Goal: Information Seeking & Learning: Learn about a topic

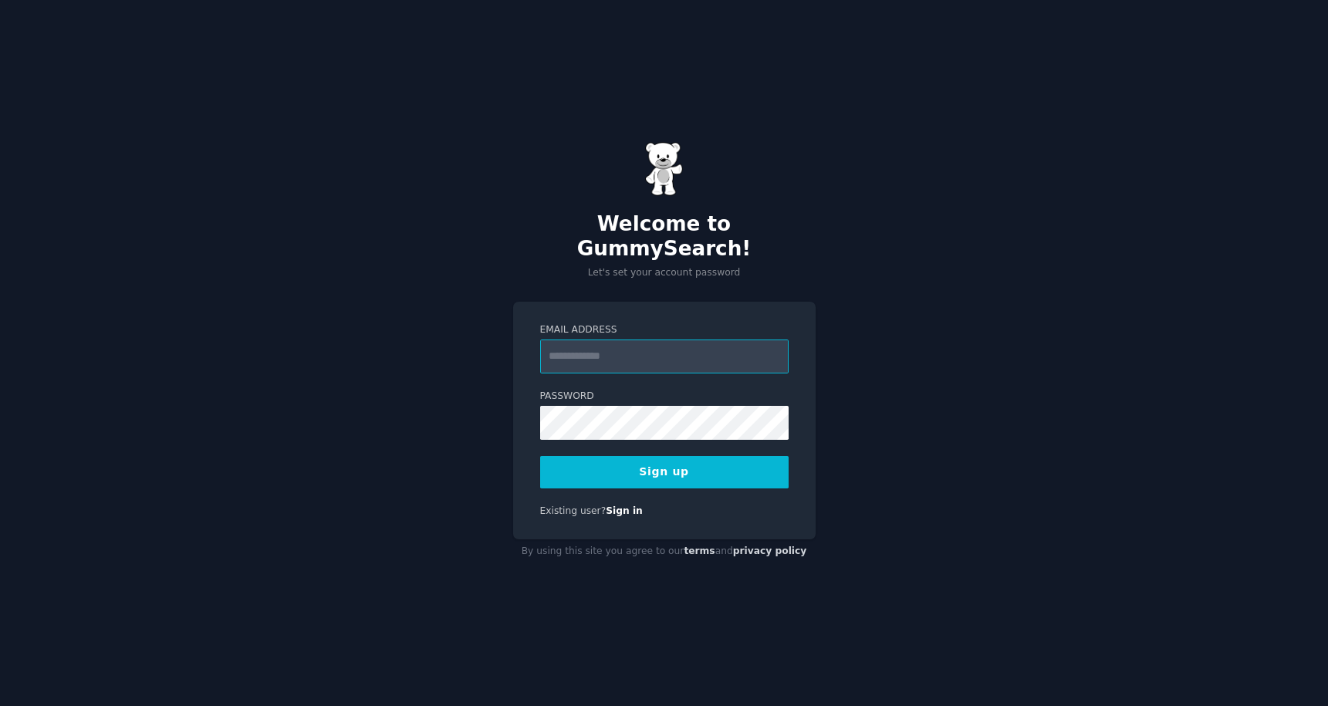
click at [710, 348] on input "Email Address" at bounding box center [664, 357] width 248 height 34
click at [691, 351] on input "Email Address" at bounding box center [664, 357] width 248 height 34
type input "**********"
click at [683, 461] on button "Sign up" at bounding box center [664, 472] width 248 height 32
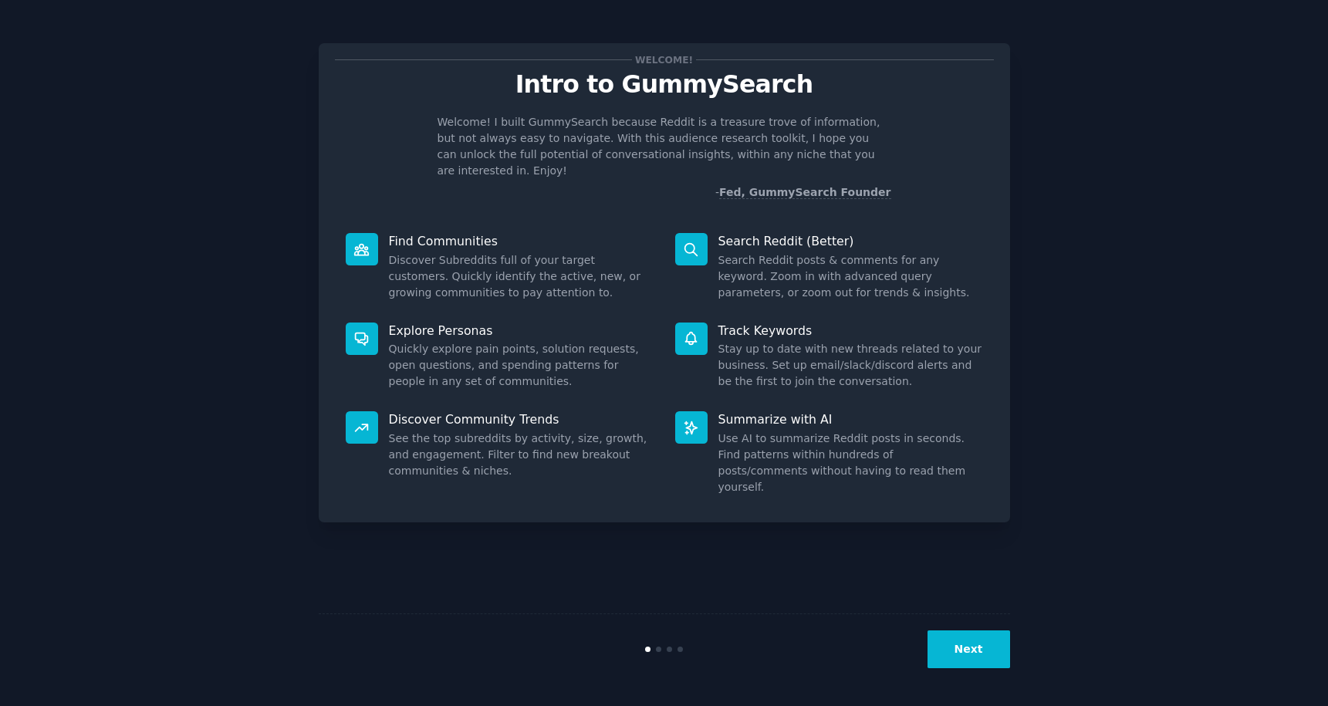
click at [957, 661] on button "Next" at bounding box center [969, 649] width 83 height 38
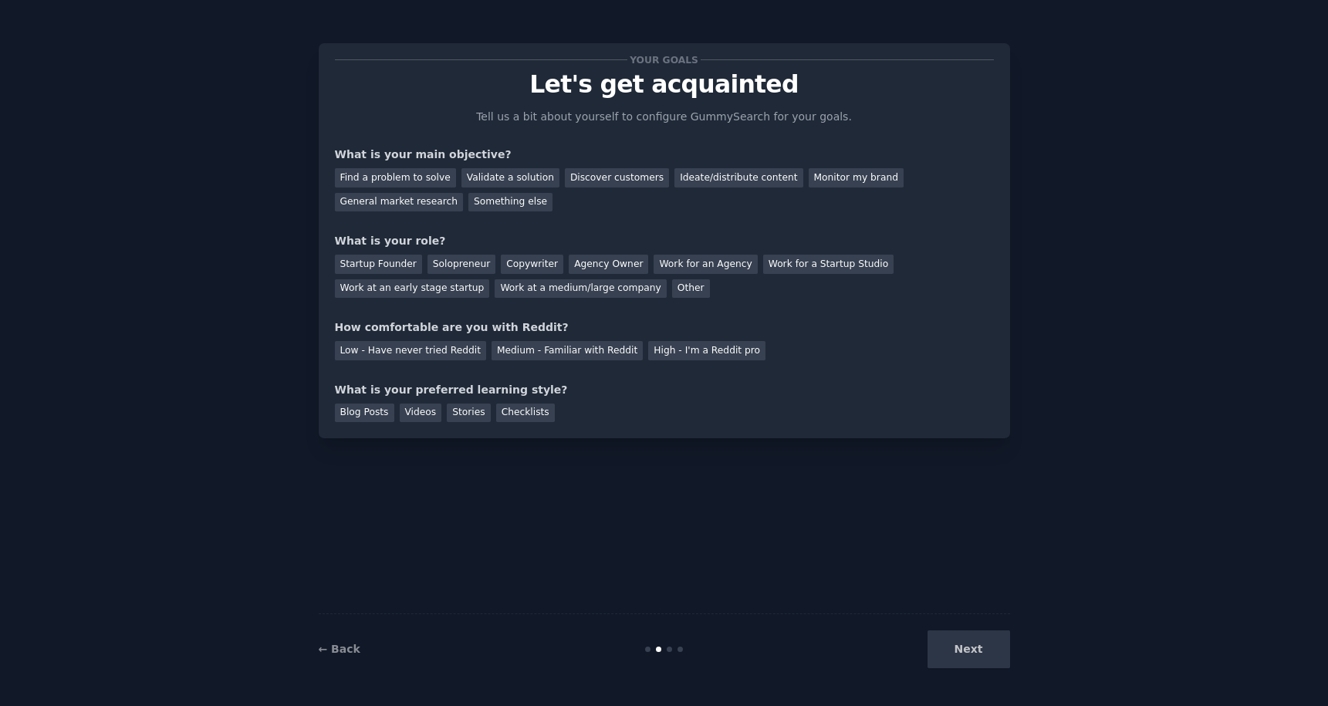
click at [745, 217] on div "Your goals Let's get acquainted Tell us a bit about yourself to configure Gummy…" at bounding box center [664, 240] width 659 height 363
click at [504, 201] on div "Something else" at bounding box center [510, 202] width 84 height 19
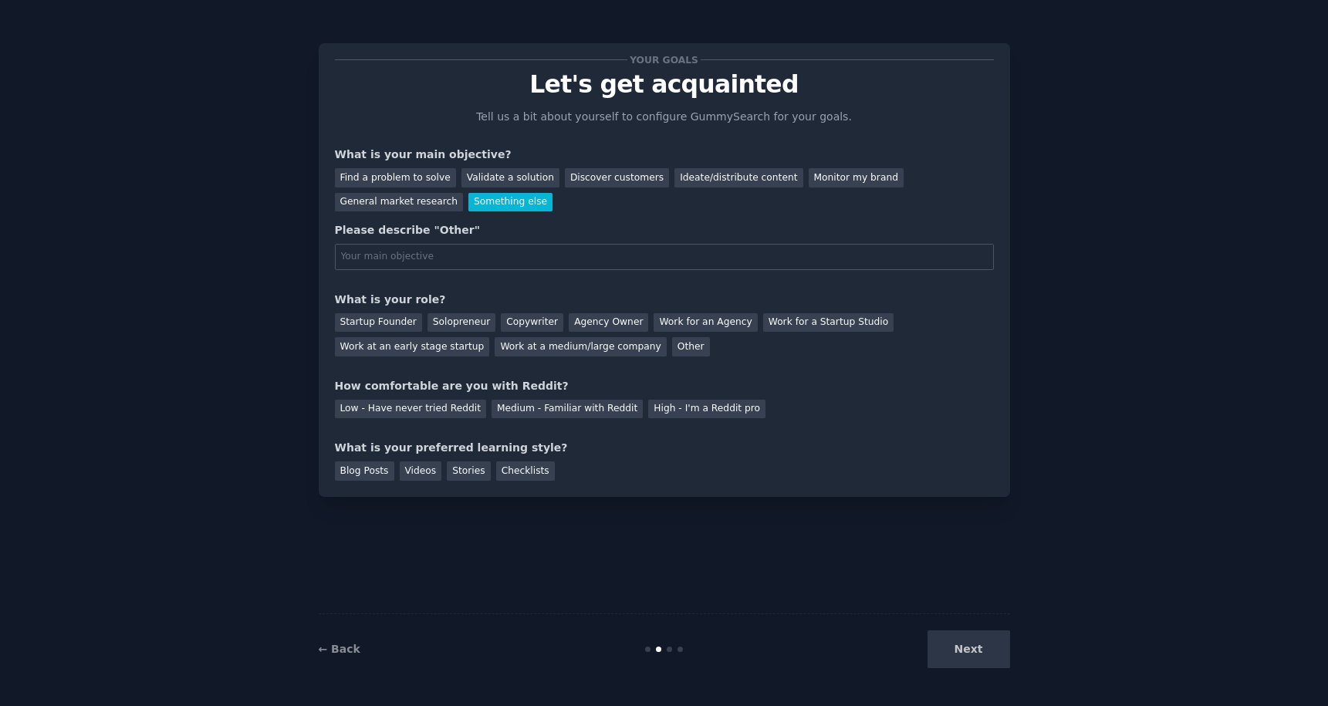
click at [459, 257] on input "text" at bounding box center [664, 257] width 659 height 26
type input "Find customers pain points"
click at [464, 284] on div "Your goals Let's get acquainted Tell us a bit about yourself to configure Gummy…" at bounding box center [664, 269] width 659 height 421
click at [448, 322] on div "Solopreneur" at bounding box center [462, 322] width 68 height 19
click at [567, 409] on div "Medium - Familiar with Reddit" at bounding box center [567, 409] width 151 height 19
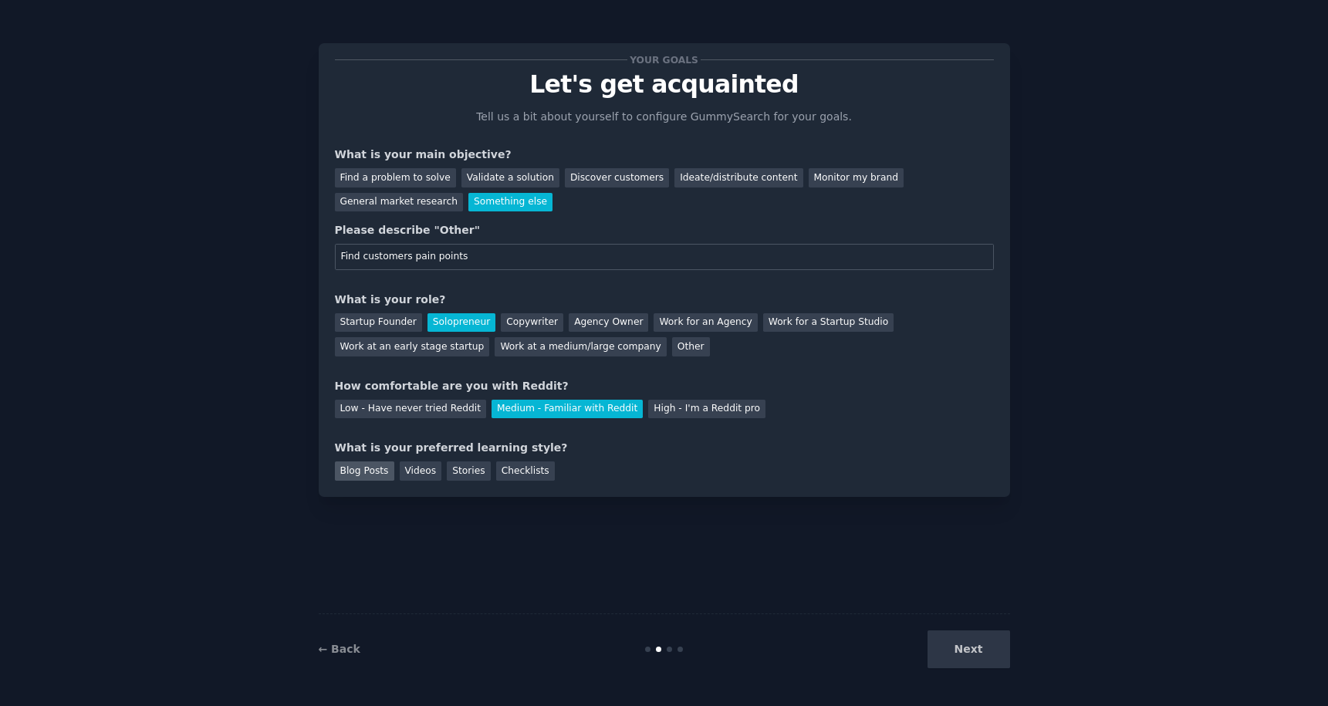
click at [380, 472] on div "Blog Posts" at bounding box center [364, 470] width 59 height 19
click at [417, 461] on div "Videos" at bounding box center [421, 470] width 42 height 19
click at [464, 465] on div "Stories" at bounding box center [468, 470] width 43 height 19
click at [424, 475] on div "Videos" at bounding box center [421, 470] width 42 height 19
click at [962, 647] on button "Next" at bounding box center [969, 649] width 83 height 38
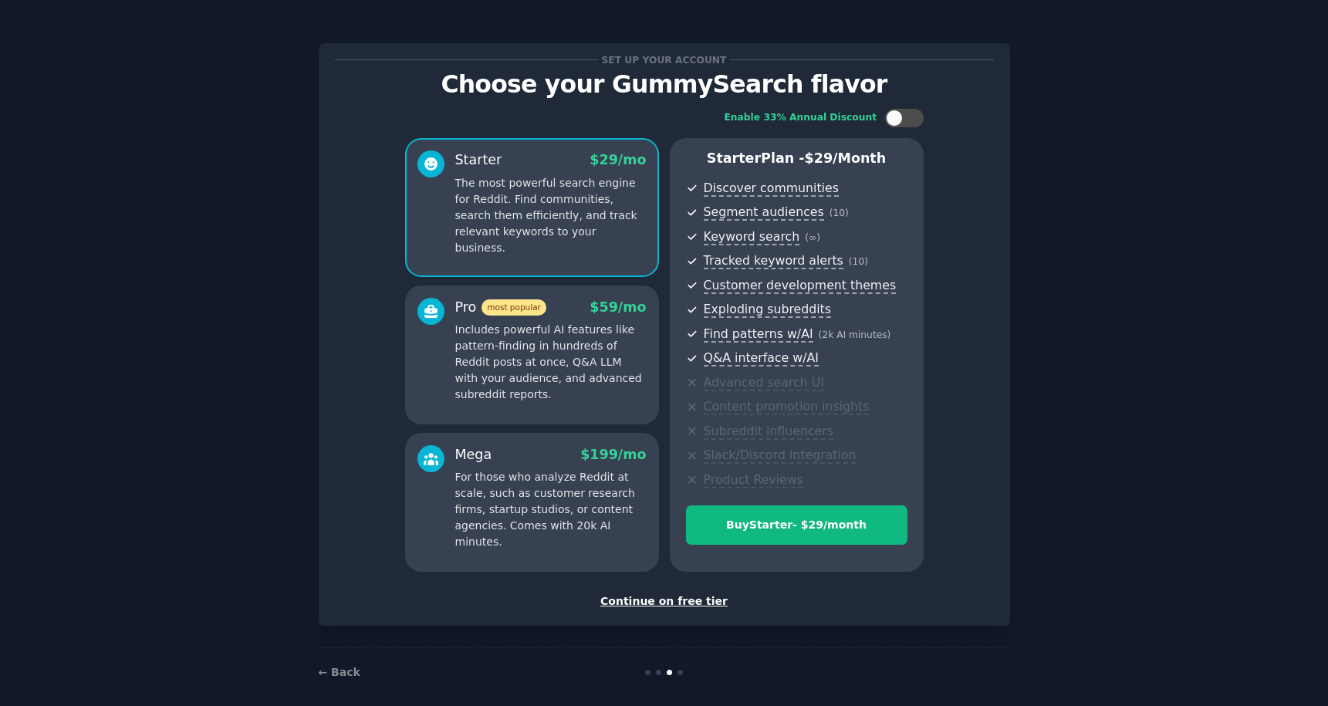
click at [671, 600] on div "Continue on free tier" at bounding box center [664, 601] width 659 height 16
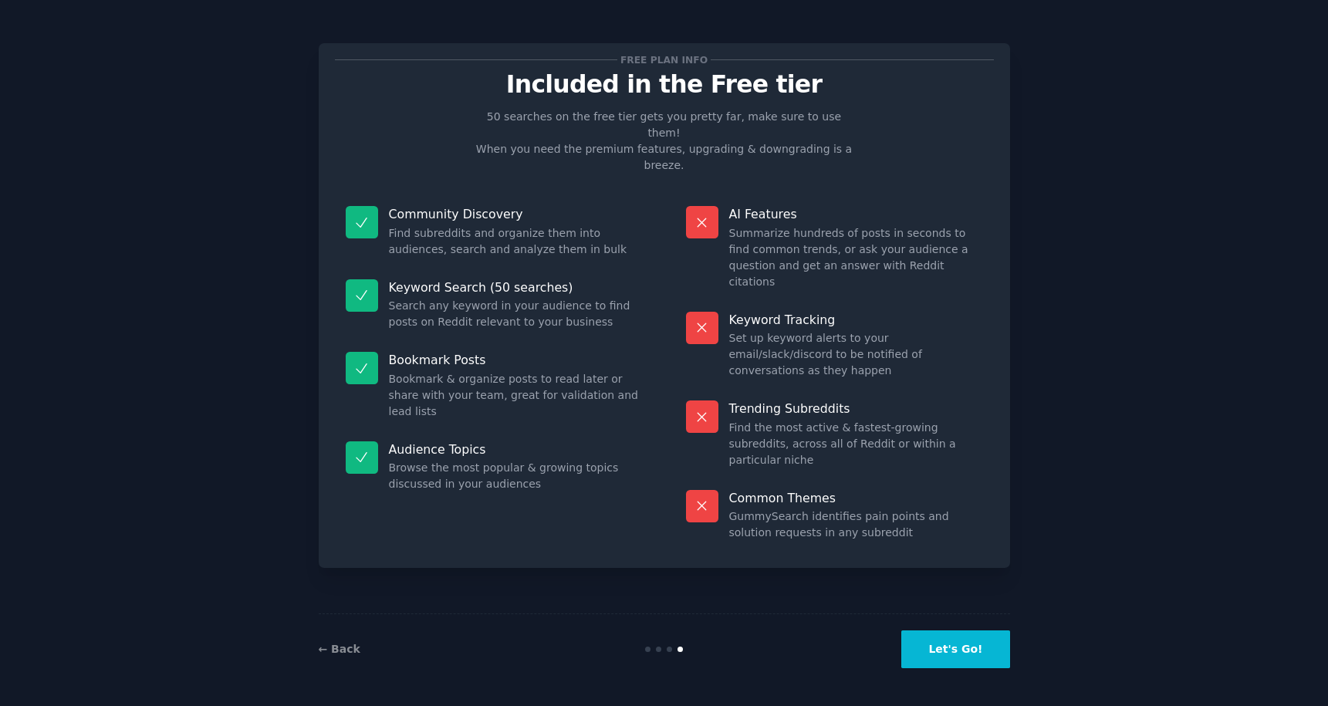
click at [968, 655] on button "Let's Go!" at bounding box center [955, 649] width 108 height 38
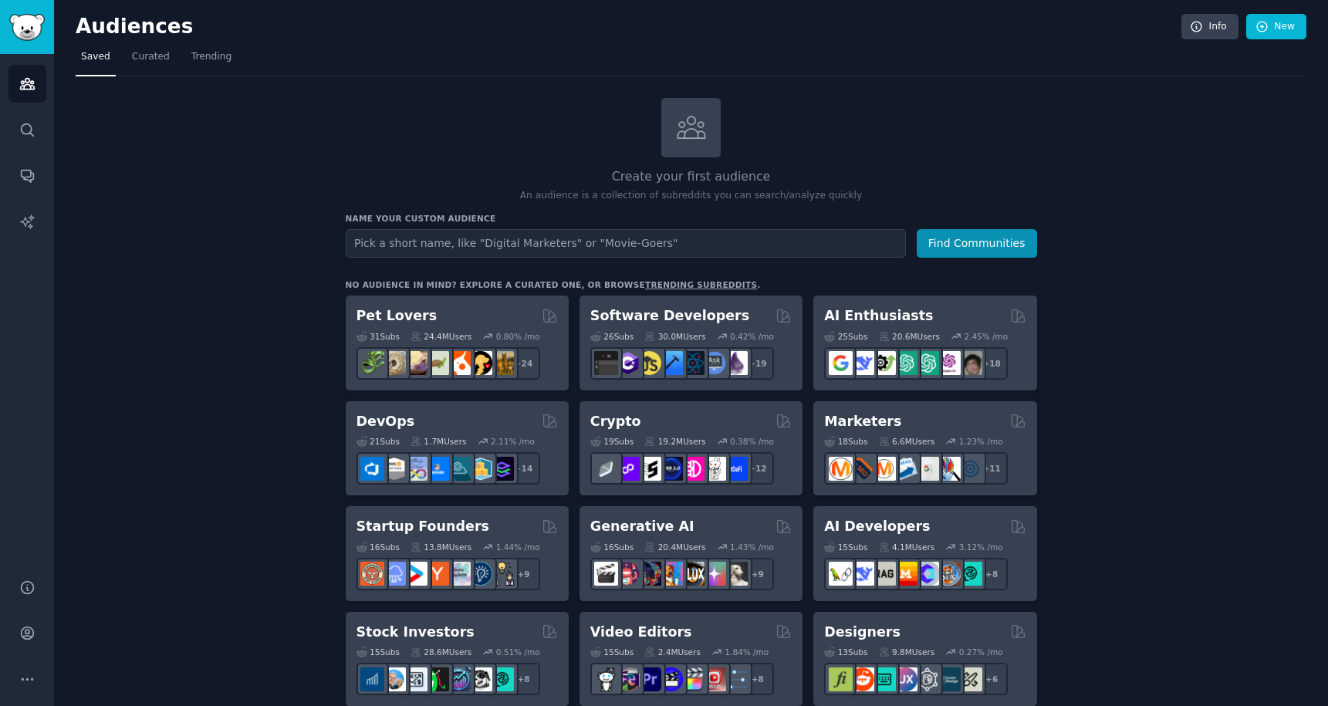
click at [707, 241] on input "text" at bounding box center [626, 243] width 560 height 29
type input "Luluwags"
click at [924, 245] on button "Find Communities" at bounding box center [977, 243] width 120 height 29
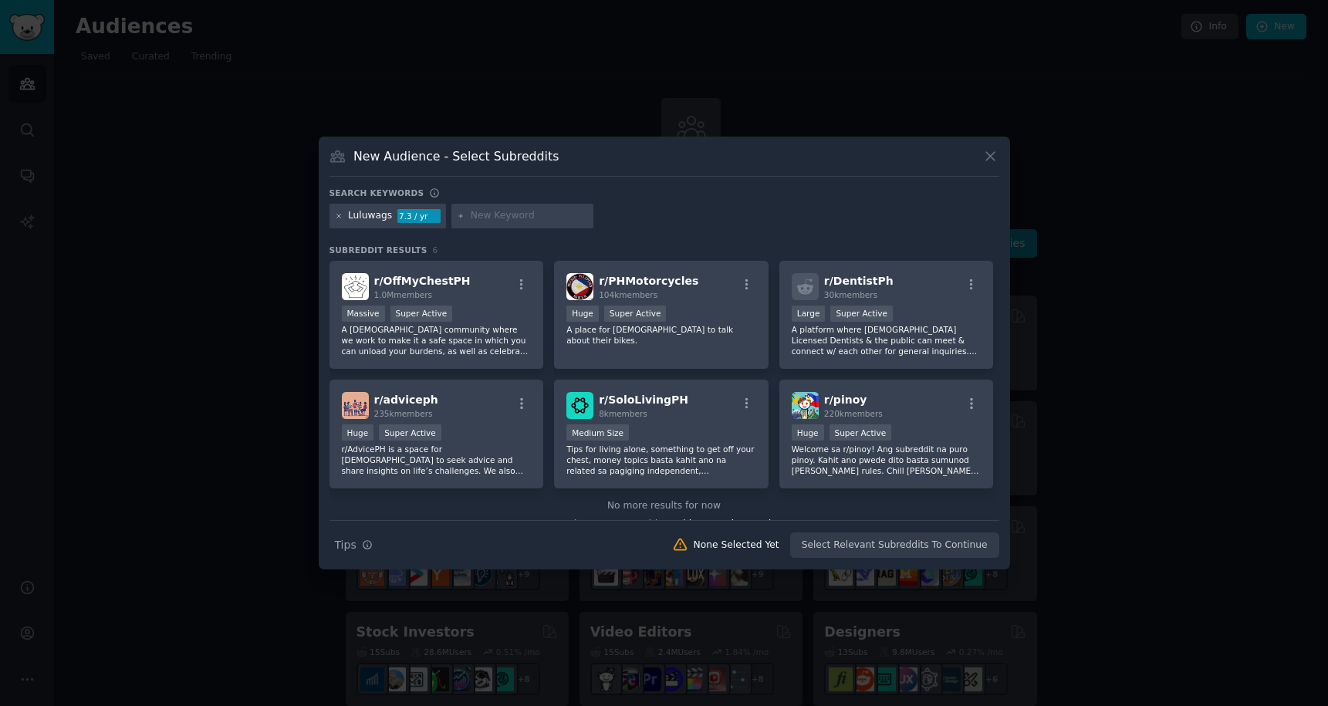
click at [337, 216] on icon at bounding box center [338, 216] width 4 height 4
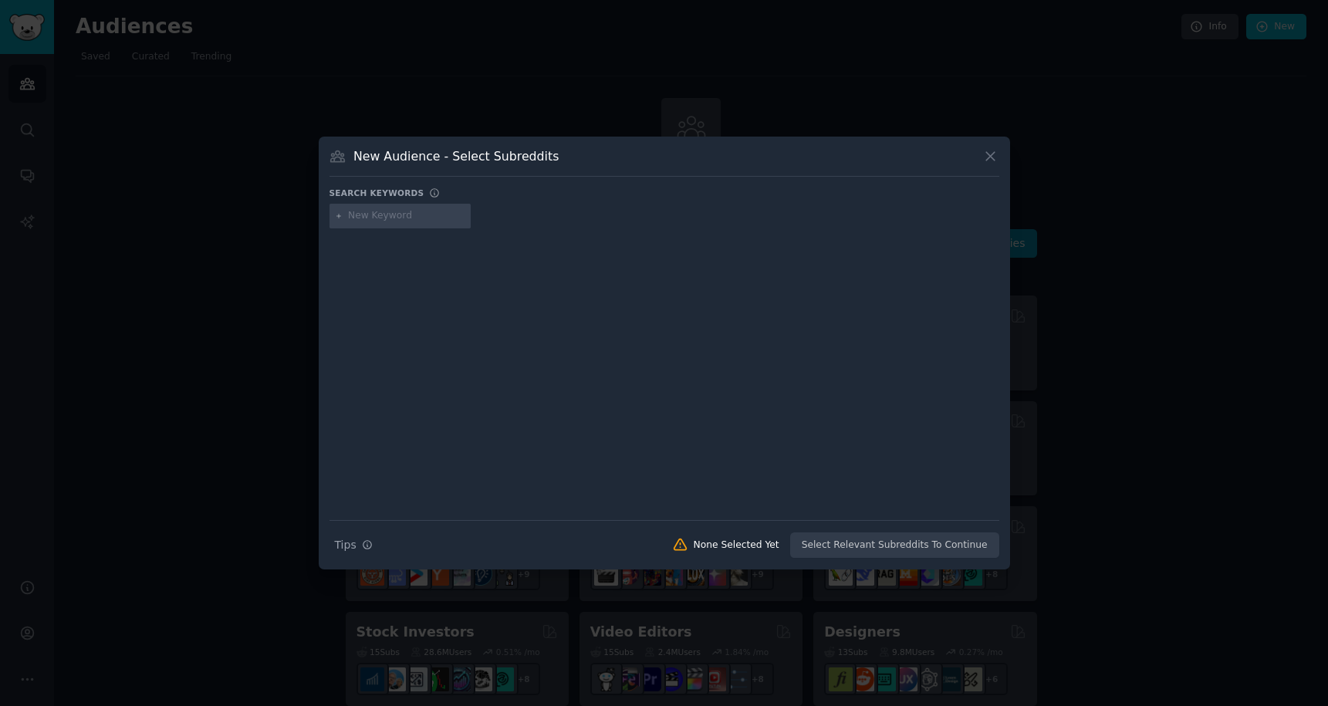
click at [431, 222] on input "text" at bounding box center [406, 216] width 117 height 14
type input "dog"
type input "w"
type input "dog warning leads"
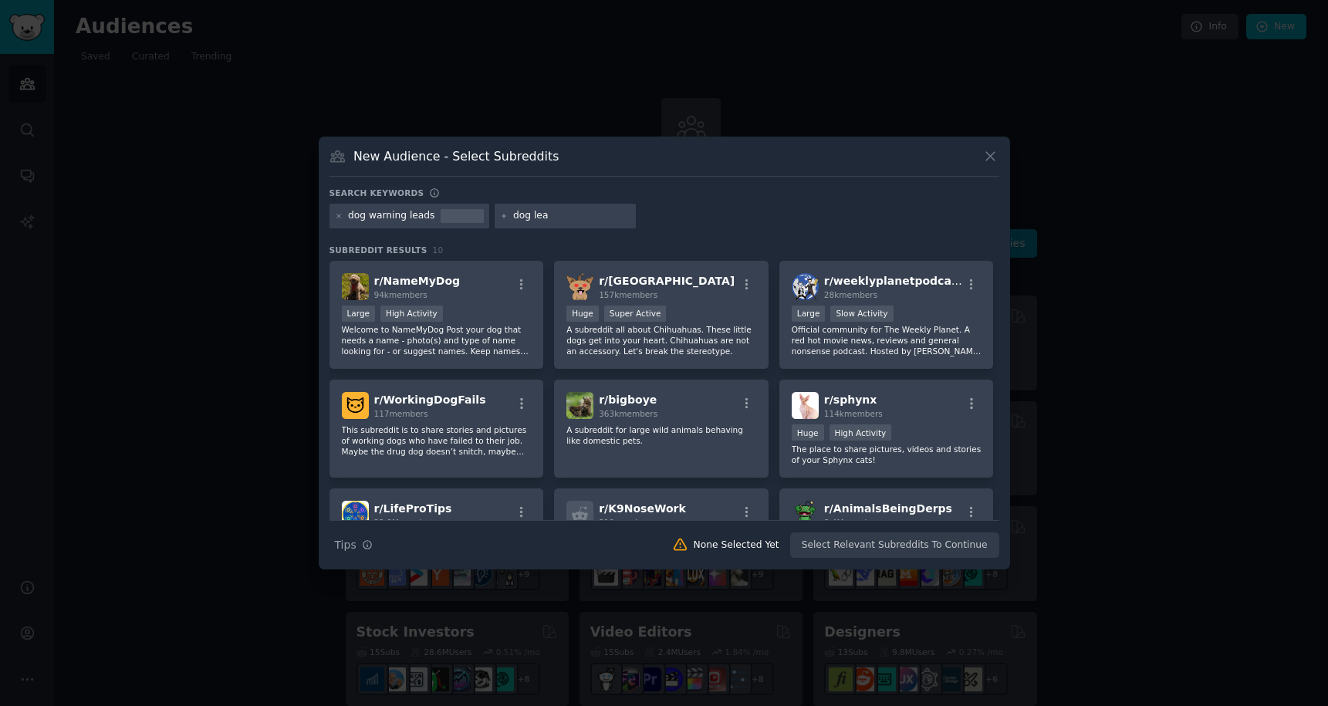
type input "dog lead"
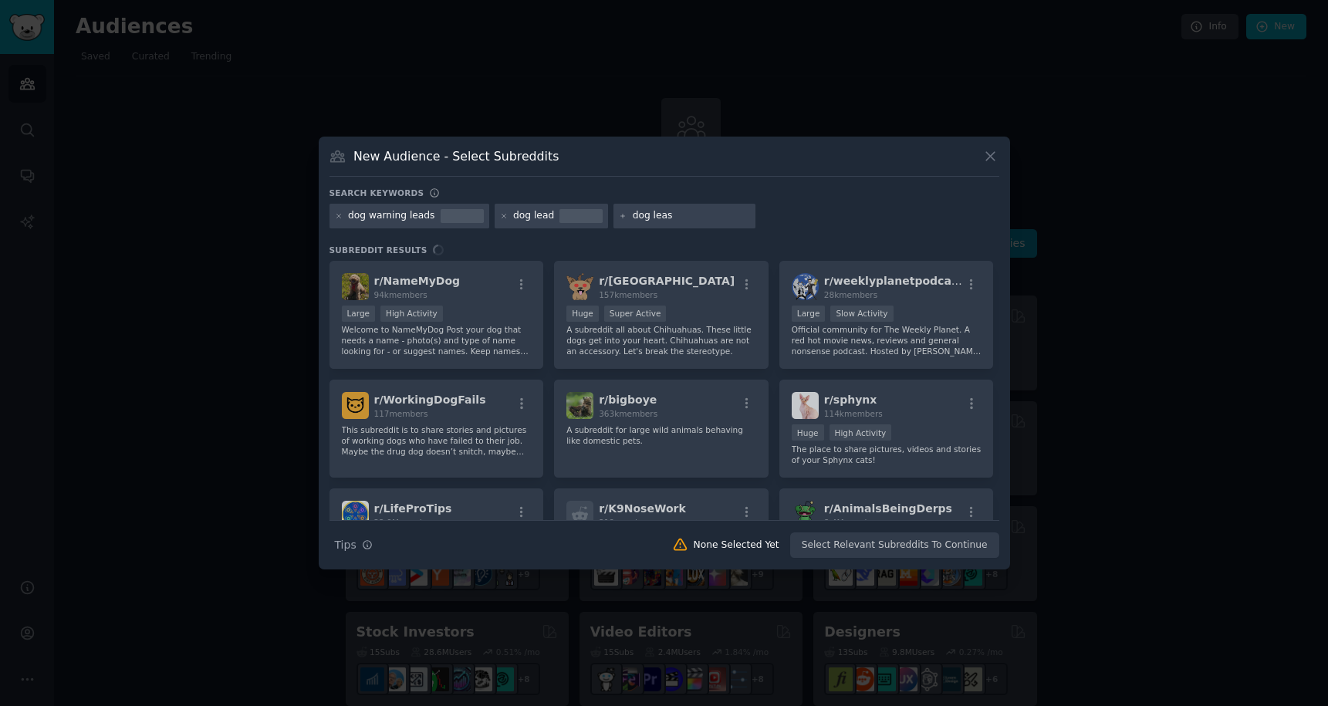
type input "dog leash"
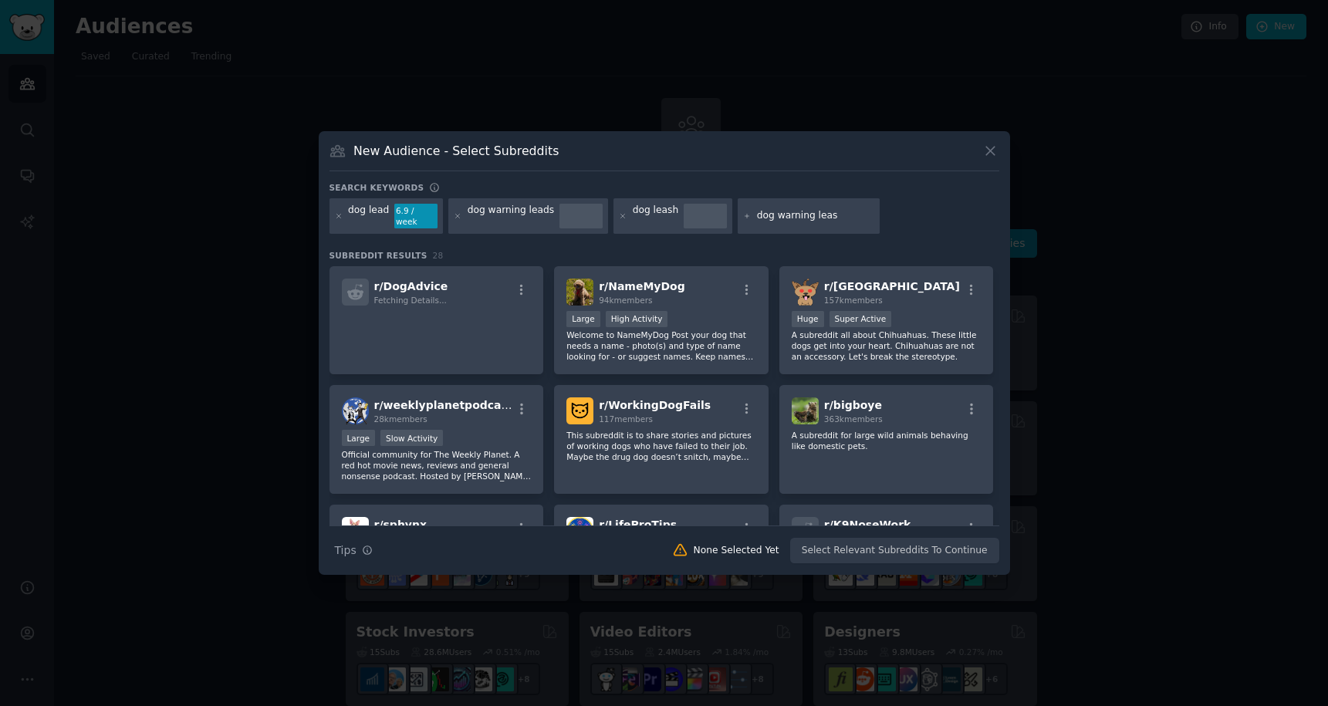
type input "dog warning leash"
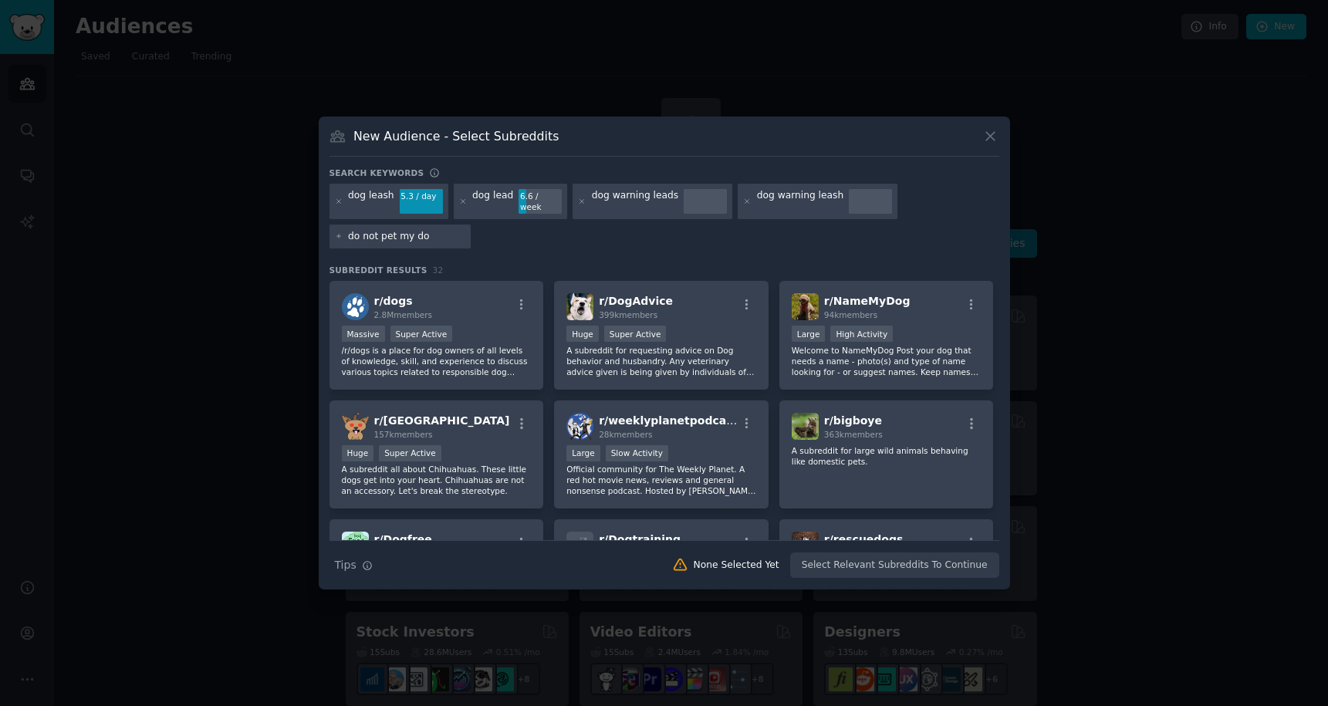
type input "do not pet my dog"
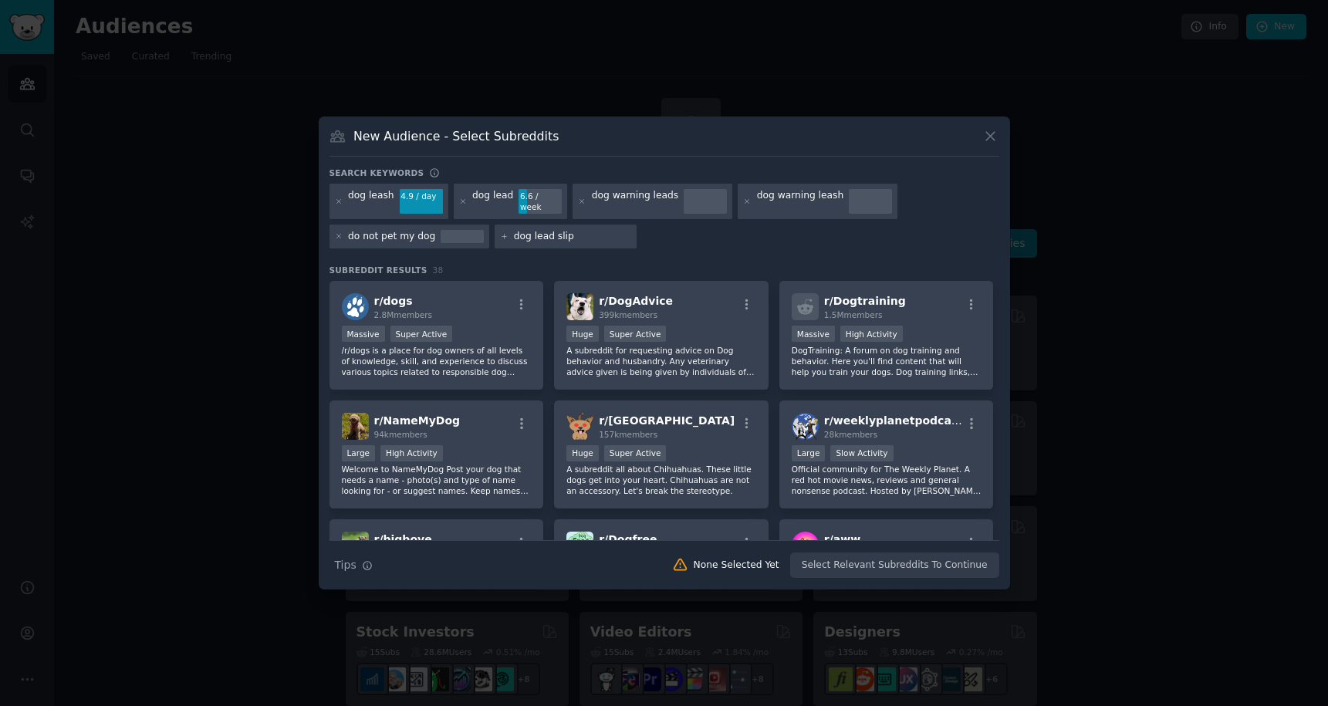
type input "dog lead slips"
type input "dog leash slips"
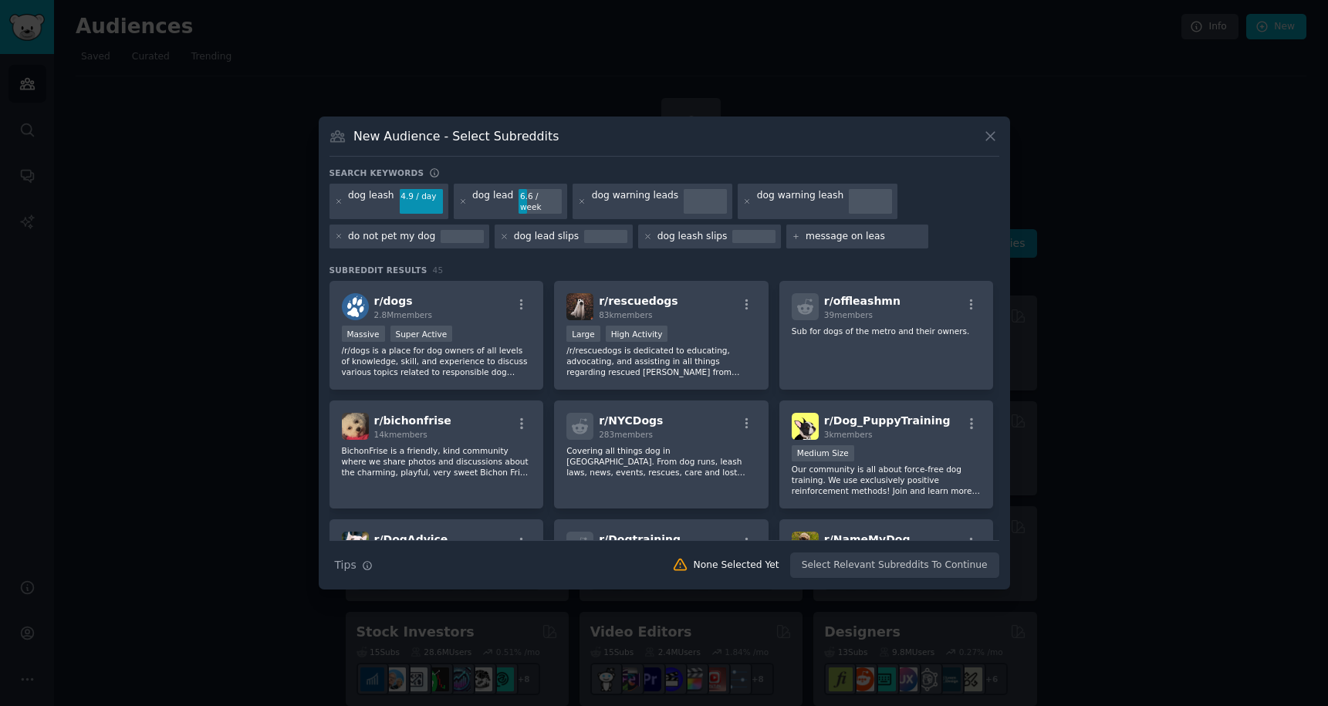
type input "message on leash"
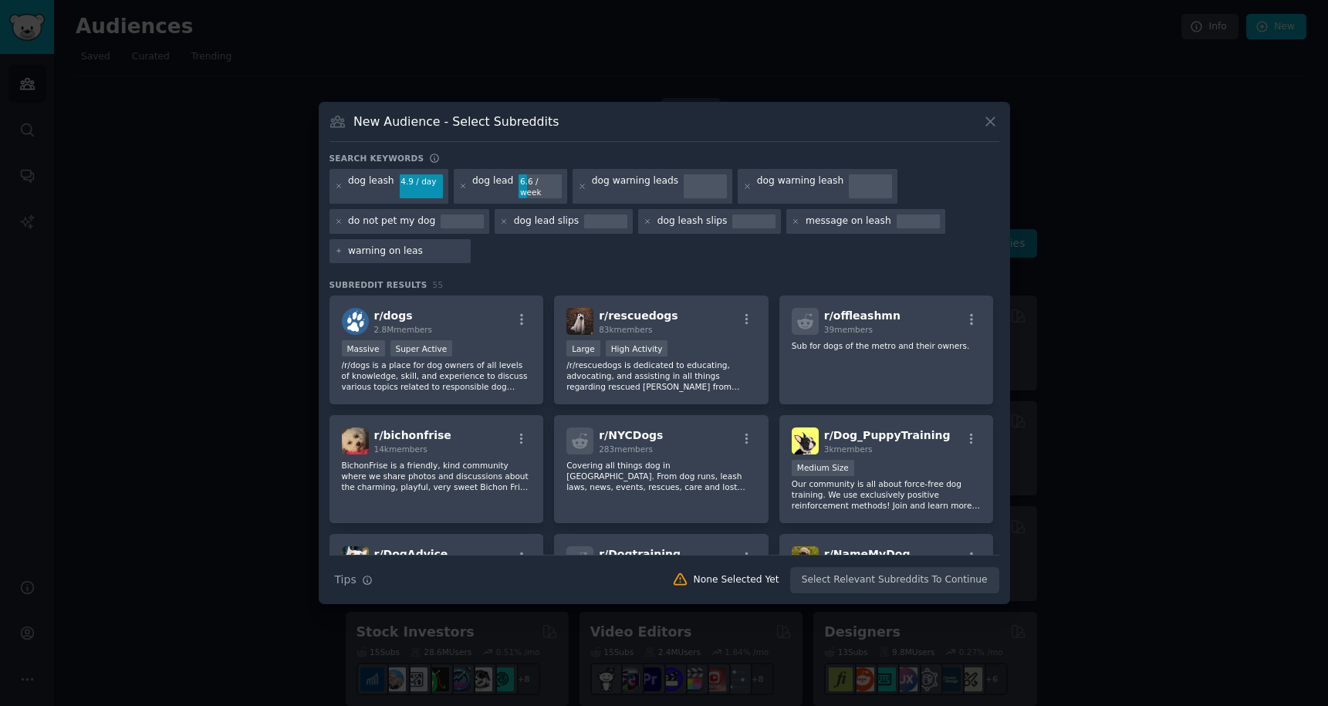
type input "warning on leash"
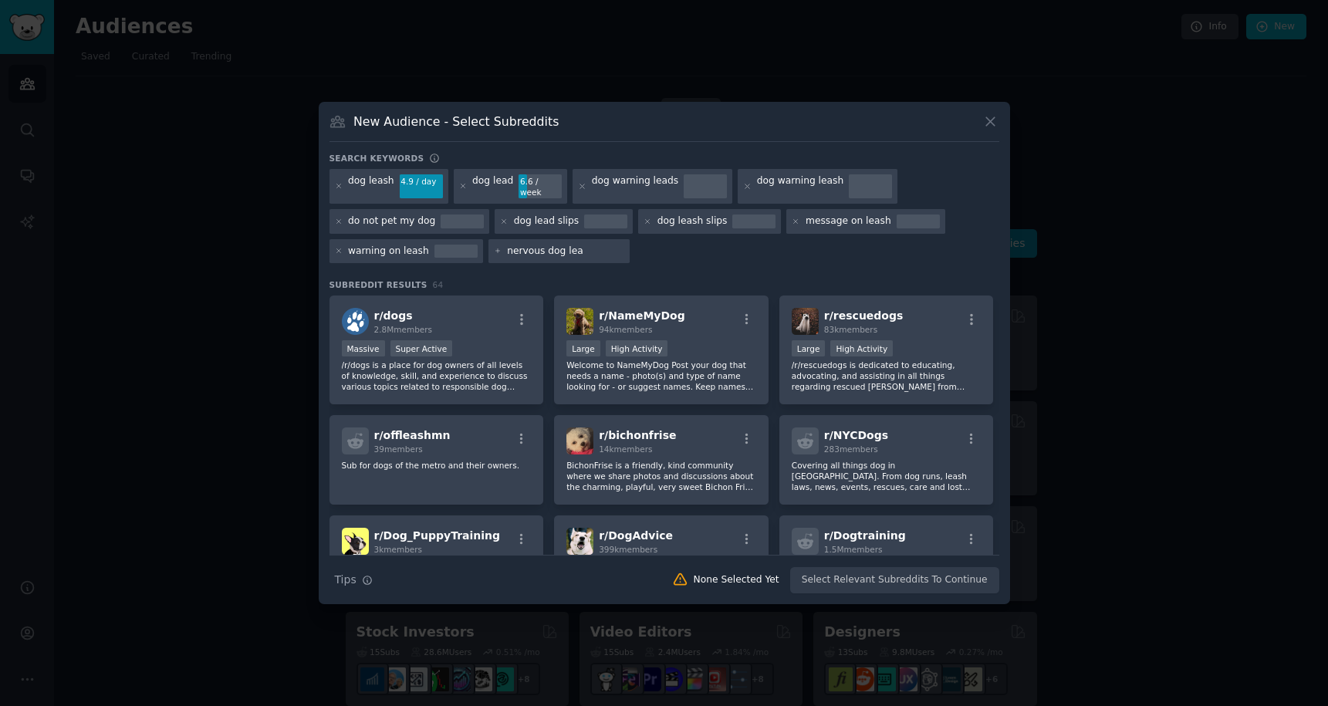
type input "nervous dog lead"
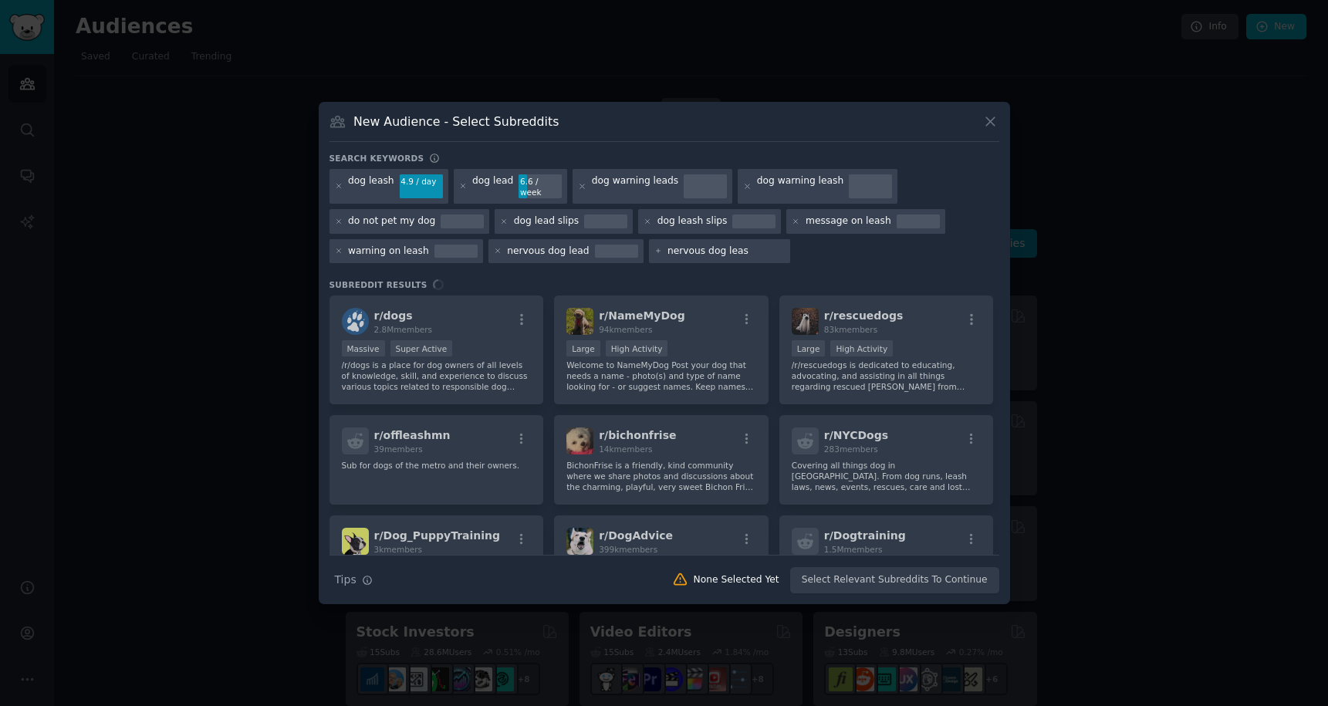
type input "nervous dog leash"
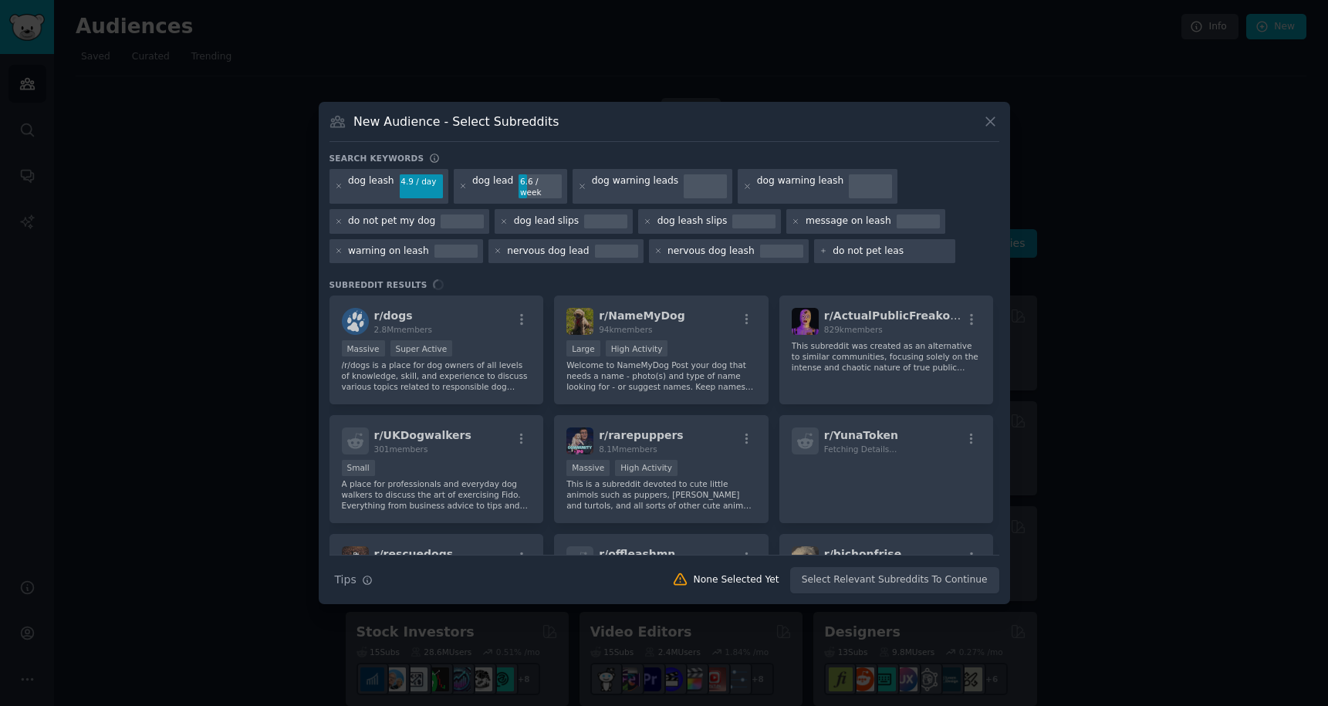
type input "do not pet leash"
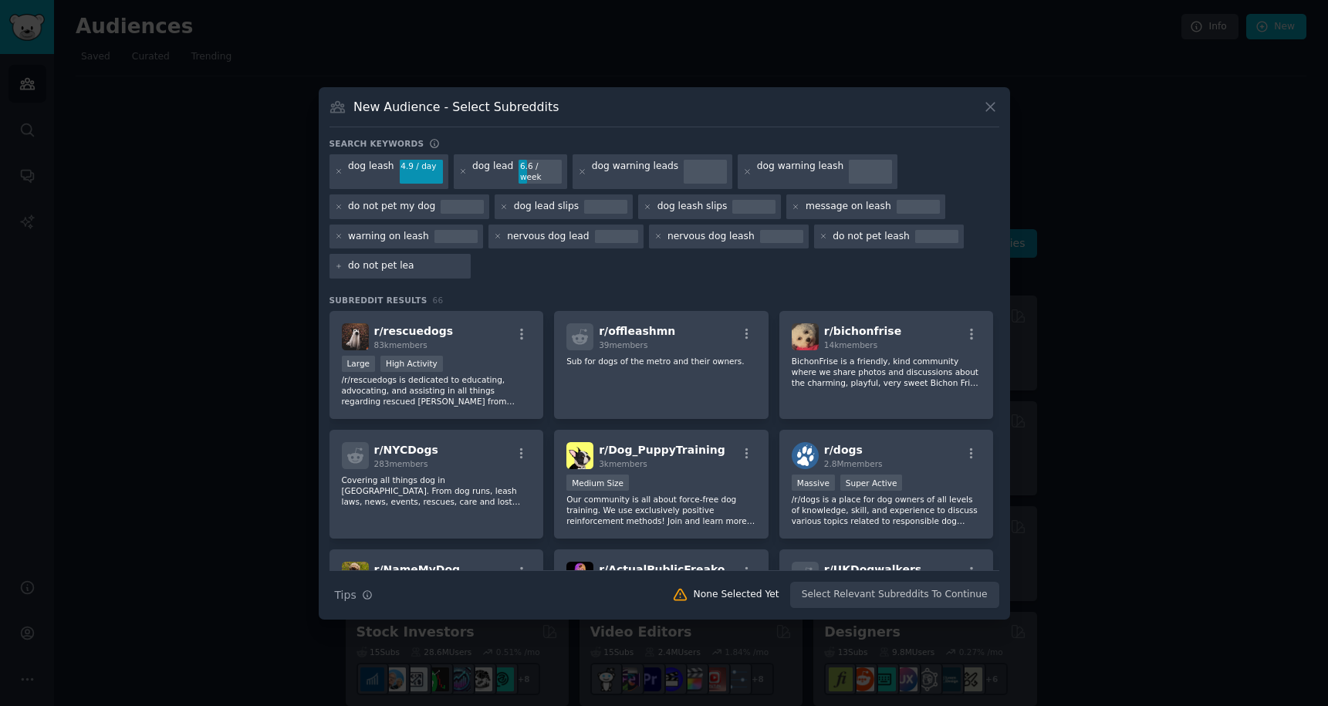
type input "do not pet lead"
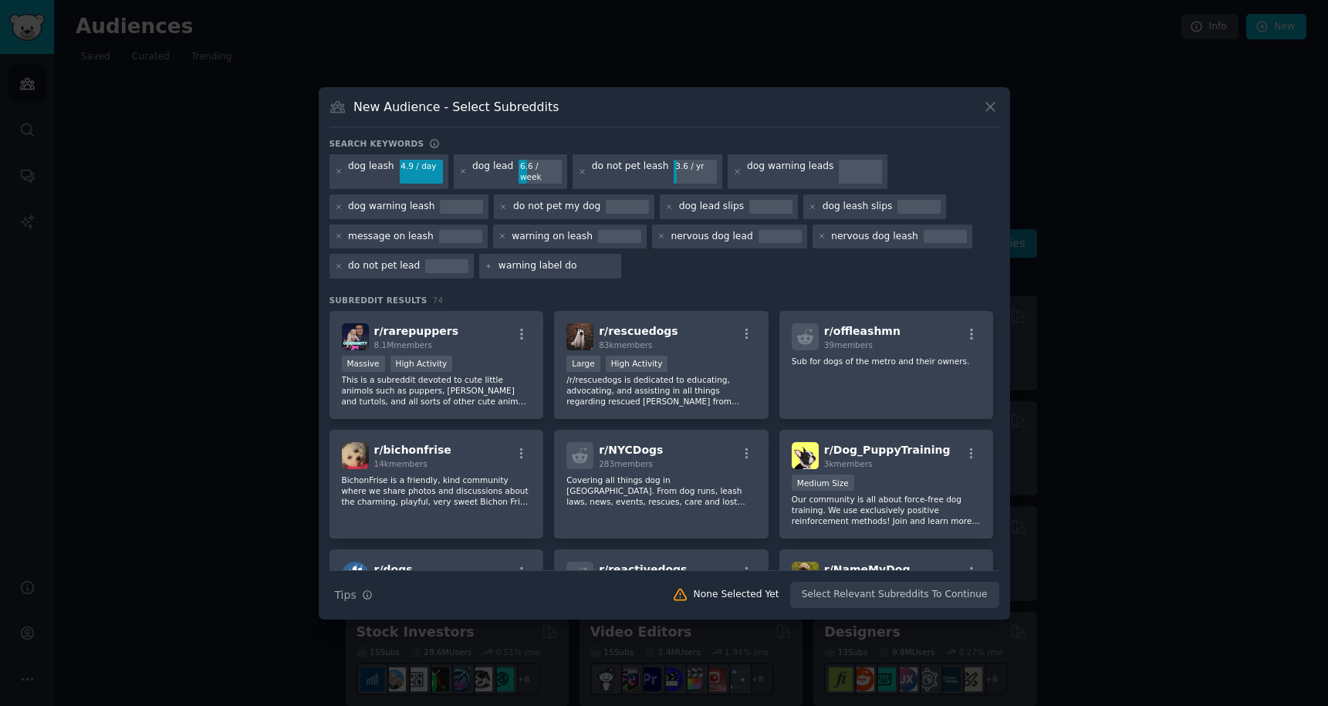
type input "warning label dog"
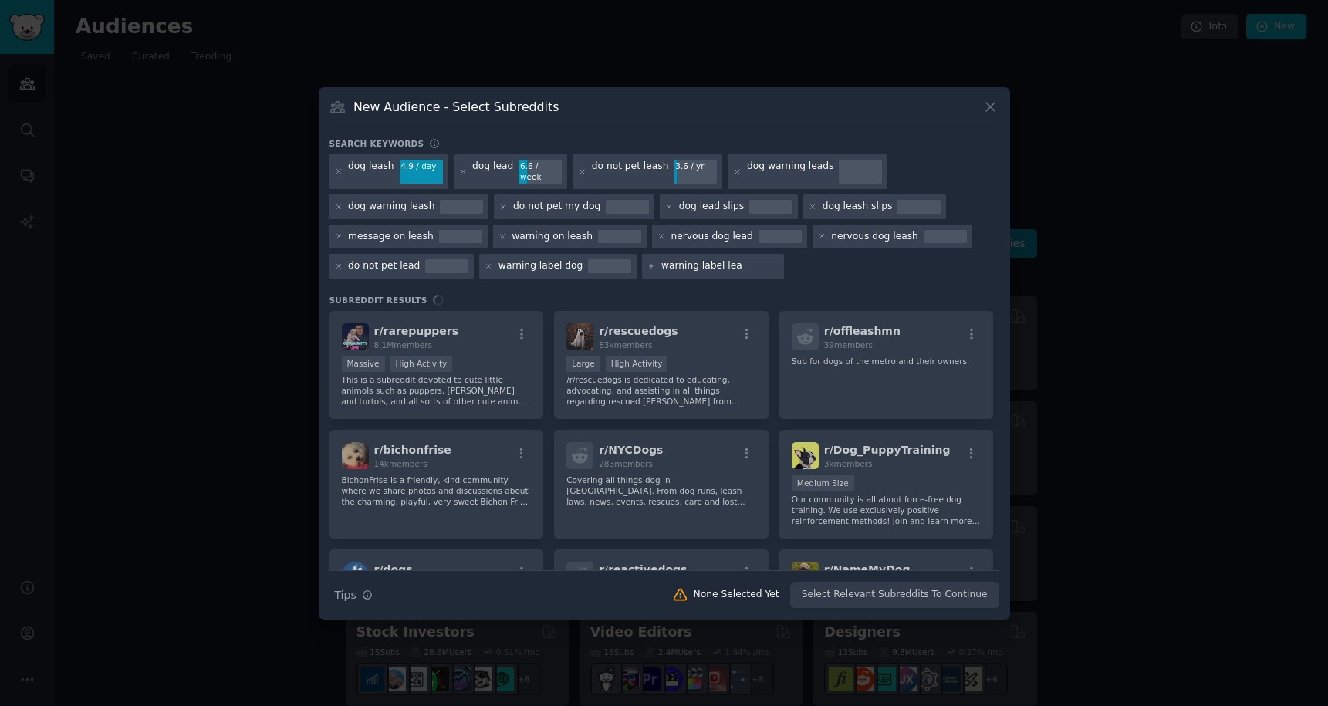
type input "warning label lead"
type input "warning label leash"
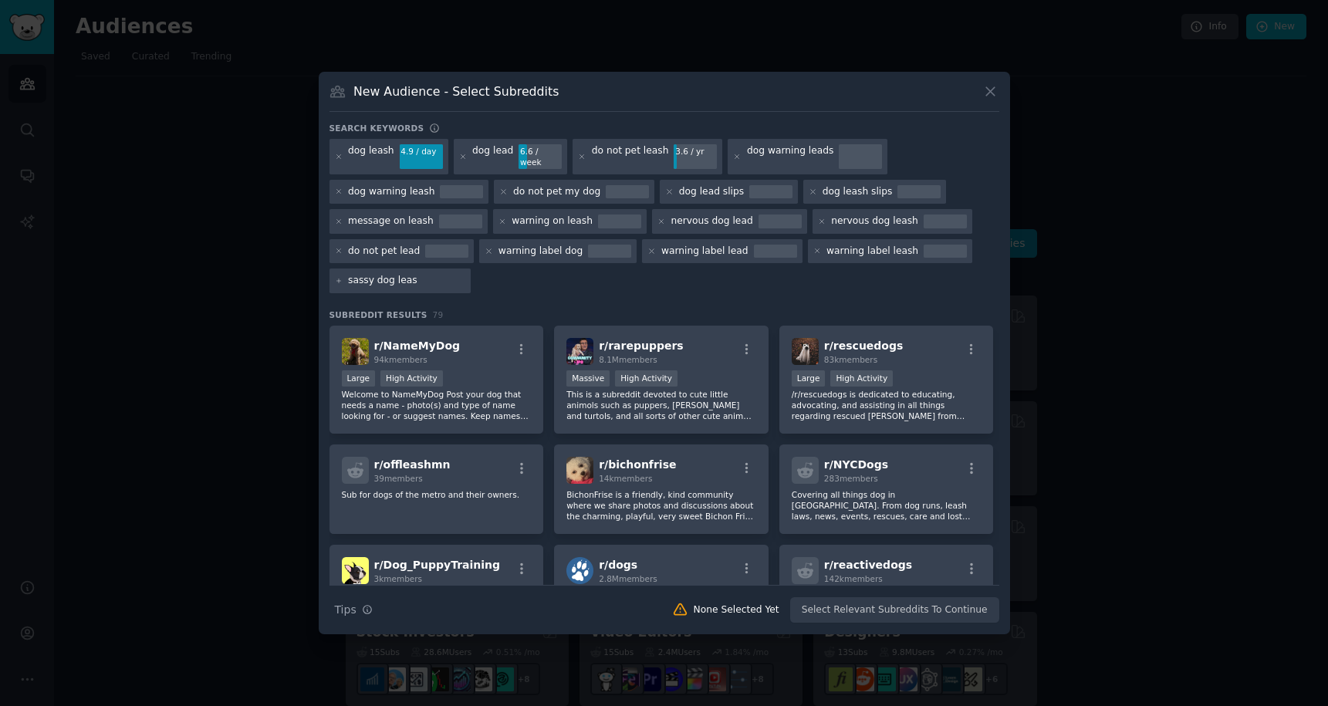
type input "sassy dog leash"
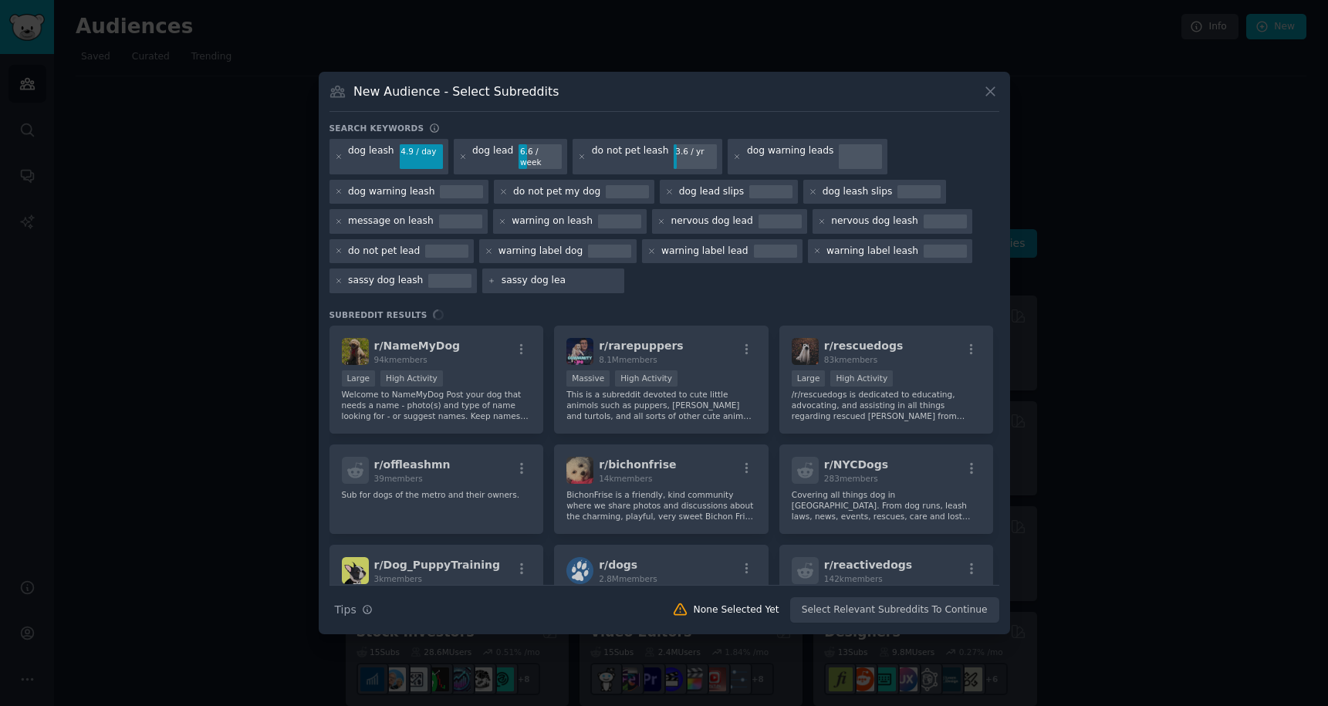
type input "sassy dog lead"
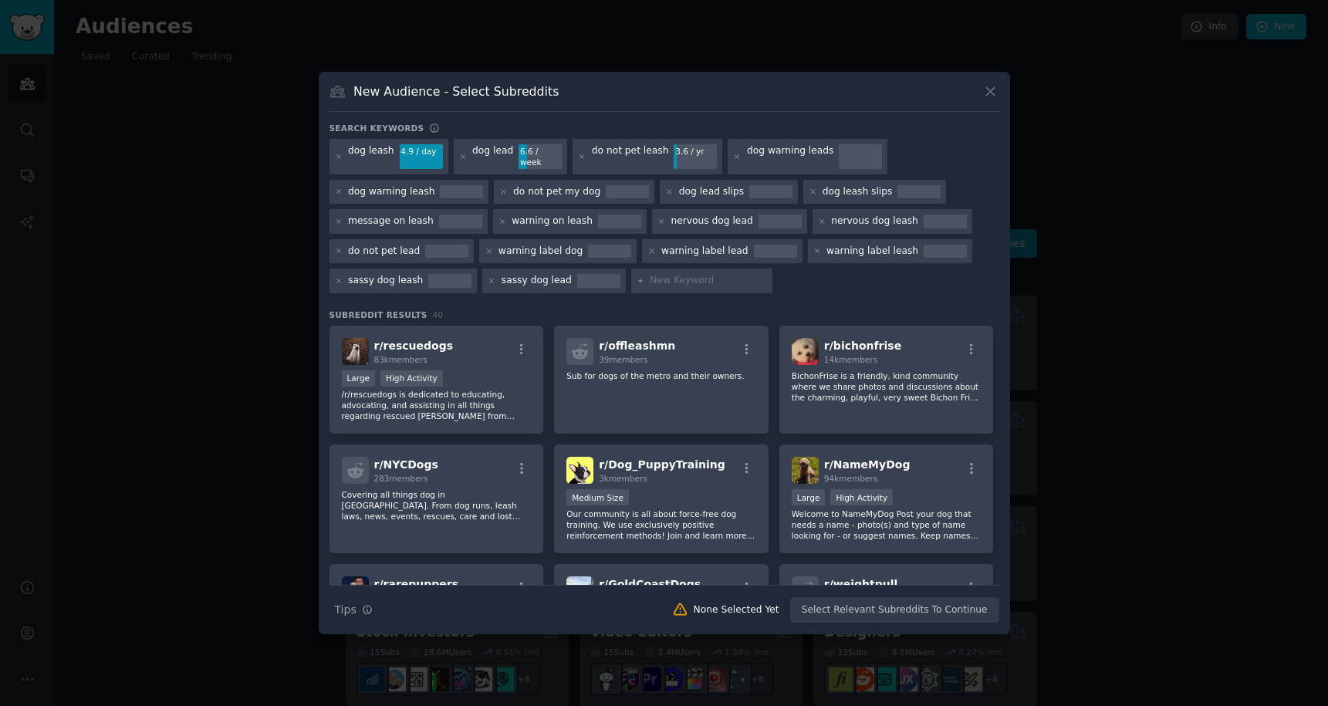
click at [833, 610] on div "Search Tips Tips None Selected Yet Select Relevant Subreddits To Continue" at bounding box center [665, 604] width 670 height 39
click at [485, 342] on div "r/ rescuedogs 83k members" at bounding box center [437, 351] width 190 height 27
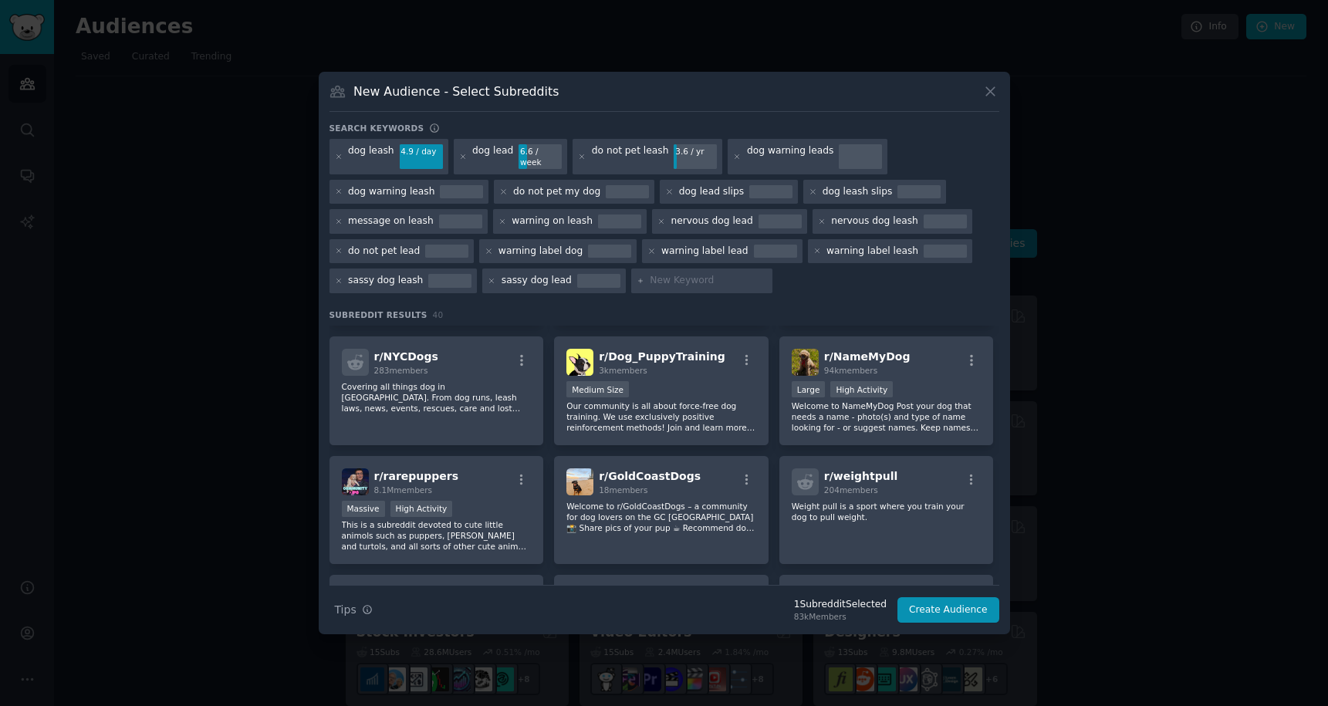
scroll to position [103, 0]
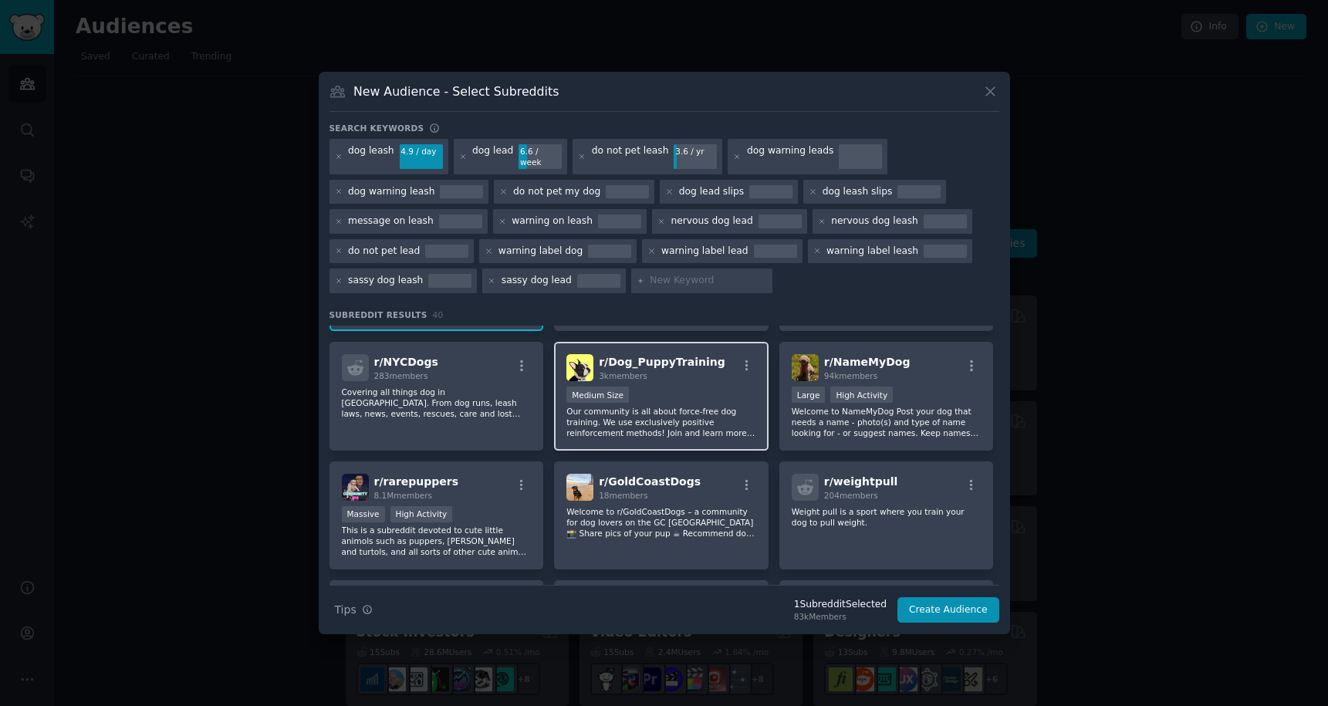
click at [657, 419] on p "Our community is all about force-free dog training. We use exclusively positive…" at bounding box center [661, 422] width 190 height 32
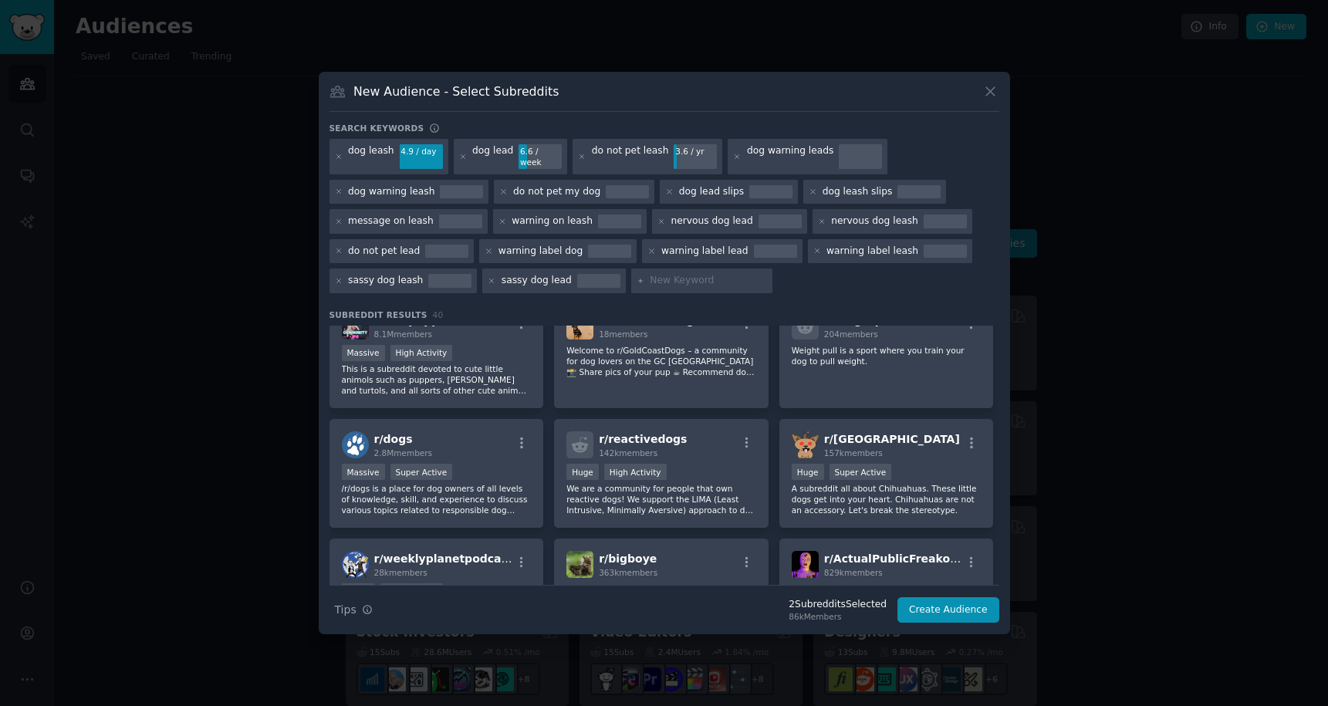
scroll to position [269, 0]
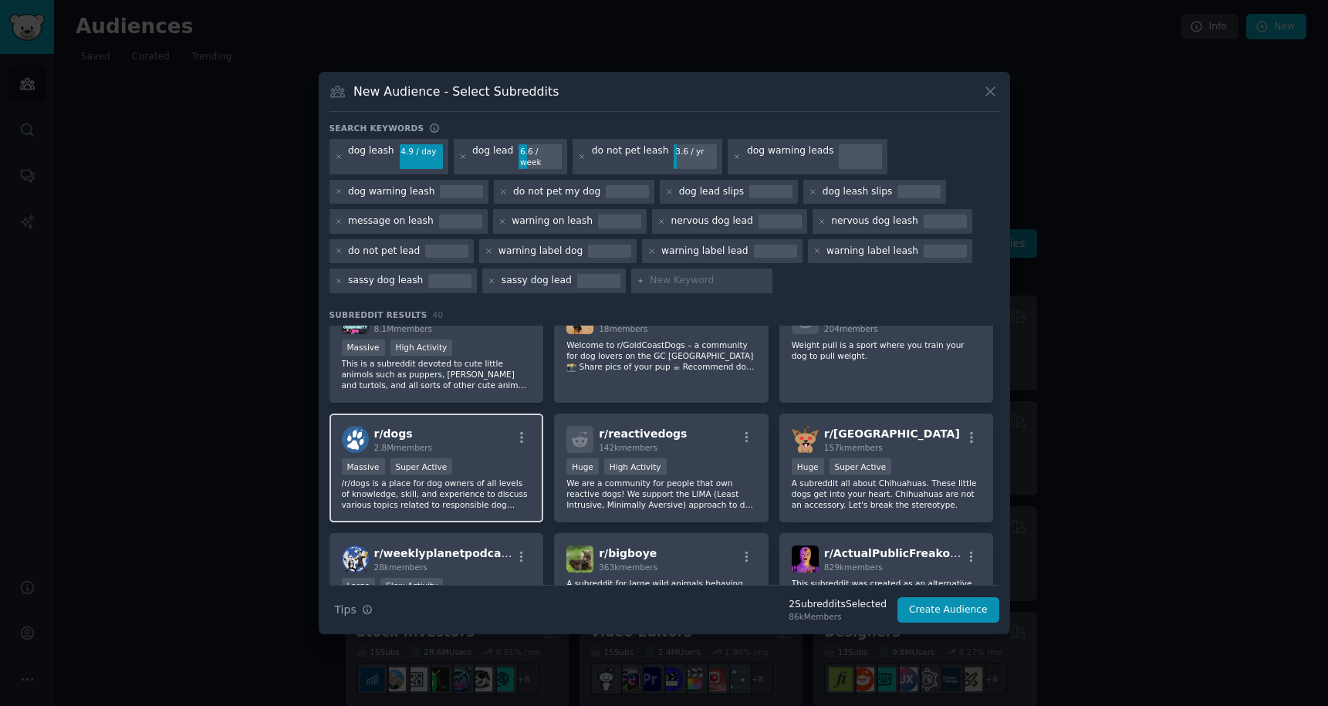
click at [476, 495] on p "/r/dogs is a place for dog owners of all levels of knowledge, skill, and experi…" at bounding box center [437, 494] width 190 height 32
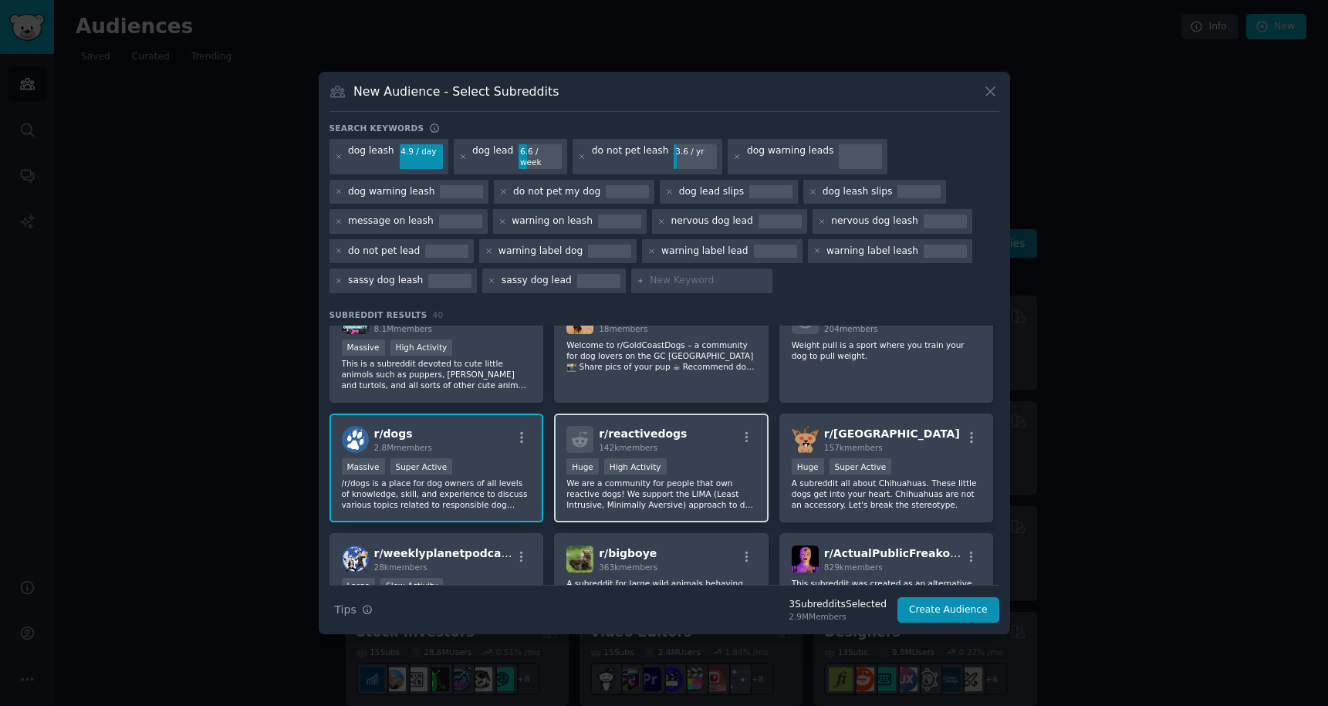
click at [625, 493] on p "We are a community for people that own reactive dogs! We support the LIMA (Leas…" at bounding box center [661, 494] width 190 height 32
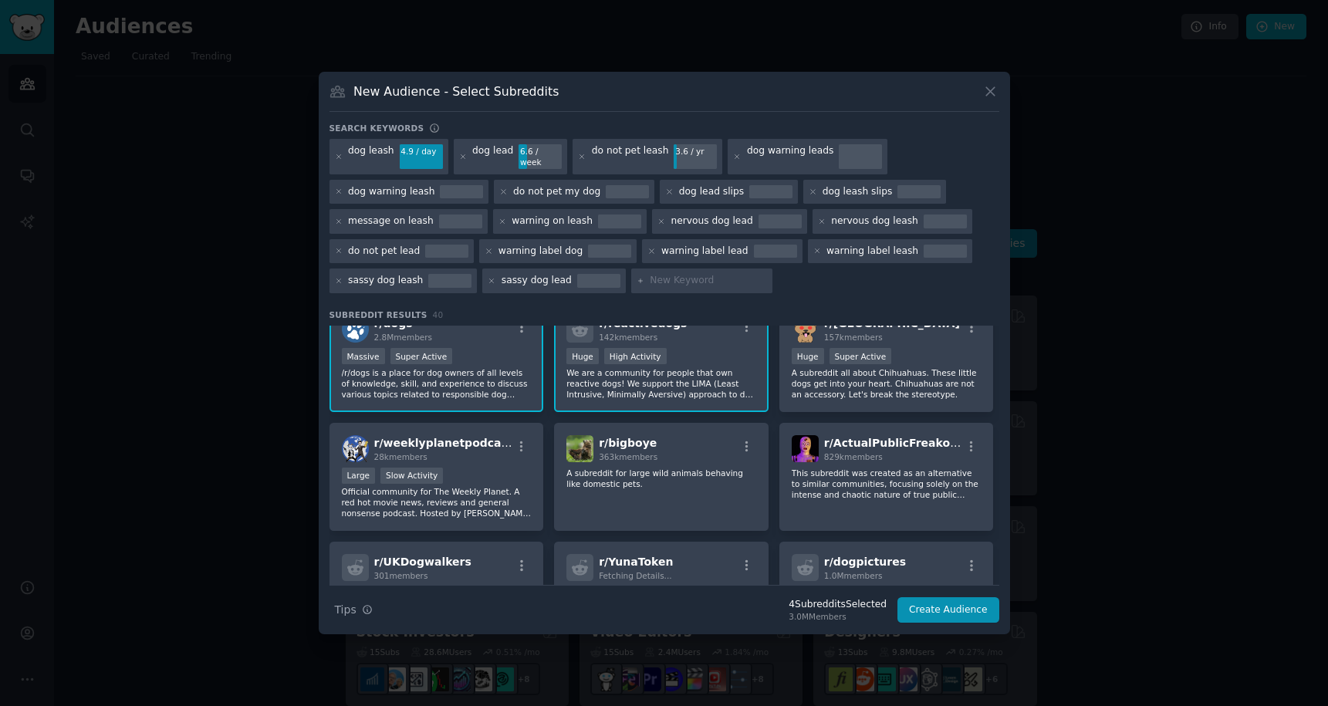
scroll to position [381, 0]
click at [812, 383] on p "A subreddit all about Chihuahuas. These little dogs get into your heart. Chihua…" at bounding box center [887, 382] width 190 height 32
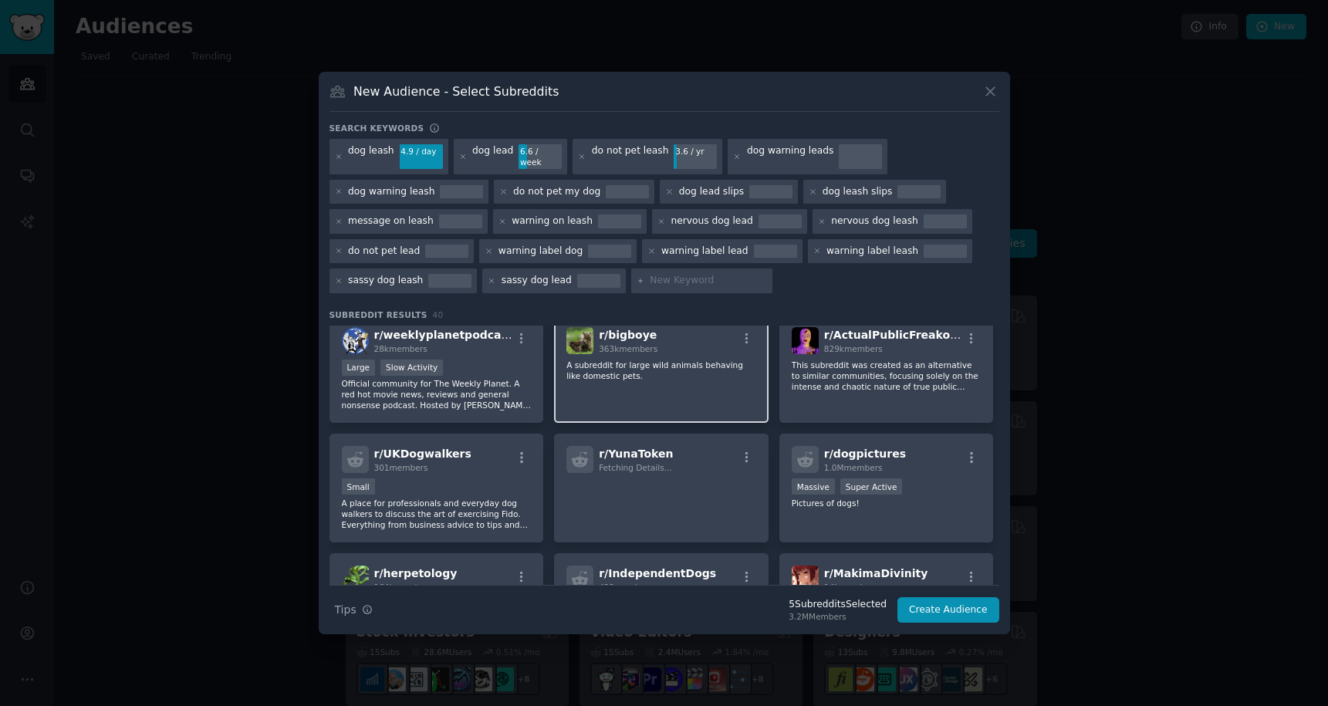
scroll to position [499, 0]
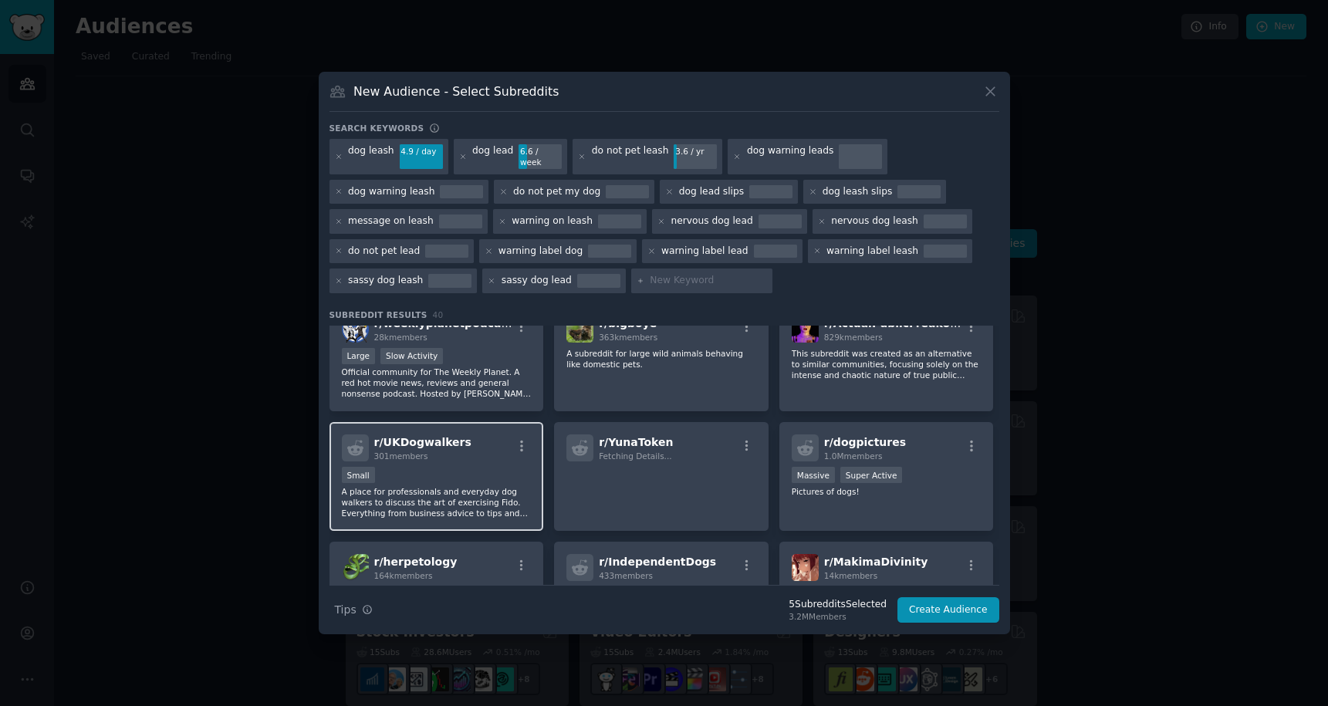
click at [495, 502] on p "A place for professionals and everyday dog walkers to discuss the art of exerci…" at bounding box center [437, 502] width 190 height 32
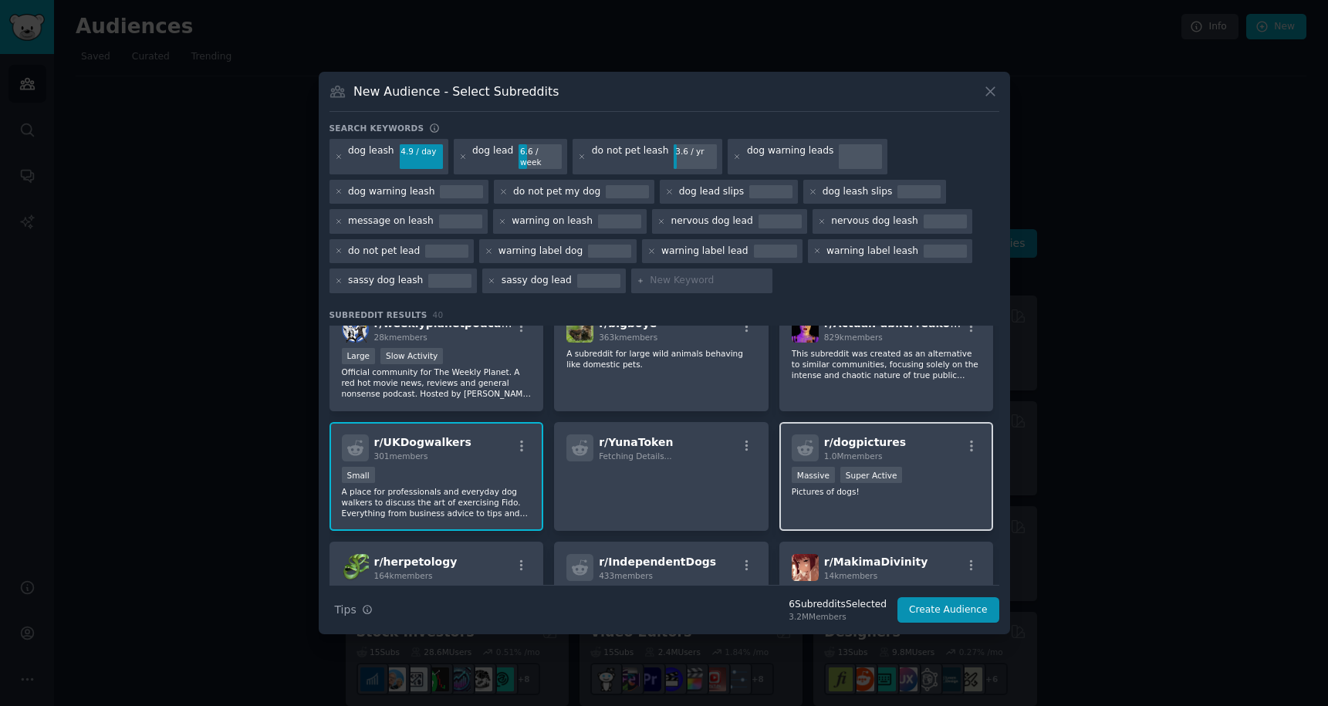
click at [802, 499] on div "r/ dogpictures 1.0M members Massive Super Active Pictures of dogs!" at bounding box center [886, 476] width 215 height 109
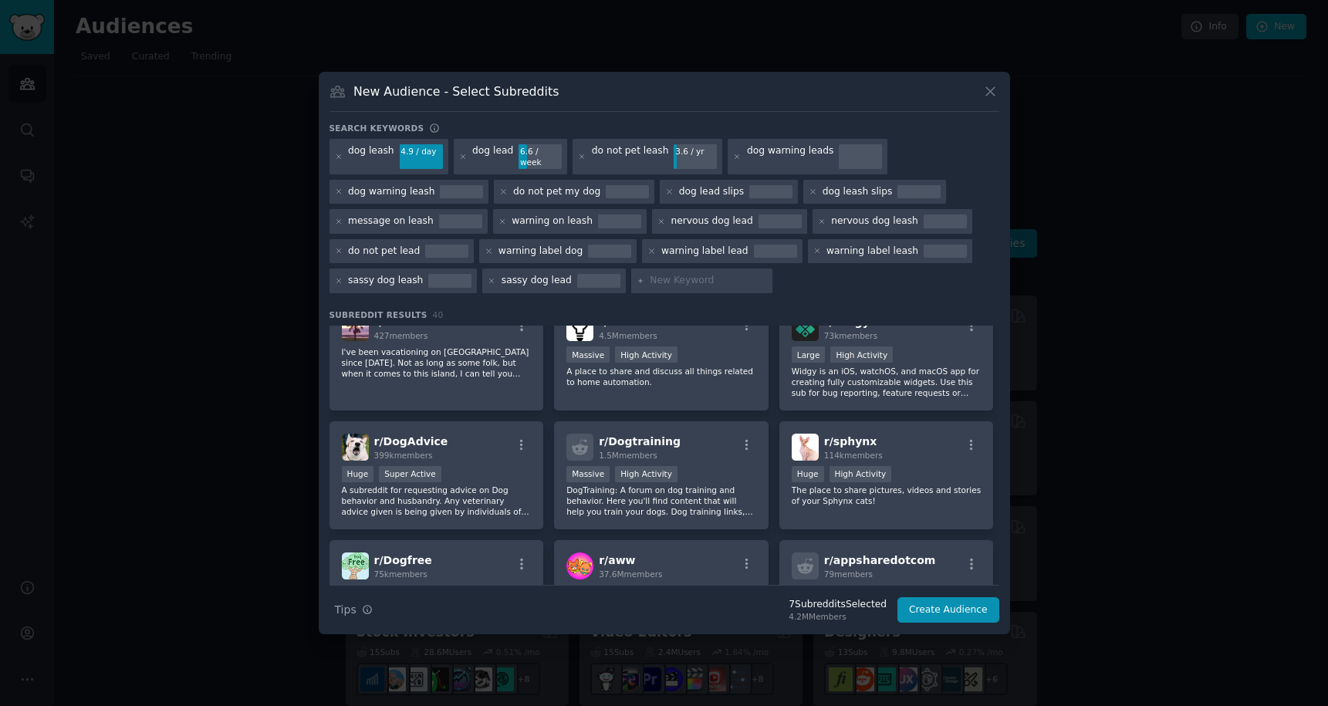
scroll to position [882, 0]
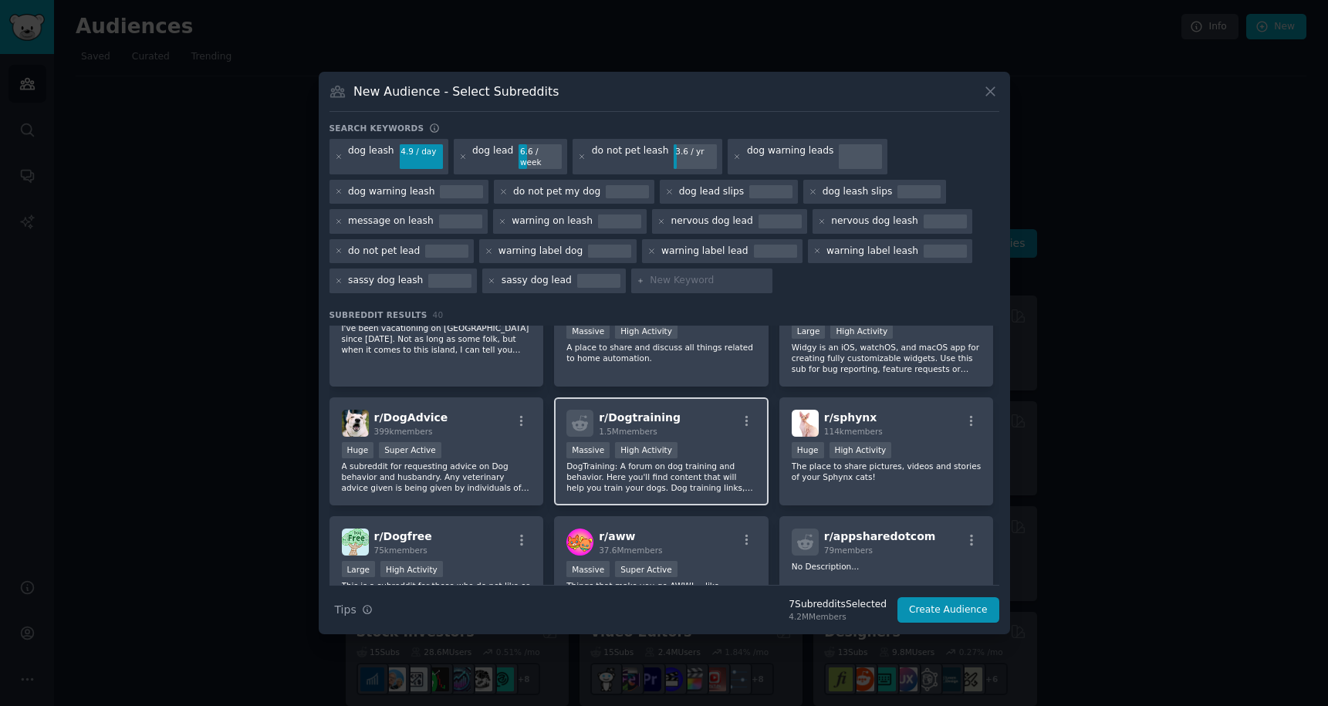
click at [689, 418] on div "r/ Dogtraining 1.5M members" at bounding box center [661, 423] width 190 height 27
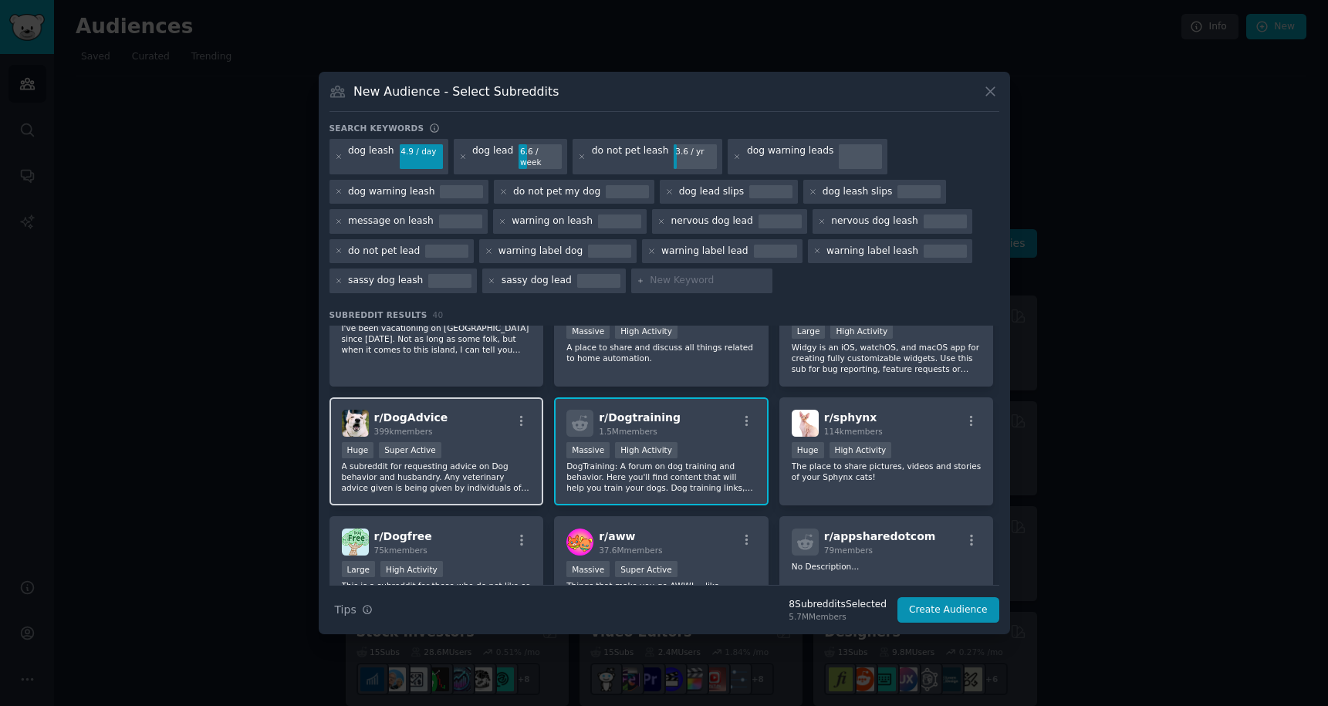
click at [480, 414] on div "r/ DogAdvice 399k members" at bounding box center [437, 423] width 190 height 27
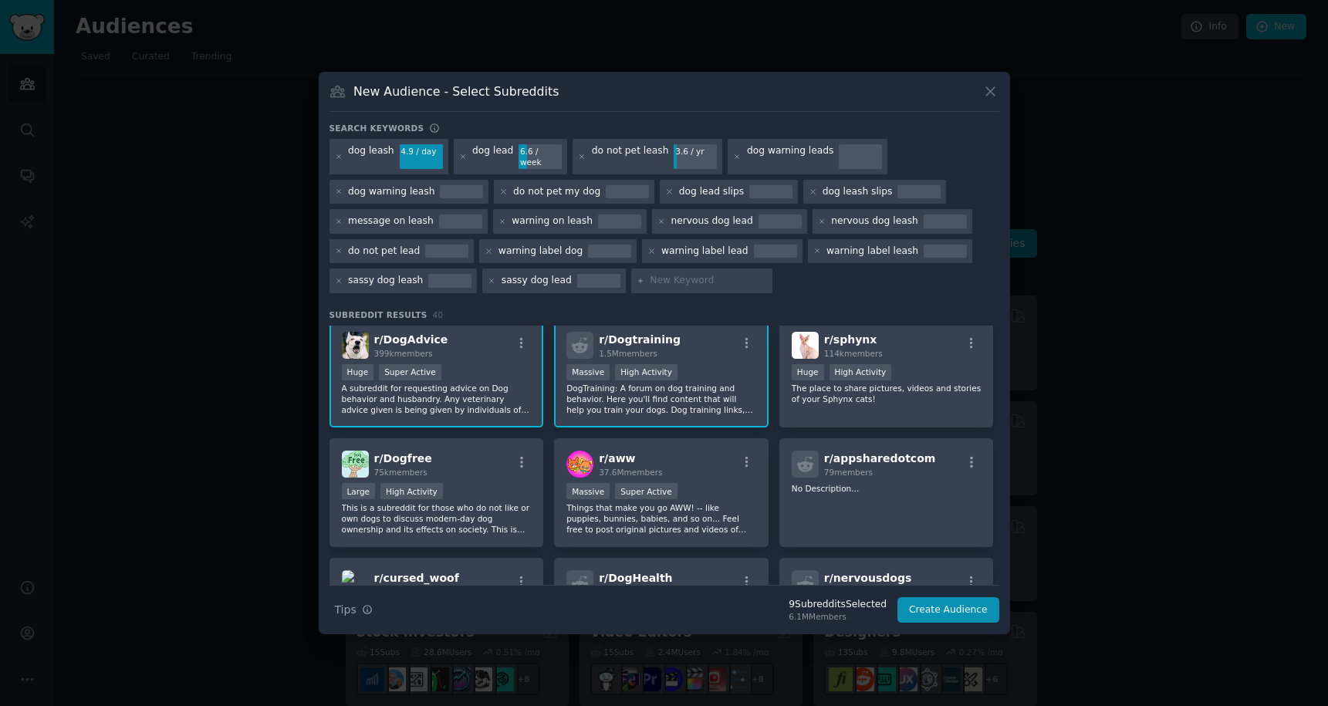
scroll to position [971, 0]
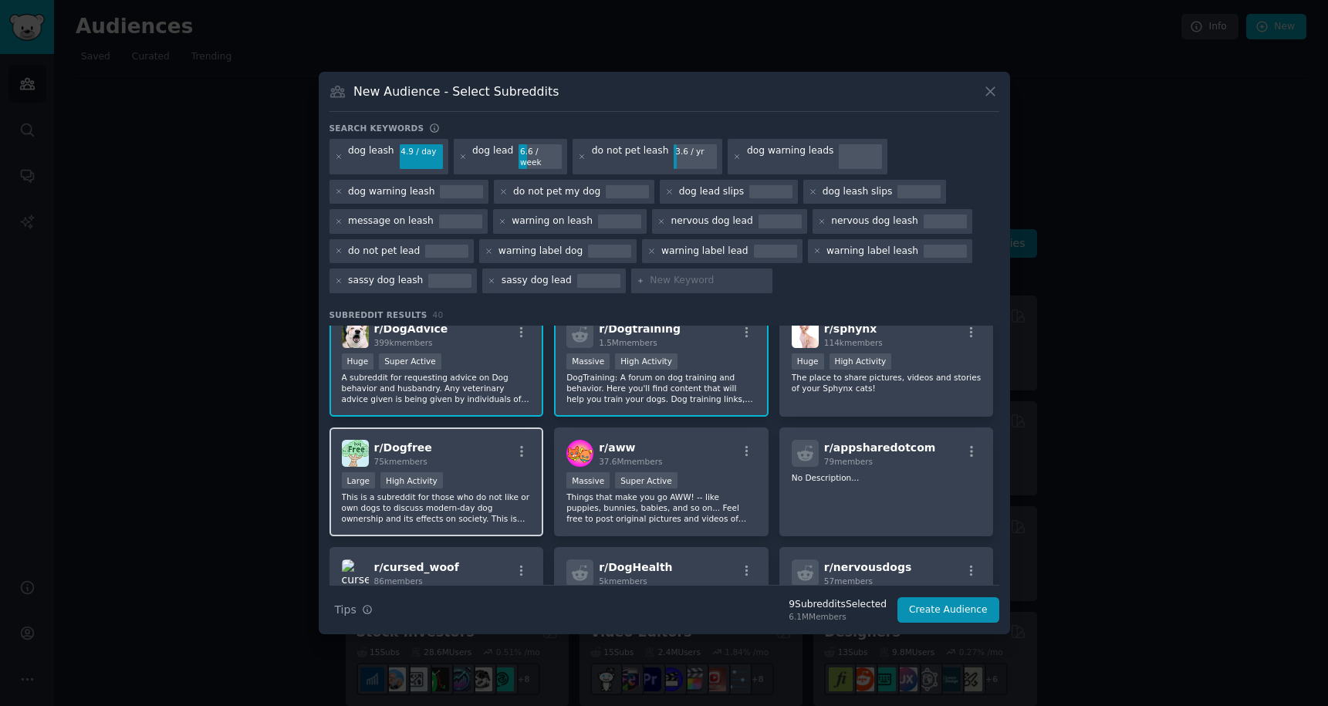
click at [475, 452] on div "r/ Dogfree 75k members" at bounding box center [437, 453] width 190 height 27
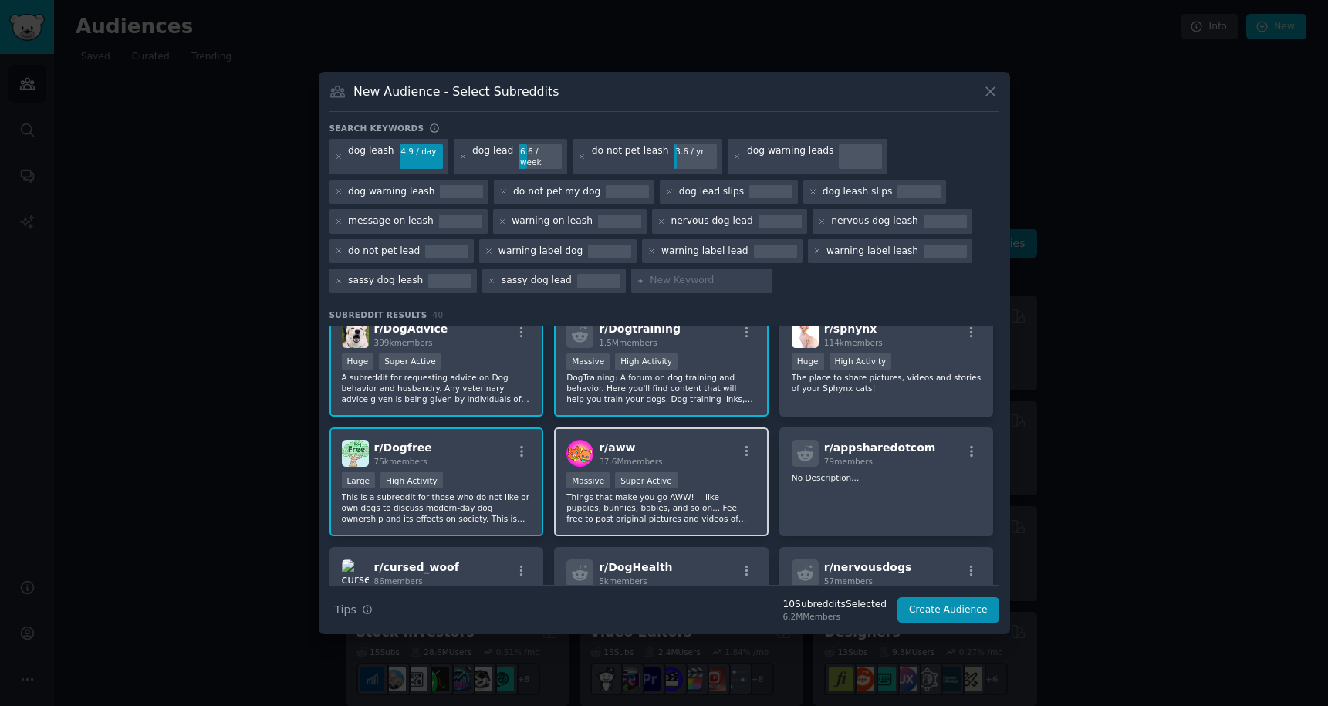
click at [686, 501] on p "Things that make you go AWW! -- like puppies, bunnies, babies, and so on... Fee…" at bounding box center [661, 508] width 190 height 32
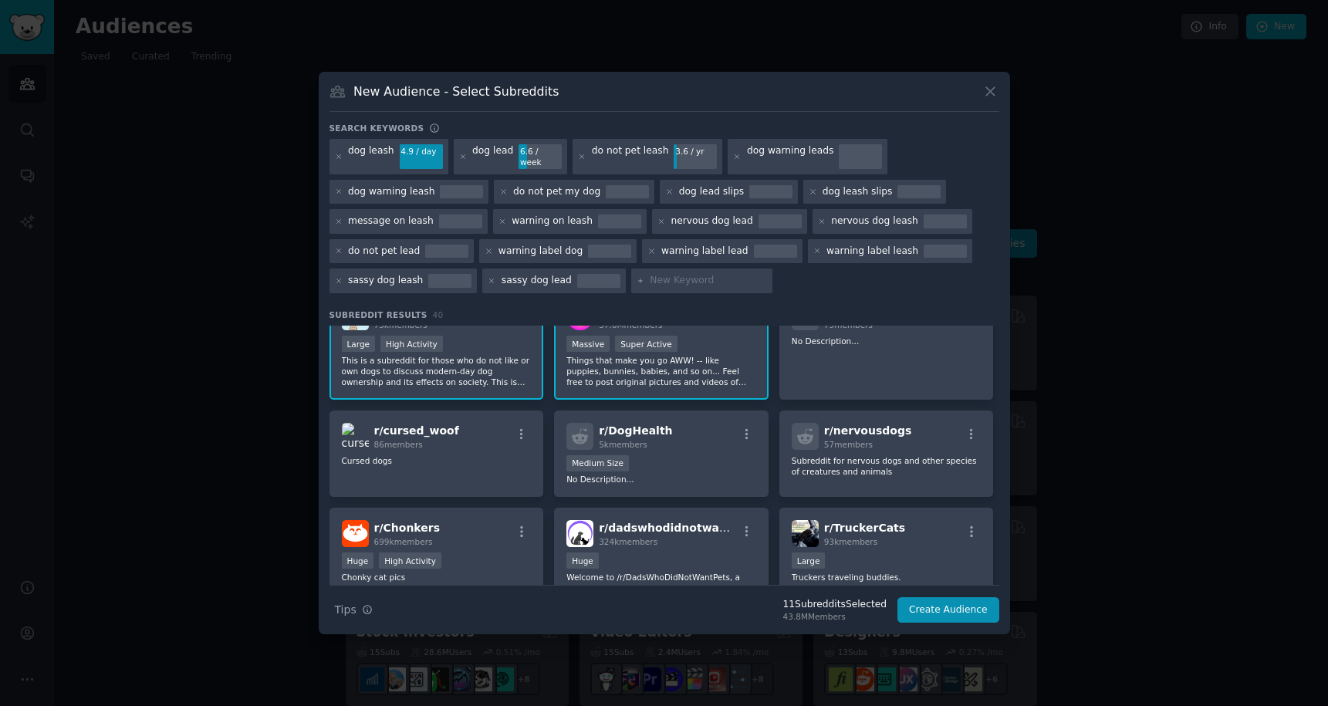
scroll to position [1108, 0]
click at [855, 468] on p "Subreddit for nervous dogs and other species of creatures and animals" at bounding box center [887, 466] width 190 height 22
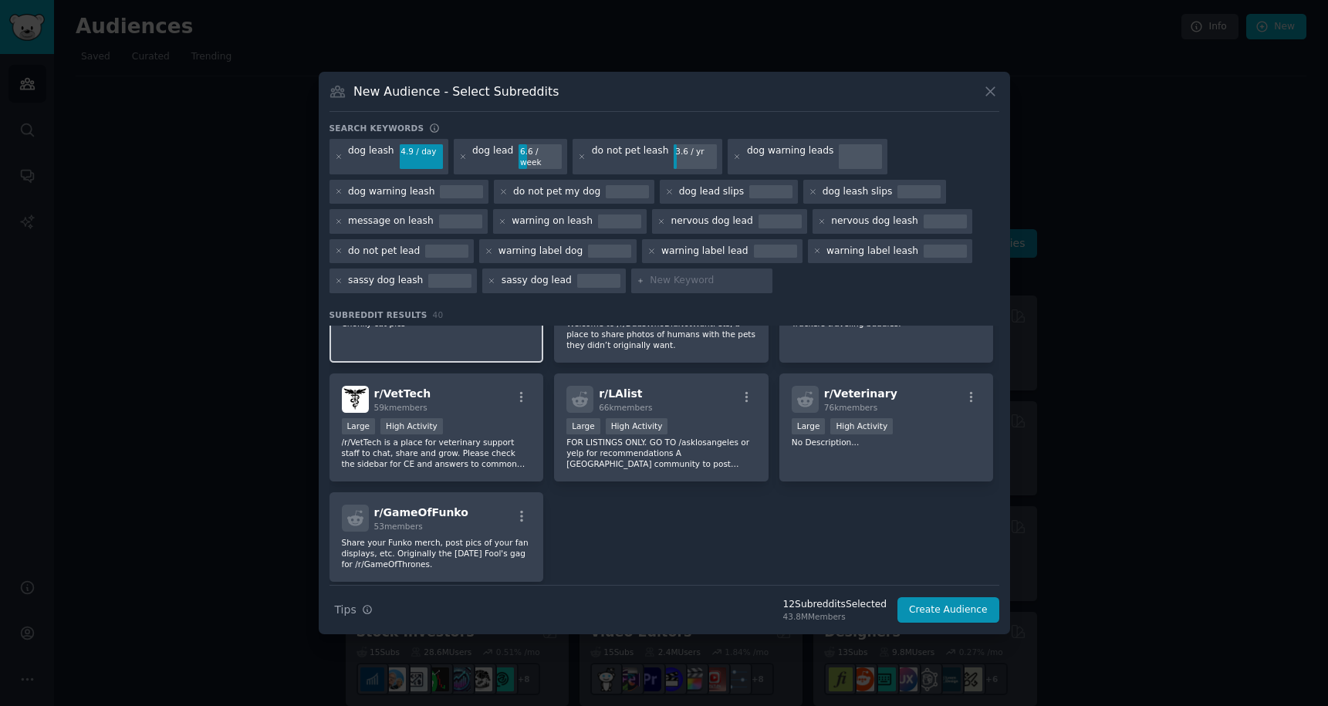
scroll to position [1412, 0]
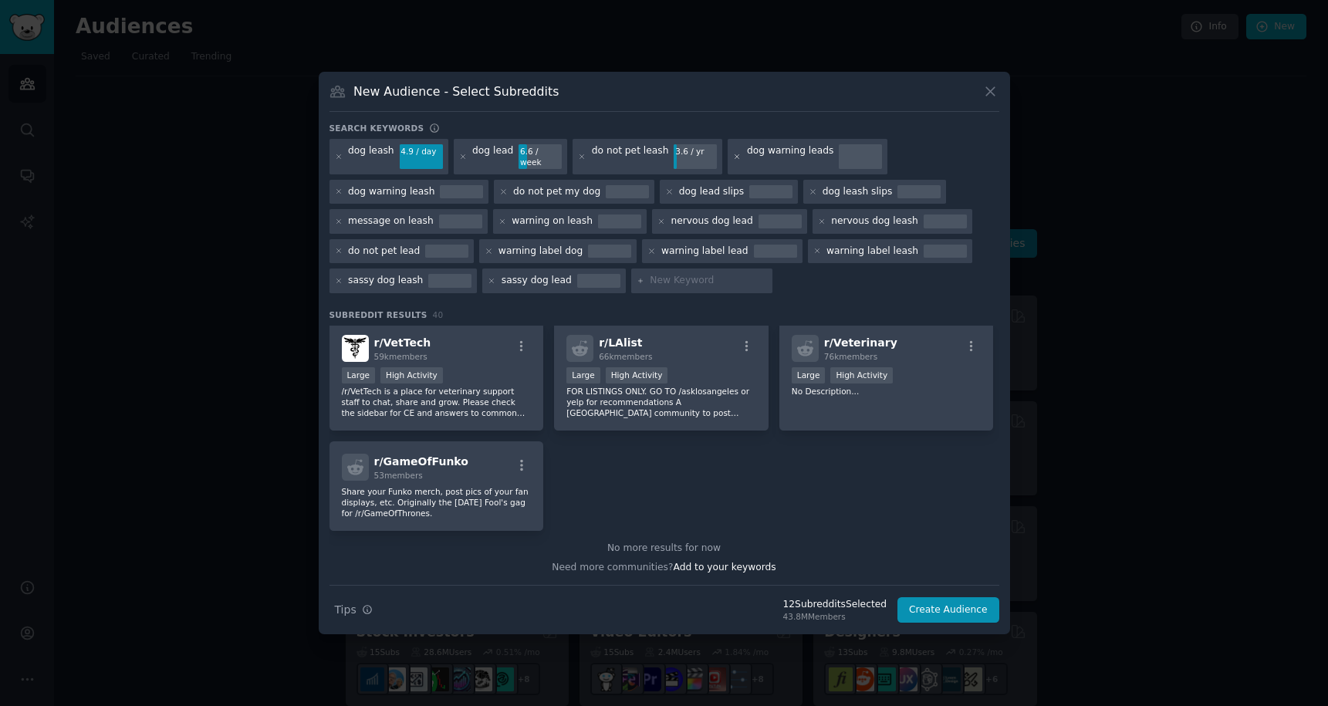
click at [733, 154] on icon at bounding box center [737, 157] width 8 height 8
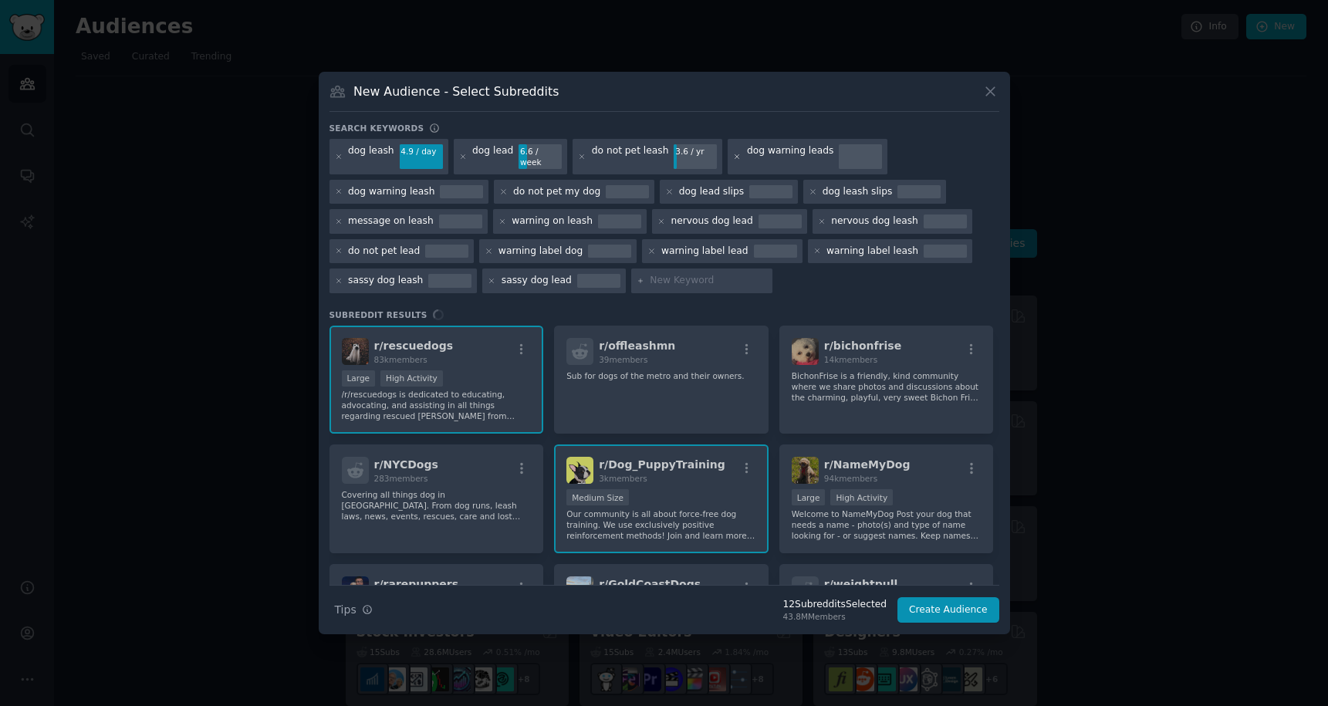
click at [733, 154] on icon at bounding box center [737, 157] width 8 height 8
click at [735, 155] on icon at bounding box center [737, 156] width 4 height 4
click at [735, 156] on icon at bounding box center [737, 156] width 4 height 4
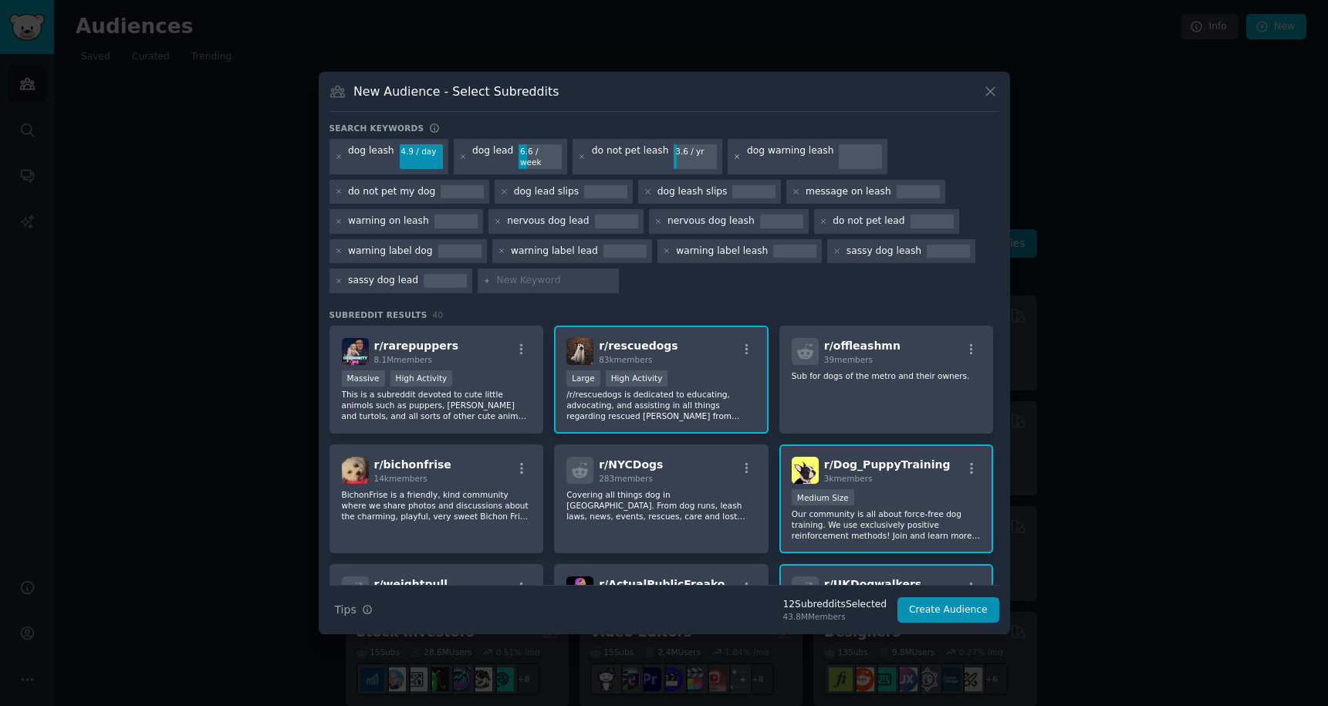
click at [735, 157] on icon at bounding box center [737, 156] width 4 height 4
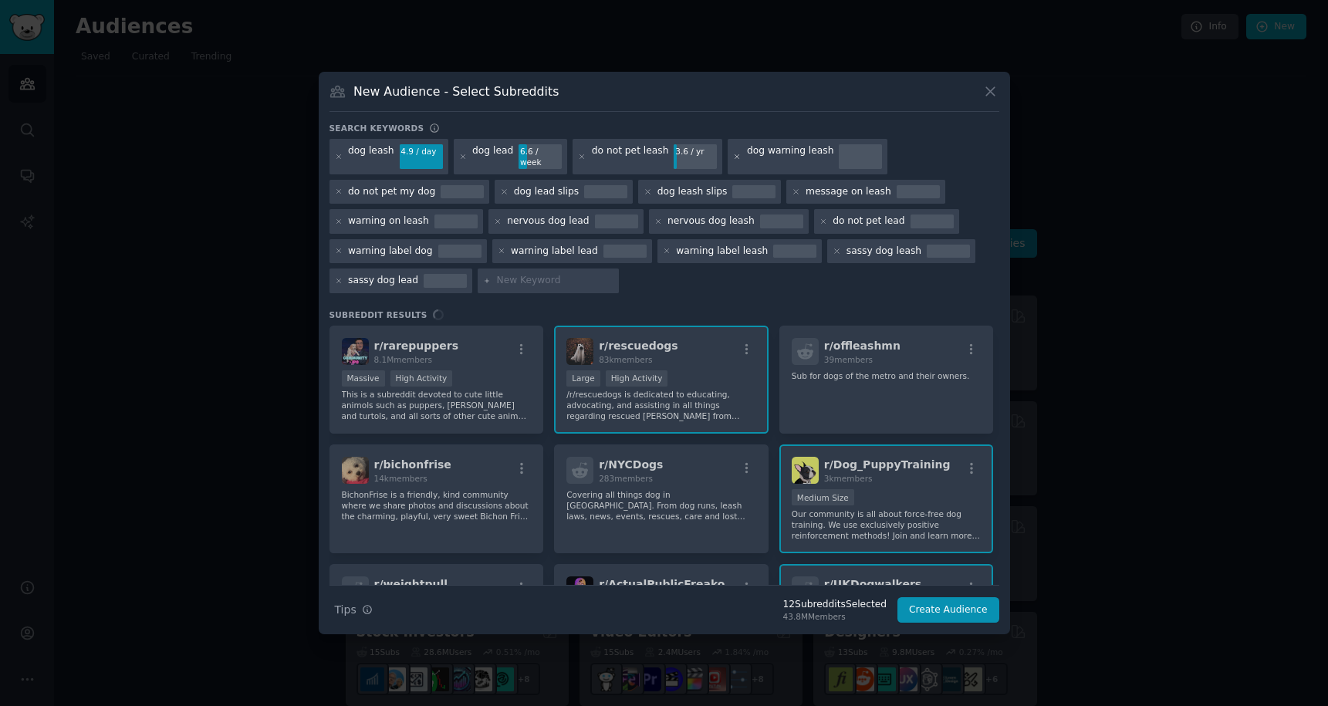
click at [735, 157] on icon at bounding box center [737, 156] width 4 height 4
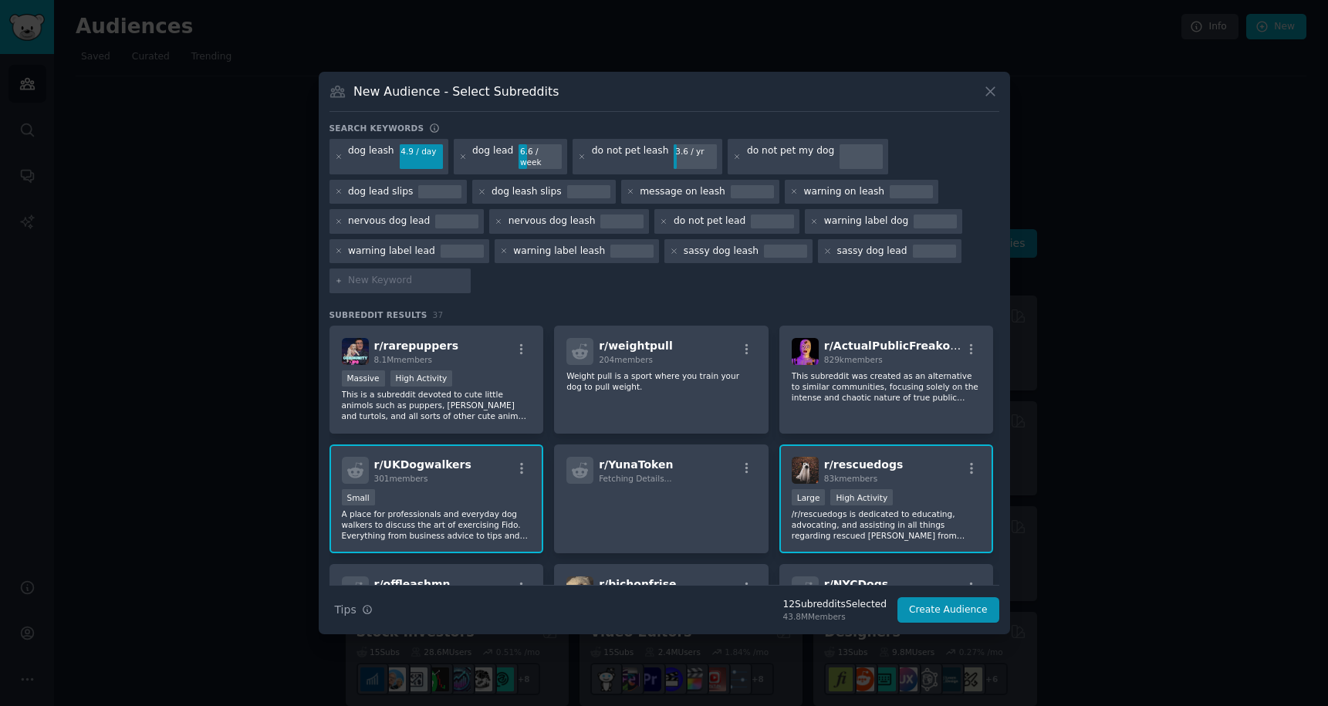
click at [735, 157] on icon at bounding box center [737, 156] width 4 height 4
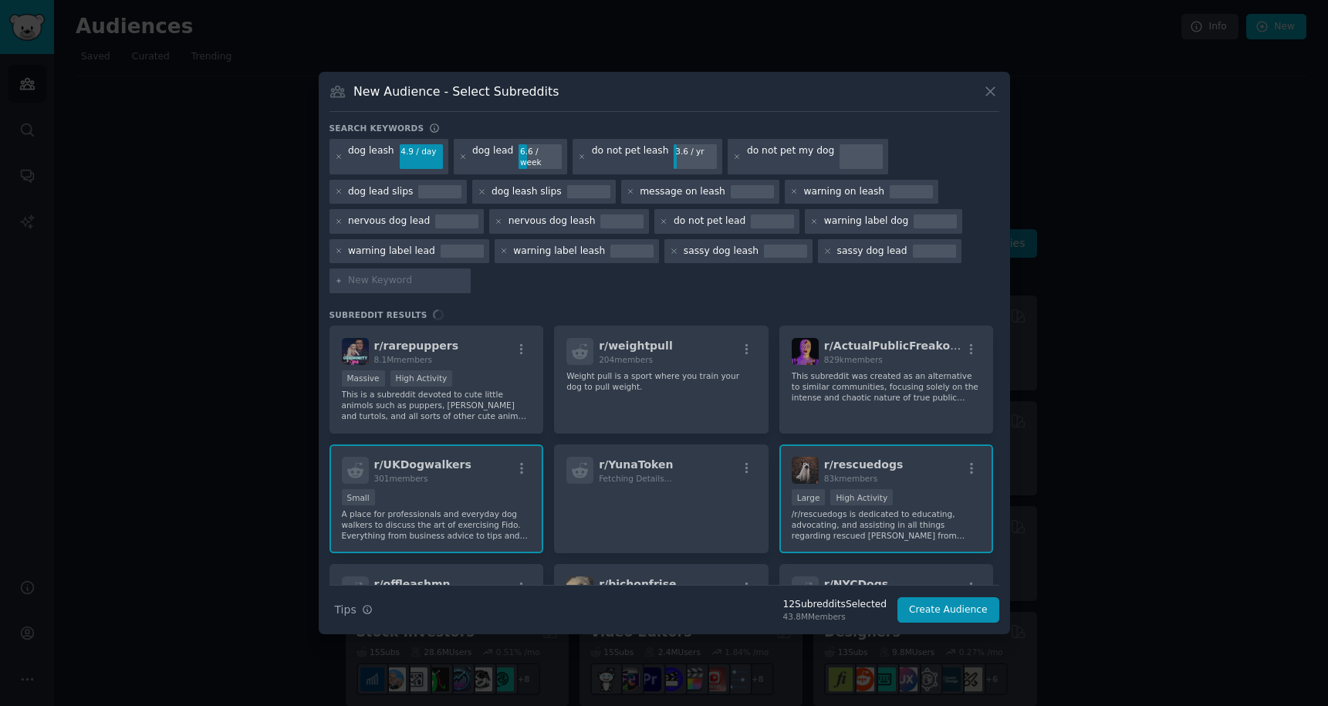
click at [735, 157] on icon at bounding box center [737, 156] width 4 height 4
click at [733, 155] on icon at bounding box center [737, 157] width 8 height 8
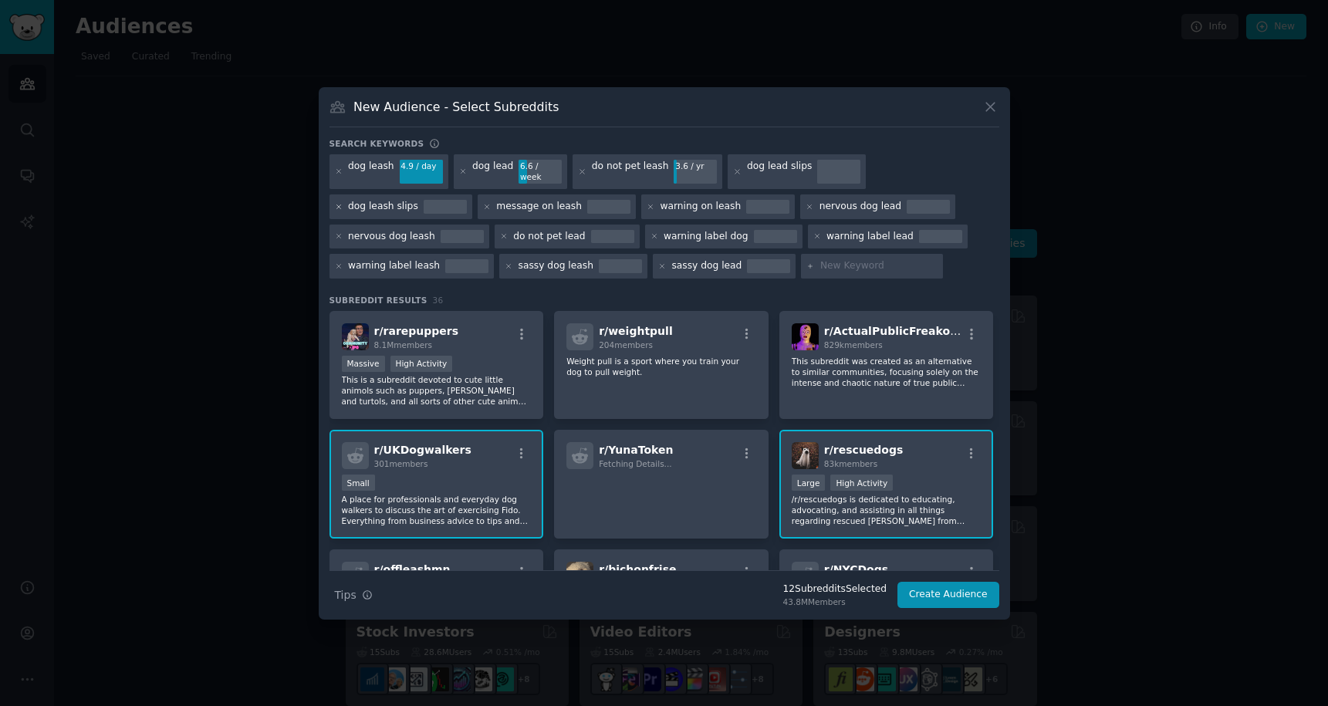
click at [340, 204] on icon at bounding box center [338, 206] width 4 height 4
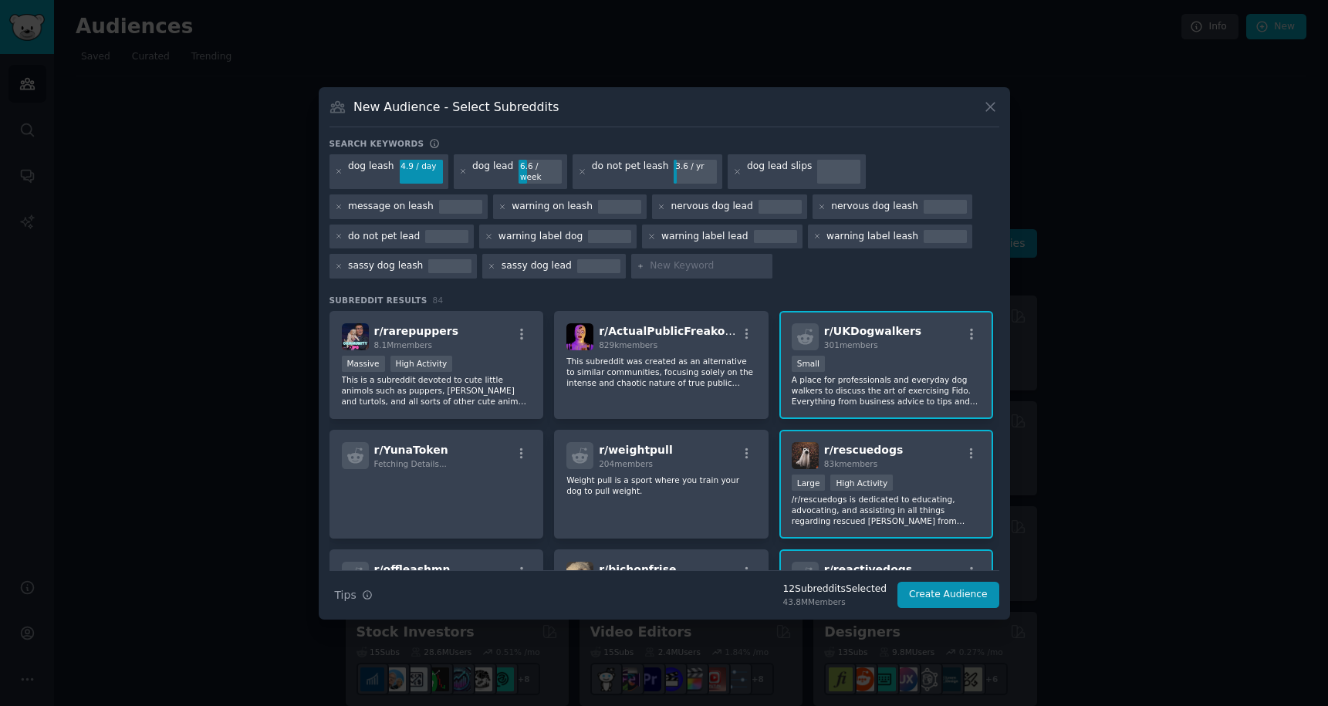
click at [340, 204] on icon at bounding box center [338, 206] width 4 height 4
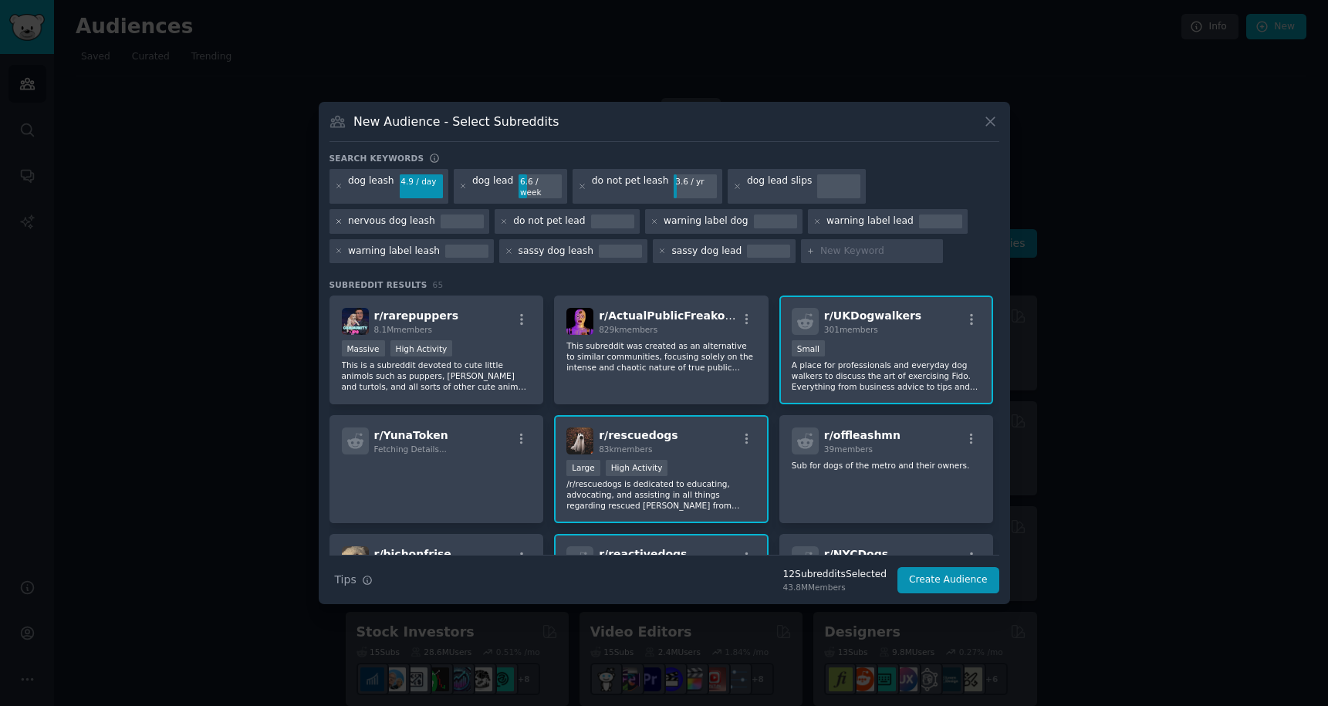
click at [338, 218] on icon at bounding box center [339, 222] width 8 height 8
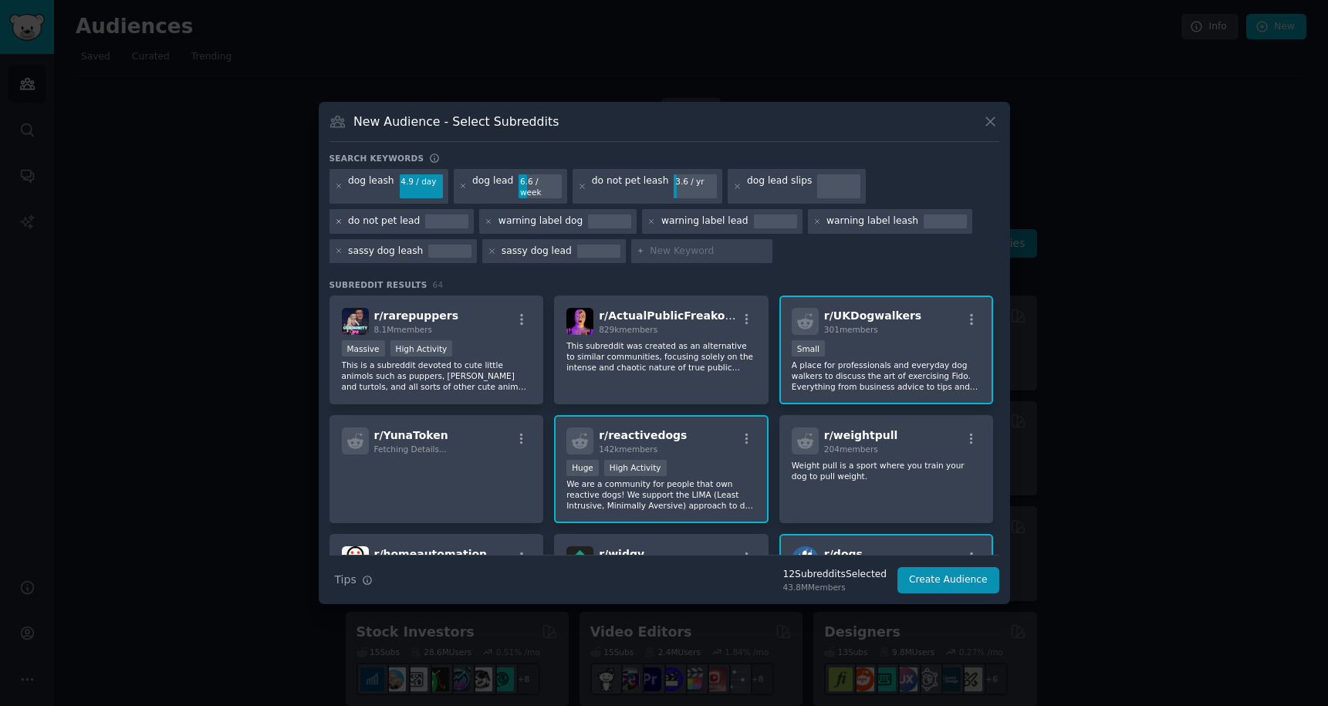
click at [338, 218] on icon at bounding box center [339, 222] width 8 height 8
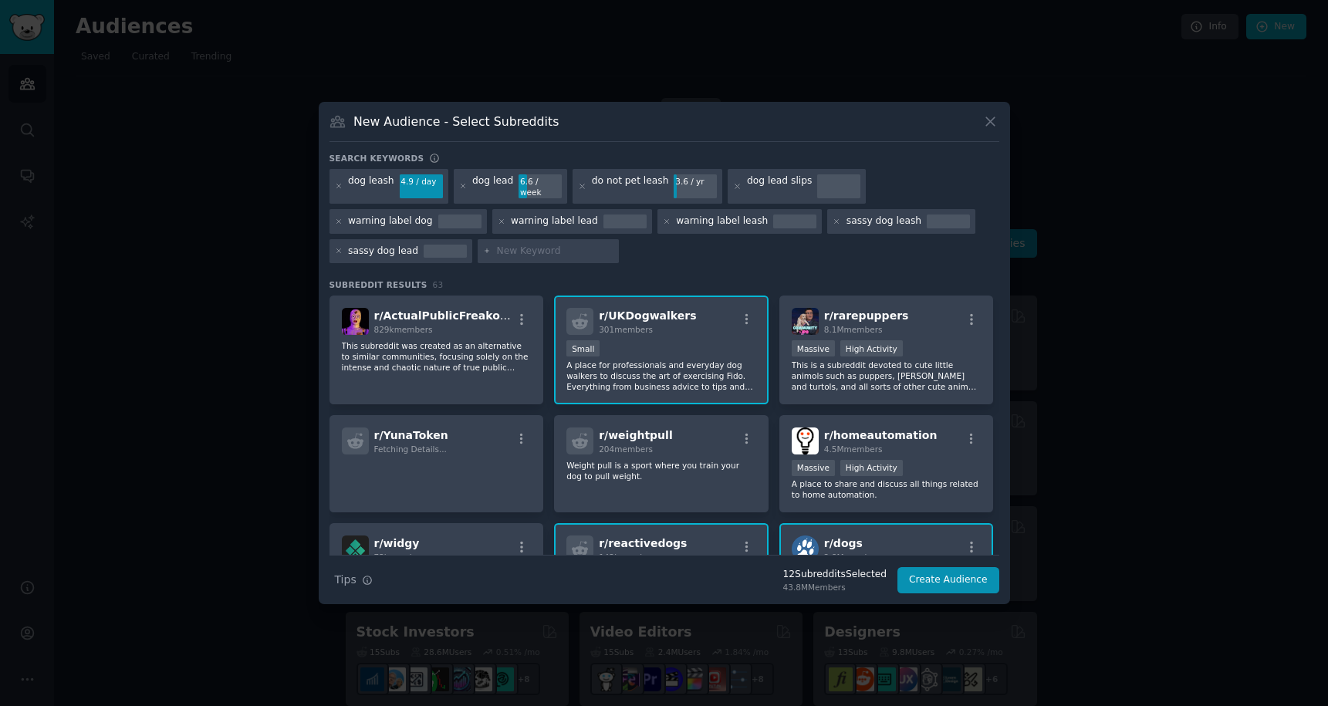
click at [338, 218] on icon at bounding box center [339, 222] width 8 height 8
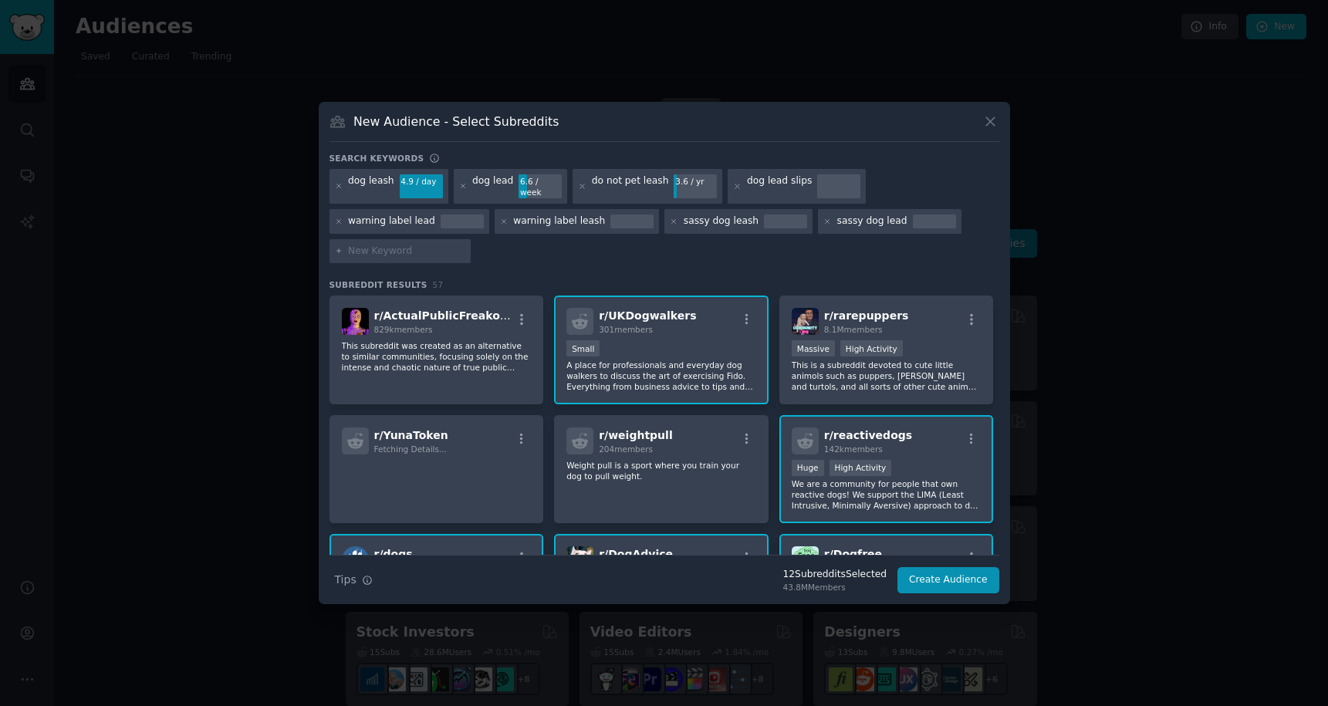
click at [338, 218] on icon at bounding box center [339, 222] width 8 height 8
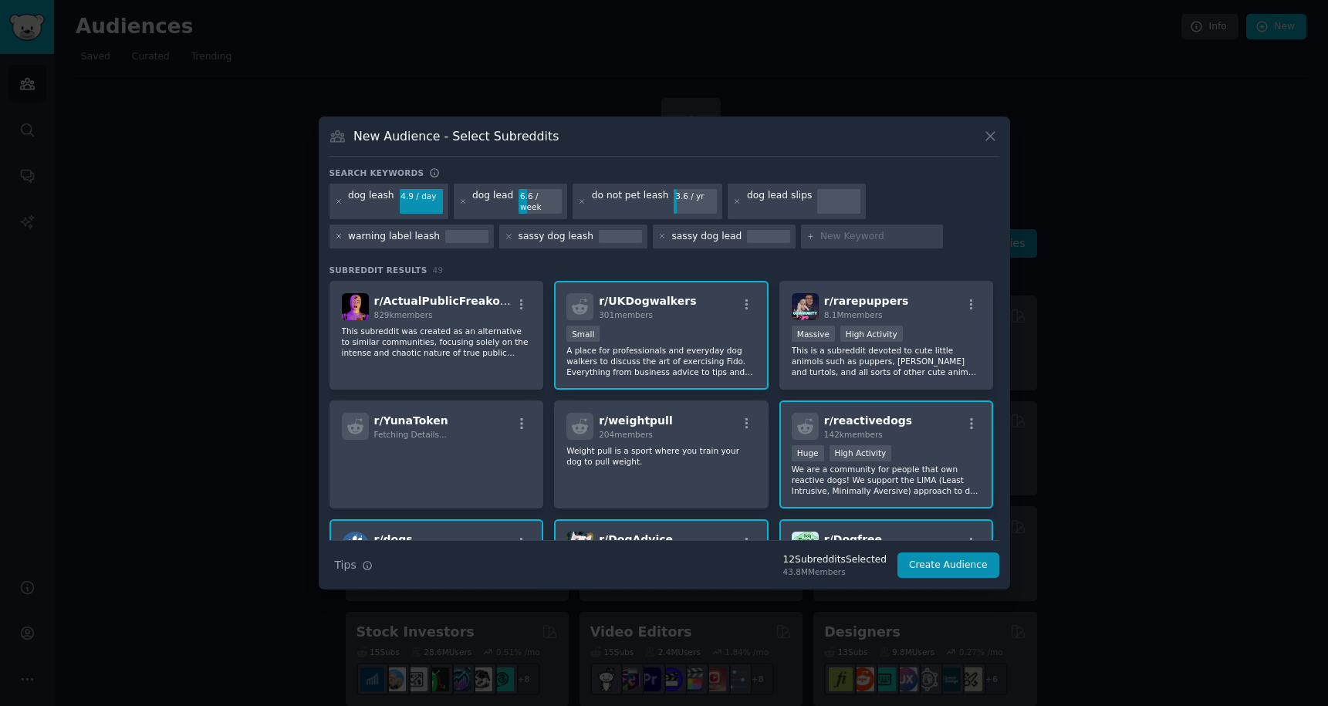
click at [339, 232] on icon at bounding box center [339, 236] width 8 height 8
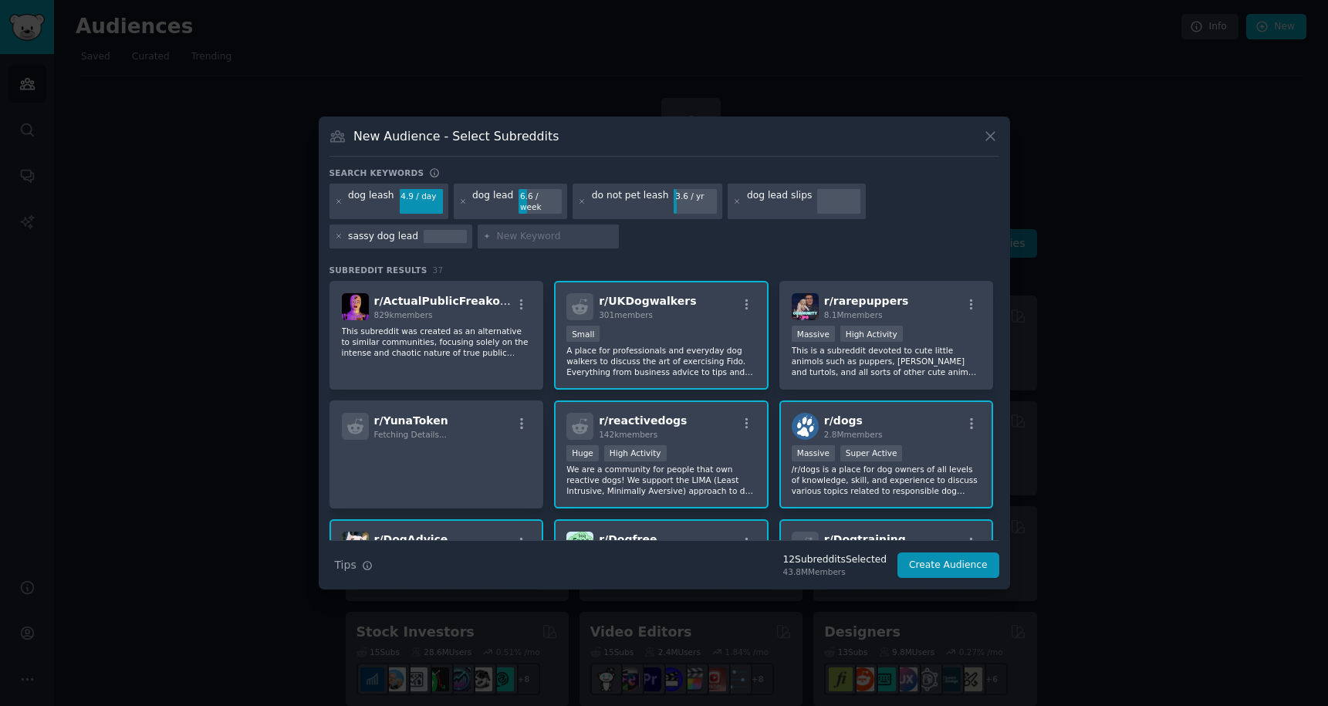
click at [339, 232] on icon at bounding box center [339, 236] width 8 height 8
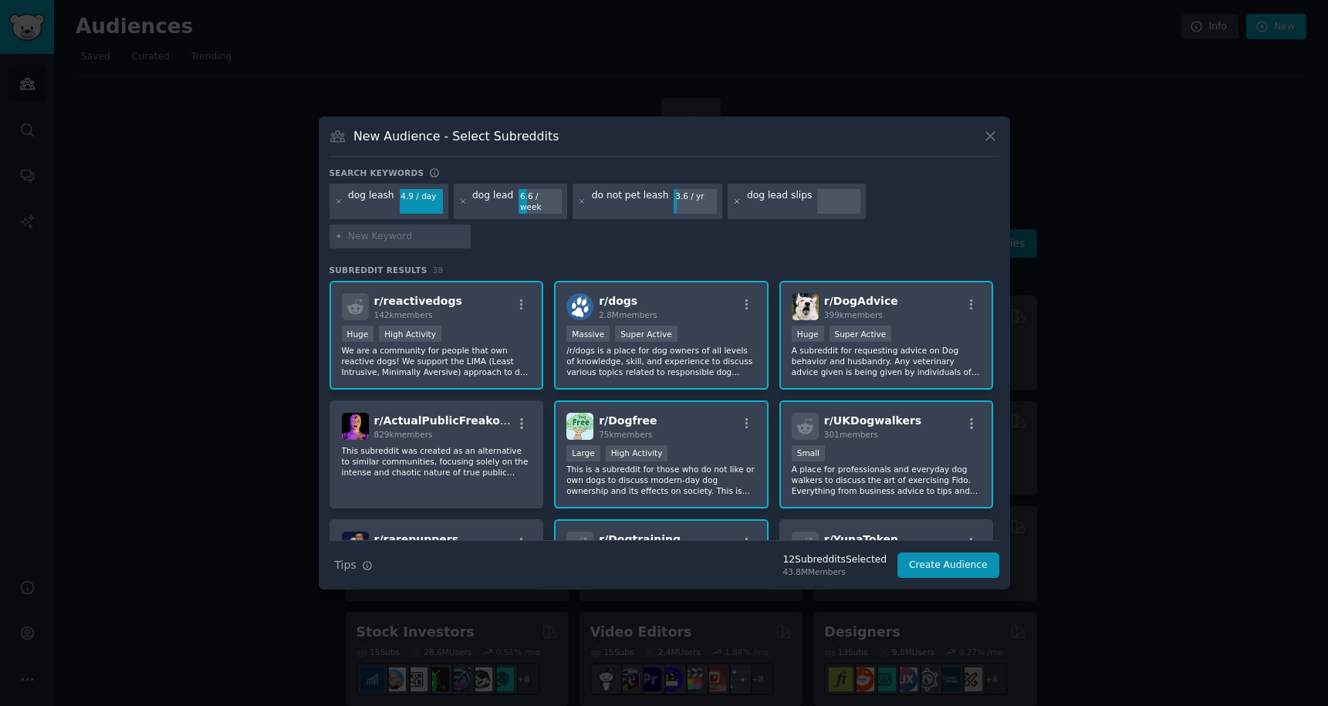
click at [735, 203] on icon at bounding box center [737, 201] width 4 height 4
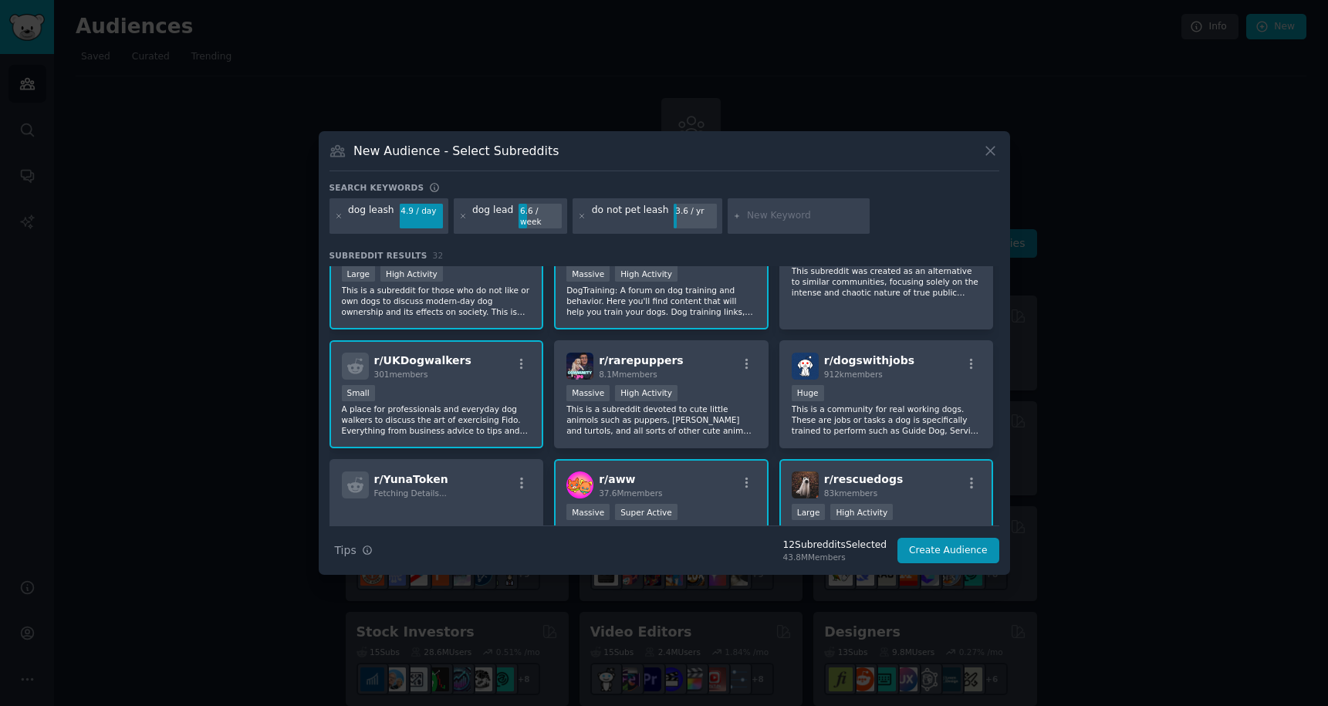
scroll to position [173, 0]
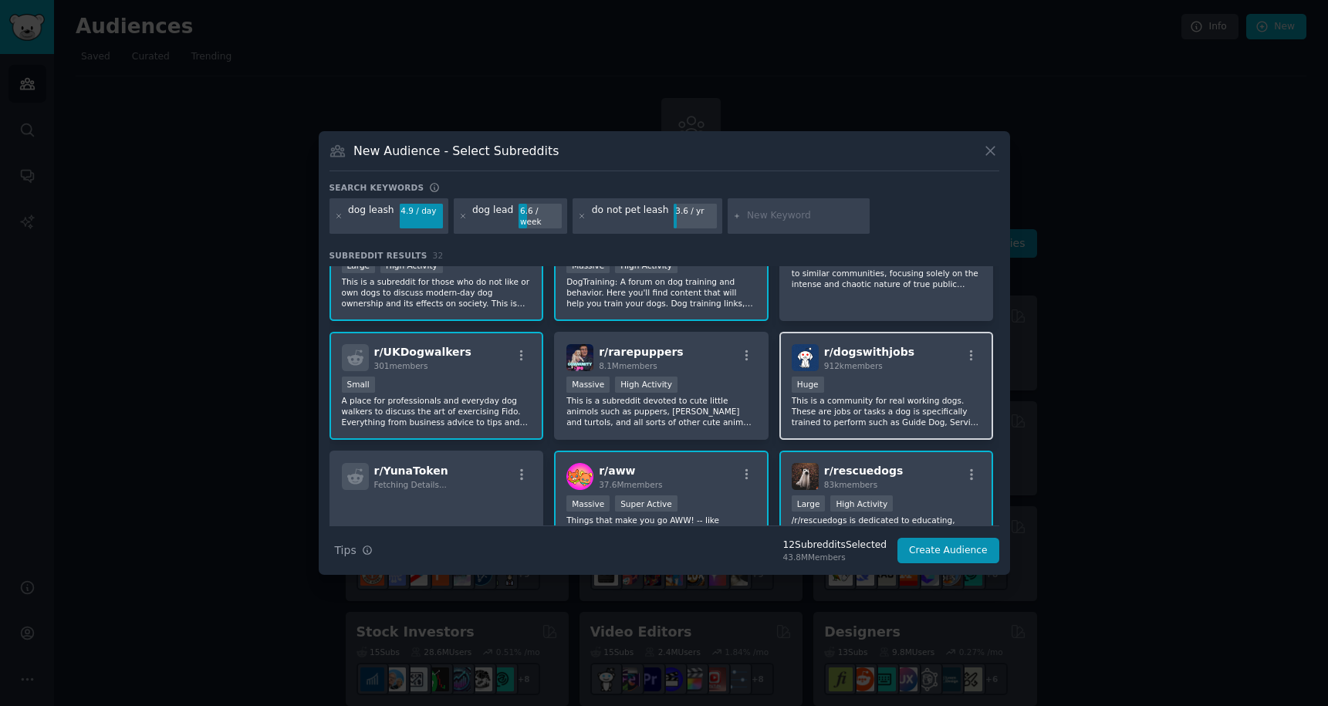
click at [837, 406] on p "This is a community for real working dogs. These are jobs or tasks a dog is spe…" at bounding box center [887, 411] width 190 height 32
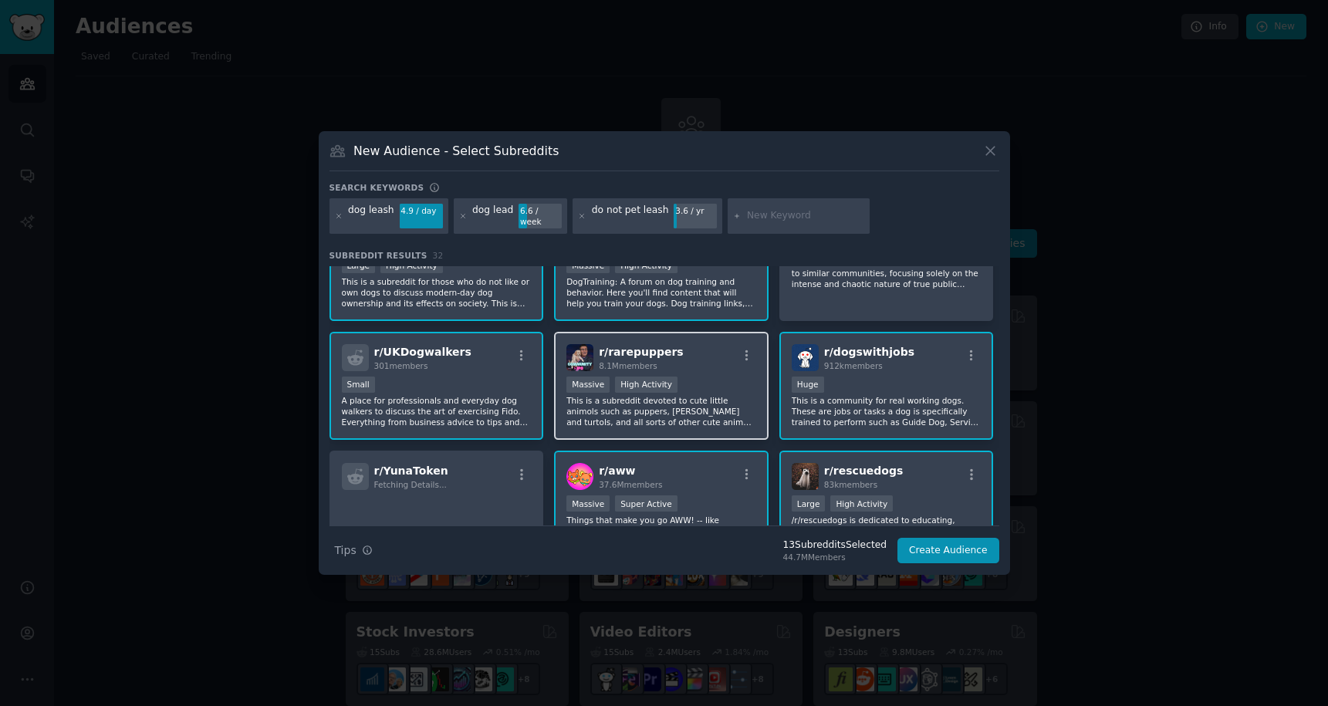
click at [715, 404] on p "This is a subreddit devoted to cute little animols such as puppers, [PERSON_NAM…" at bounding box center [661, 411] width 190 height 32
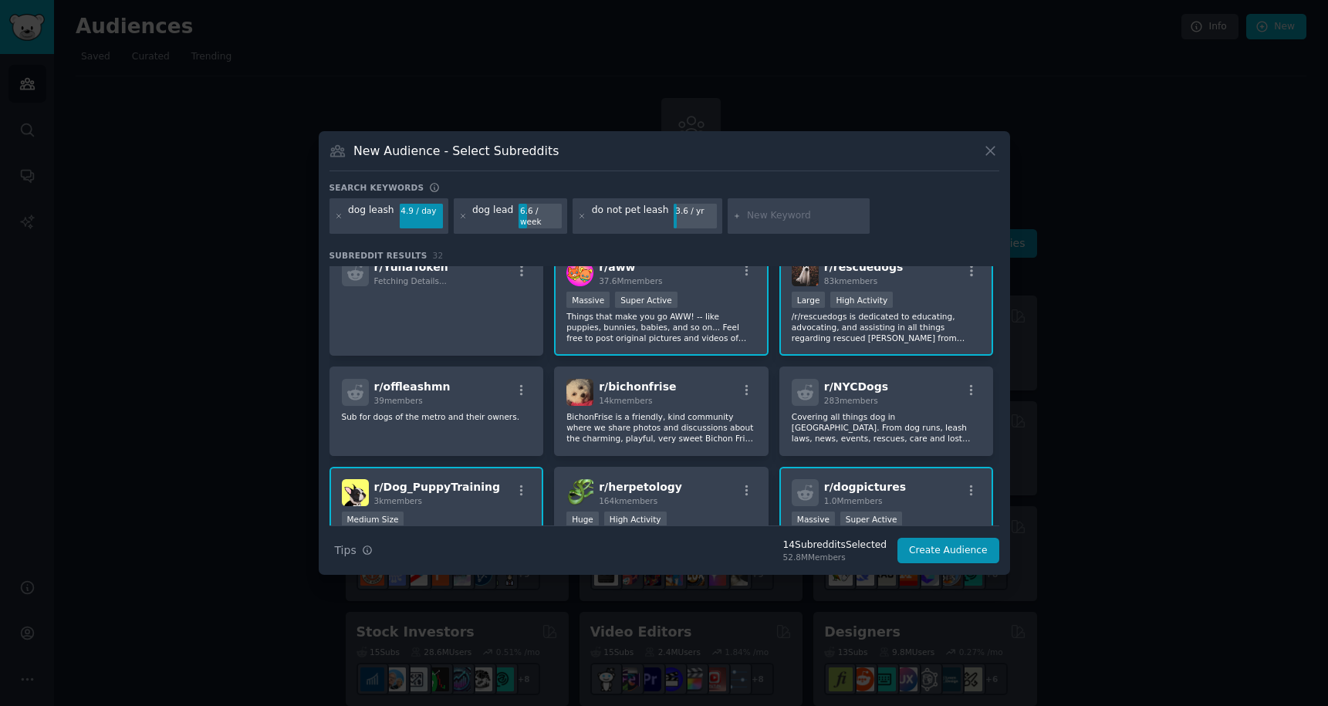
scroll to position [377, 0]
click at [816, 421] on p "Covering all things dog in [GEOGRAPHIC_DATA]. From dog runs, leash laws, news, …" at bounding box center [887, 427] width 190 height 32
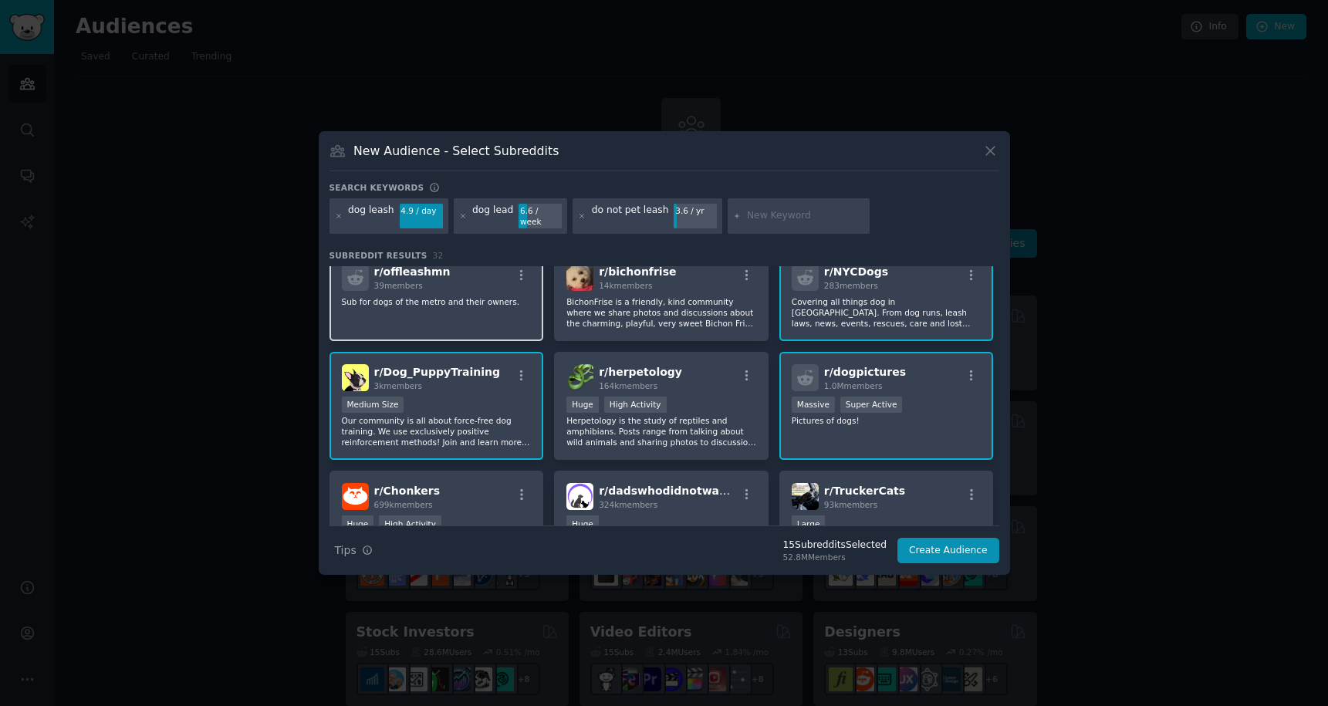
scroll to position [494, 0]
click at [508, 316] on div "r/ offleashmn 39 members Sub for dogs of the metro and their owners." at bounding box center [437, 294] width 215 height 90
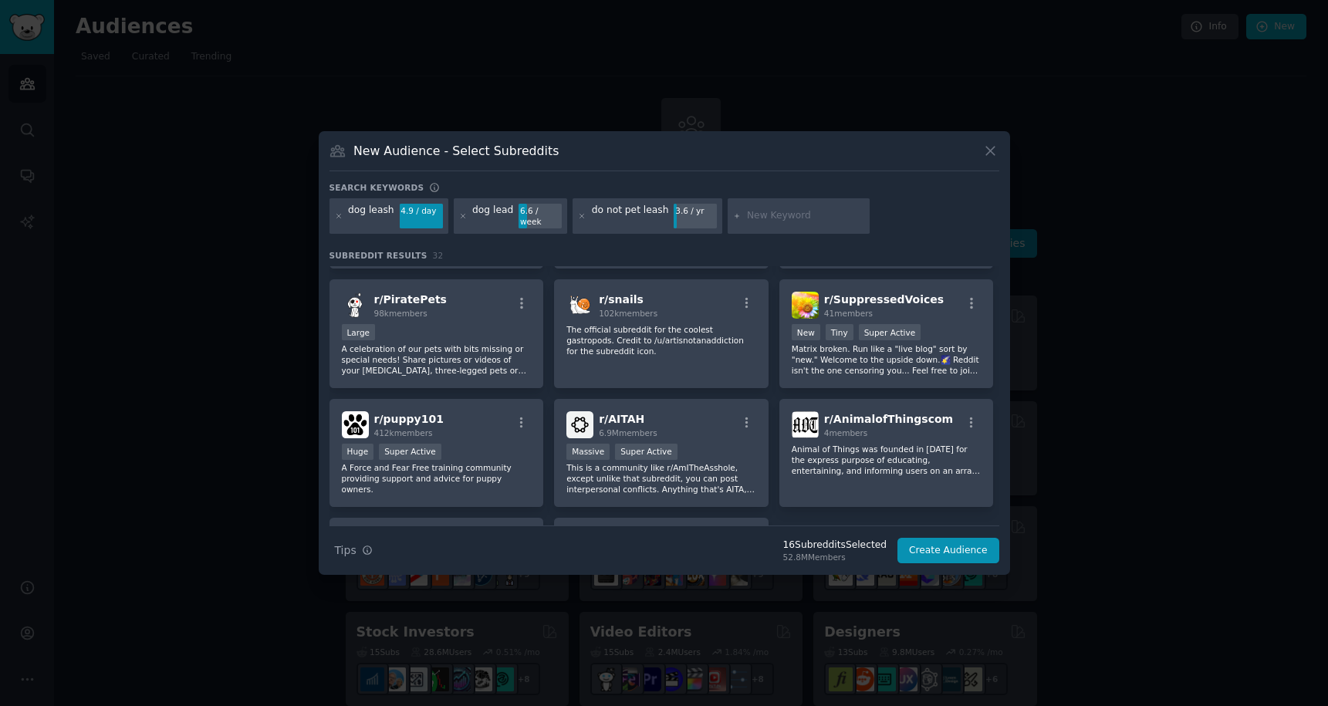
scroll to position [940, 0]
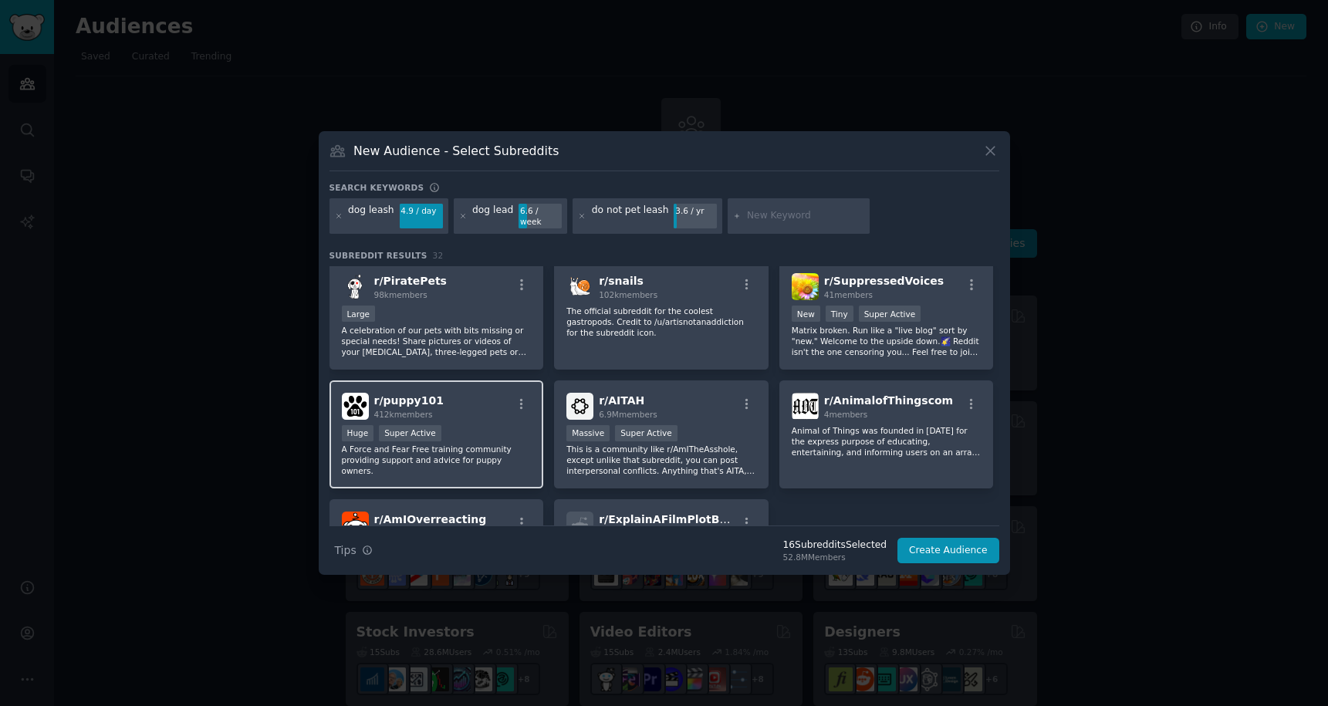
click at [504, 453] on p "A Force and Fear Free training community providing support and advice for puppy…" at bounding box center [437, 460] width 190 height 32
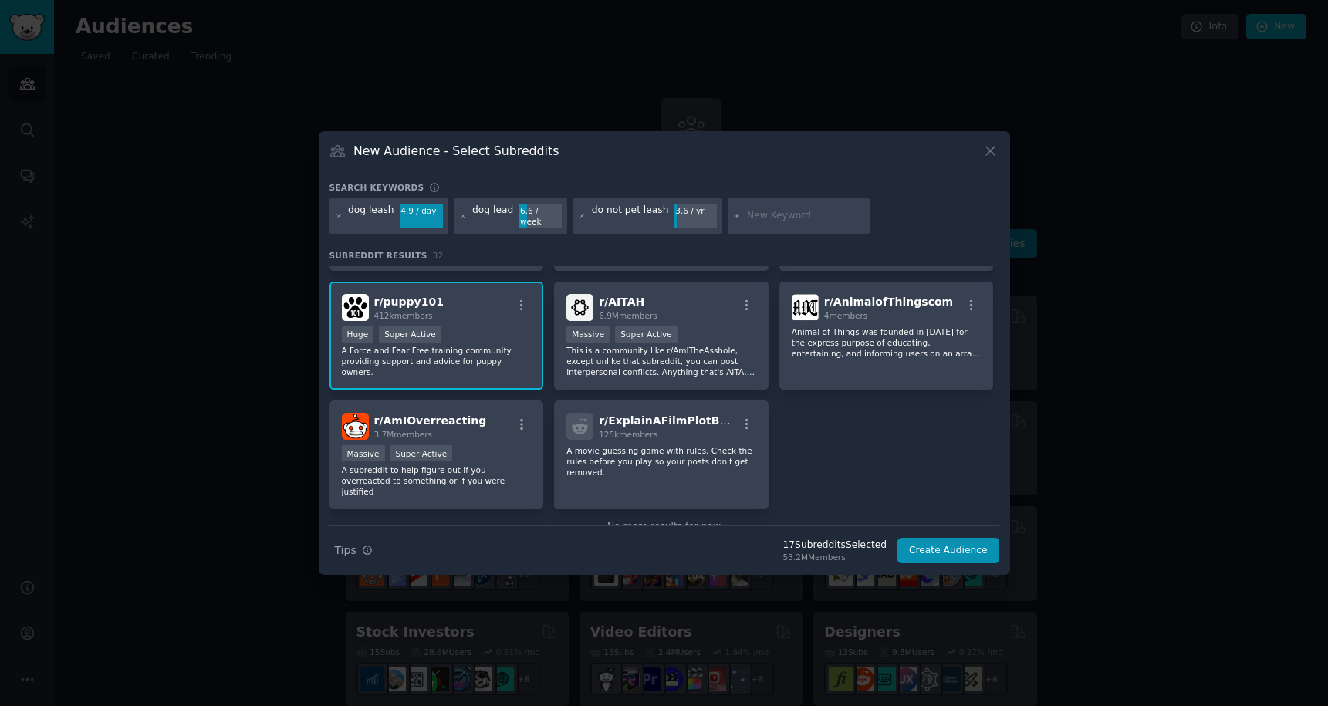
scroll to position [1062, 0]
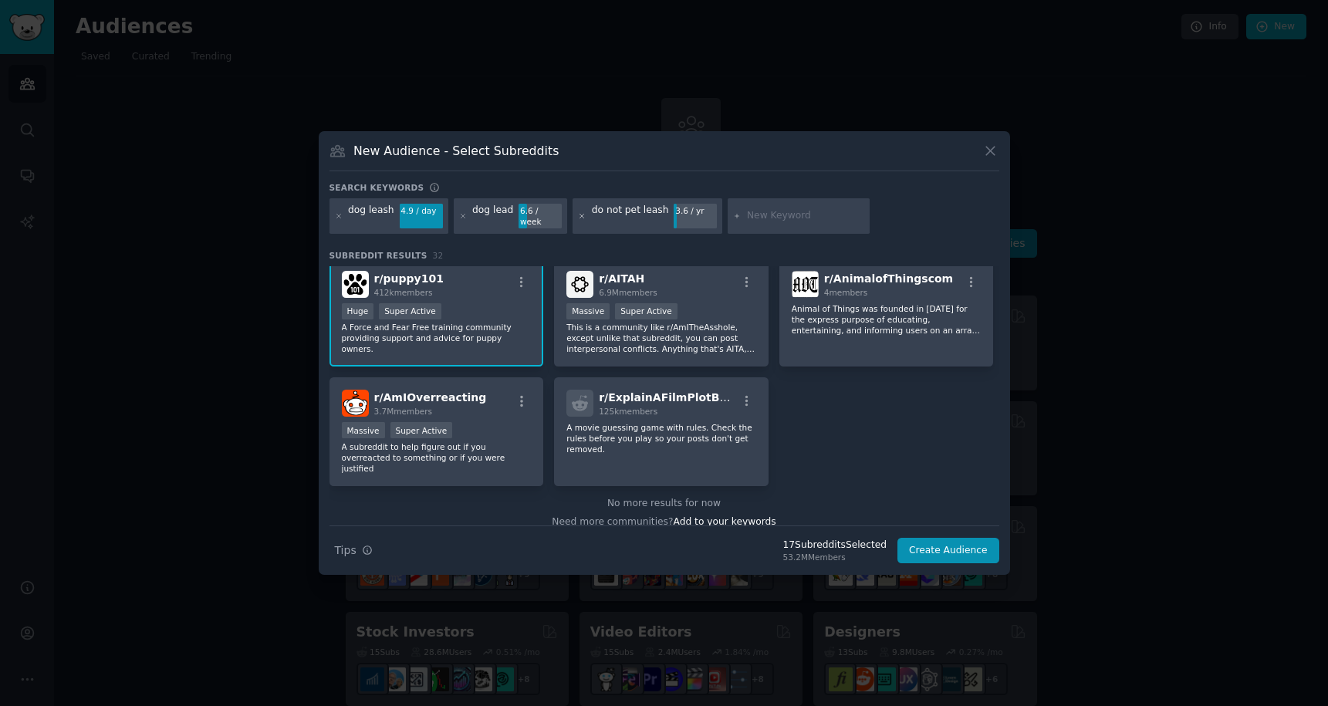
click at [580, 215] on icon at bounding box center [582, 216] width 4 height 4
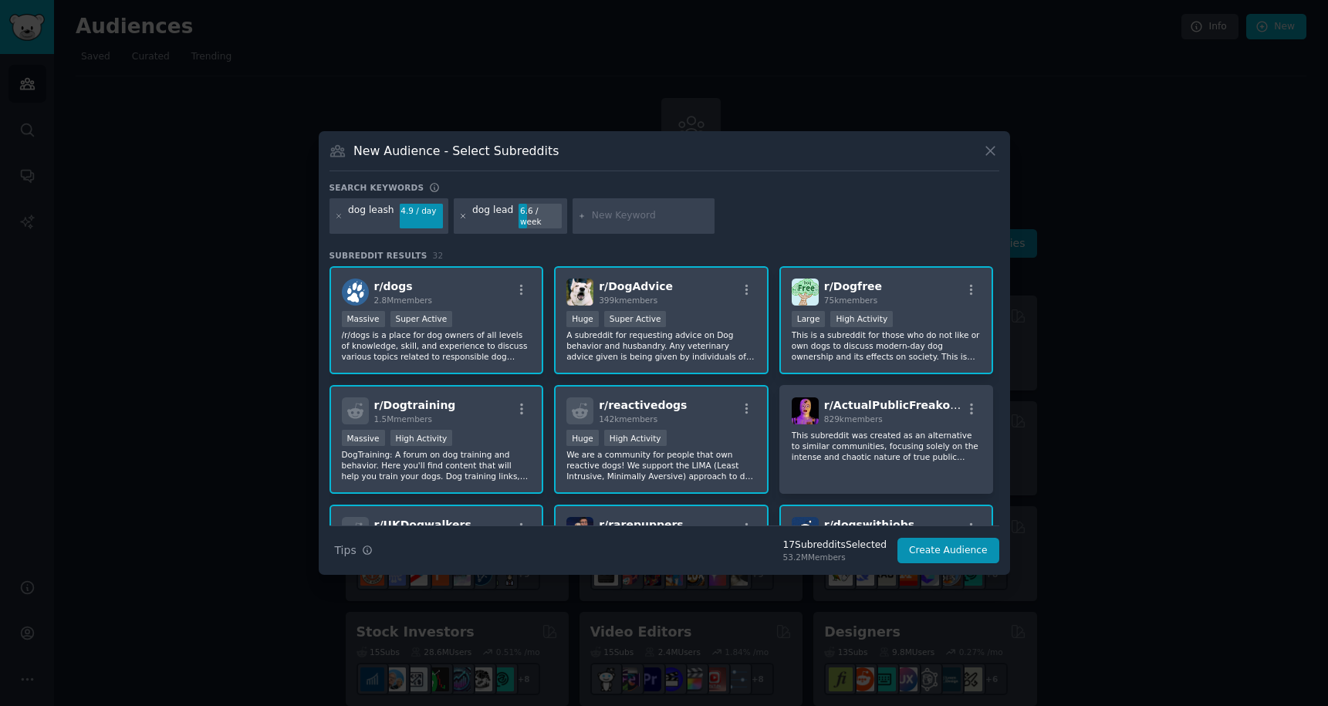
click at [459, 215] on icon at bounding box center [463, 216] width 8 height 8
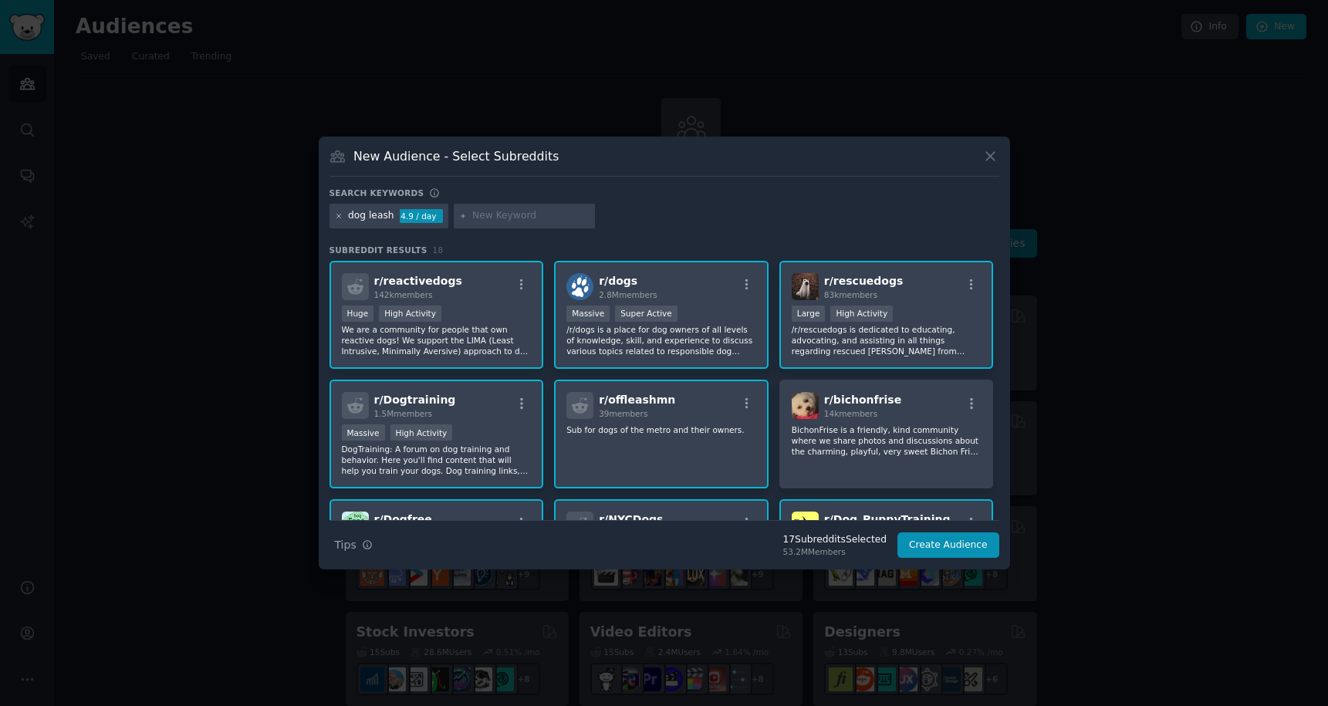
click at [340, 218] on icon at bounding box center [339, 216] width 8 height 8
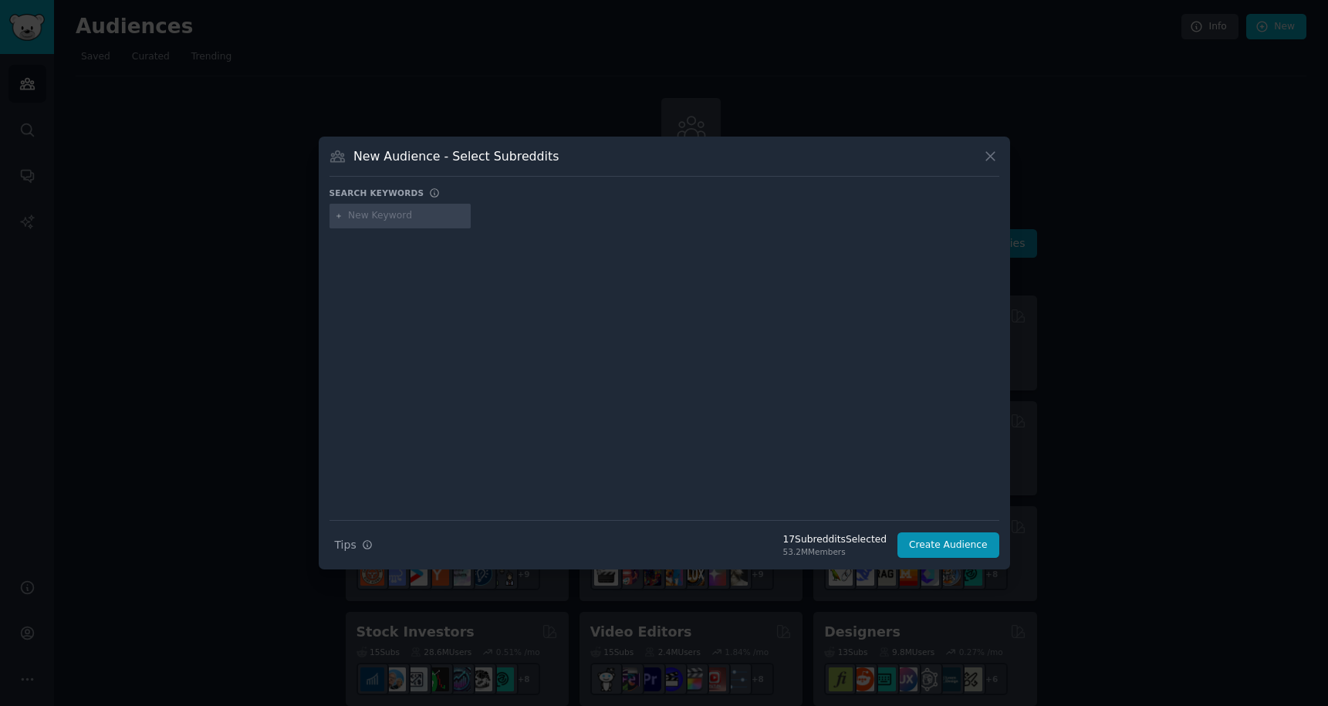
click at [376, 218] on input "text" at bounding box center [406, 216] width 117 height 14
type input "dog"
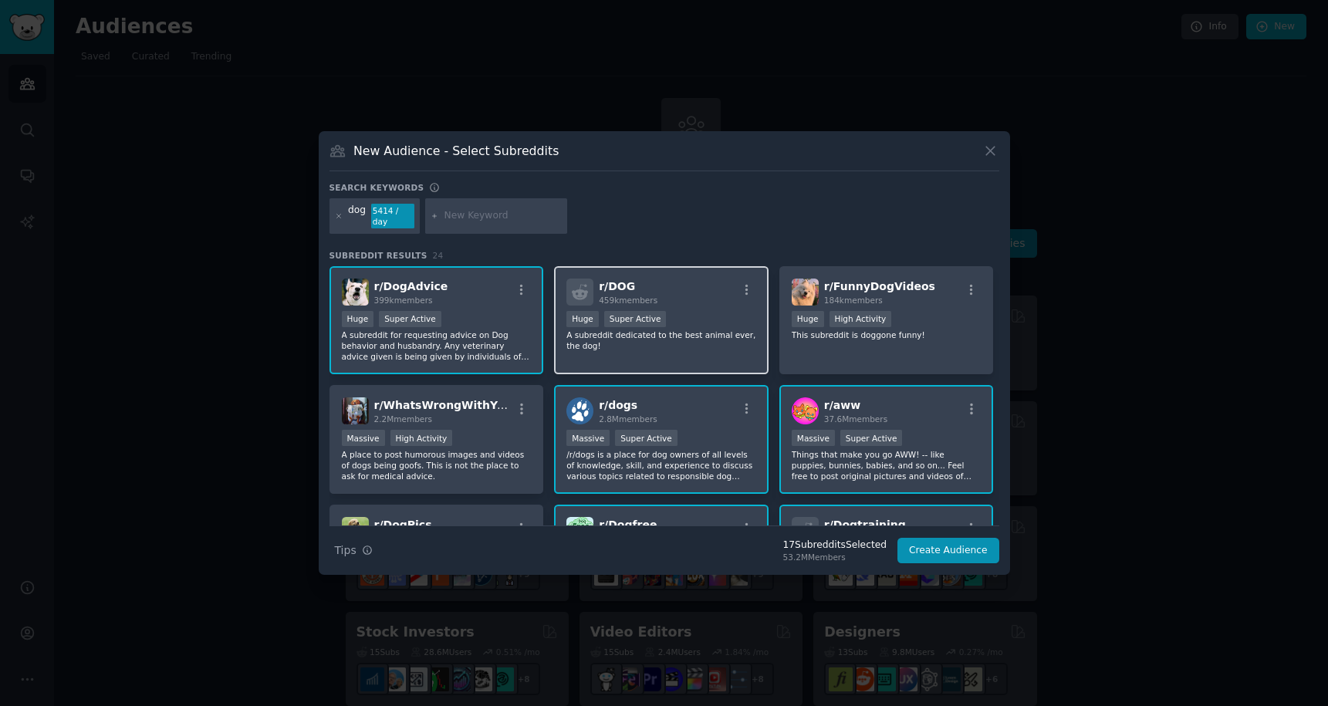
click at [649, 343] on p "A subreddit dedicated to the best animal ever, the dog!" at bounding box center [661, 341] width 190 height 22
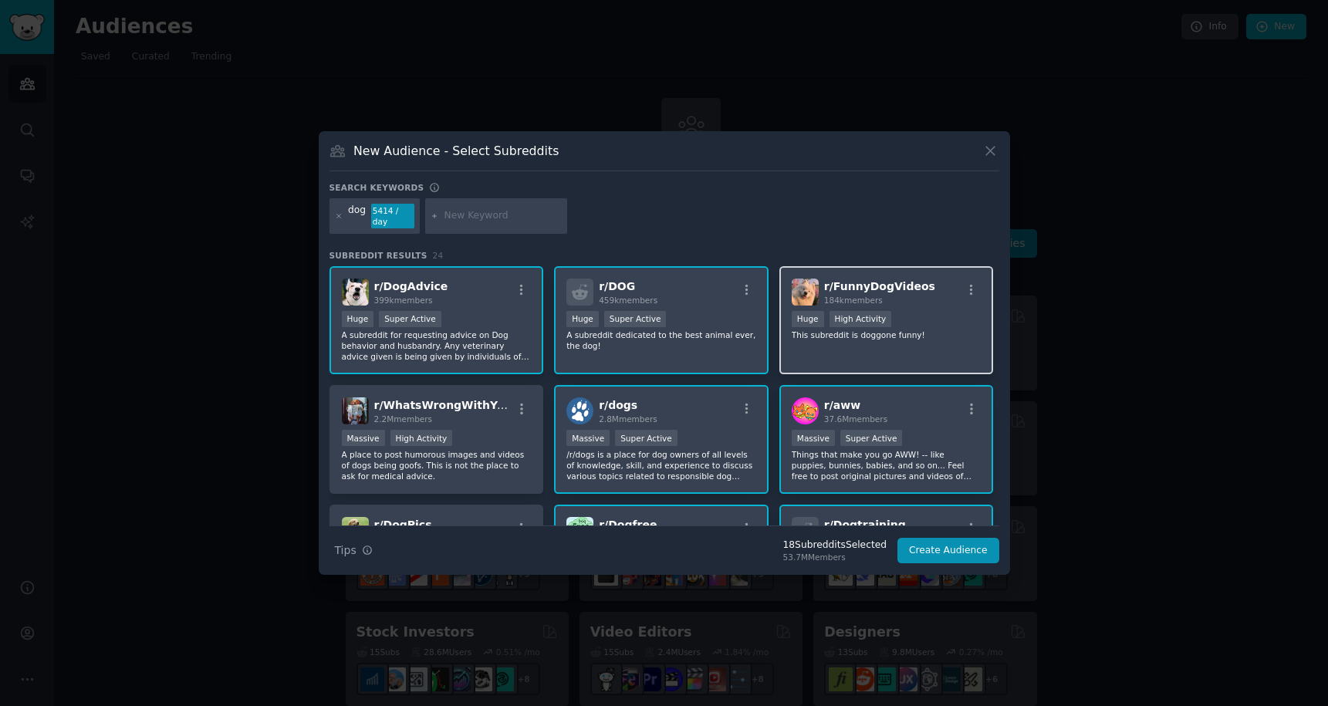
click at [845, 348] on div "r/ FunnyDogVideos 184k members Huge High Activity This subreddit is doggone fun…" at bounding box center [886, 320] width 215 height 109
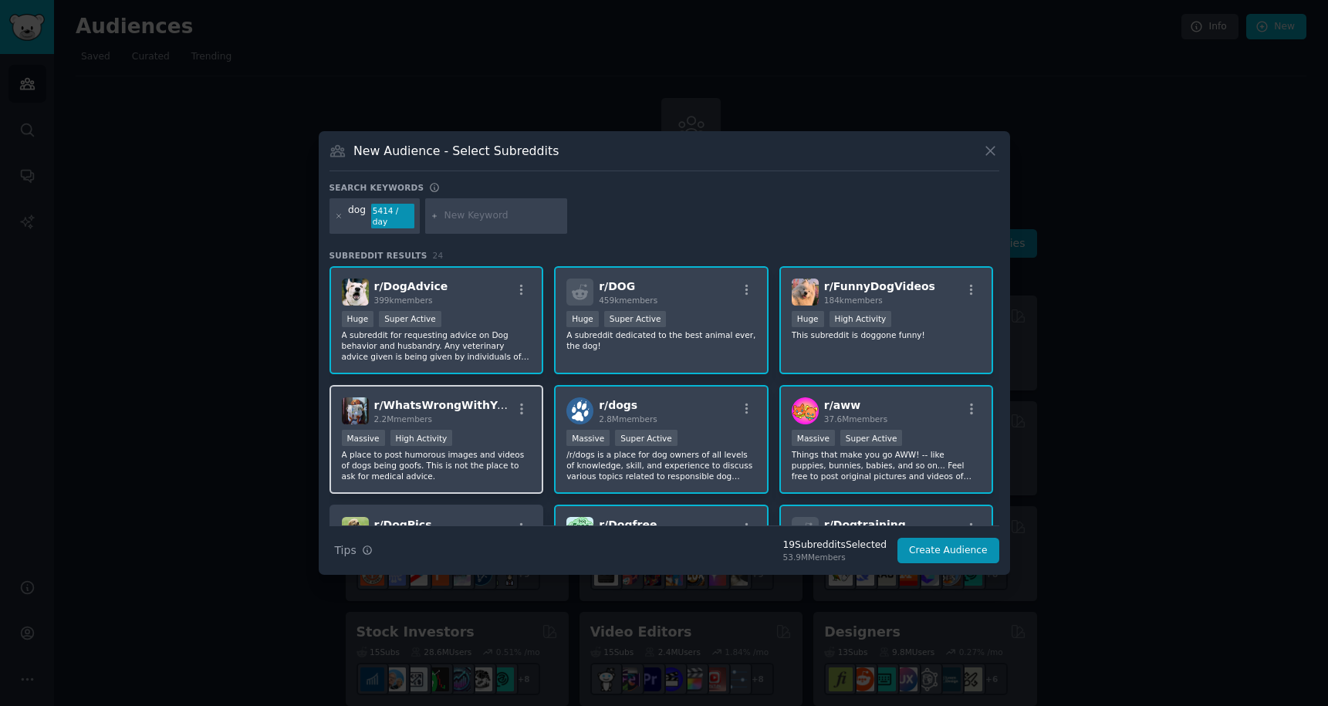
click at [479, 474] on p "A place to post humorous images and videos of dogs being goofs. This is not the…" at bounding box center [437, 465] width 190 height 32
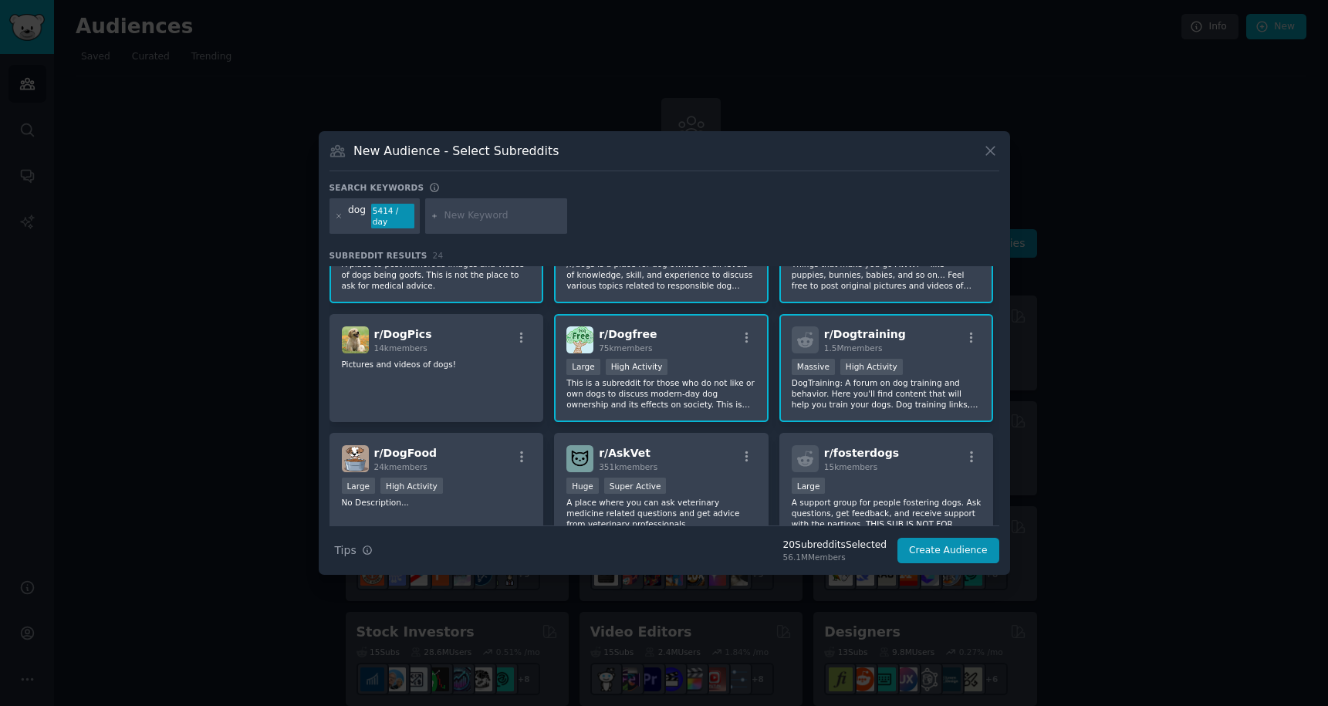
scroll to position [203, 0]
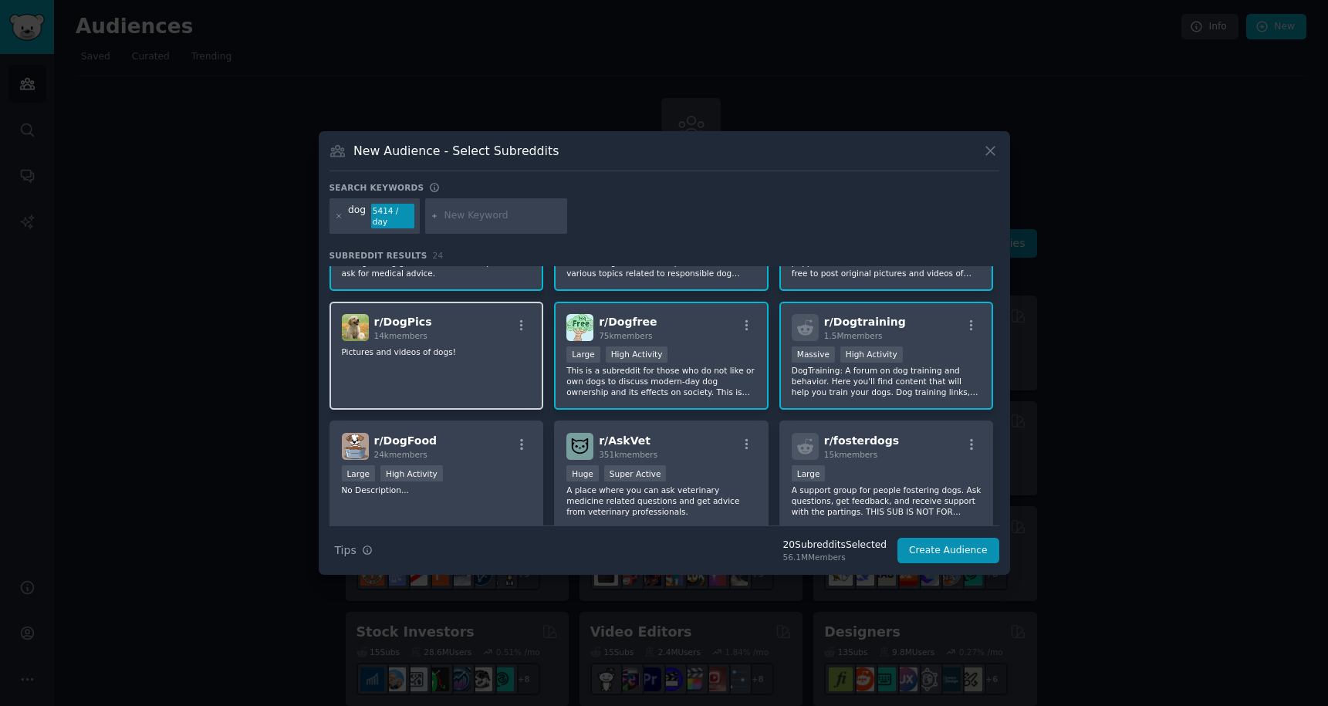
click at [497, 371] on div "r/ DogPics 14k members Pictures and videos of dogs!" at bounding box center [437, 356] width 215 height 109
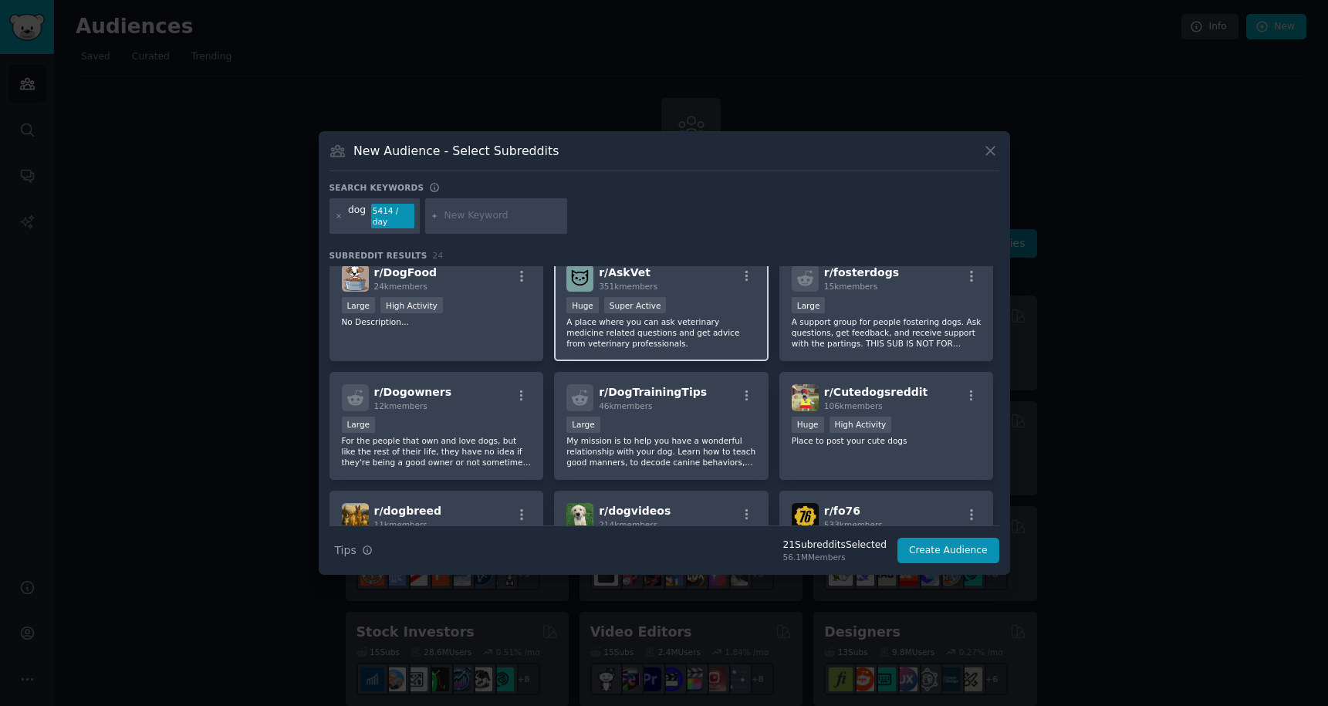
scroll to position [372, 0]
click at [643, 448] on p "My mission is to help you have a wonderful relationship with your dog. Learn ho…" at bounding box center [661, 450] width 190 height 32
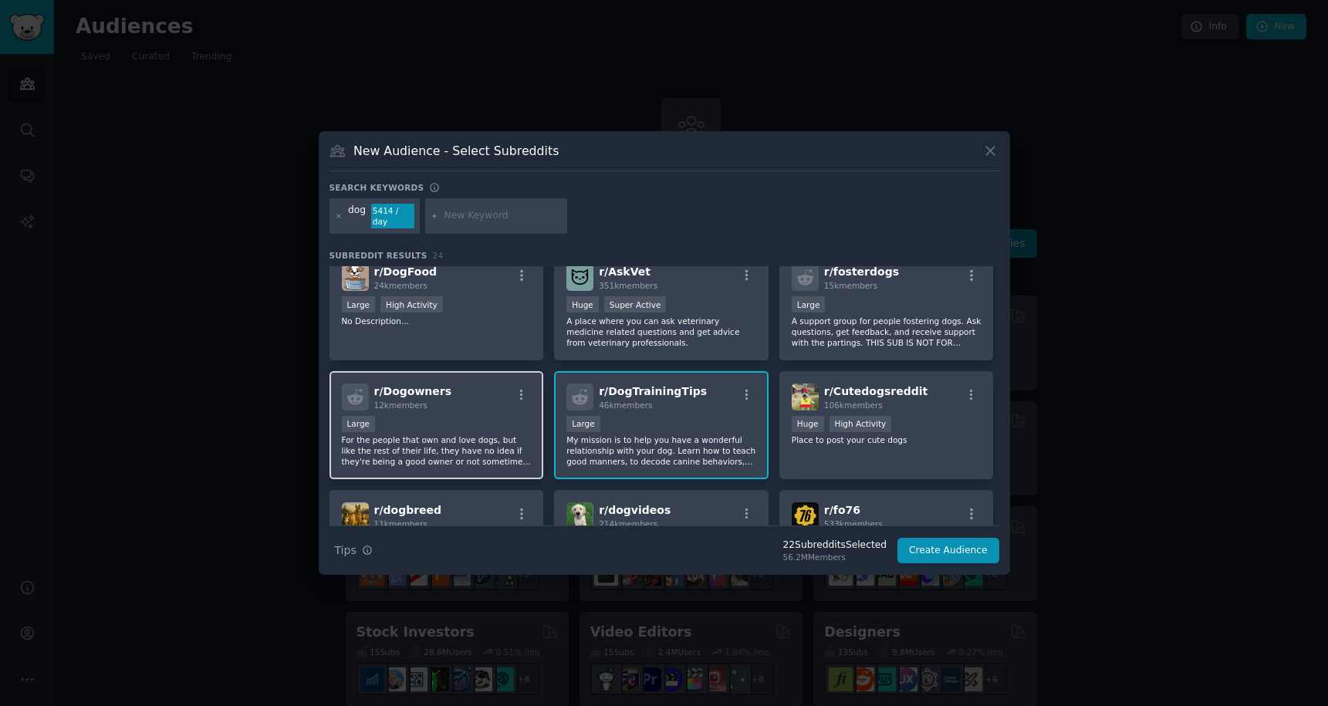
click at [465, 458] on p "For the people that own and love dogs, but like the rest of their life, they ha…" at bounding box center [437, 450] width 190 height 32
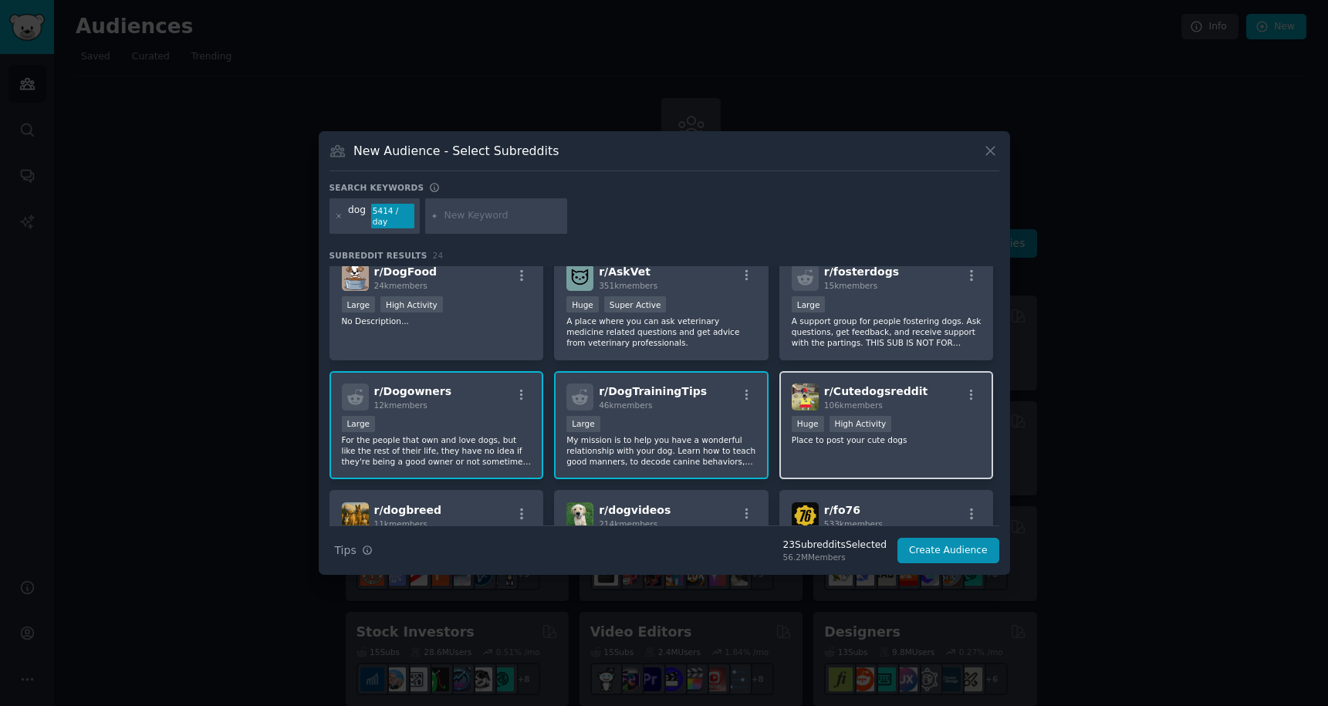
click at [895, 461] on div "r/ Cutedogsreddit 106k members >= 80th percentile for submissions / day Huge Hi…" at bounding box center [886, 425] width 215 height 109
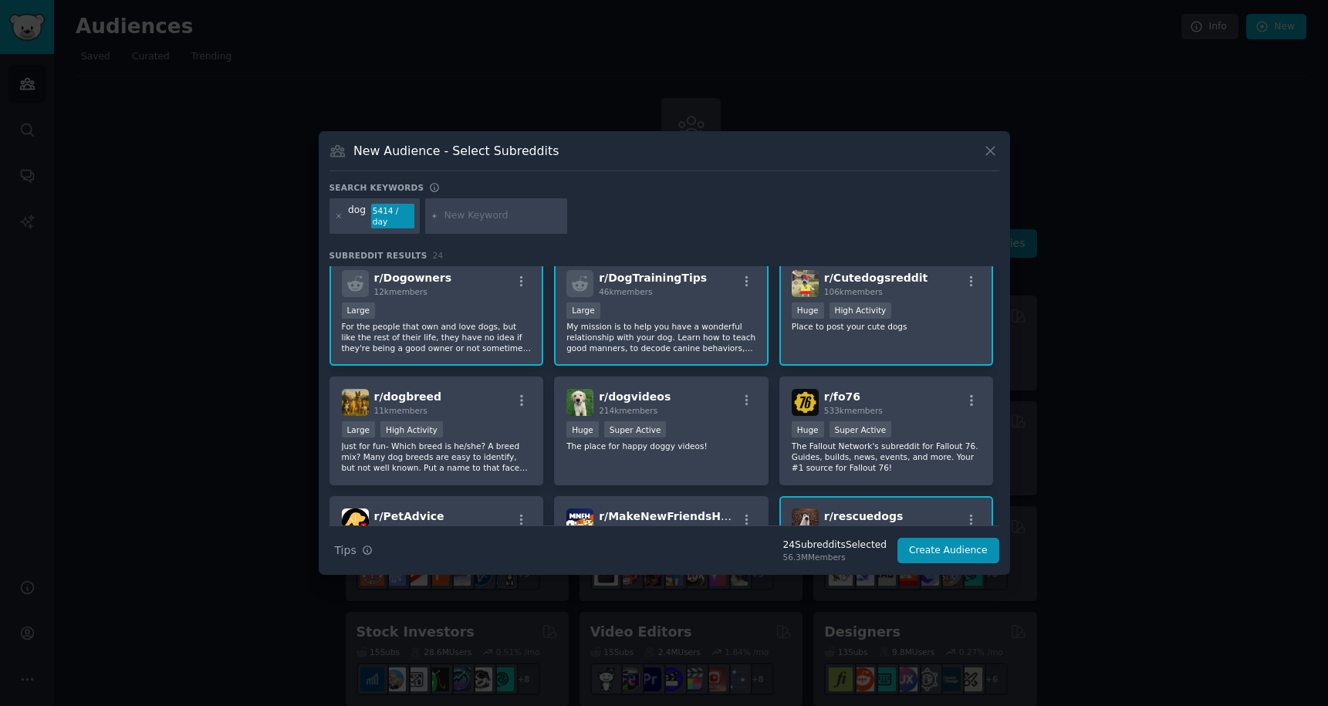
scroll to position [499, 0]
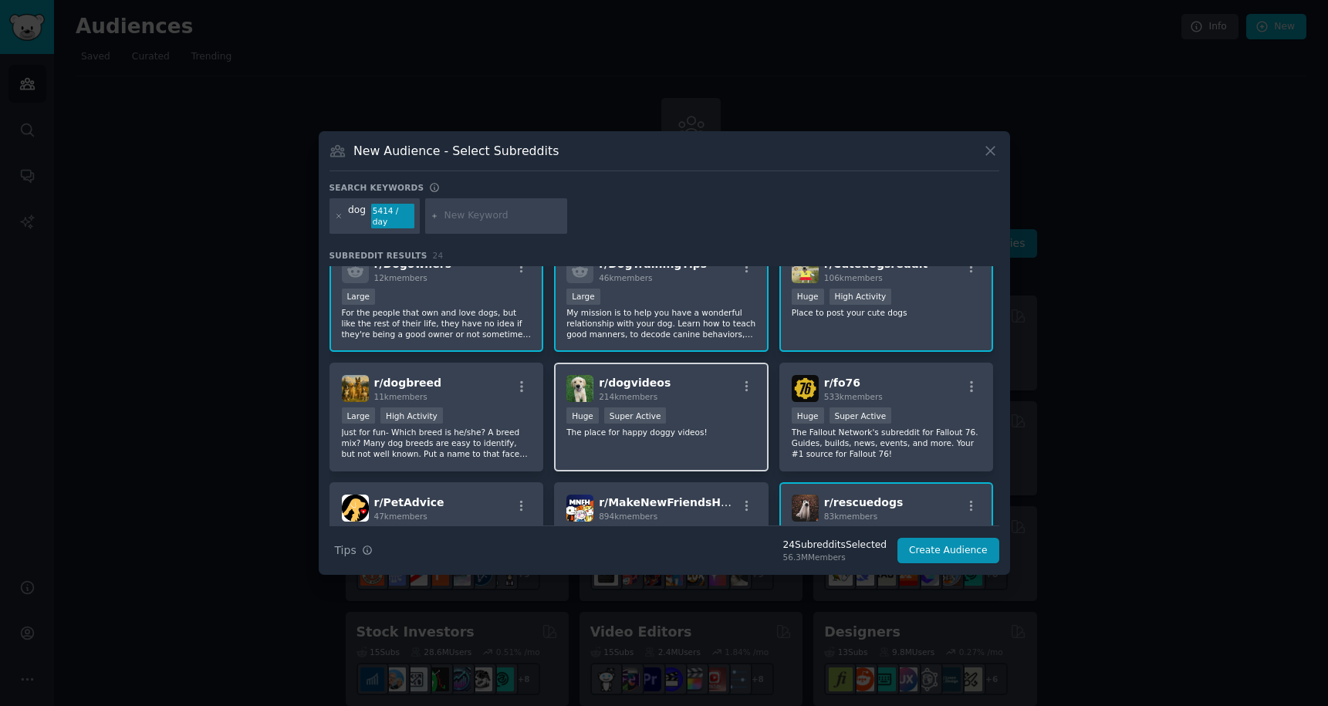
click at [622, 453] on div "r/ dogvideos 214k members Huge Super Active The place for happy doggy videos!" at bounding box center [661, 417] width 215 height 109
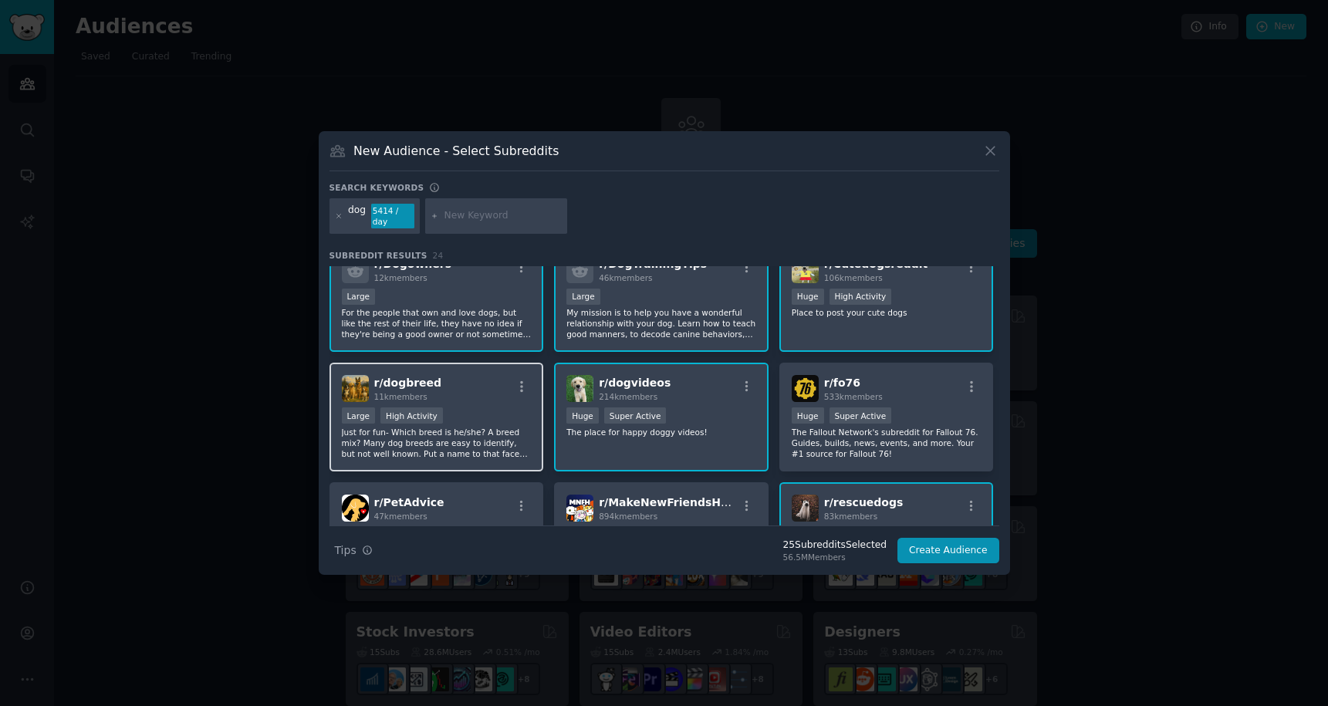
click at [490, 446] on p "Just for fun- Which breed is he/she? A breed mix? Many dog breeds are easy to i…" at bounding box center [437, 443] width 190 height 32
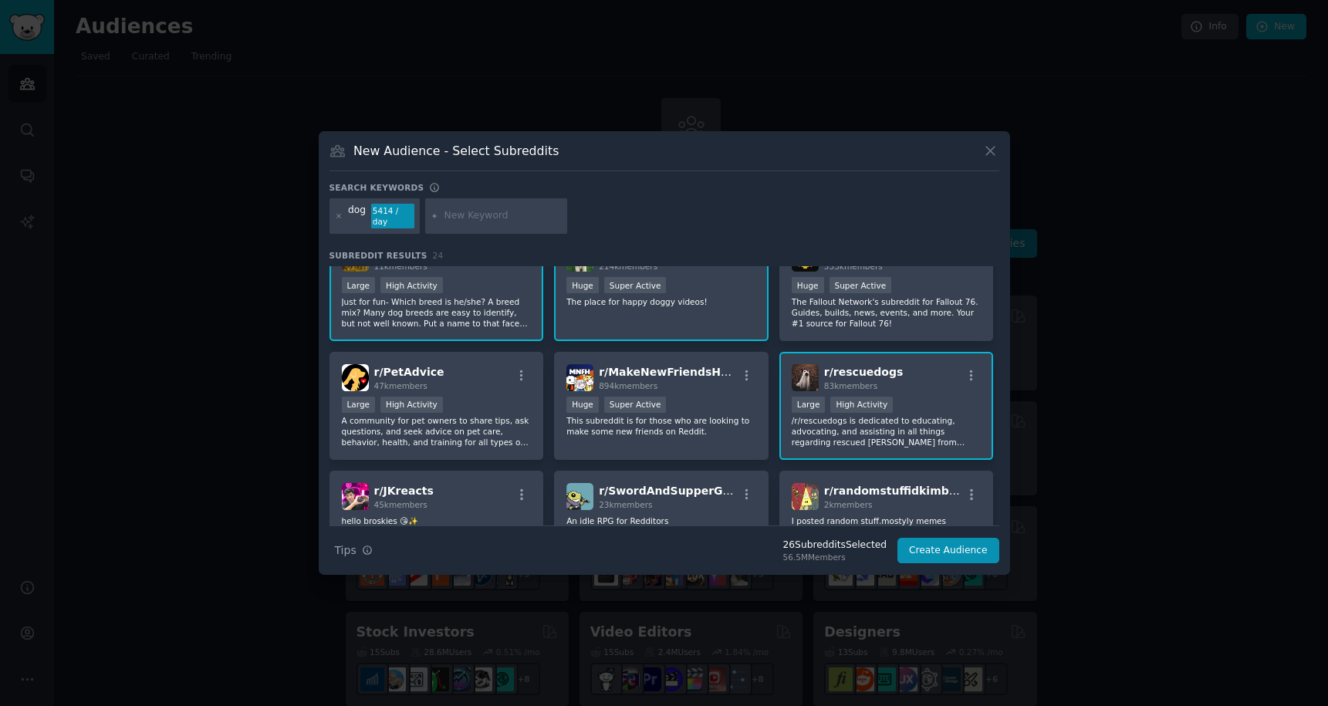
scroll to position [667, 0]
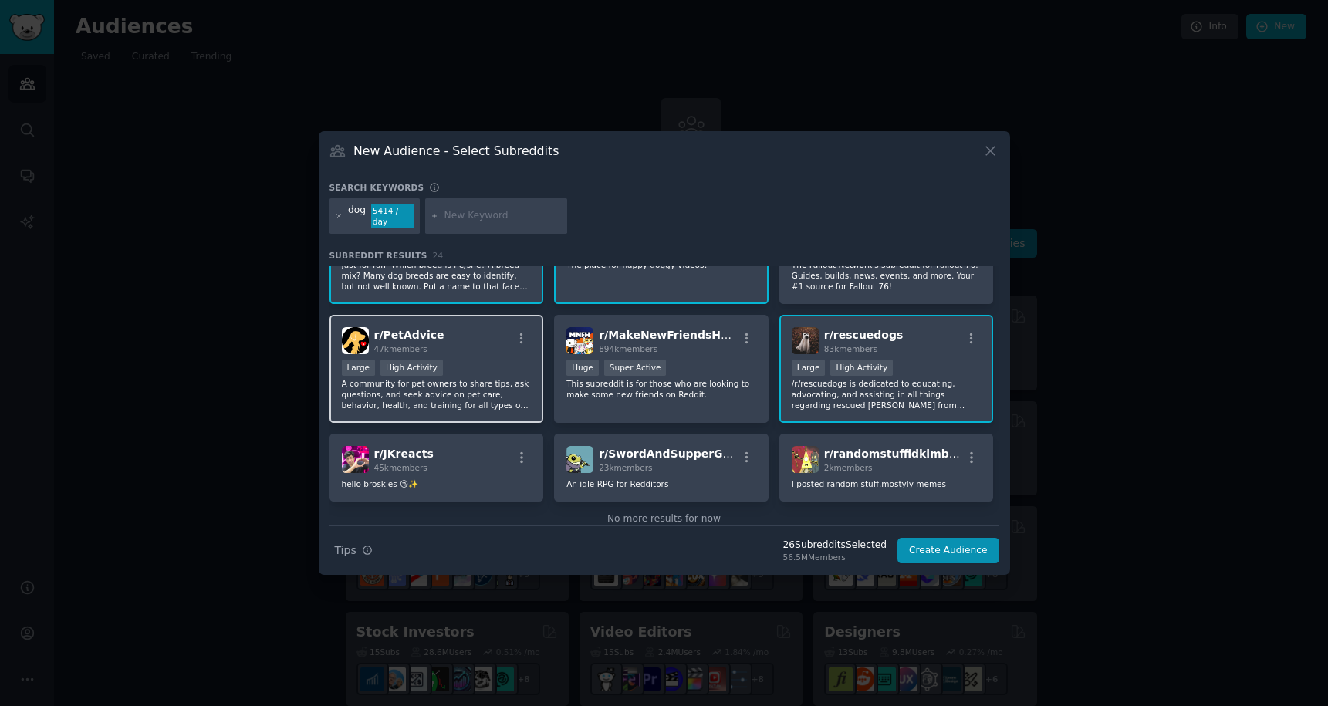
click at [498, 389] on p "A community for pet owners to share tips, ask questions, and seek advice on pet…" at bounding box center [437, 394] width 190 height 32
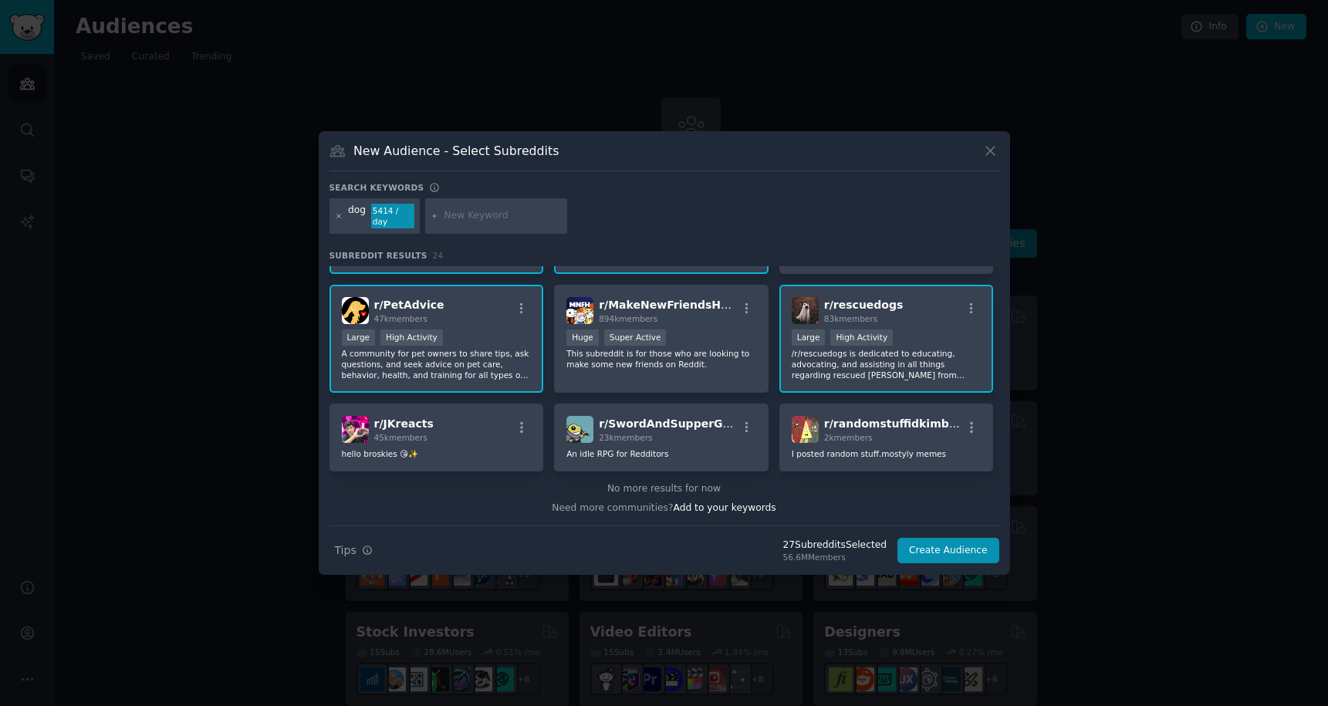
click at [339, 216] on icon at bounding box center [338, 216] width 4 height 4
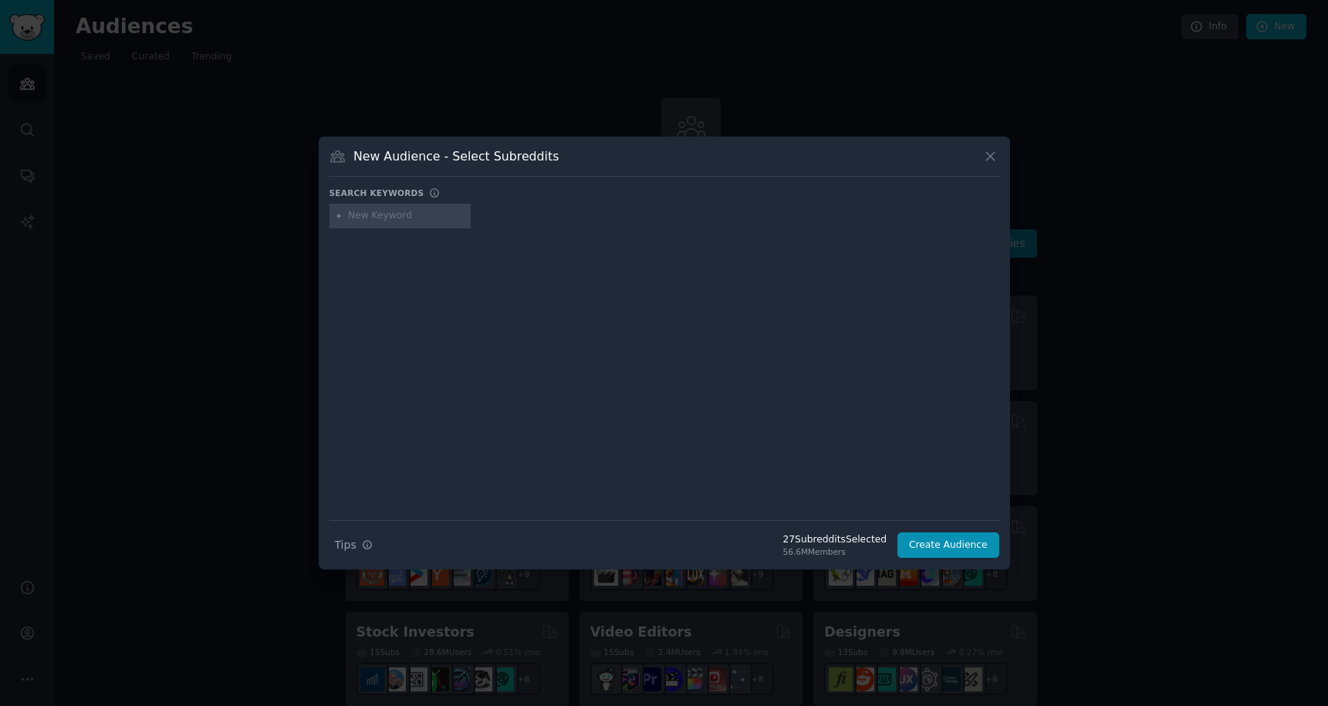
click at [363, 219] on input "text" at bounding box center [406, 216] width 117 height 14
type input "golden retriever"
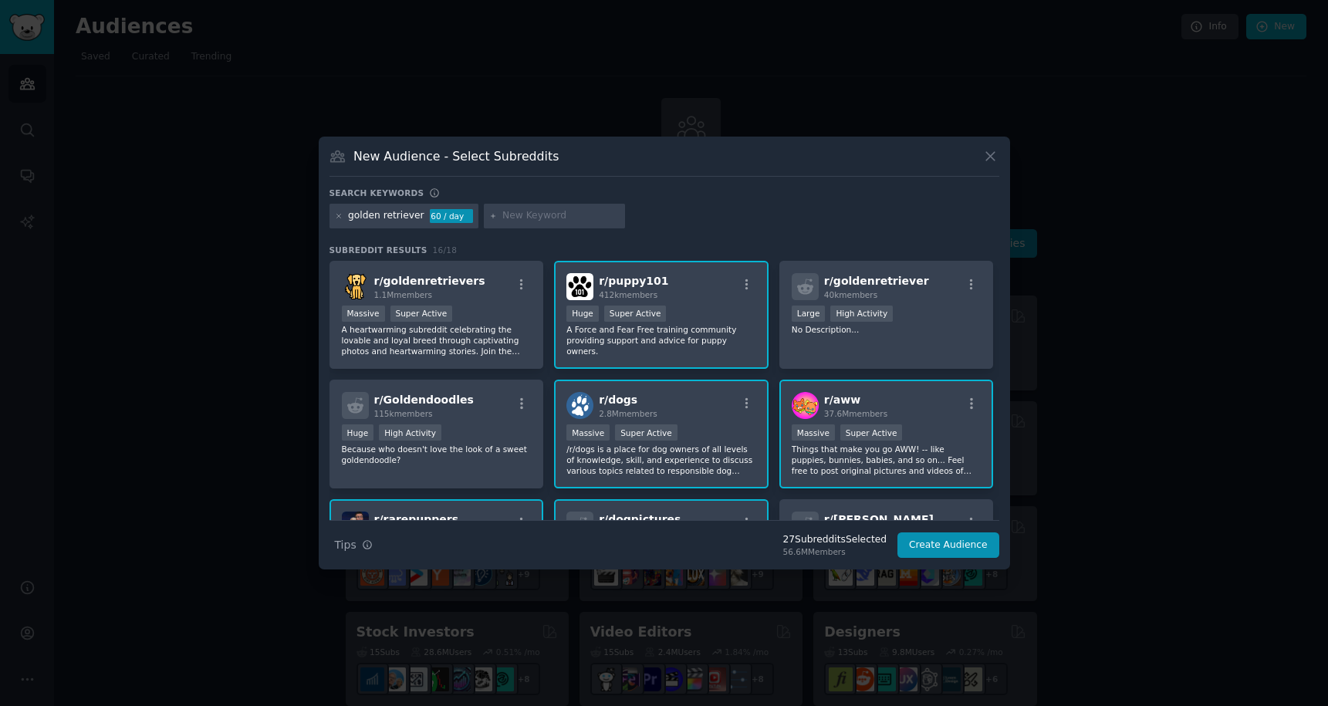
click at [374, 287] on h2 "r/ goldenretrievers 1.1M members" at bounding box center [429, 286] width 111 height 27
click at [836, 339] on div "r/ goldenretriever 40k members Large High Activity No Description..." at bounding box center [886, 315] width 215 height 109
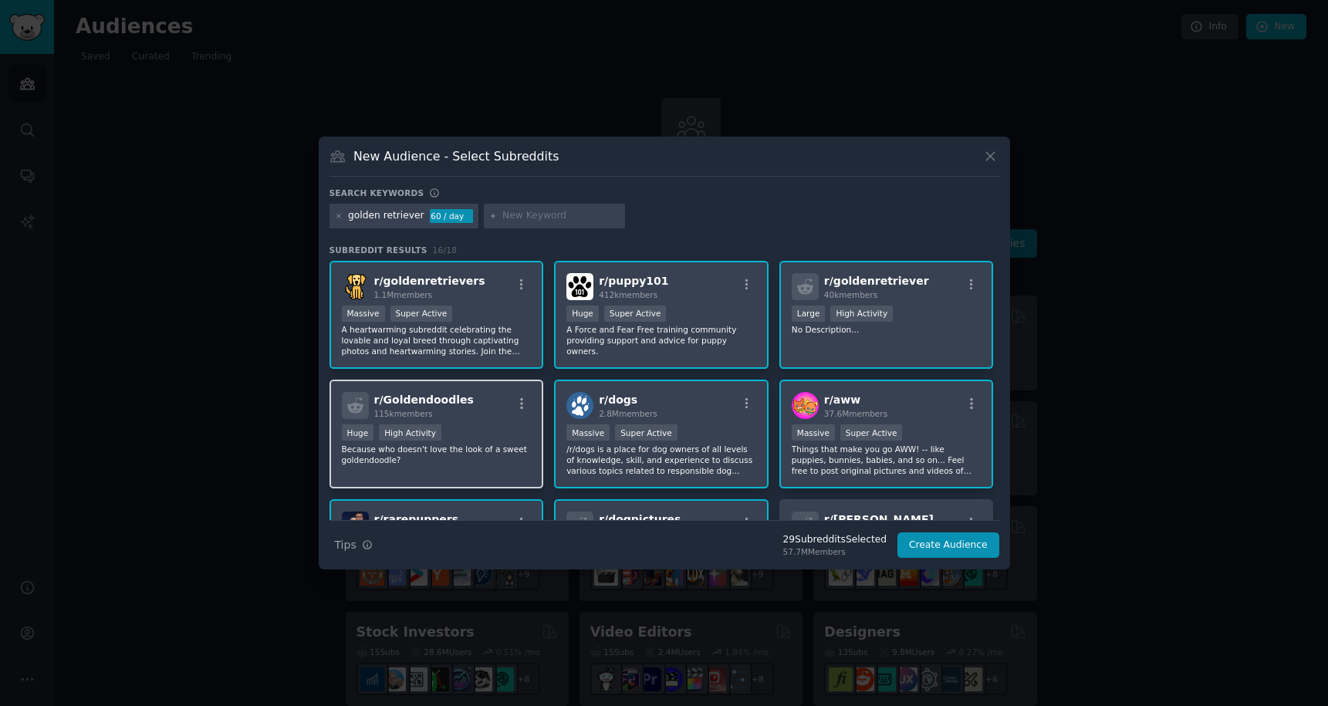
click at [505, 461] on p "Because who doesn't love the look of a sweet goldendoodle?" at bounding box center [437, 455] width 190 height 22
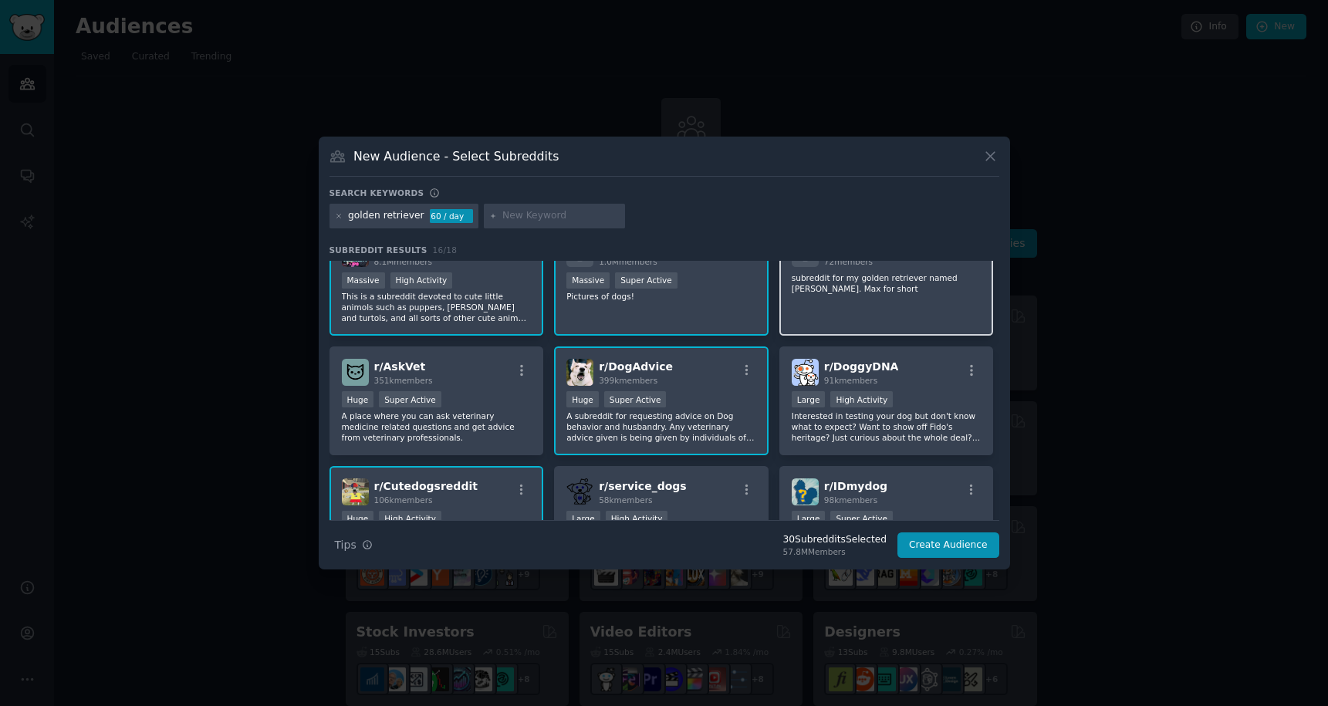
scroll to position [273, 0]
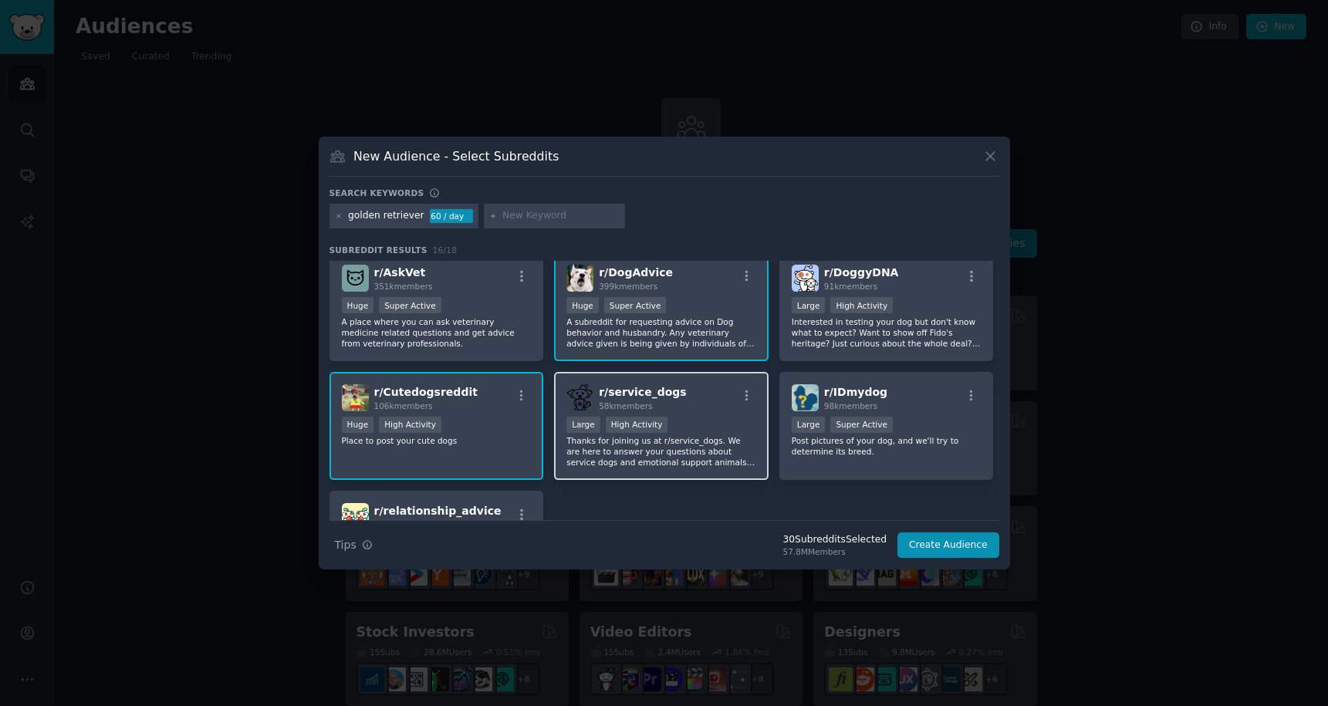
click at [710, 433] on div "Large High Activity" at bounding box center [661, 426] width 190 height 19
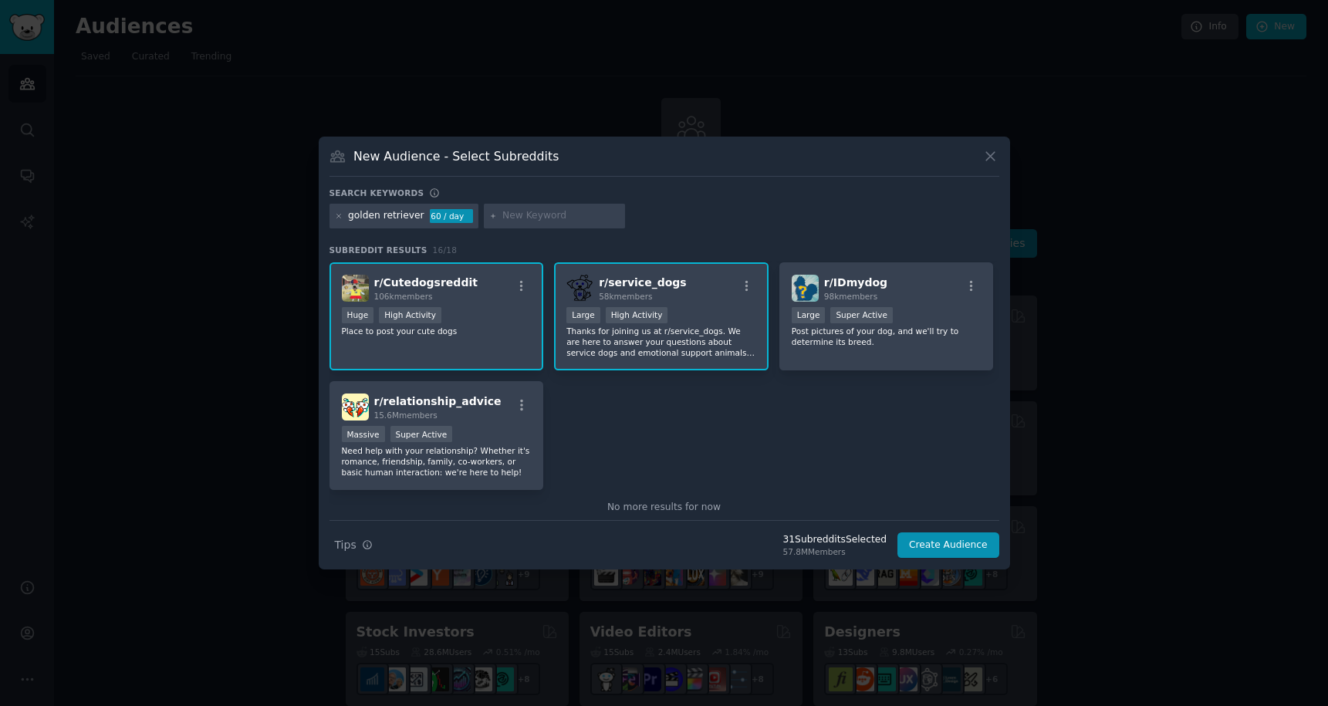
scroll to position [0, 0]
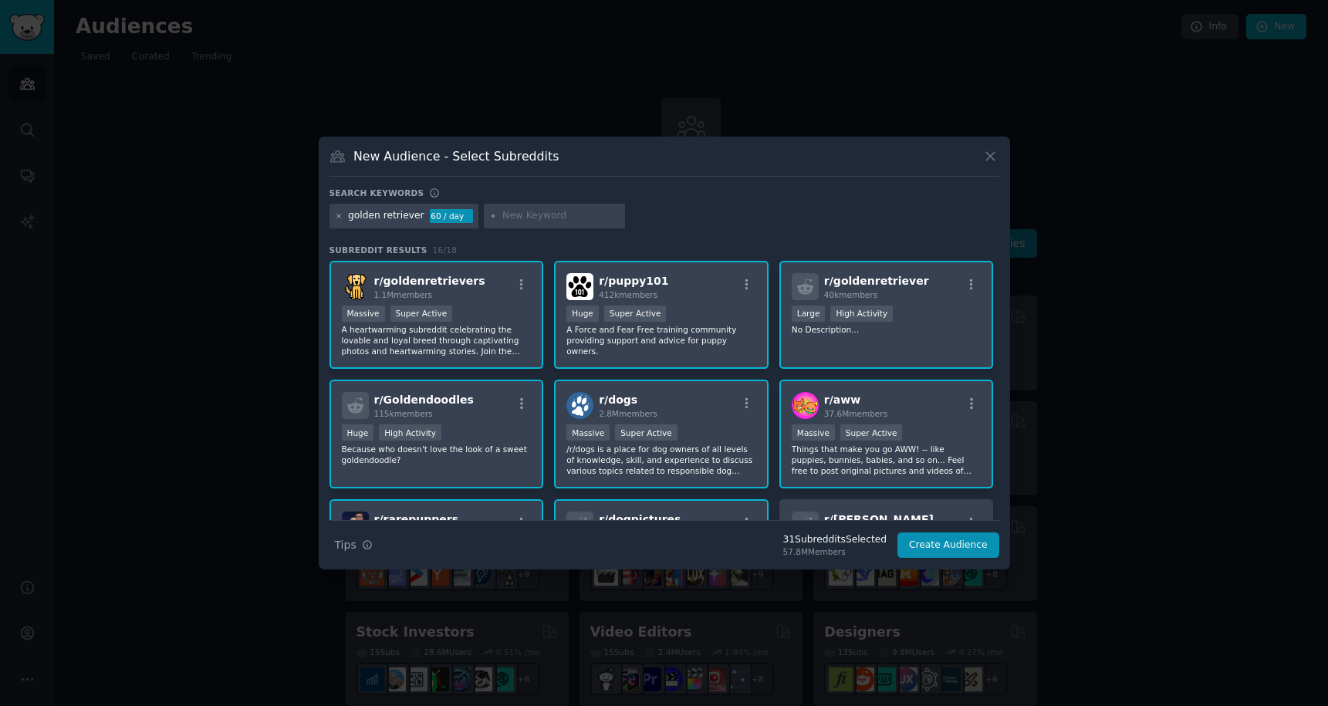
click at [340, 217] on icon at bounding box center [339, 216] width 8 height 8
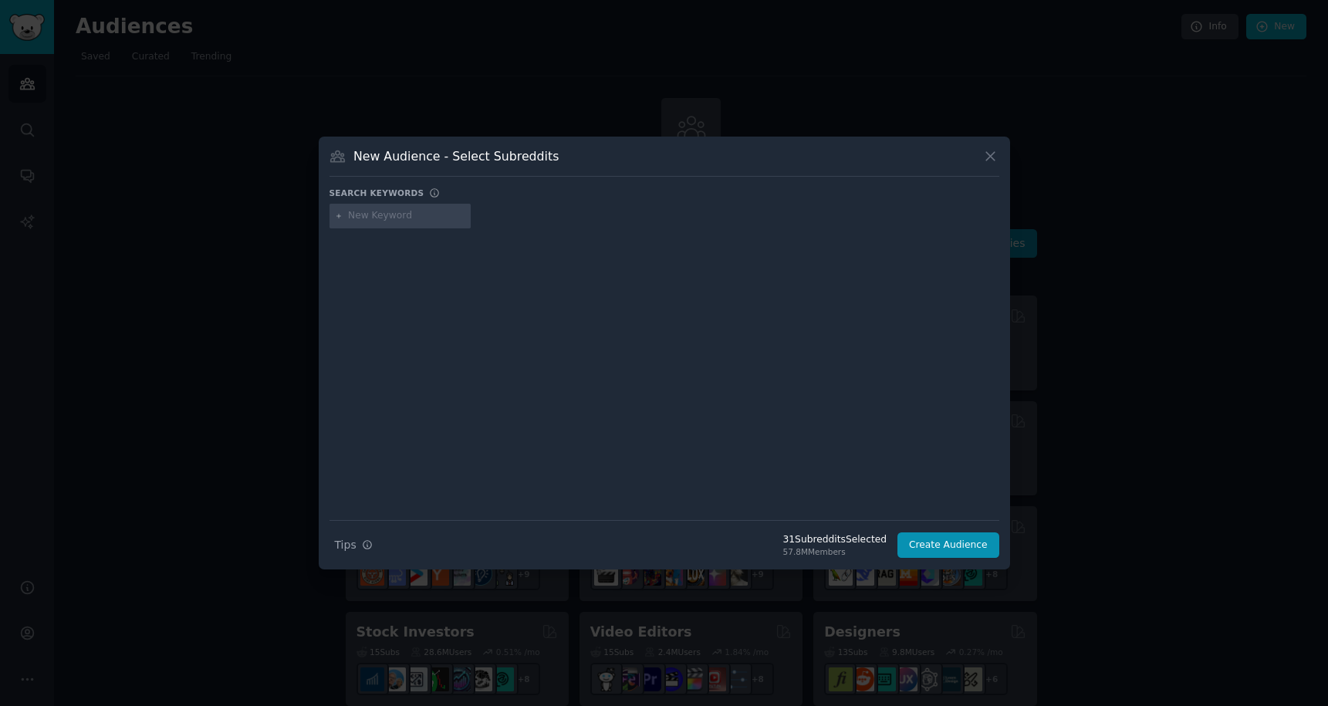
click at [364, 217] on input "text" at bounding box center [406, 216] width 117 height 14
type input "poodle"
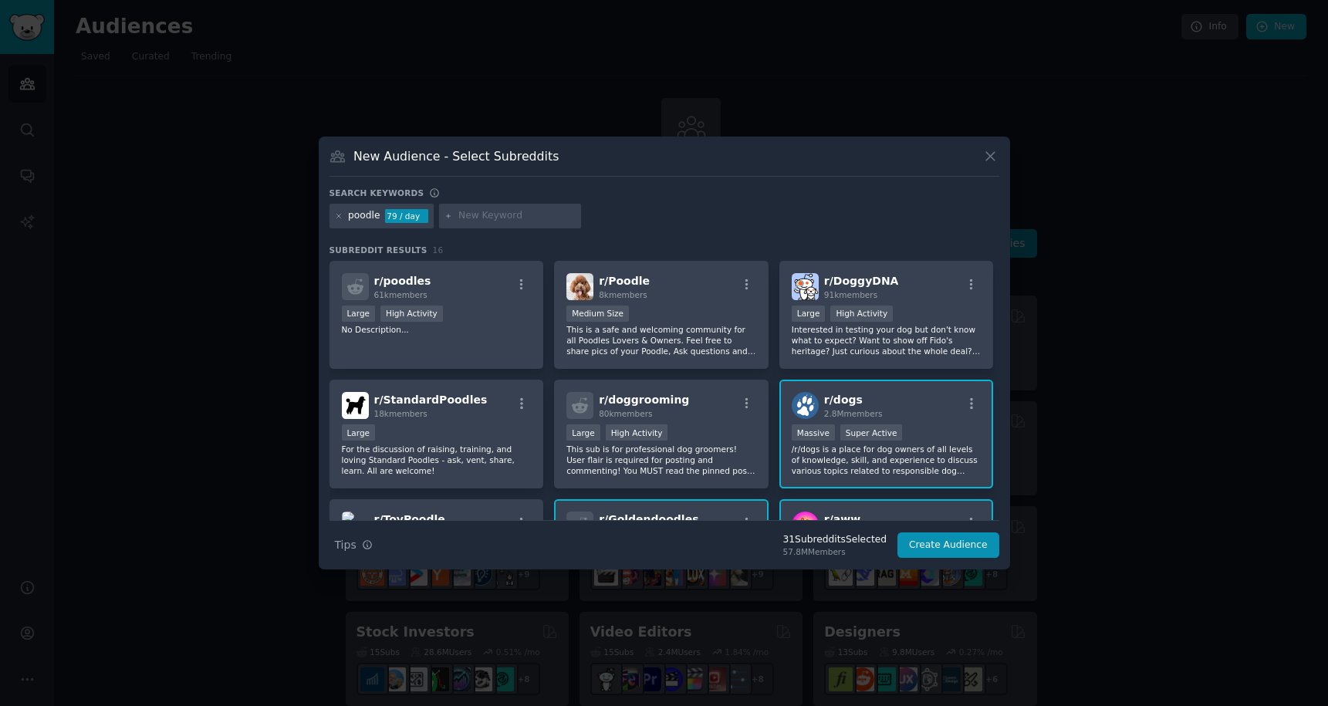
click at [467, 322] on div "Large High Activity" at bounding box center [437, 315] width 190 height 19
click at [638, 343] on p "This is a safe and welcoming community for all Poodles Lovers & Owners. Feel fr…" at bounding box center [661, 340] width 190 height 32
click at [337, 218] on icon at bounding box center [339, 216] width 8 height 8
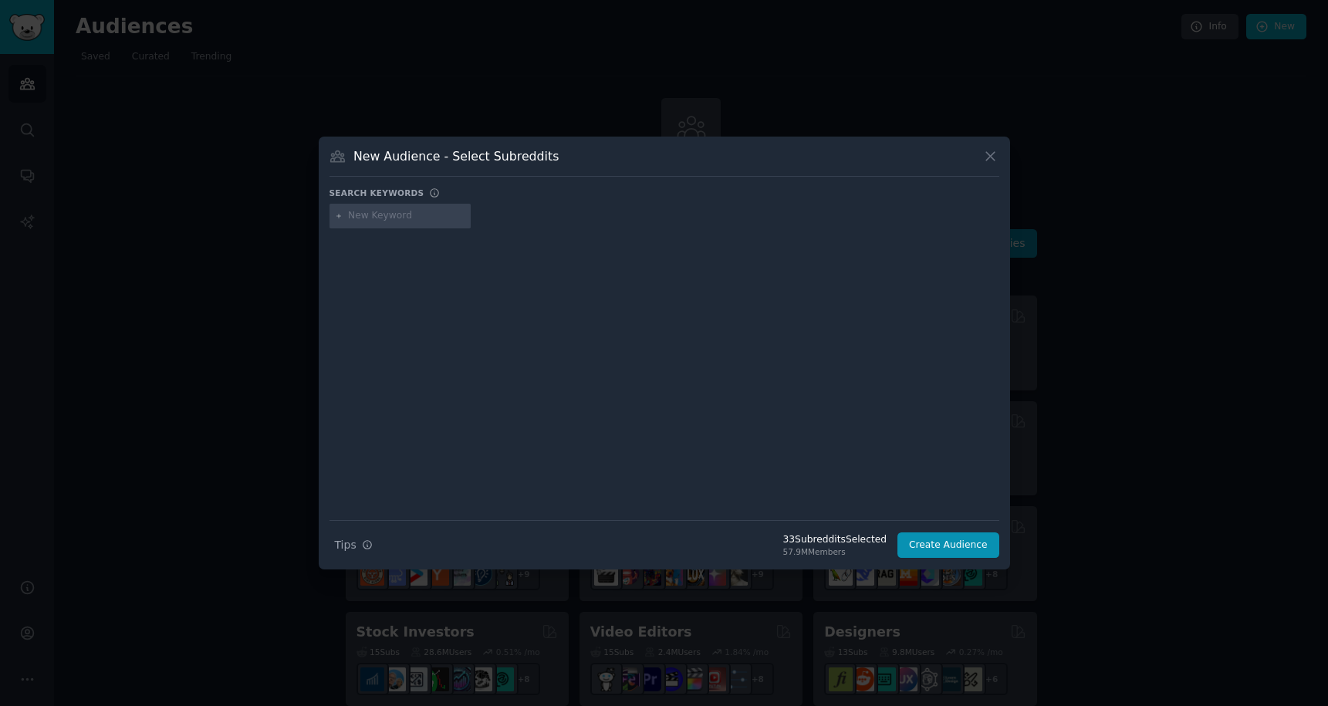
click at [366, 217] on input "text" at bounding box center [406, 216] width 117 height 14
type input "crossbreed"
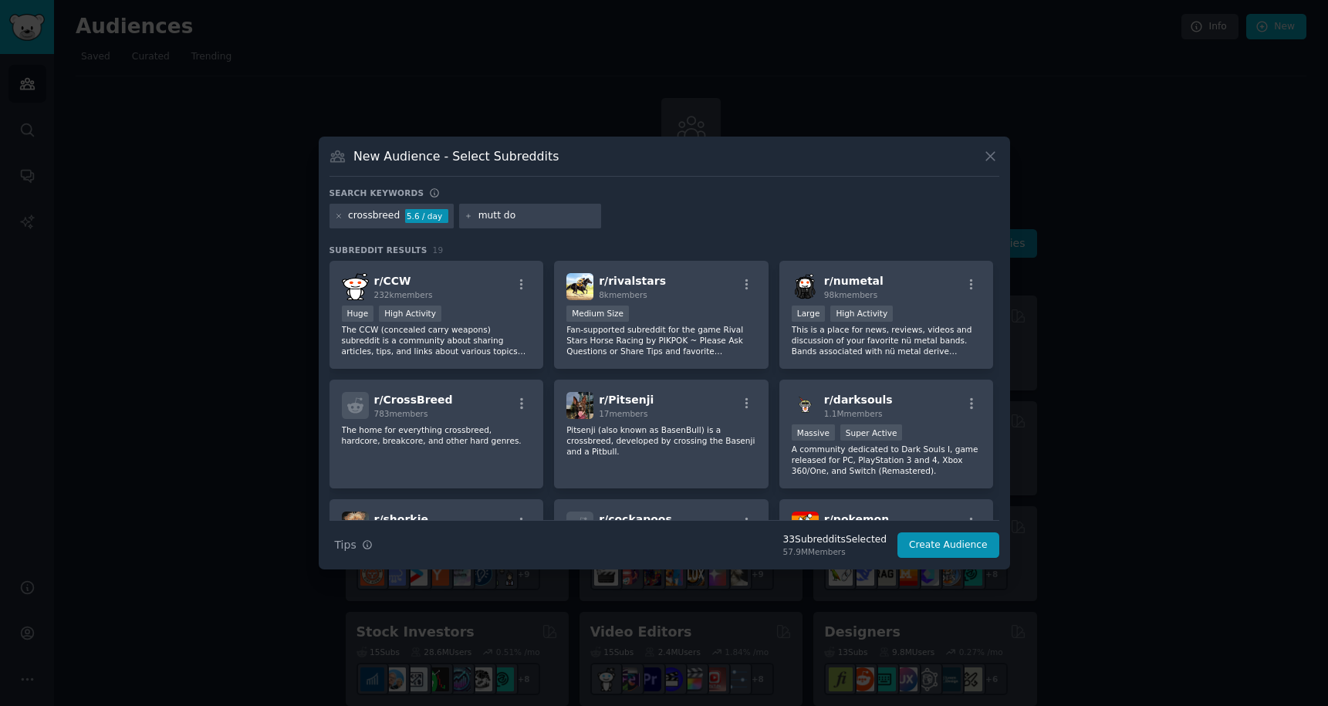
type input "mutt dog"
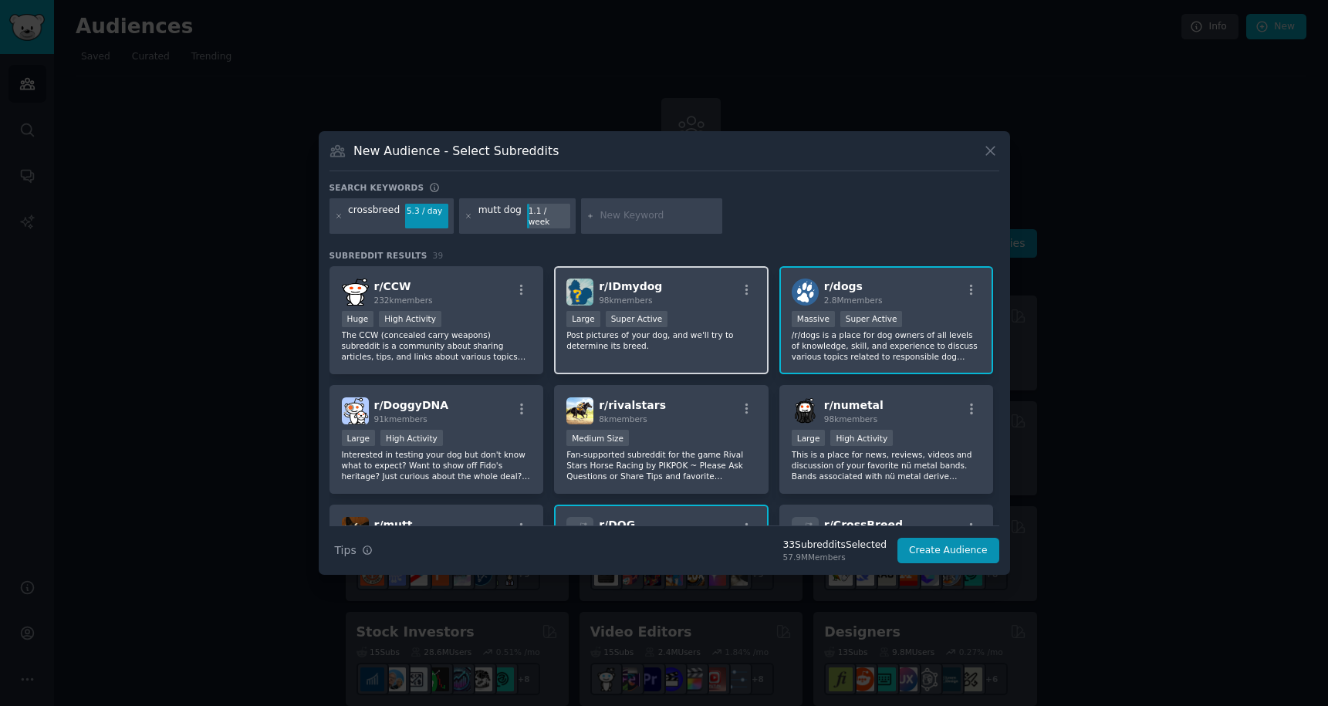
click at [610, 346] on div "r/ IDmydog 98k members Large Super Active Post pictures of your dog, and we'll …" at bounding box center [661, 320] width 215 height 109
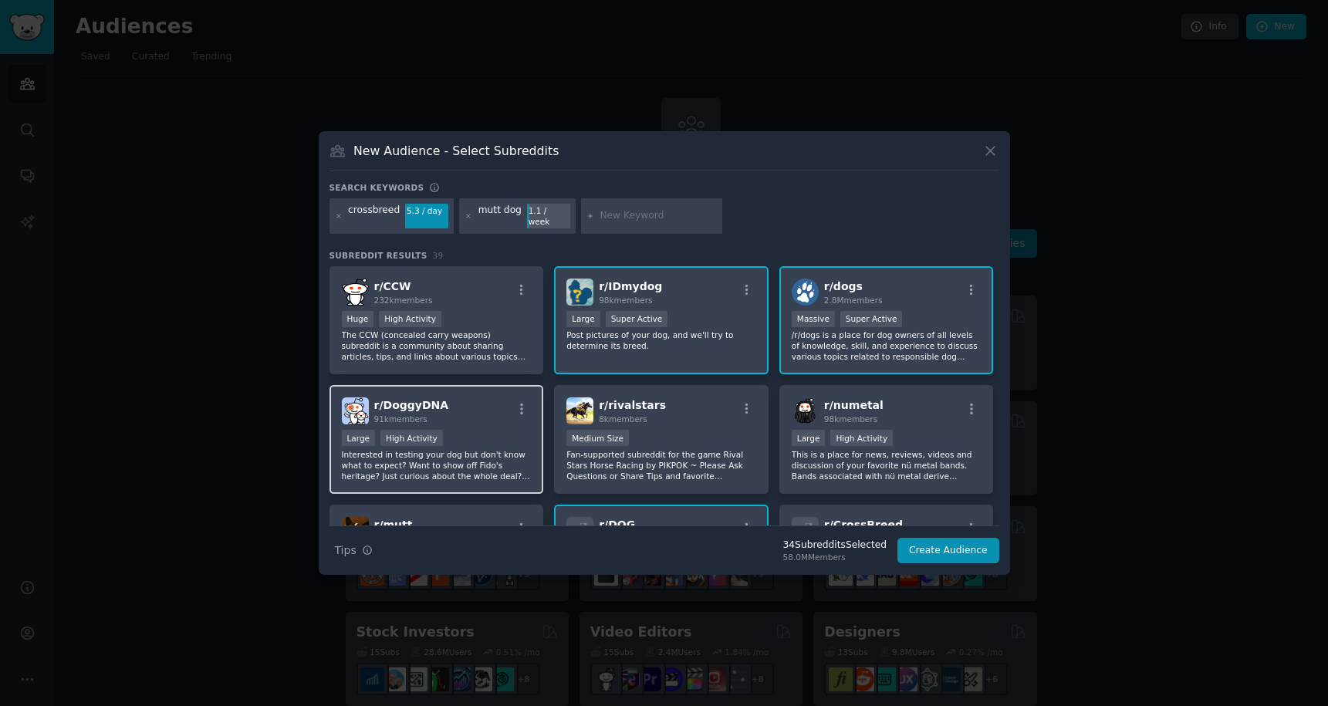
click at [489, 468] on p "Interested in testing your dog but don't know what to expect? Want to show off …" at bounding box center [437, 465] width 190 height 32
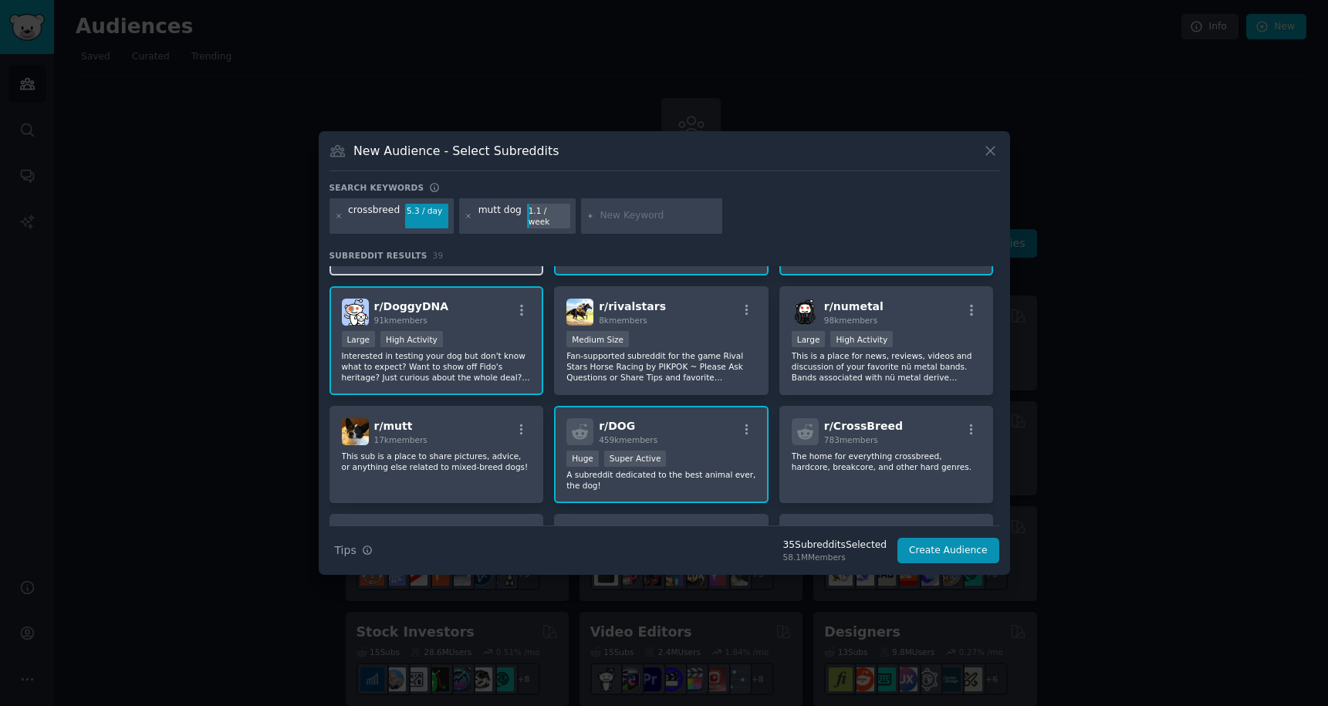
scroll to position [101, 0]
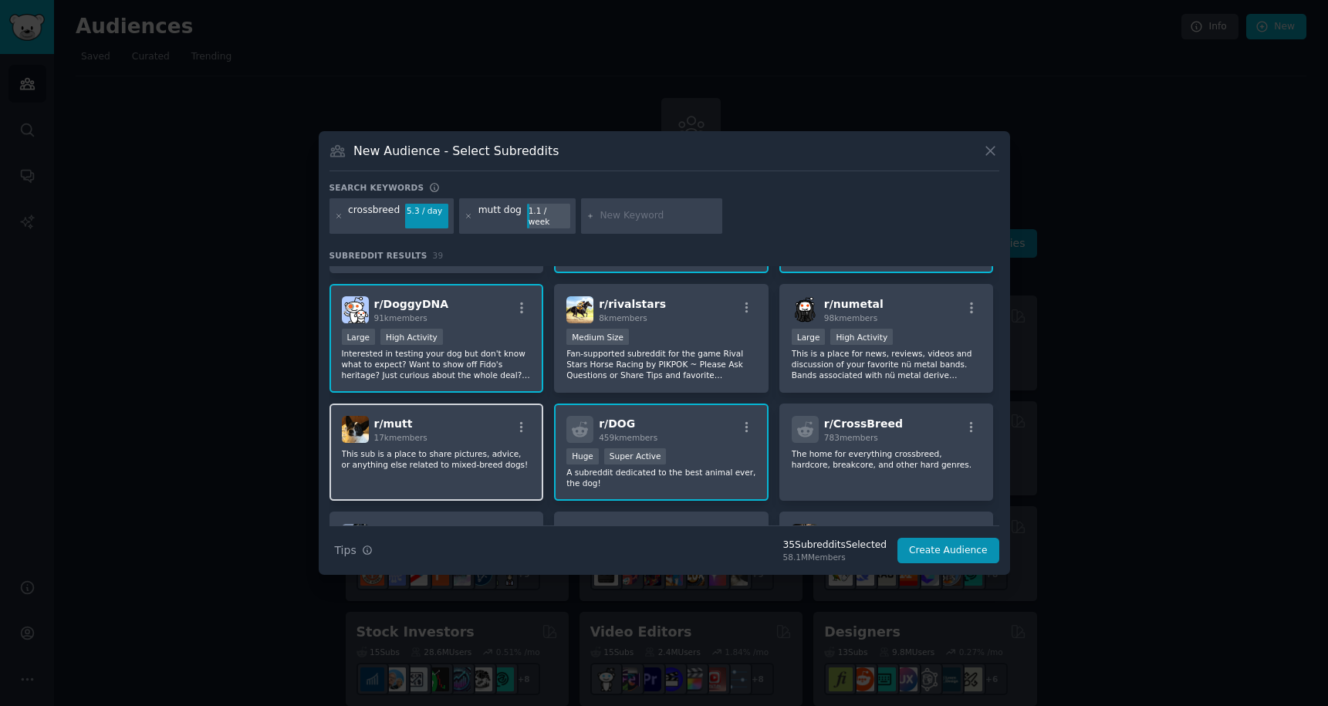
click at [476, 465] on div "r/ mutt 17k members This sub is a place to share pictures, advice, or anything …" at bounding box center [437, 453] width 215 height 98
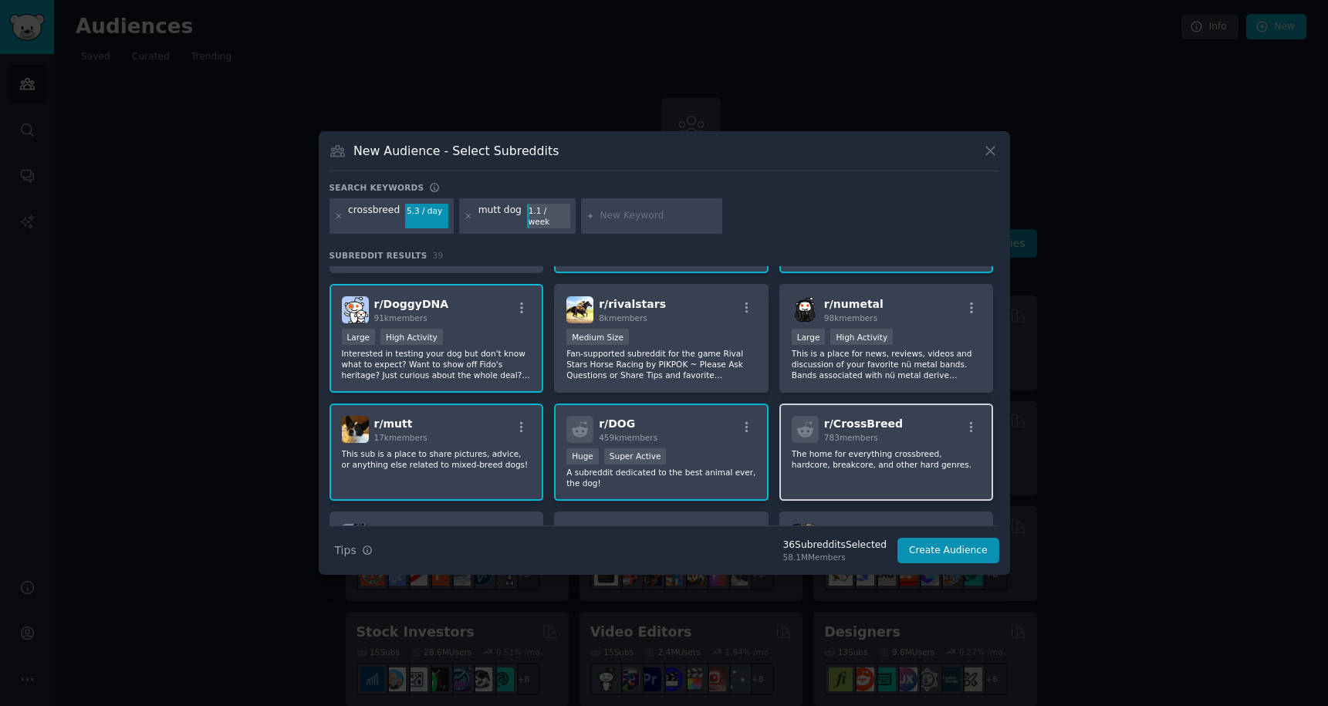
click at [868, 448] on p "The home for everything crossbreed, hardcore, breakcore, and other hard genres." at bounding box center [887, 459] width 190 height 22
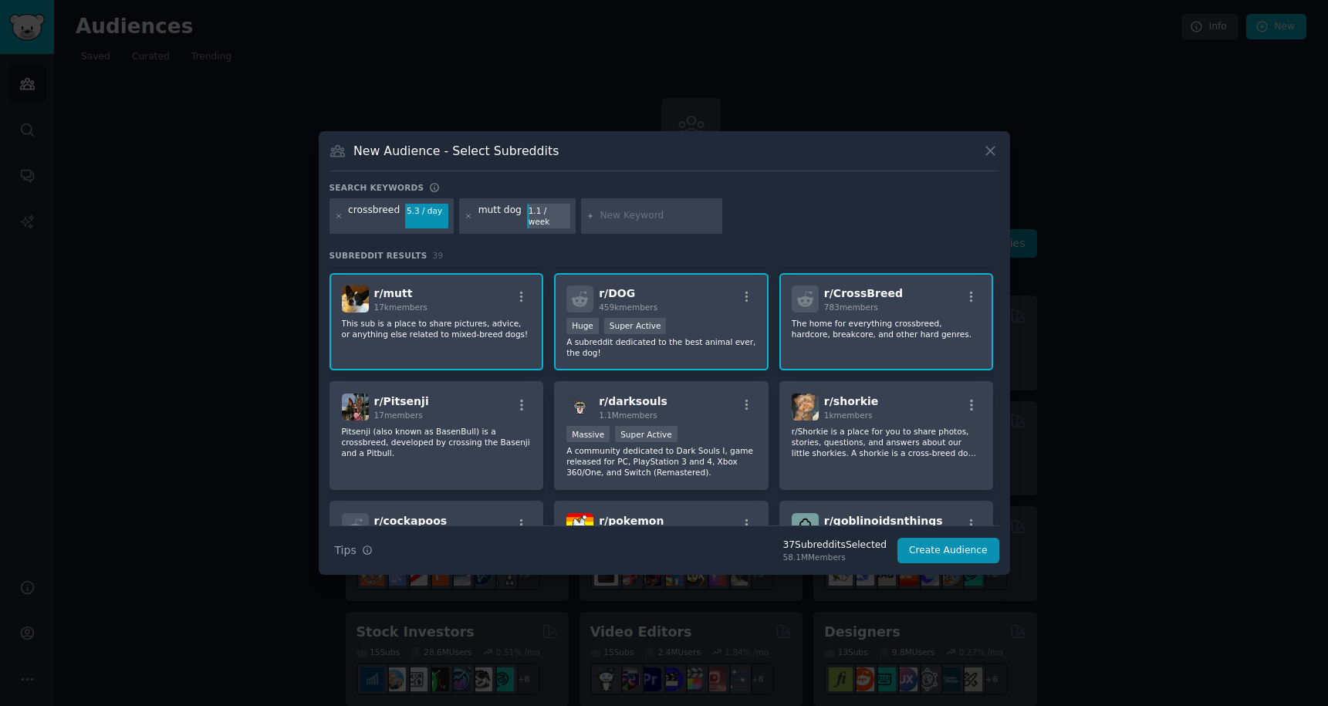
scroll to position [241, 0]
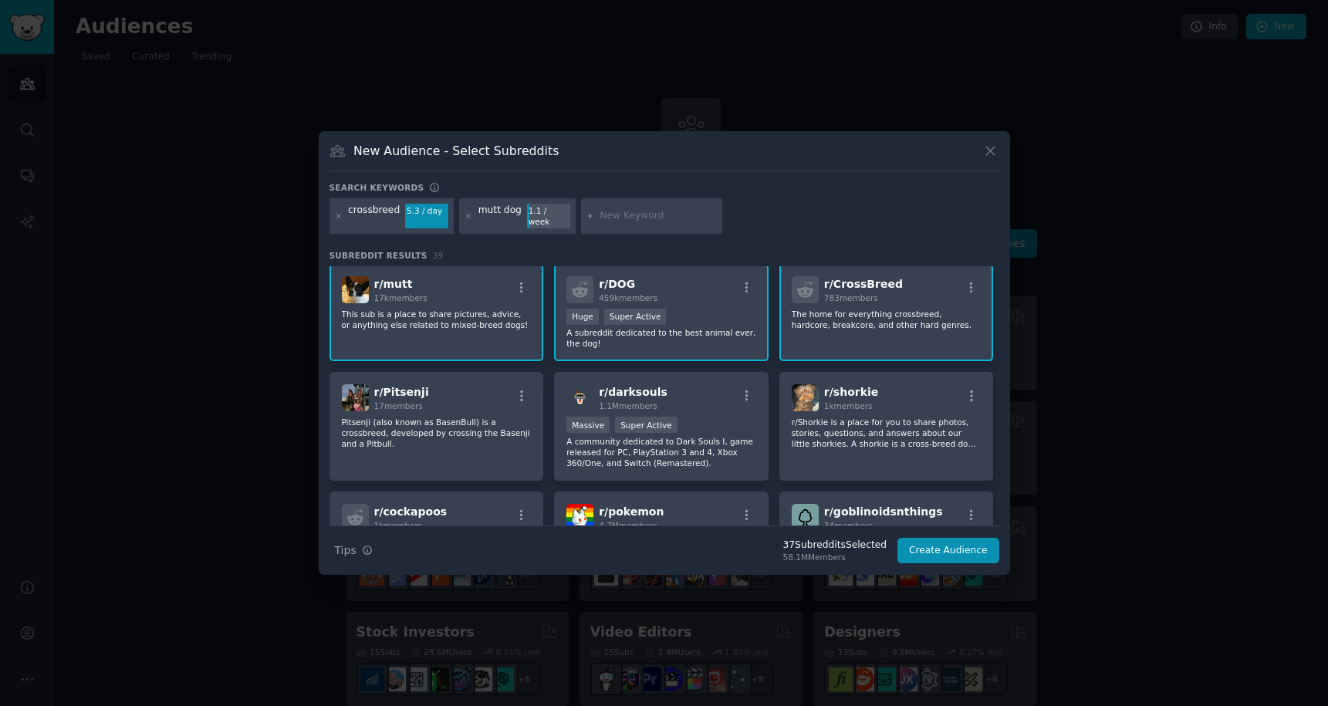
click at [868, 443] on p "r/Shorkie is a place for you to share photos, stories, questions, and answers a…" at bounding box center [887, 433] width 190 height 32
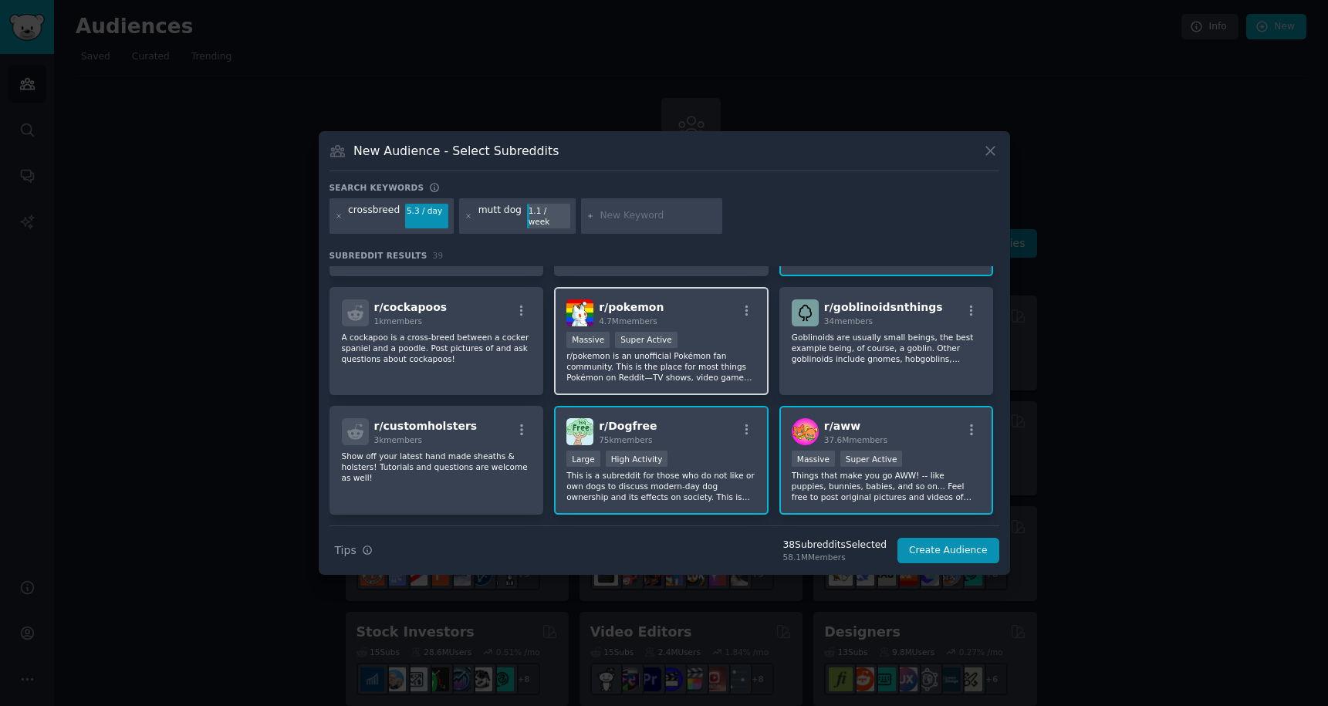
scroll to position [454, 0]
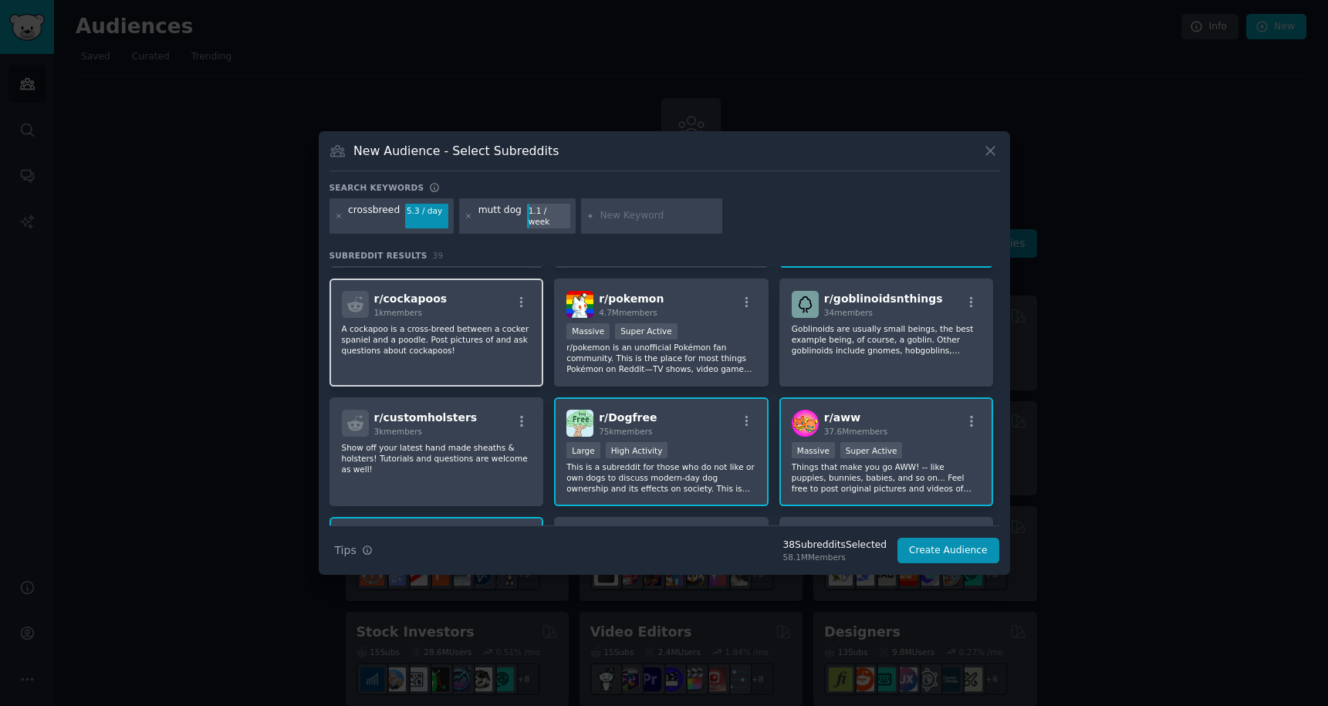
click at [488, 340] on p "A cockapoo is a cross-breed between a cocker spaniel and a poodle. Post picture…" at bounding box center [437, 339] width 190 height 32
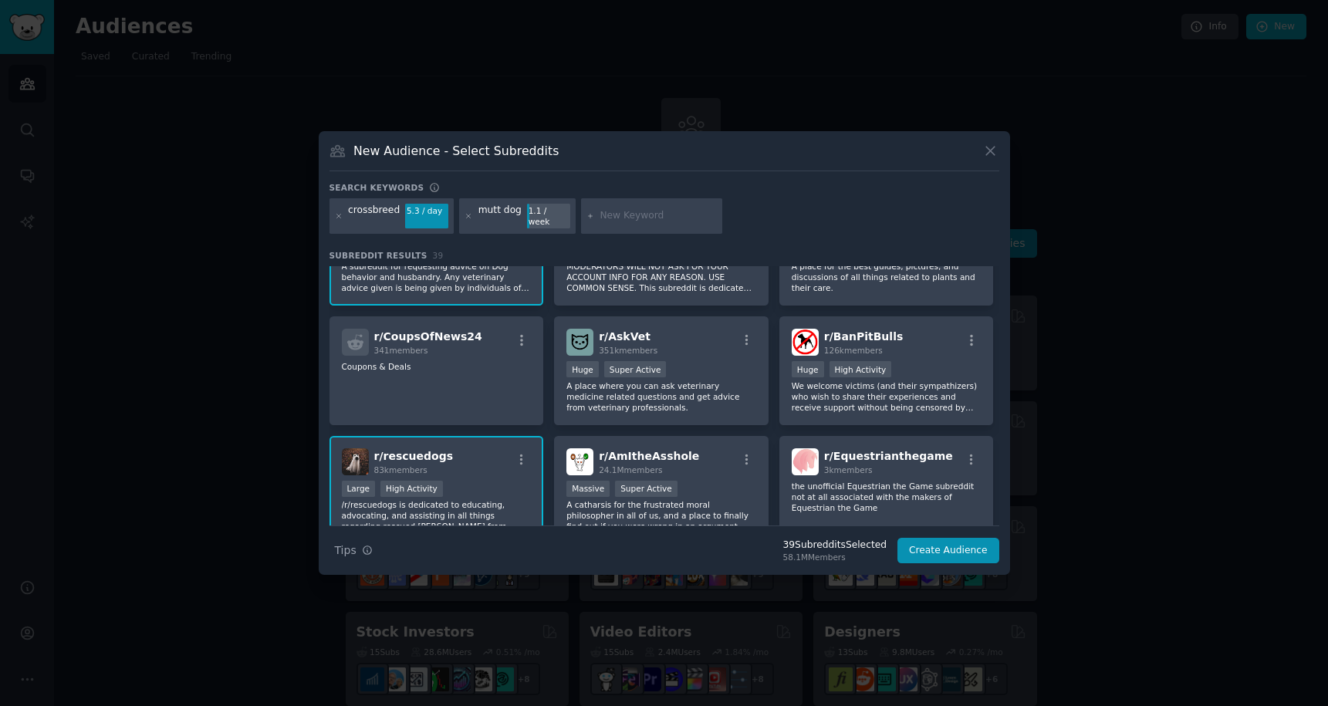
scroll to position [876, 0]
click at [340, 215] on icon at bounding box center [339, 216] width 8 height 8
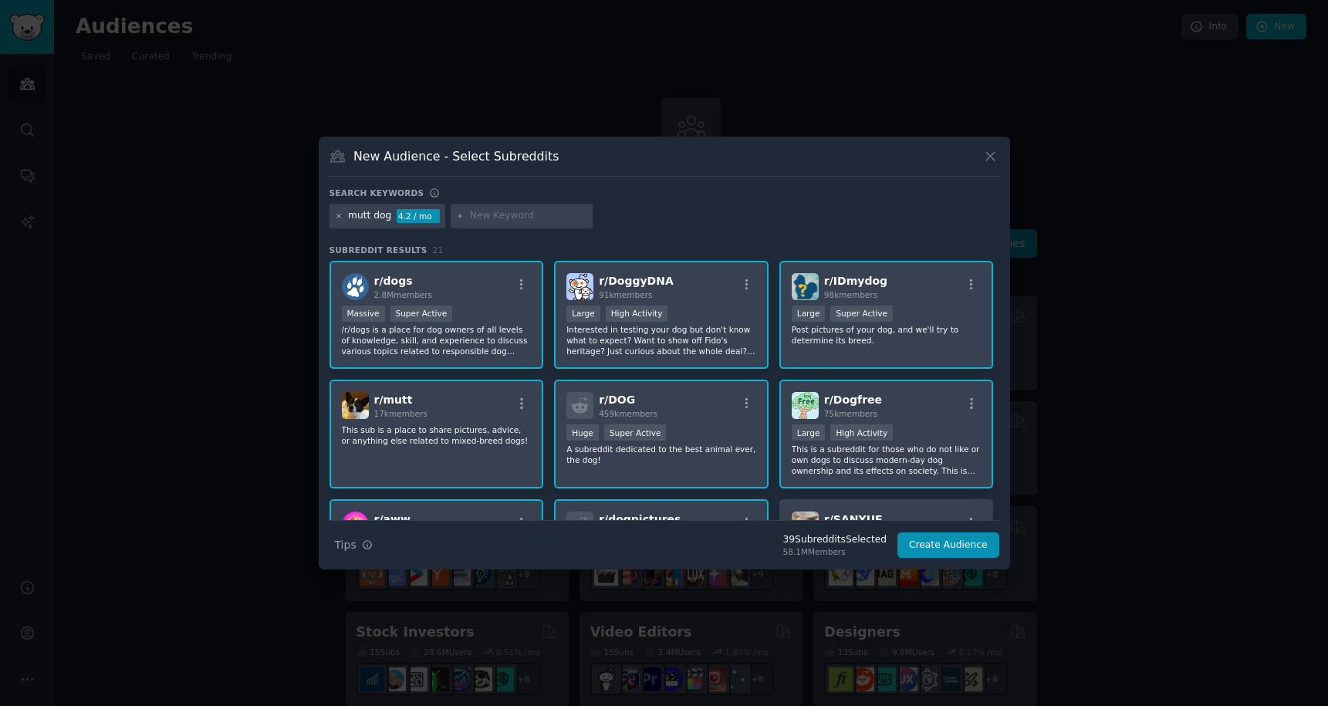
click at [337, 218] on icon at bounding box center [339, 216] width 8 height 8
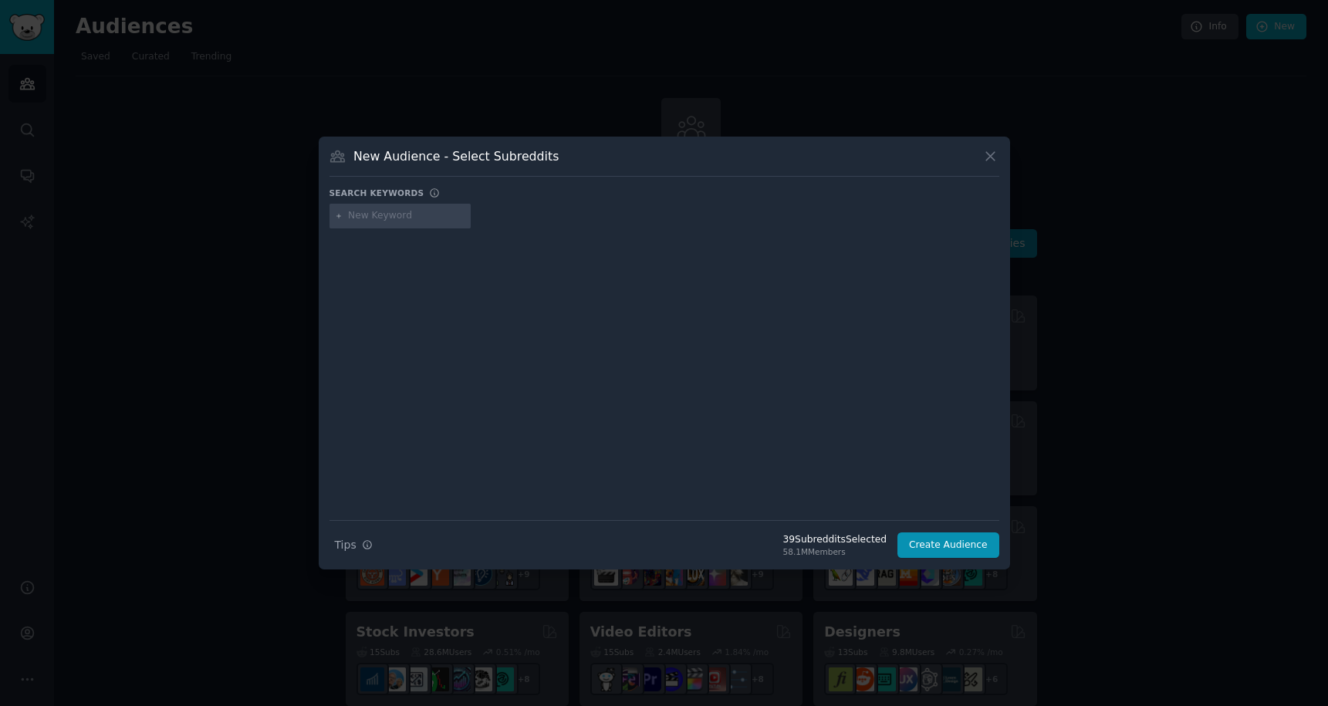
click at [375, 218] on input "text" at bounding box center [406, 216] width 117 height 14
type input "labrador"
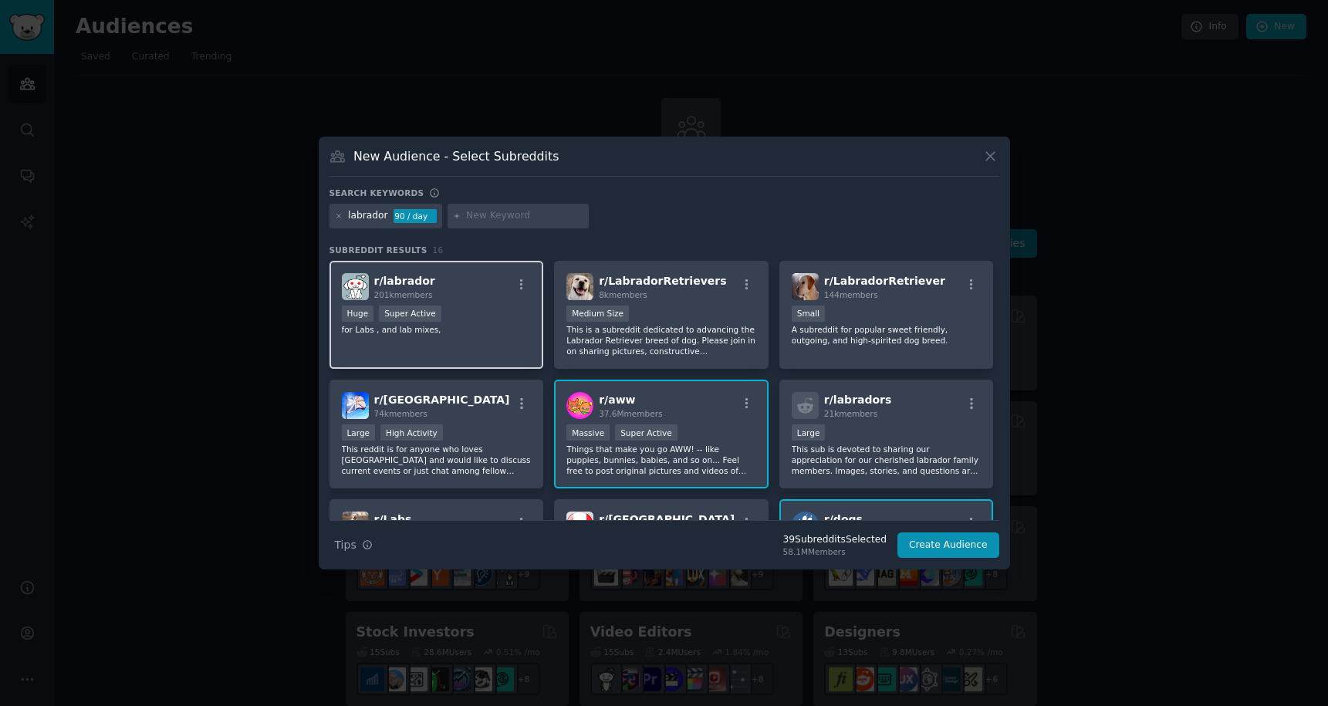
click at [475, 329] on p "for Labs , and lab mixes," at bounding box center [437, 329] width 190 height 11
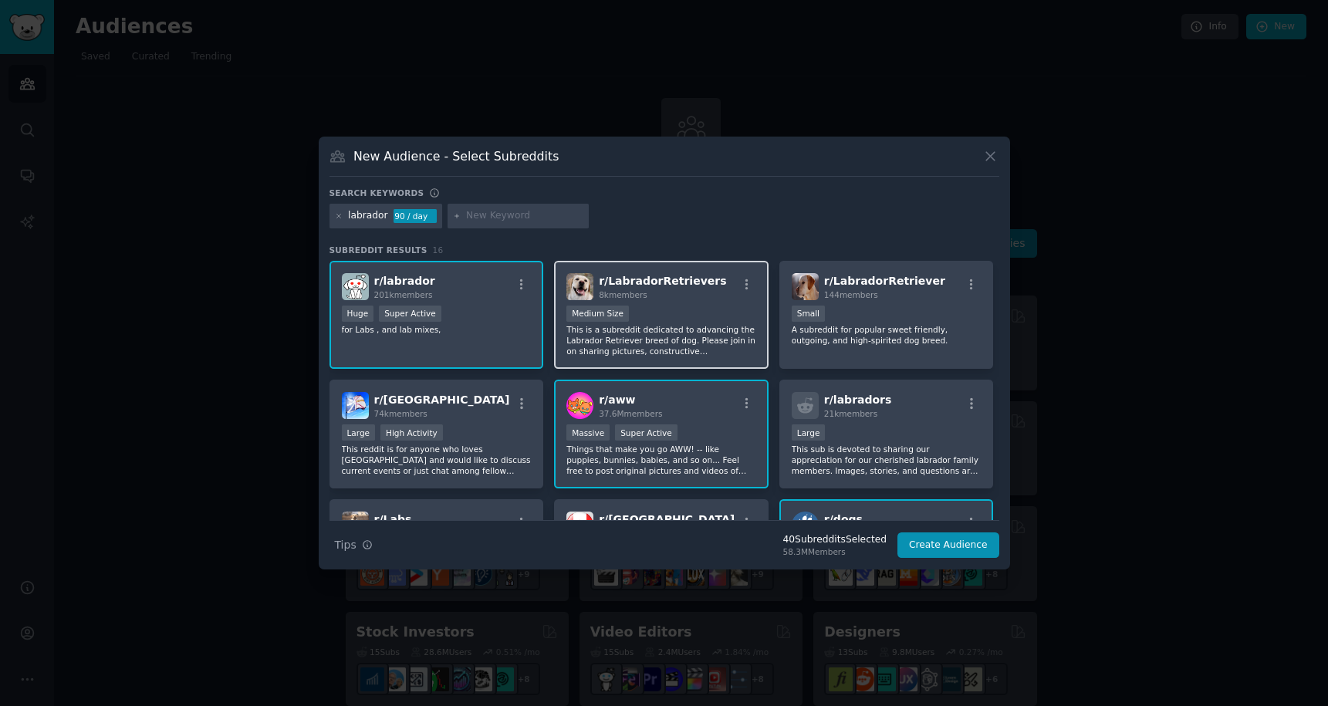
click at [667, 331] on p "This is a subreddit dedicated to advancing the Labrador Retriever breed of dog.…" at bounding box center [661, 340] width 190 height 32
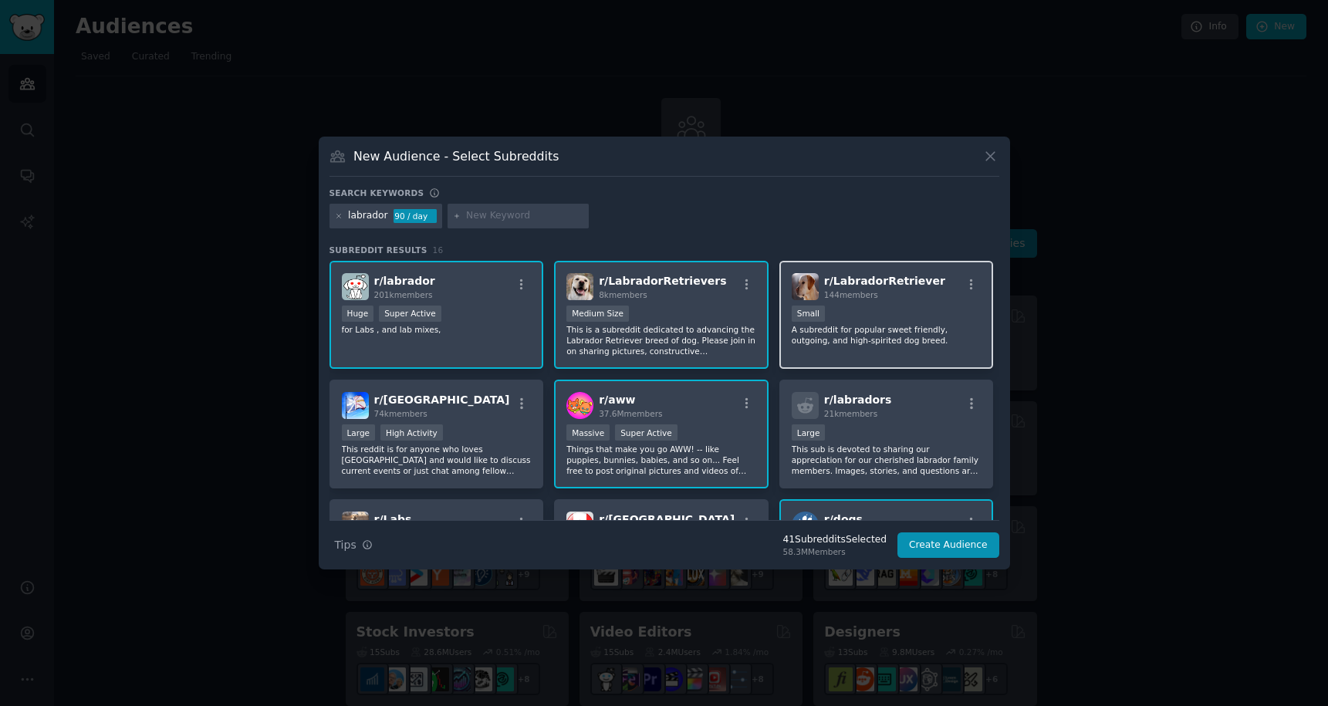
click at [860, 323] on div "Small" at bounding box center [887, 315] width 190 height 19
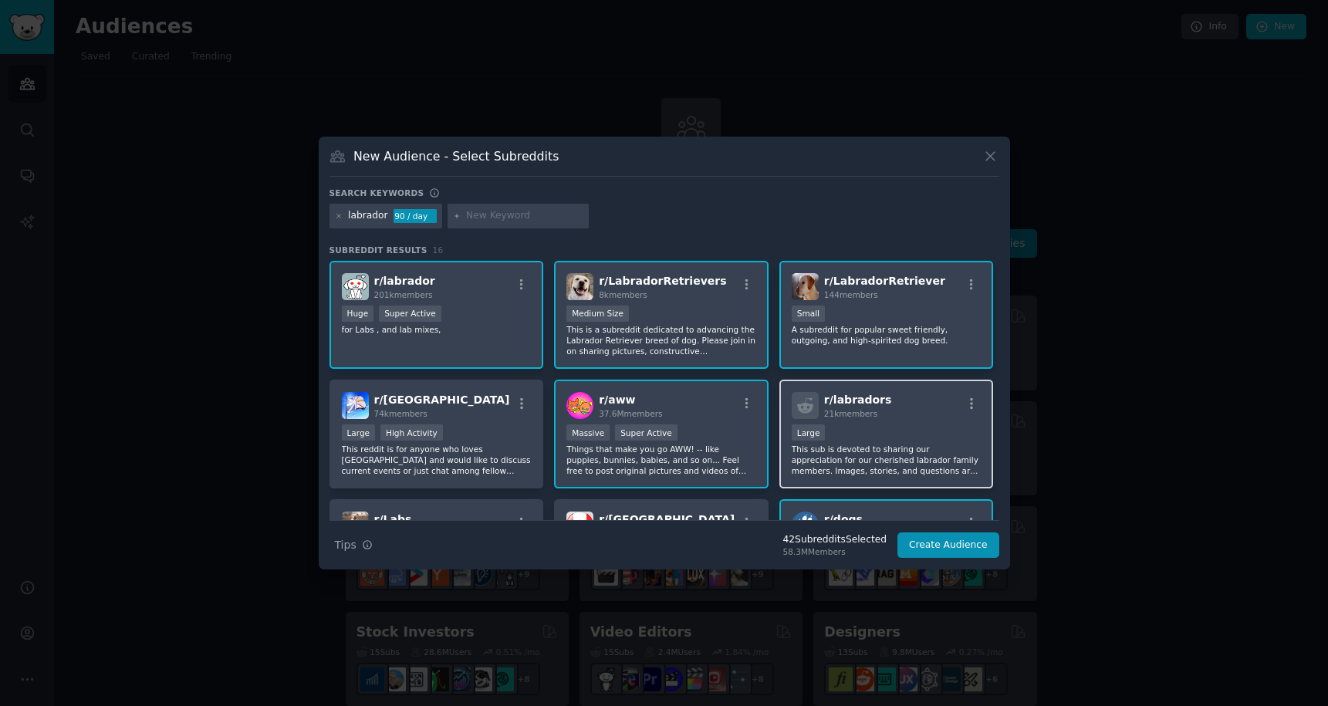
click at [877, 459] on p "This sub is devoted to sharing our appreciation for our cherished labrador fami…" at bounding box center [887, 460] width 190 height 32
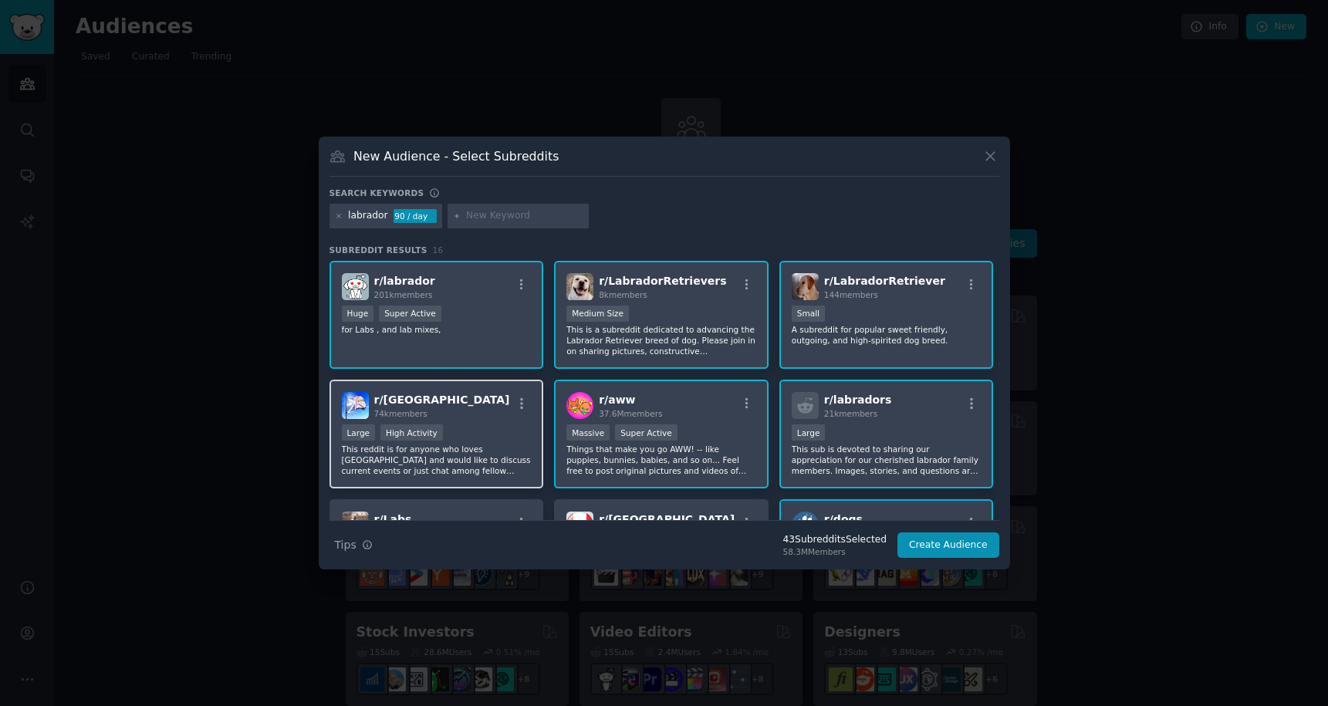
click at [453, 464] on p "This reddit is for anyone who loves [GEOGRAPHIC_DATA] and would like to discuss…" at bounding box center [437, 460] width 190 height 32
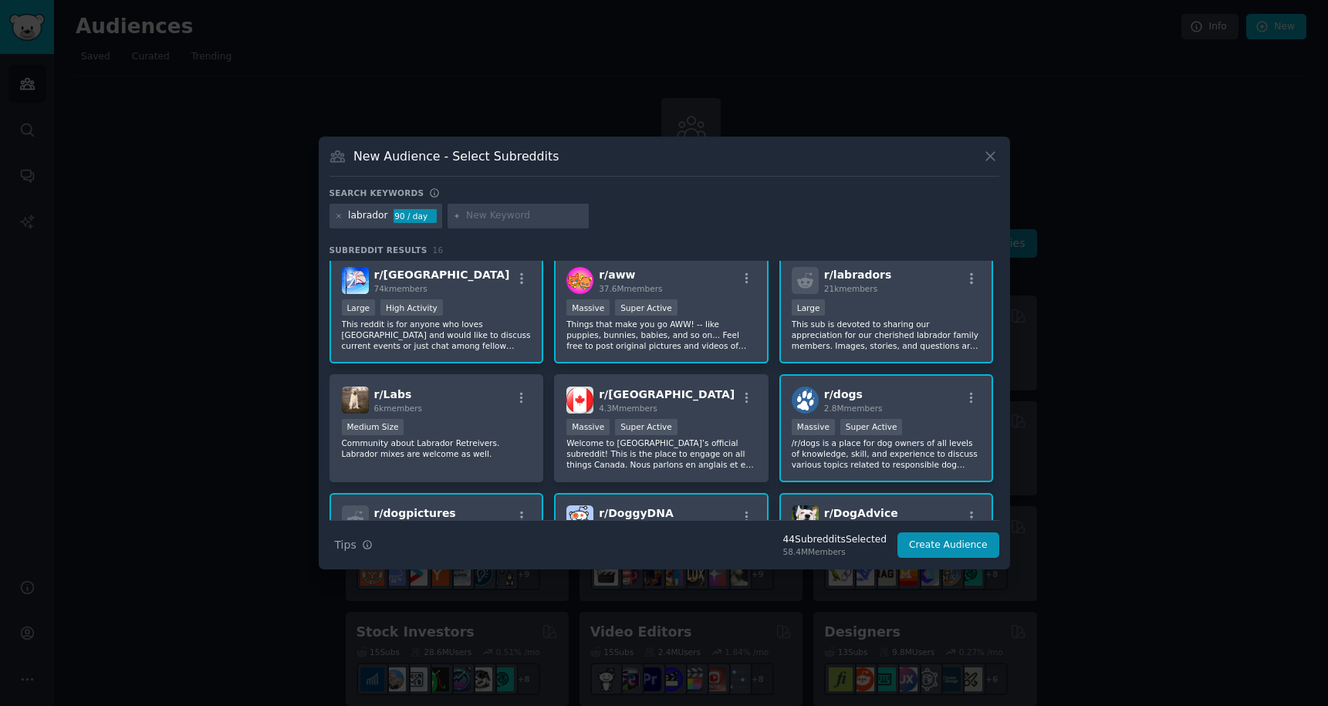
scroll to position [161, 0]
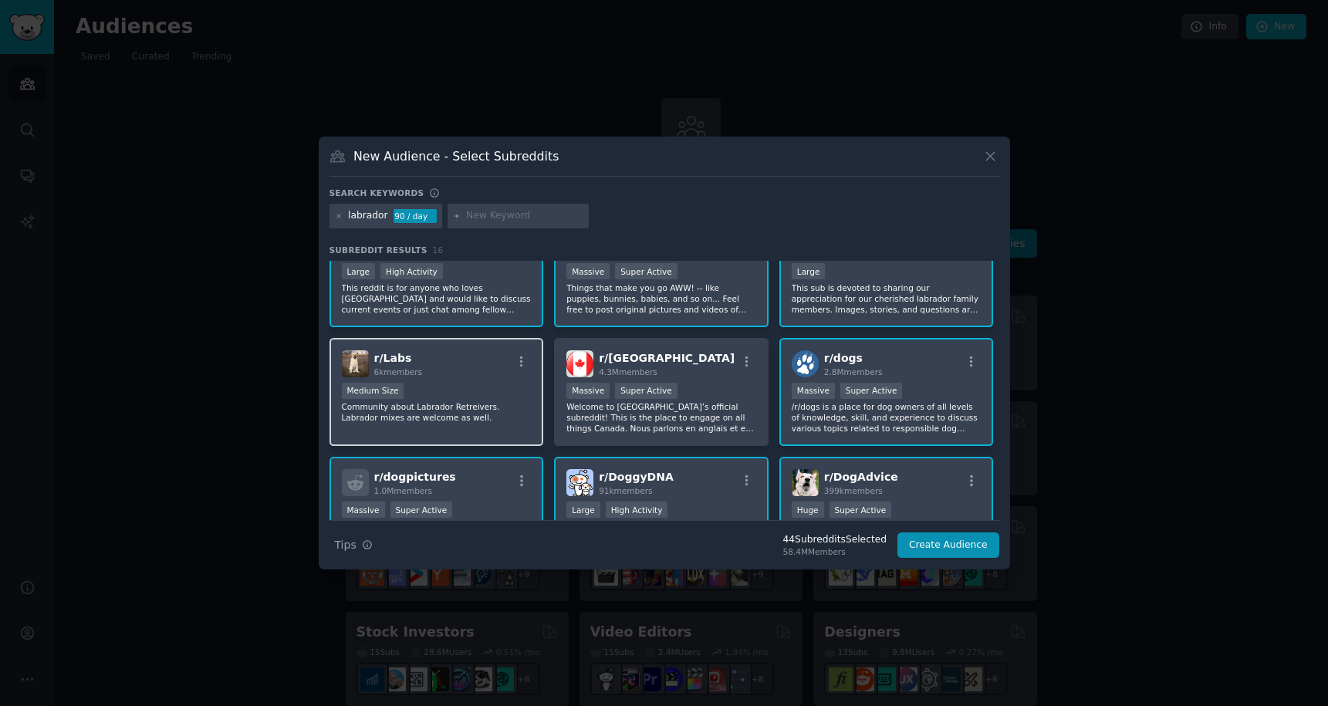
click at [476, 407] on p "Community about Labrador Retreivers. Labrador mixes are welcome as well." at bounding box center [437, 412] width 190 height 22
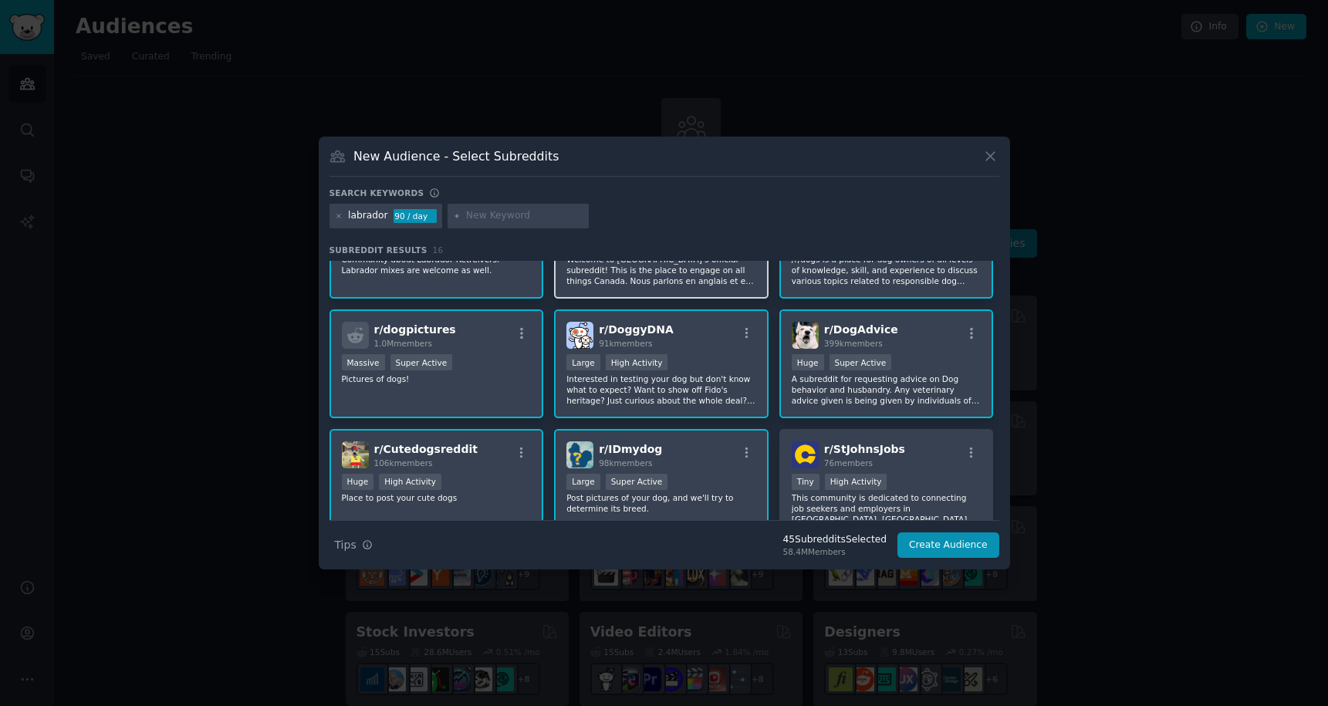
scroll to position [309, 0]
click at [510, 210] on input "text" at bounding box center [524, 216] width 117 height 14
click at [336, 217] on icon at bounding box center [338, 216] width 4 height 4
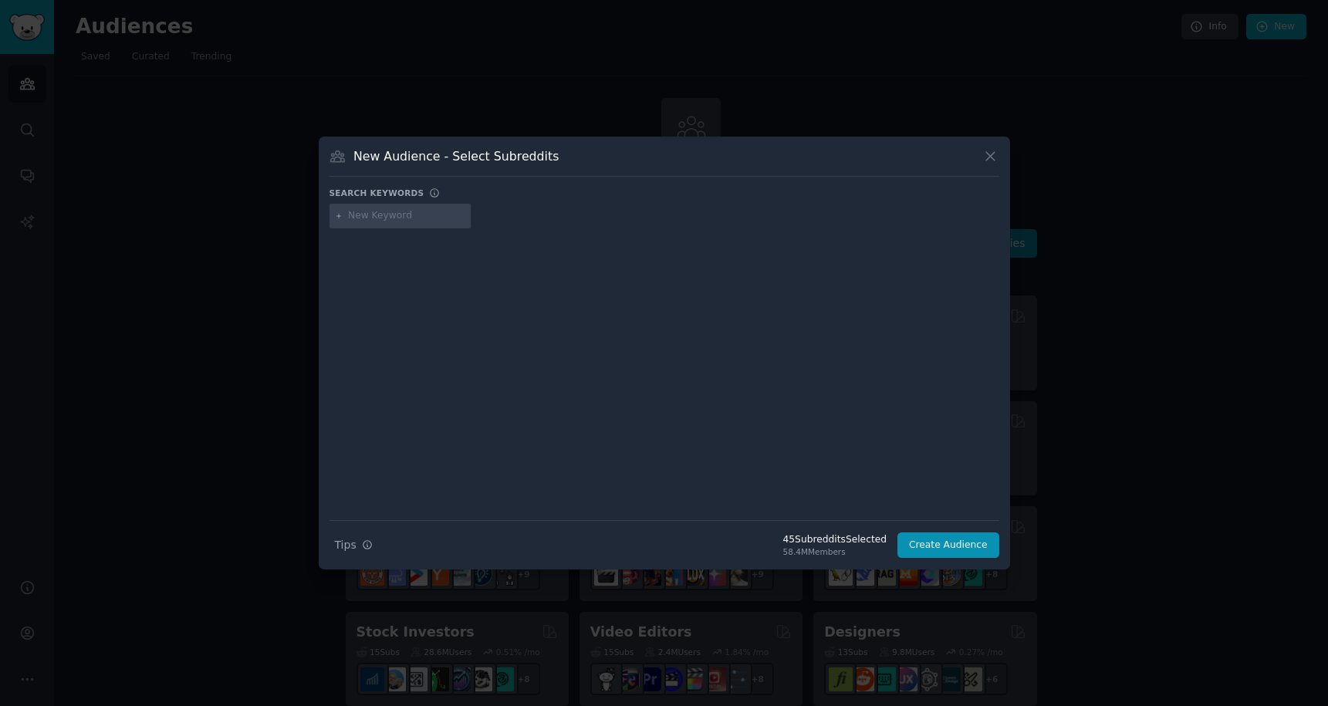
click at [363, 215] on input "text" at bounding box center [406, 216] width 117 height 14
type input "cocker spaniel"
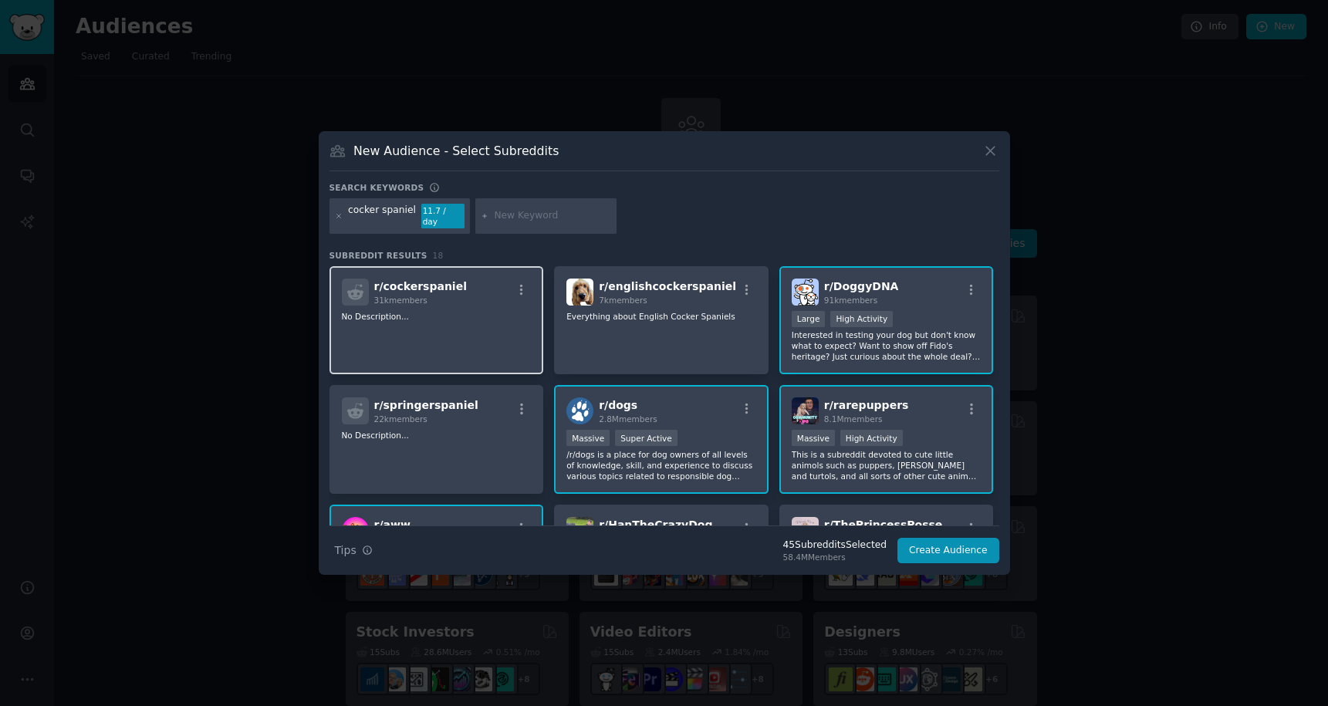
click at [455, 340] on div "r/ cockerspaniel 31k members No Description..." at bounding box center [437, 320] width 215 height 109
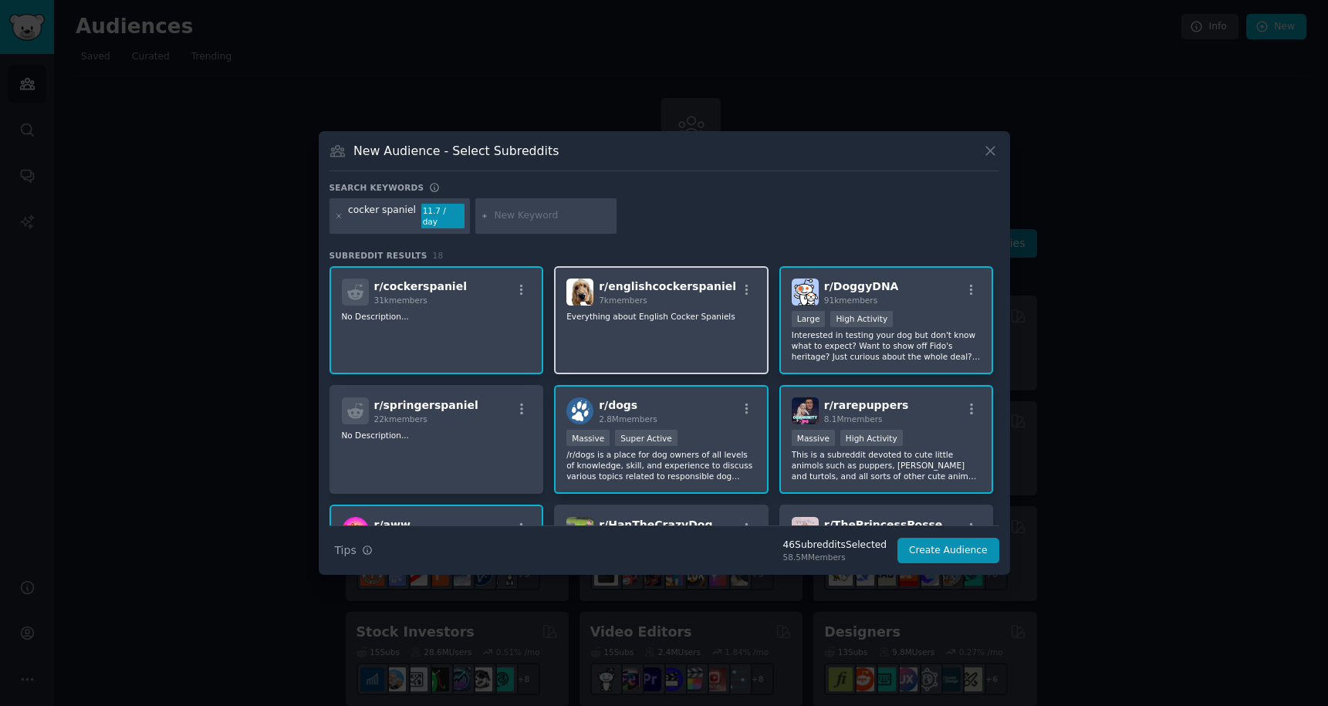
click at [623, 329] on div "r/ englishcockerspaniel 7k members Everything about English Cocker Spaniels" at bounding box center [661, 320] width 215 height 109
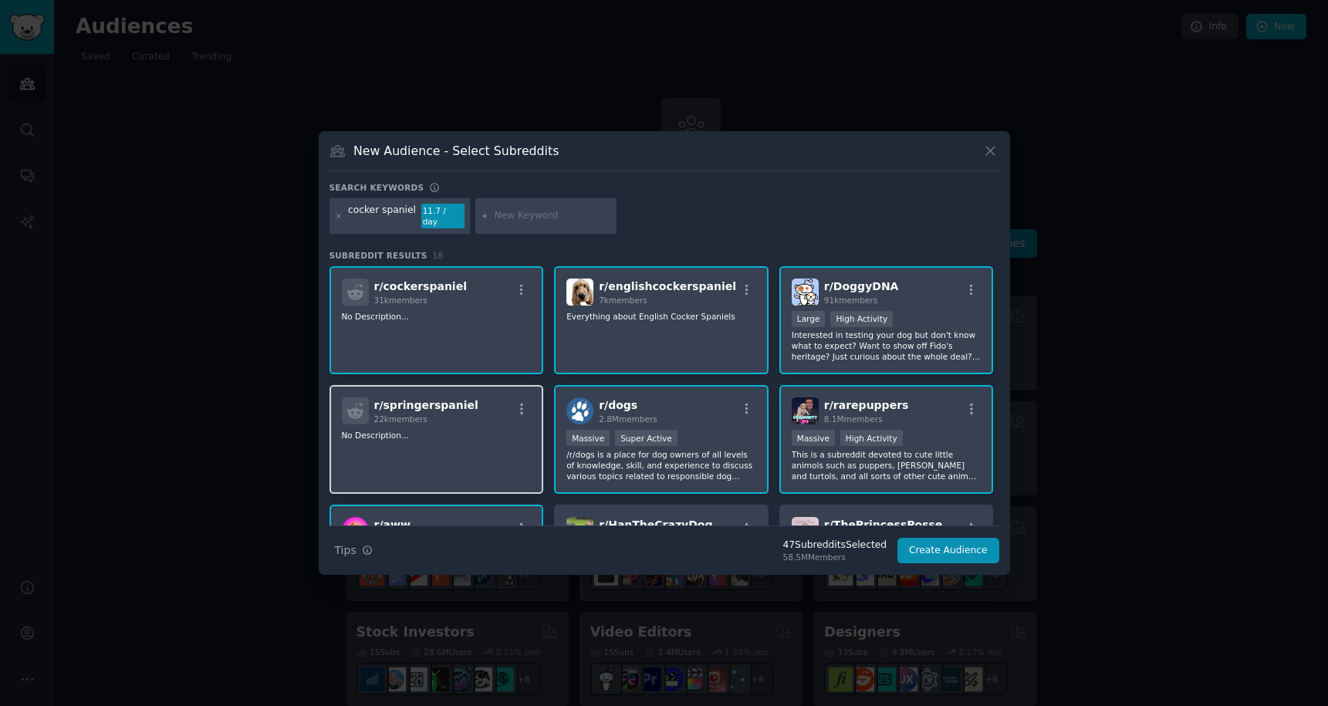
click at [446, 414] on div "22k members" at bounding box center [426, 419] width 104 height 11
click at [339, 217] on icon at bounding box center [339, 216] width 8 height 8
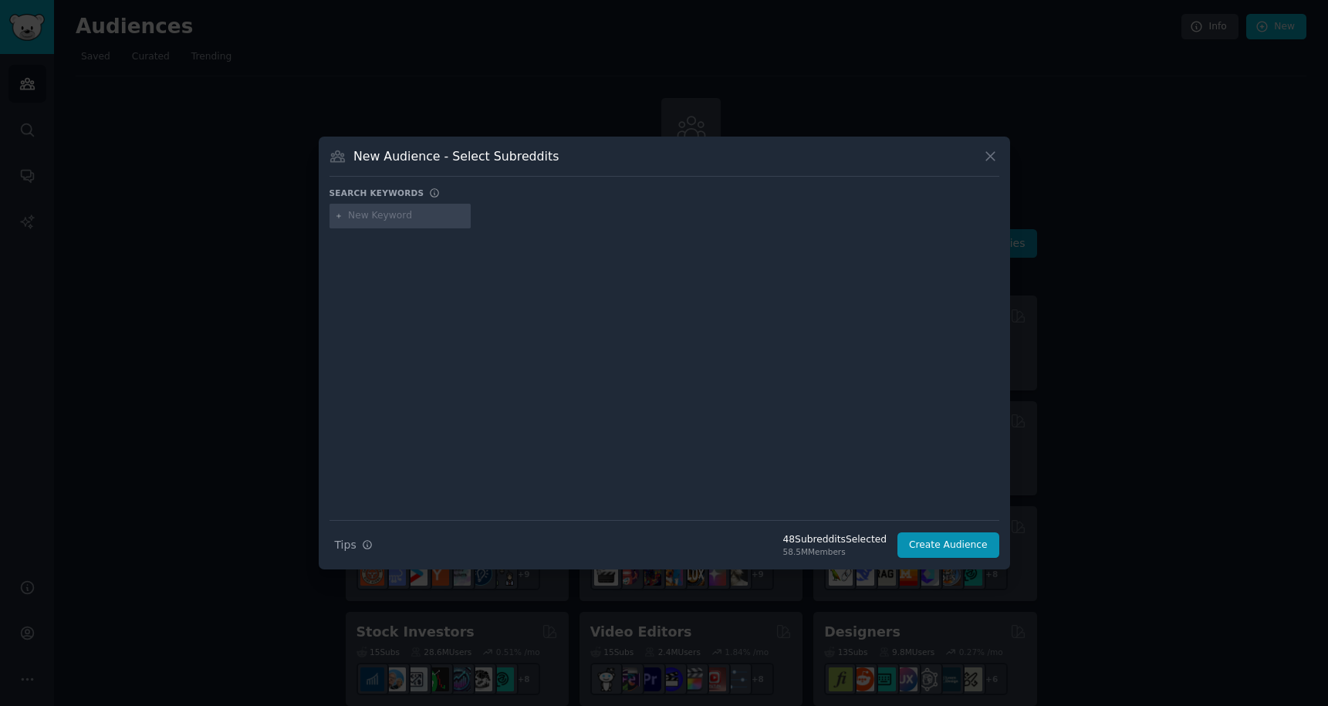
click at [411, 208] on div at bounding box center [401, 216] width 142 height 25
click at [403, 221] on input "text" at bounding box center [406, 216] width 117 height 14
type input "french bulldog"
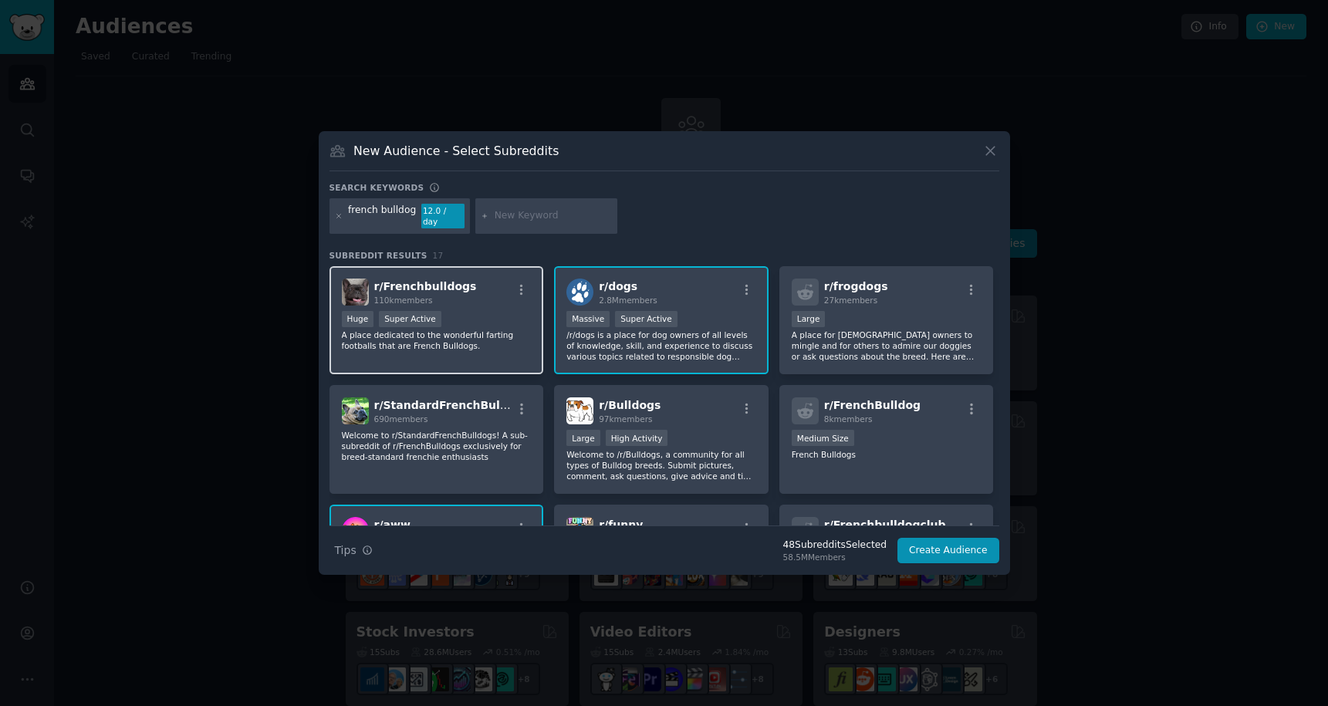
click at [411, 298] on span "110k members" at bounding box center [403, 300] width 59 height 9
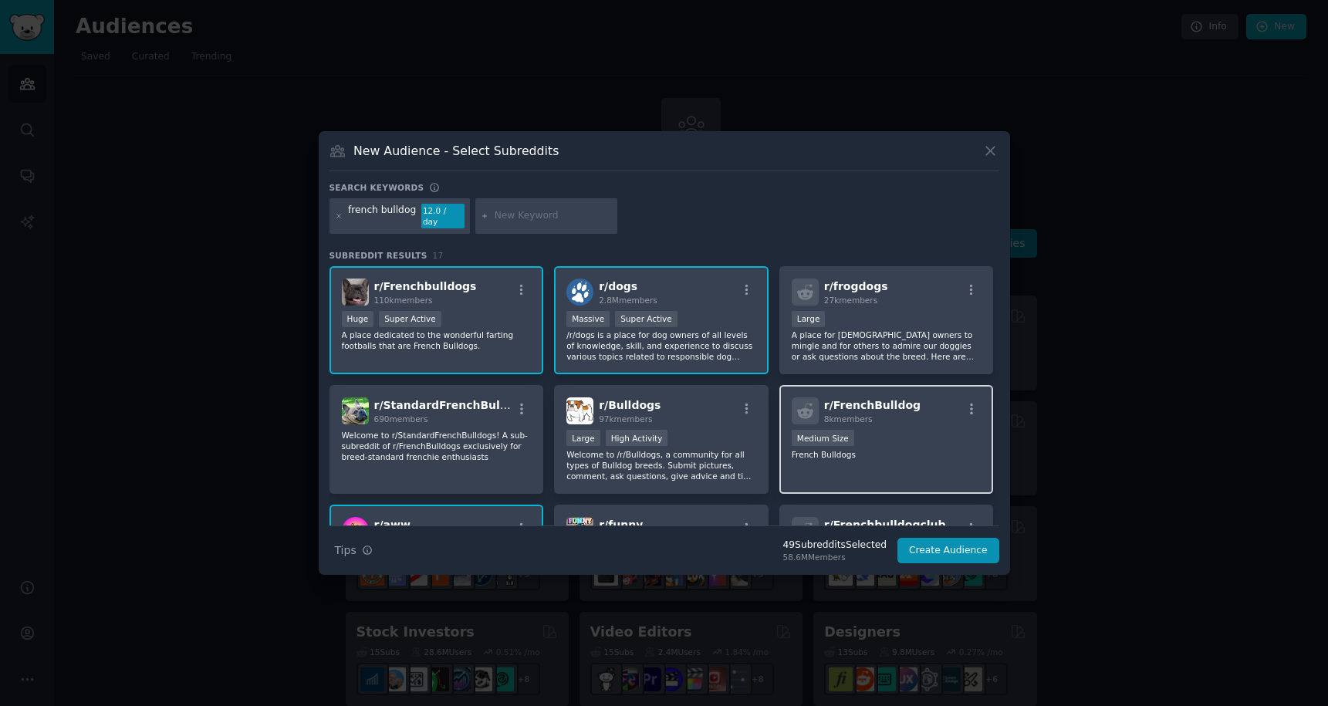
click at [885, 422] on div "r/ FrenchBulldog 8k members Medium Size French Bulldogs" at bounding box center [886, 439] width 215 height 109
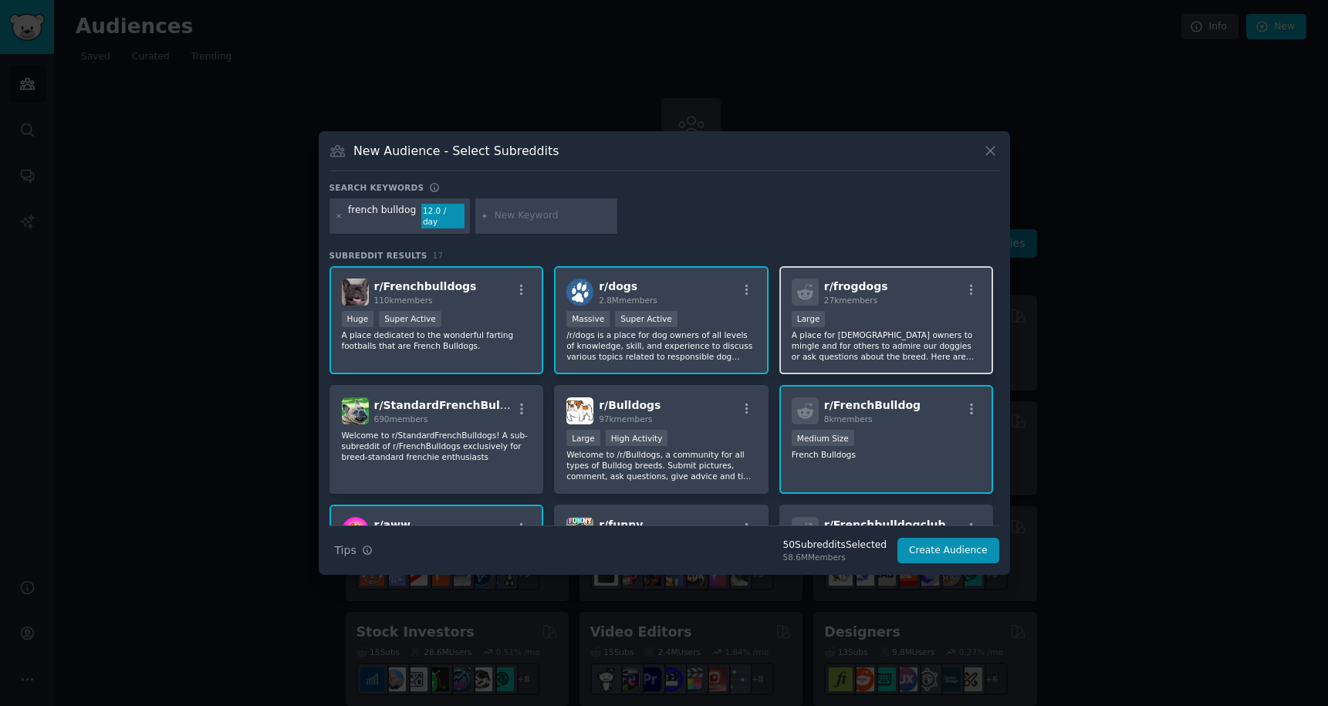
click at [897, 298] on div "r/ frogdogs 27k members" at bounding box center [887, 292] width 190 height 27
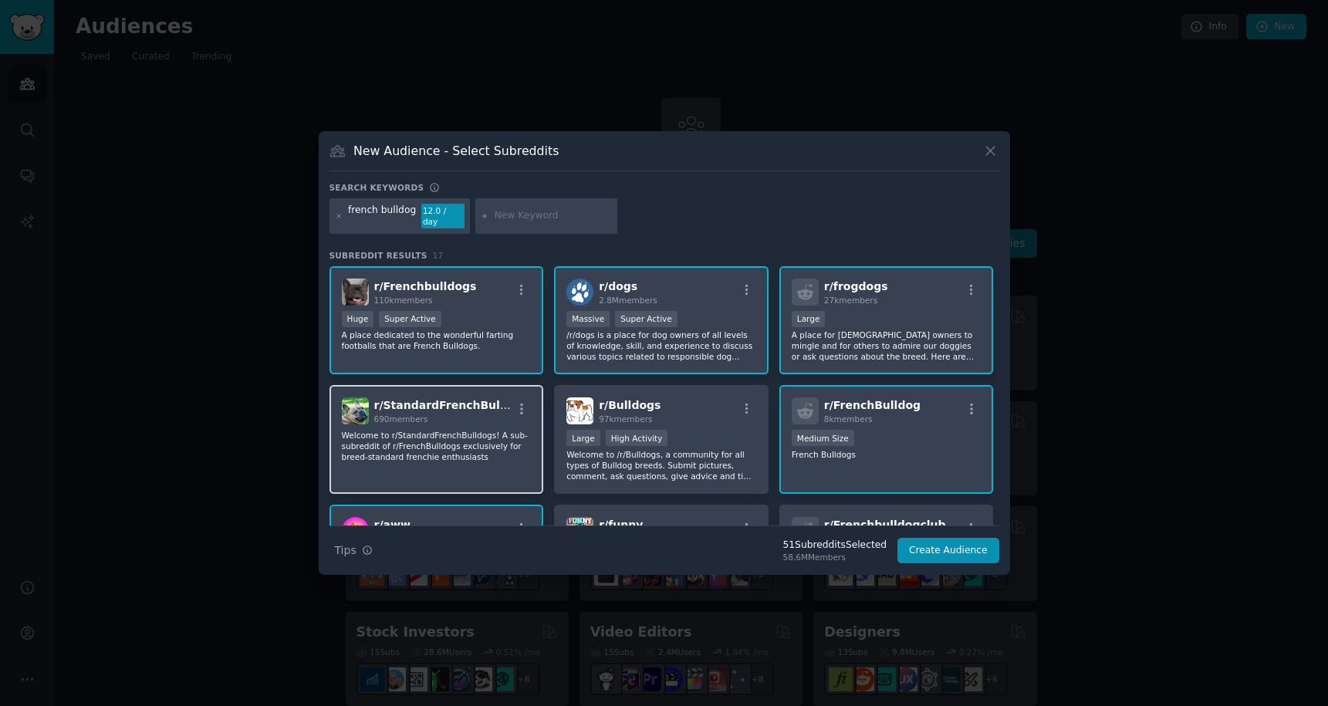
click at [481, 458] on div "r/ StandardFrenchBulldog 690 members Welcome to r/StandardFrenchBulldogs! A sub…" at bounding box center [437, 439] width 215 height 109
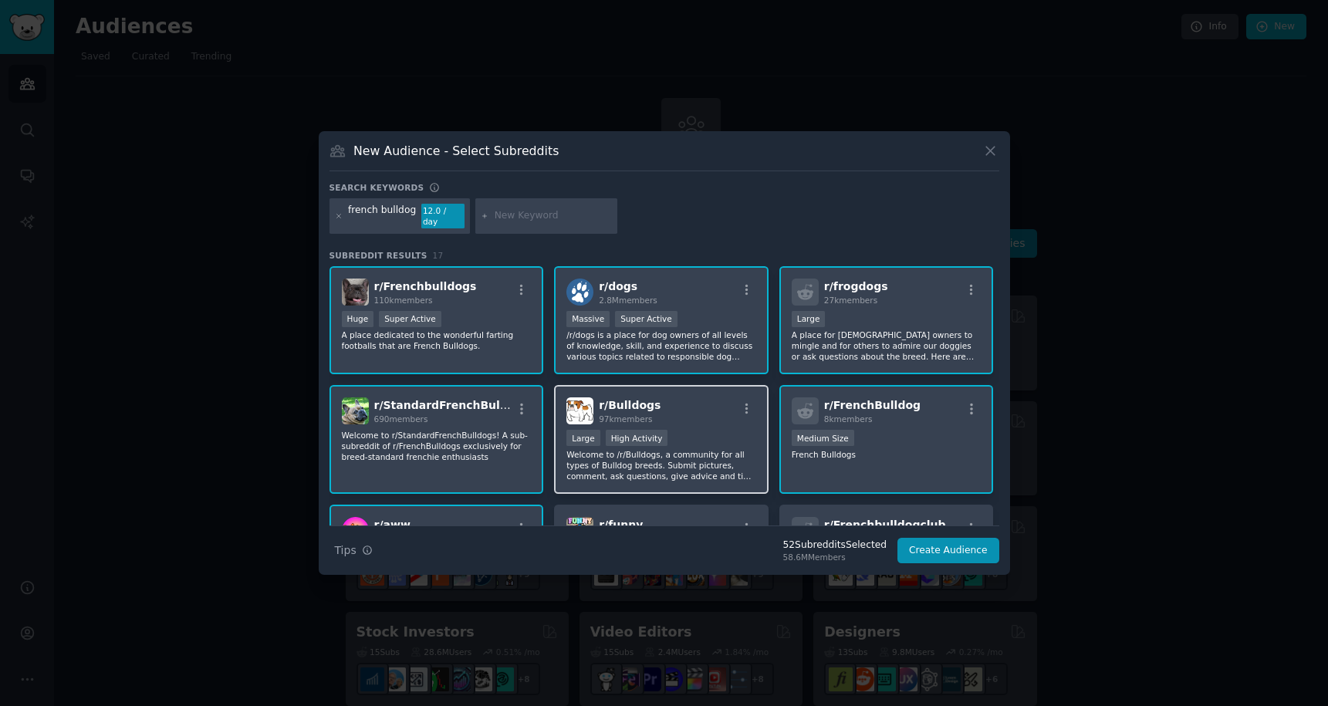
click at [631, 466] on p "Welcome to /r/Bulldogs, a community for all types of Bulldog breeds. Submit pic…" at bounding box center [661, 465] width 190 height 32
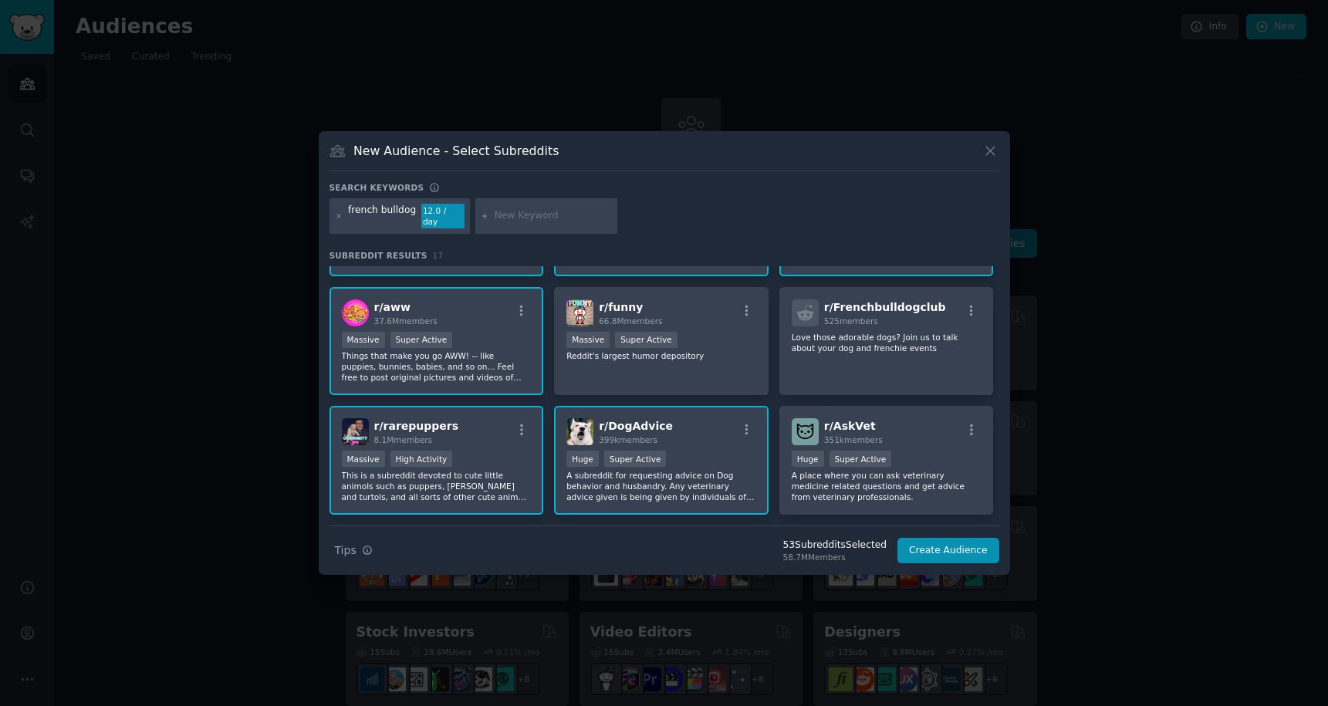
scroll to position [226, 0]
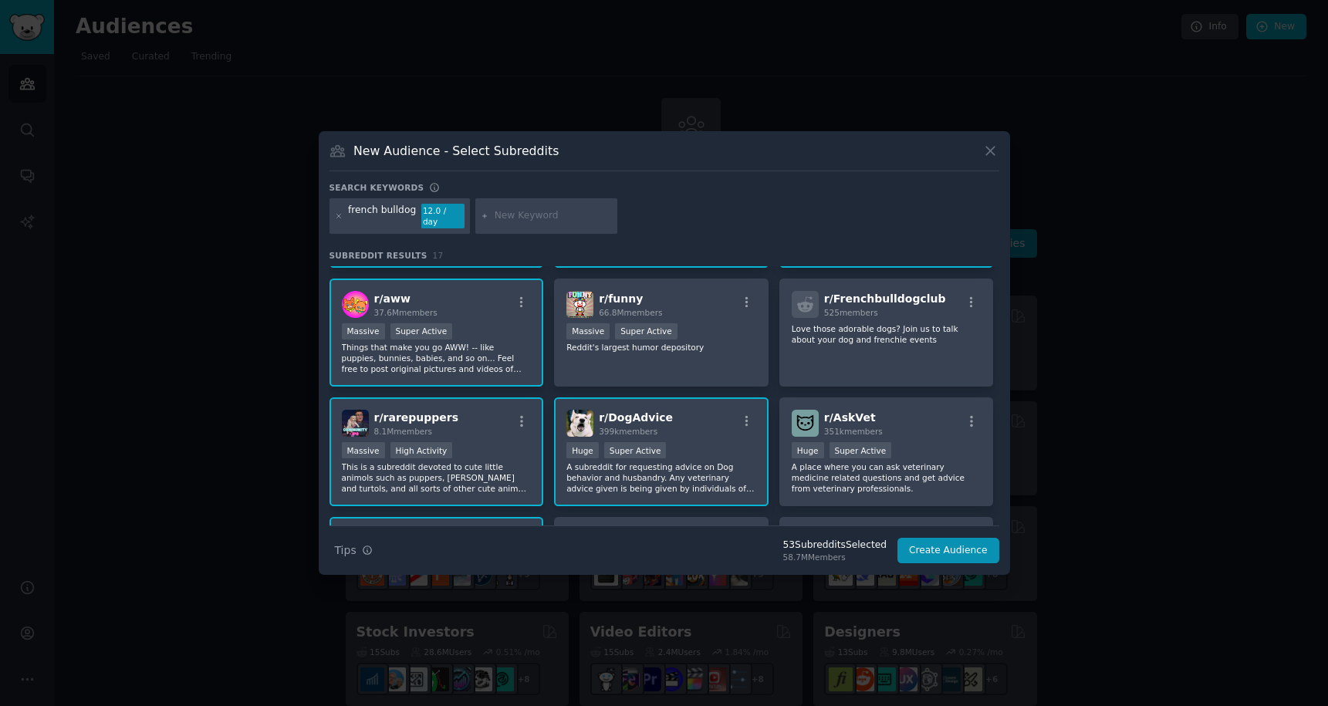
click at [344, 218] on div "french bulldog 12.0 / day" at bounding box center [400, 215] width 141 height 35
click at [340, 217] on icon at bounding box center [339, 216] width 8 height 8
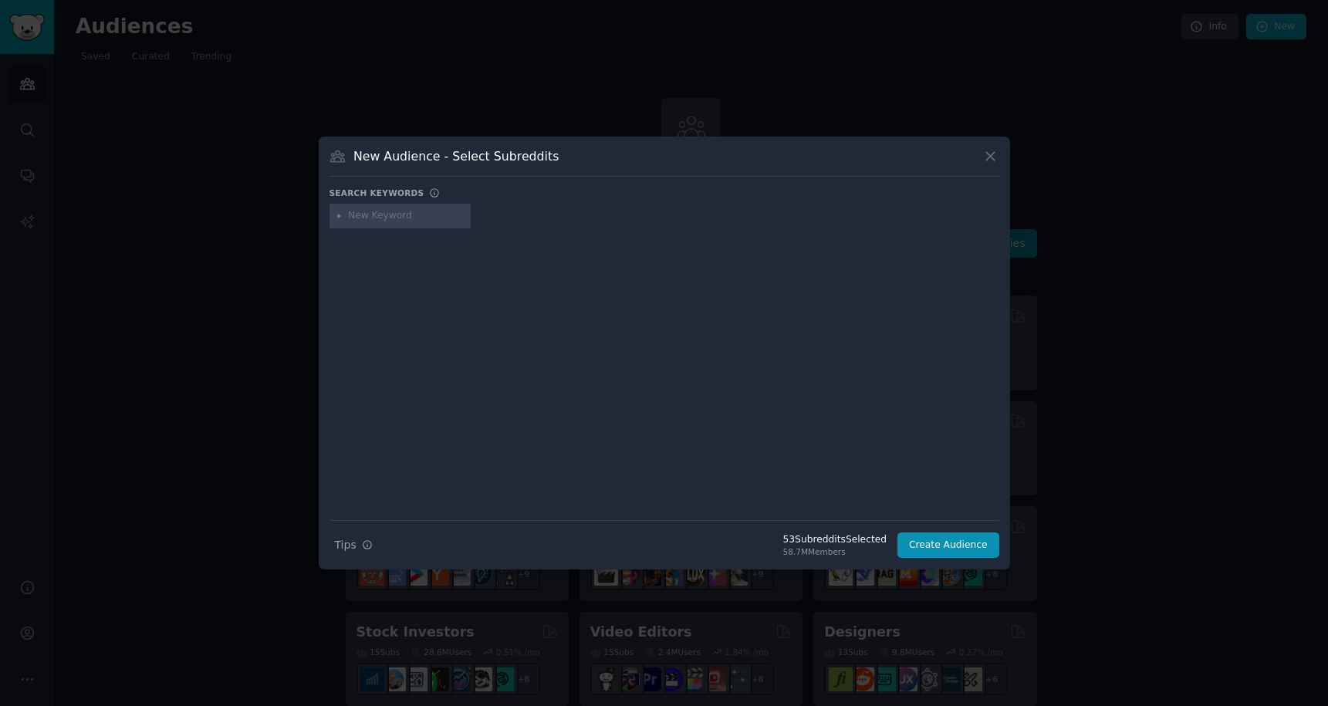
click at [421, 213] on input "text" at bounding box center [406, 216] width 117 height 14
type input "daschund"
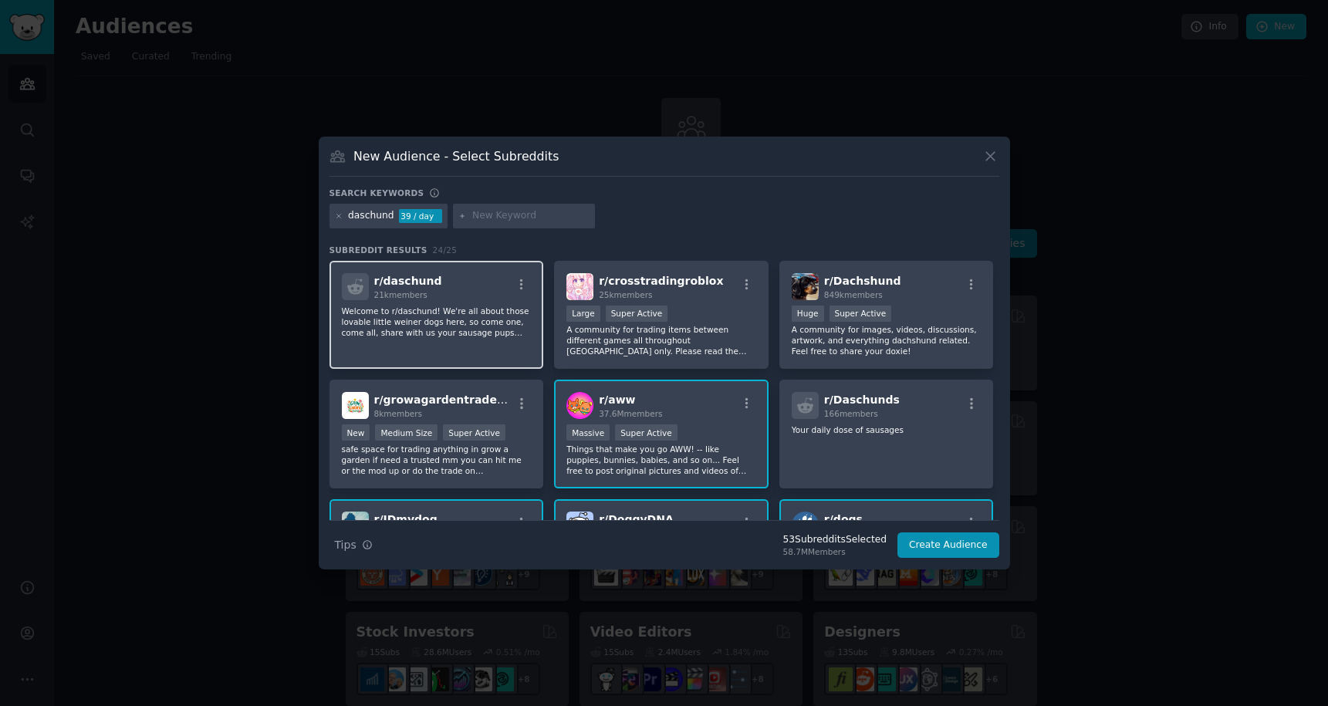
click at [438, 325] on p "Welcome to r/daschund! We're all about those lovable little weiner dogs here, s…" at bounding box center [437, 322] width 190 height 32
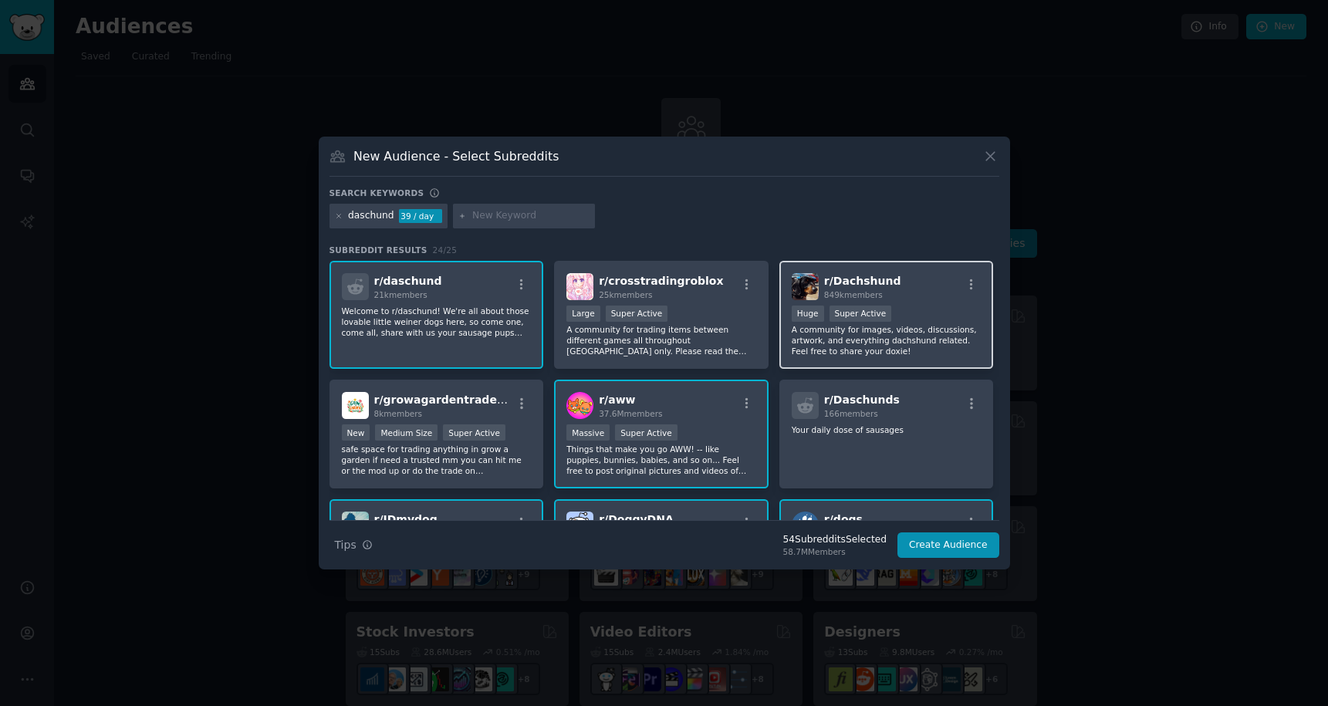
click at [818, 352] on p "A community for images, videos, discussions, artwork, and everything dachshund …" at bounding box center [887, 340] width 190 height 32
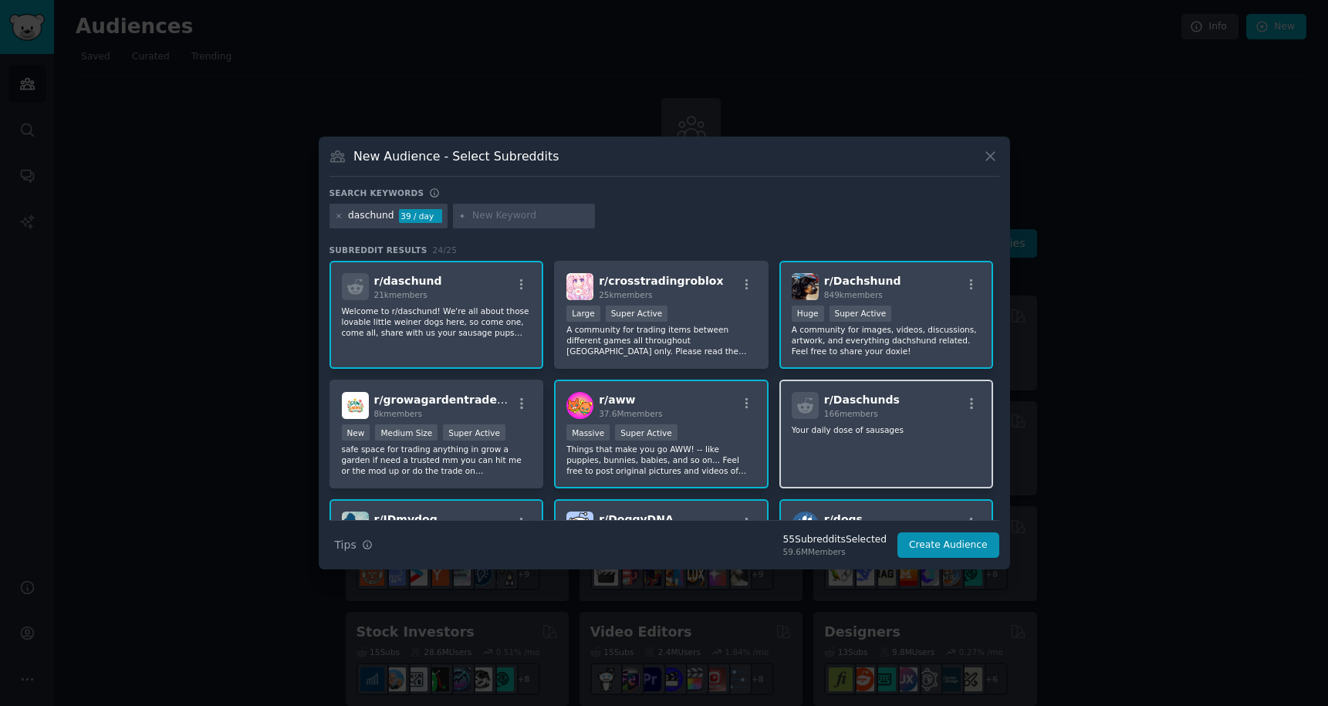
click at [833, 444] on div "r/ Daschunds 166 members Your daily dose of sausages" at bounding box center [886, 434] width 215 height 109
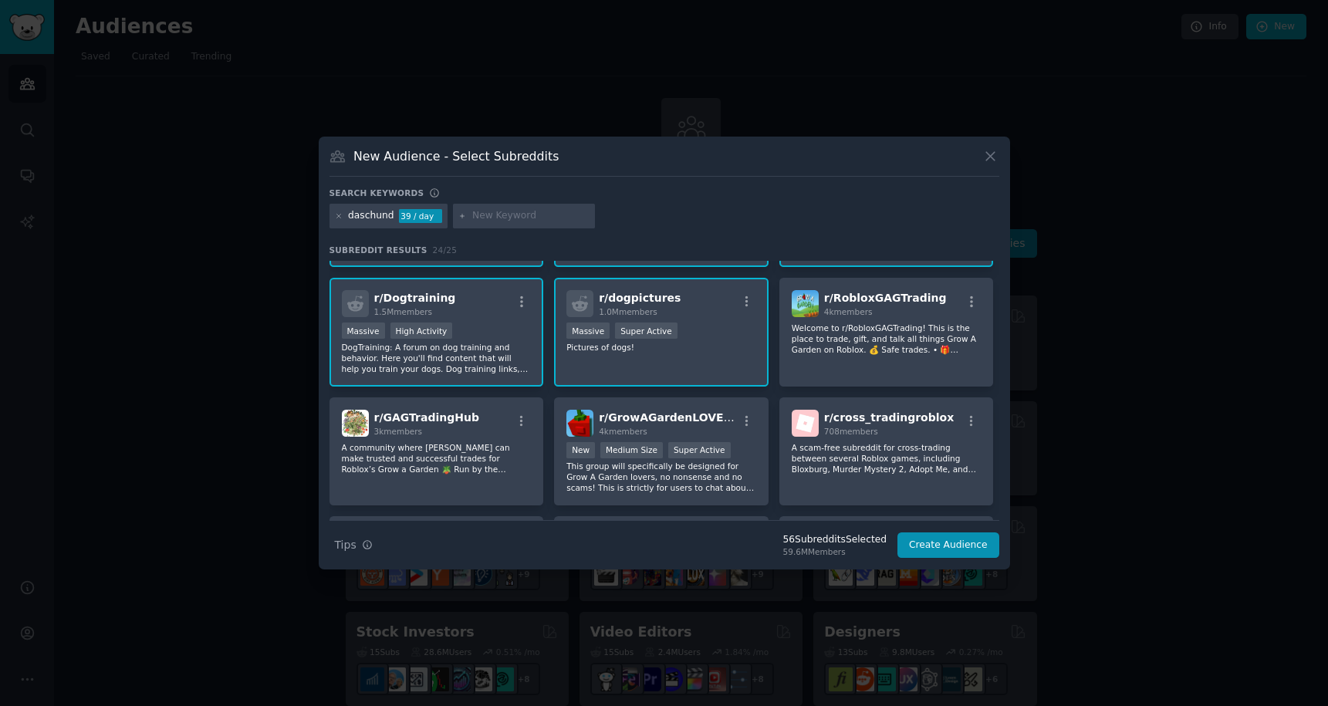
scroll to position [342, 0]
click at [338, 217] on icon at bounding box center [339, 216] width 8 height 8
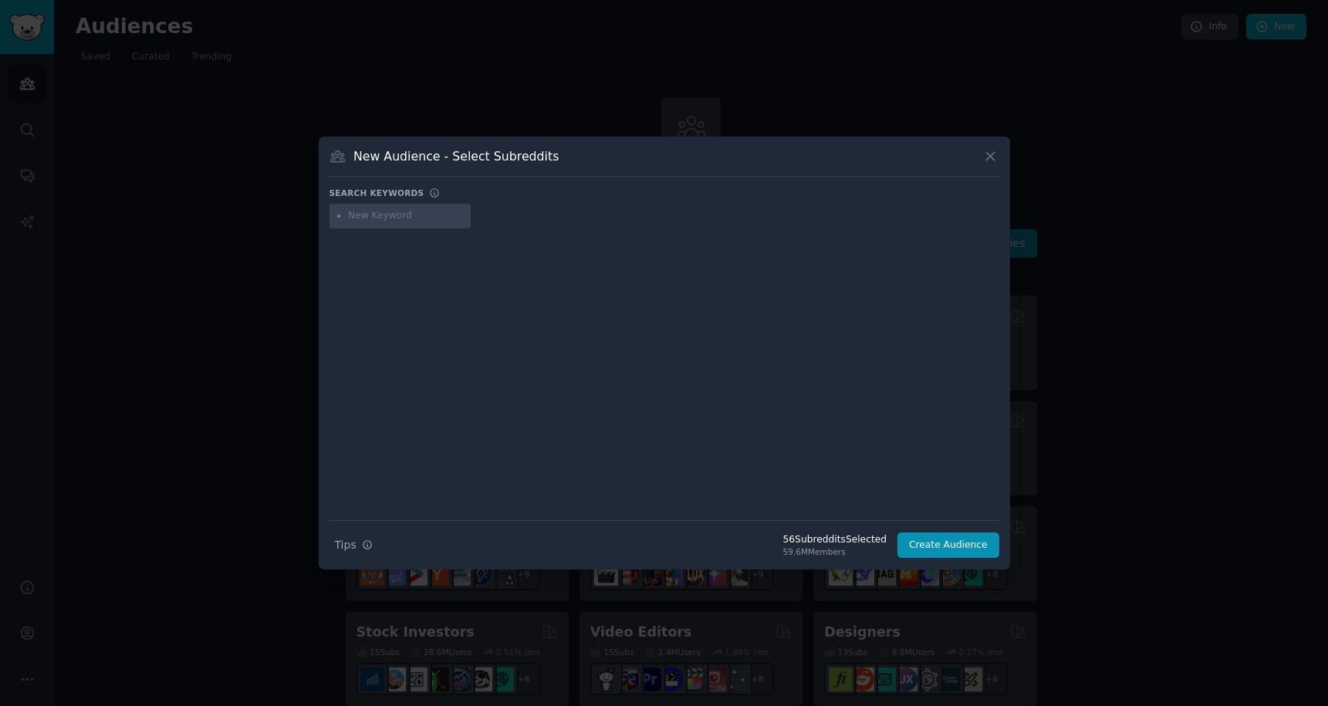
click at [356, 217] on input "text" at bounding box center [406, 216] width 117 height 14
paste input "English Springer Spaniel"
type input "English Springer Spaniel"
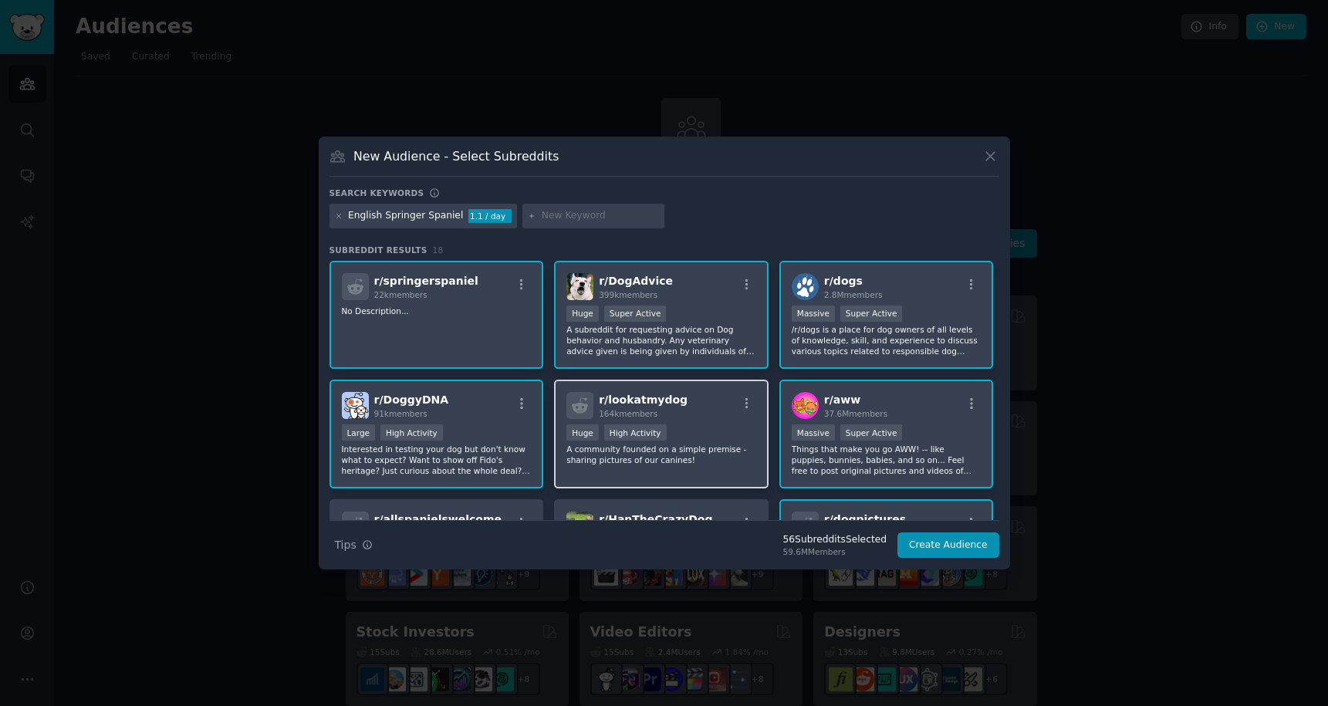
click at [706, 454] on p "A community founded on a simple premise - sharing pictures of our canines!" at bounding box center [661, 455] width 190 height 22
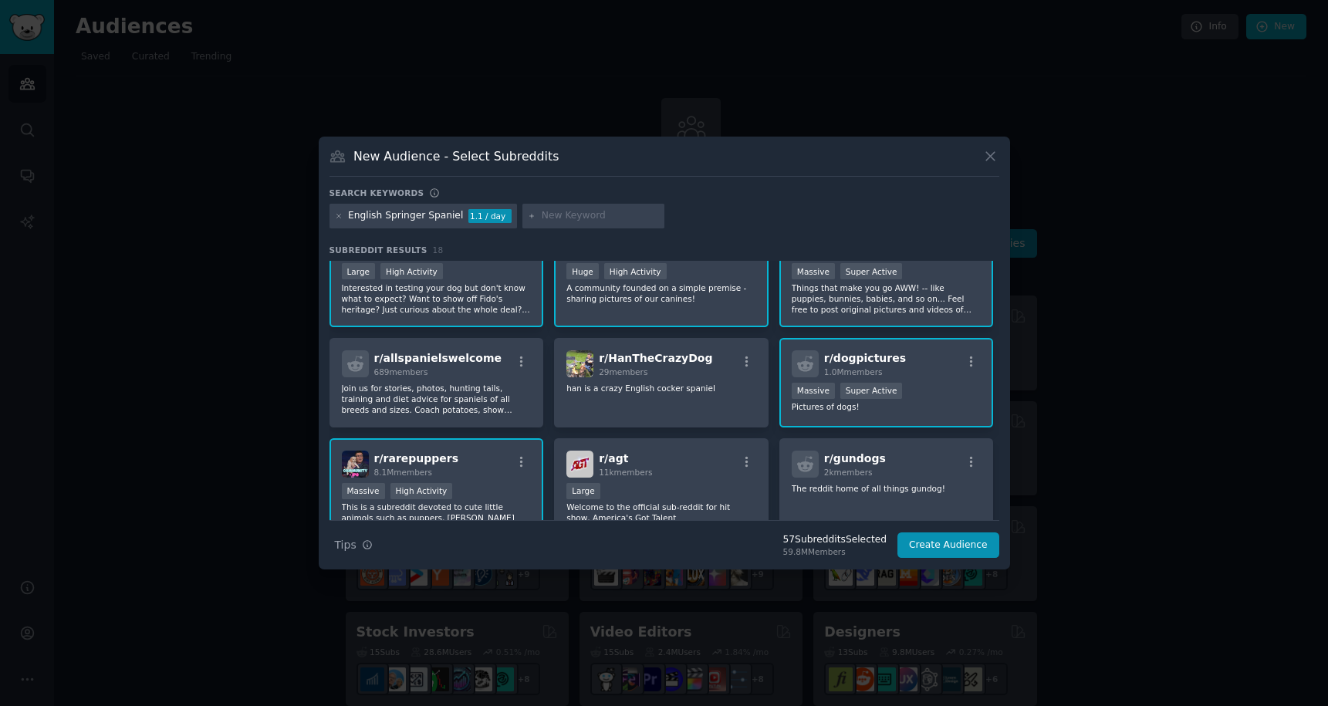
scroll to position [164, 0]
click at [466, 397] on p "Join us for stories, photos, hunting tails, training and diet advice for spanie…" at bounding box center [437, 396] width 190 height 32
click at [339, 218] on icon at bounding box center [339, 216] width 8 height 8
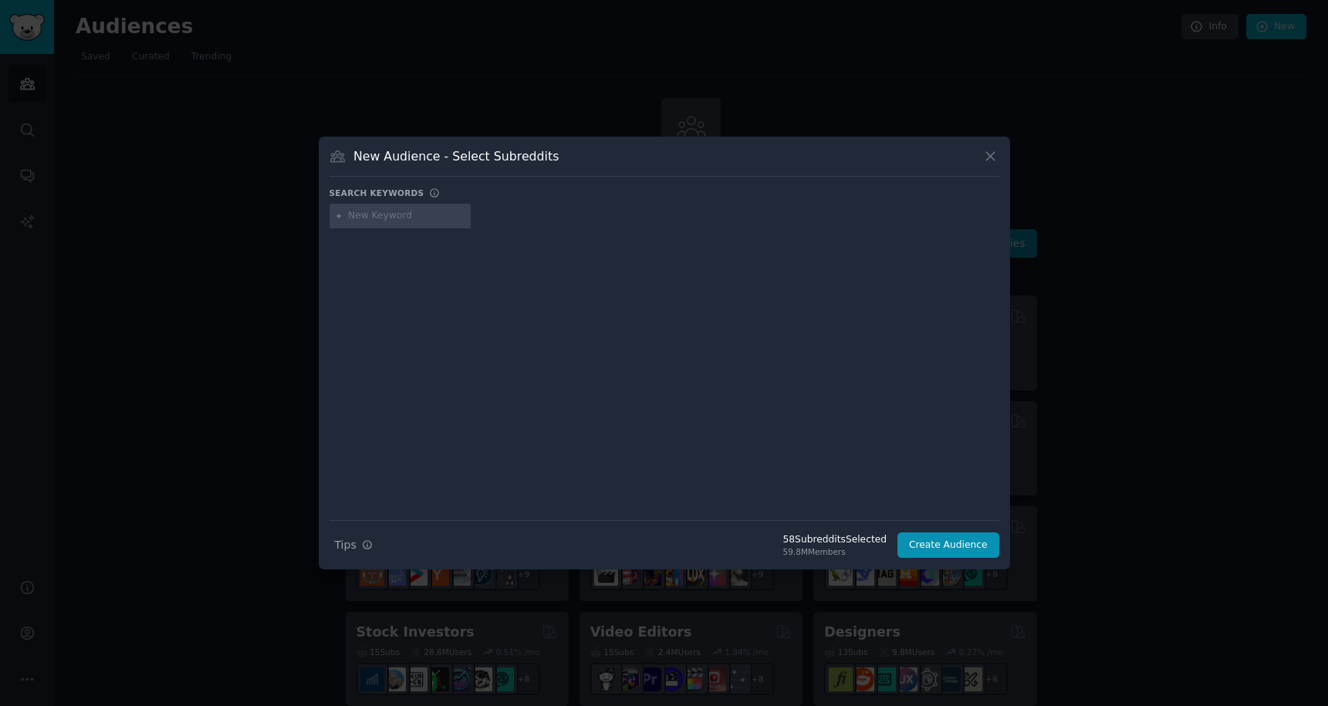
click at [360, 218] on input "text" at bounding box center [406, 216] width 117 height 14
paste input "Bull Terrier"
type input "Bull Terrier"
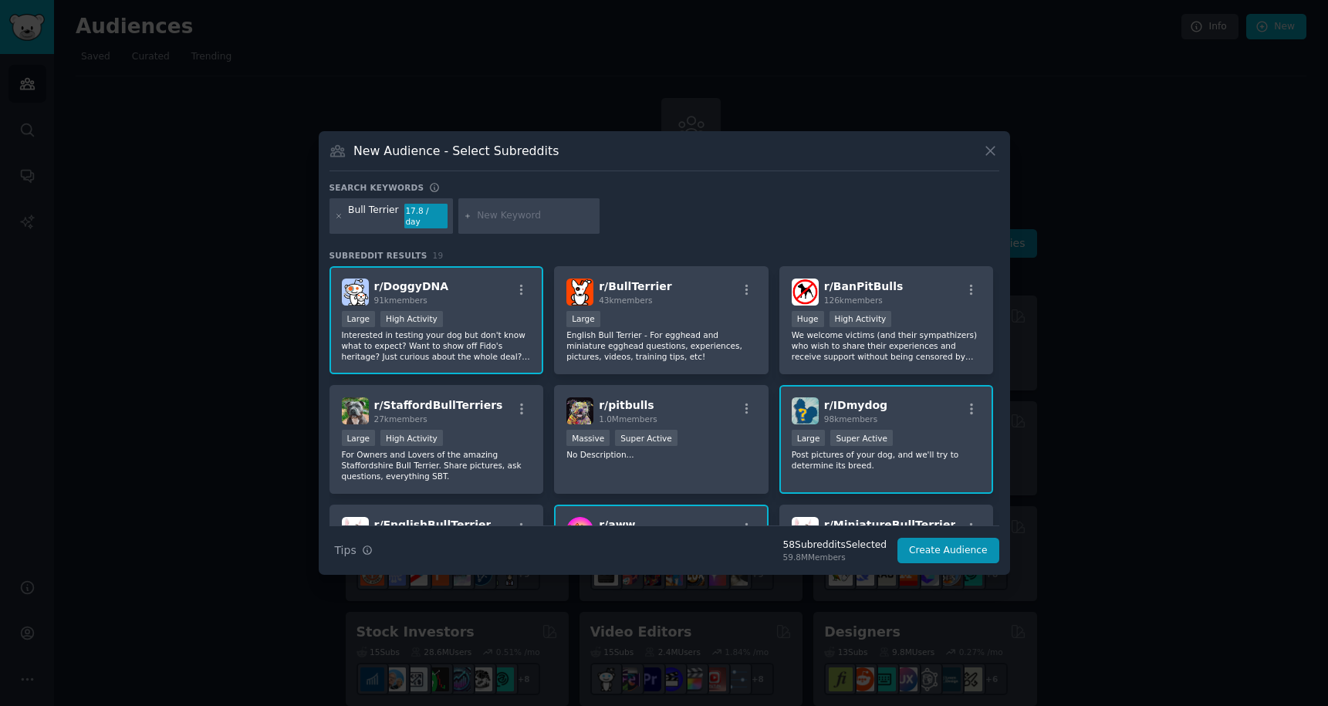
click at [643, 316] on div "10,000 - 100,000 members Large" at bounding box center [661, 320] width 190 height 19
click at [664, 461] on div "r/ pitbulls 1.0M members >= 95th percentile for submissions / day Massive Super…" at bounding box center [661, 439] width 215 height 109
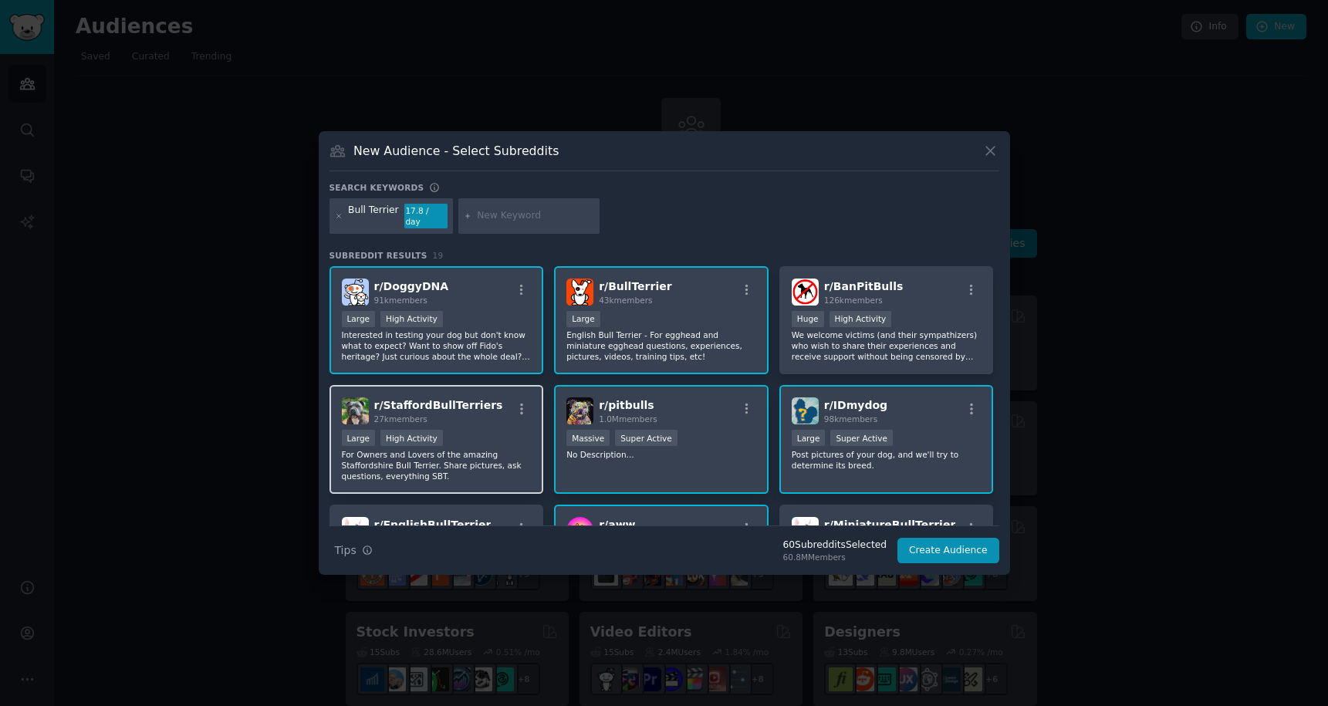
click at [495, 462] on p "For Owners and Lovers of the amazing Staffordshire Bull Terrier. Share pictures…" at bounding box center [437, 465] width 190 height 32
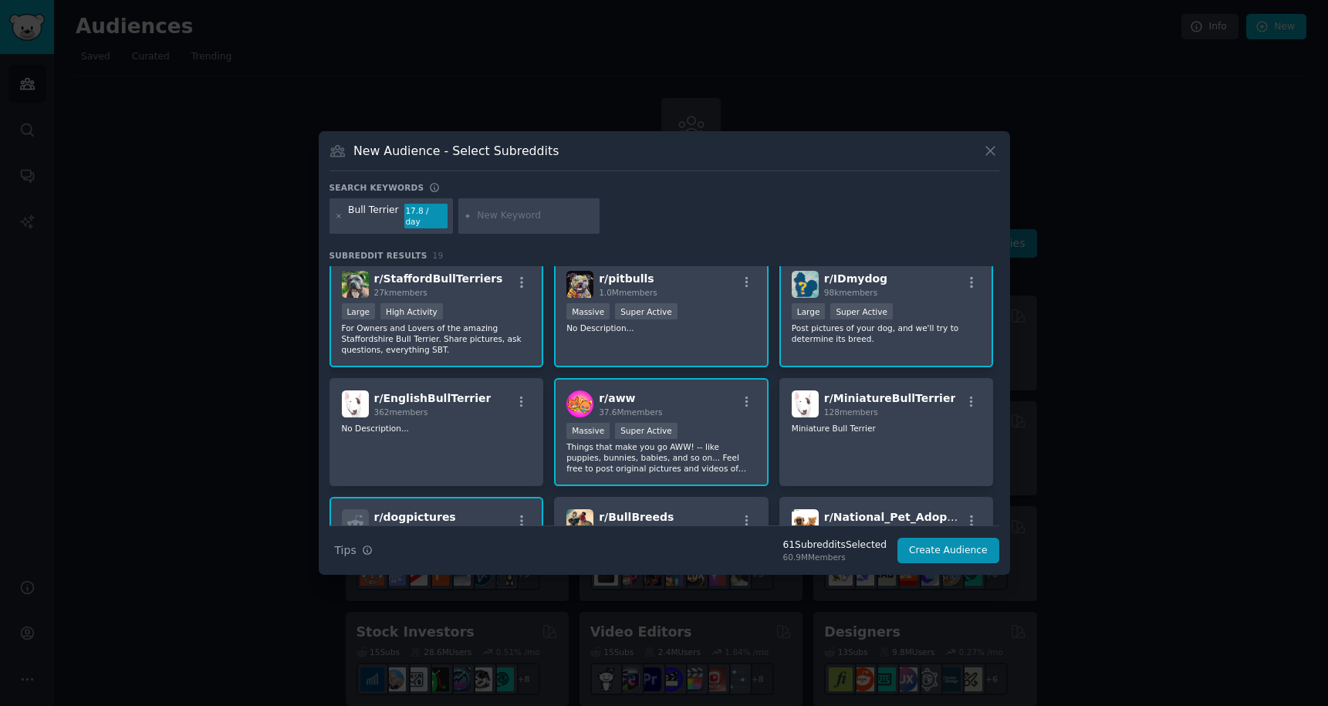
scroll to position [128, 0]
click at [495, 462] on div "r/ EnglishBullTerrier 362 members No Description..." at bounding box center [437, 431] width 215 height 109
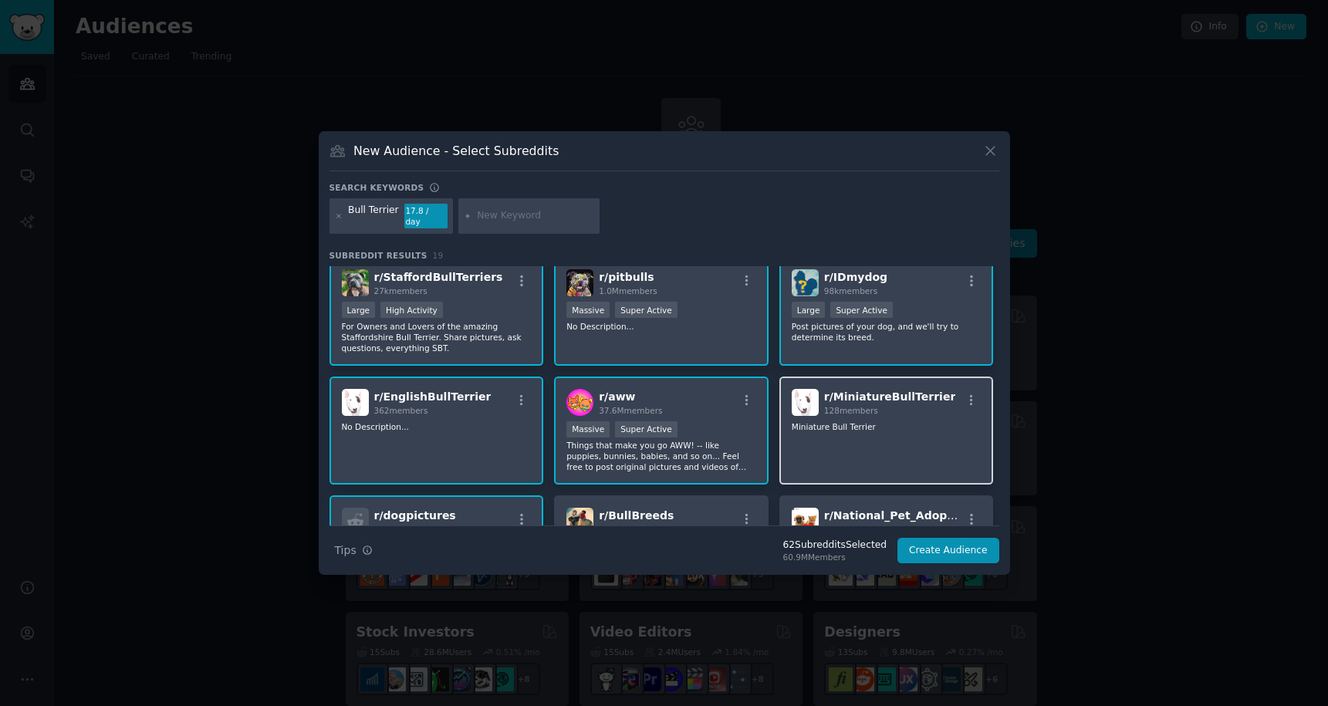
click at [880, 428] on div "r/ MiniatureBullTerrier 128 members Miniature Bull Terrier" at bounding box center [886, 431] width 215 height 109
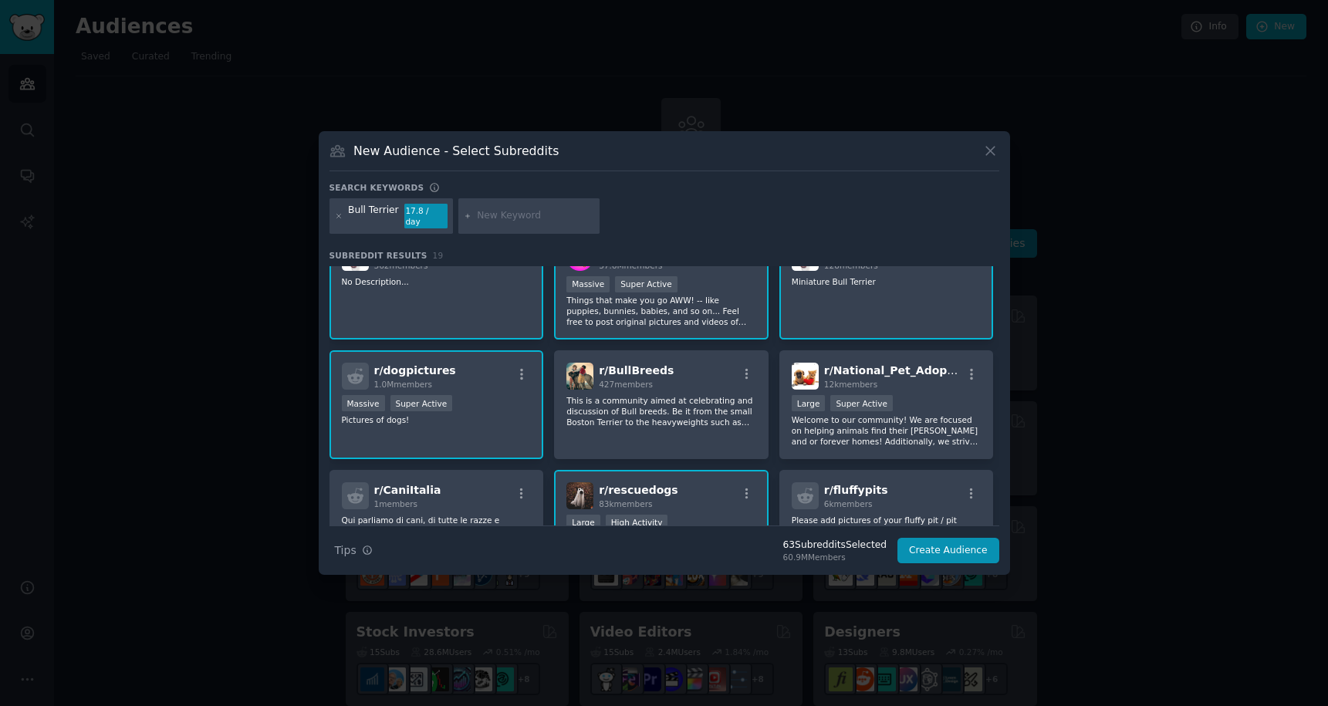
scroll to position [276, 0]
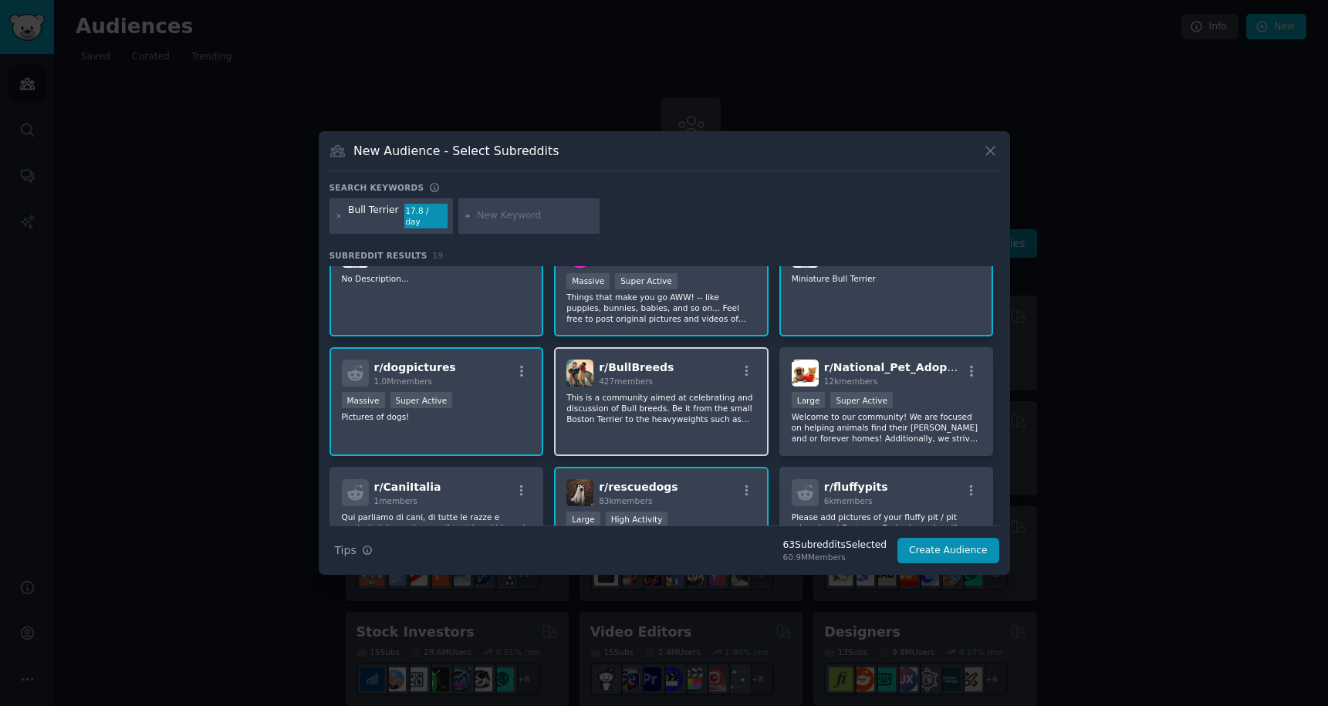
click at [688, 411] on p "This is a community aimed at celebrating and discussion of Bull breeds. Be it f…" at bounding box center [661, 408] width 190 height 32
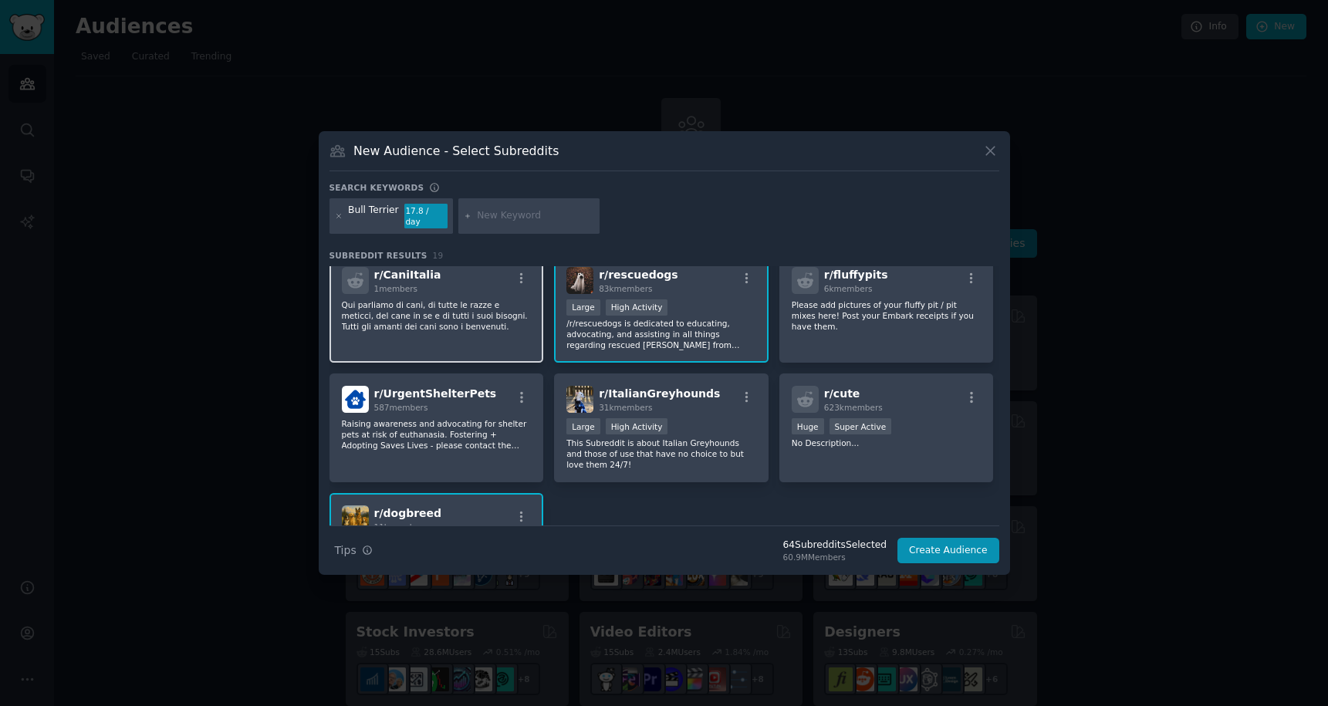
scroll to position [492, 0]
click at [475, 407] on div "r/ UrgentShelterPets 587 members Raising awareness and advocating for shelter p…" at bounding box center [437, 424] width 215 height 109
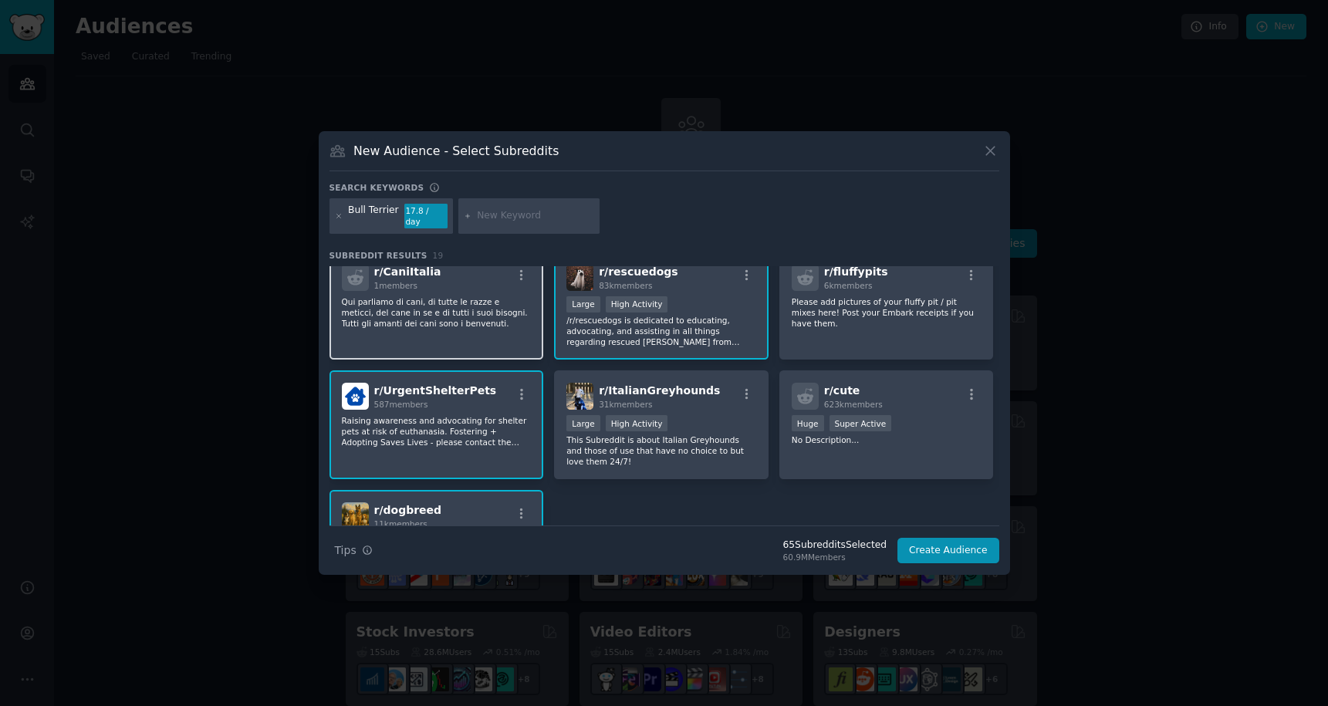
scroll to position [0, 0]
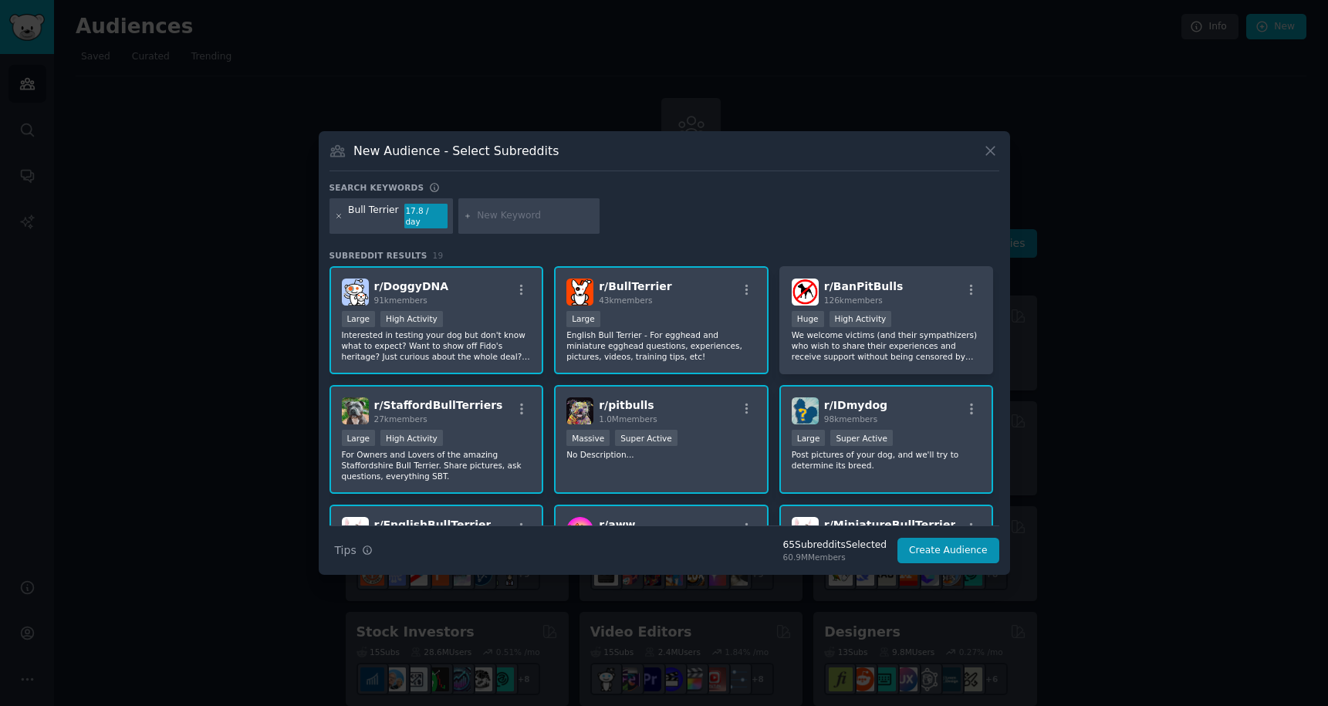
click at [340, 213] on icon at bounding box center [339, 216] width 8 height 8
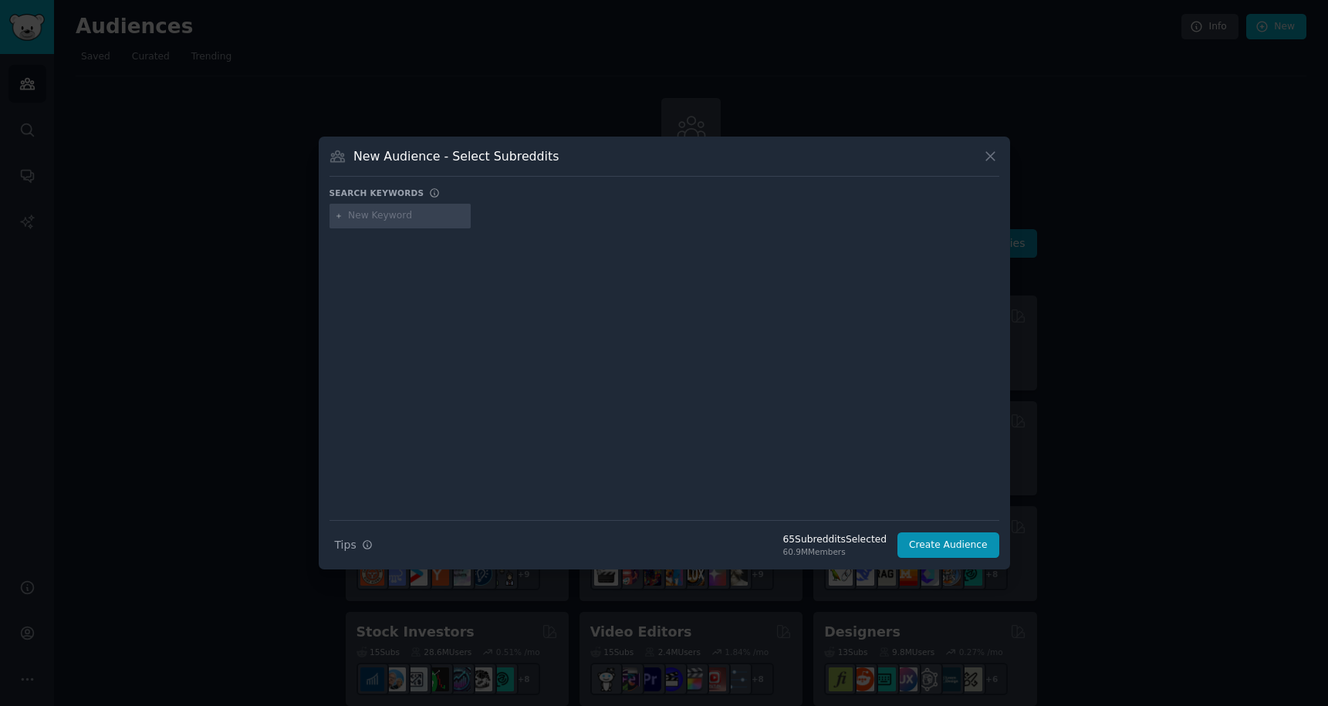
click at [370, 218] on input "text" at bounding box center [406, 216] width 117 height 14
paste input "German Shepherd"
type input "German Shepherd"
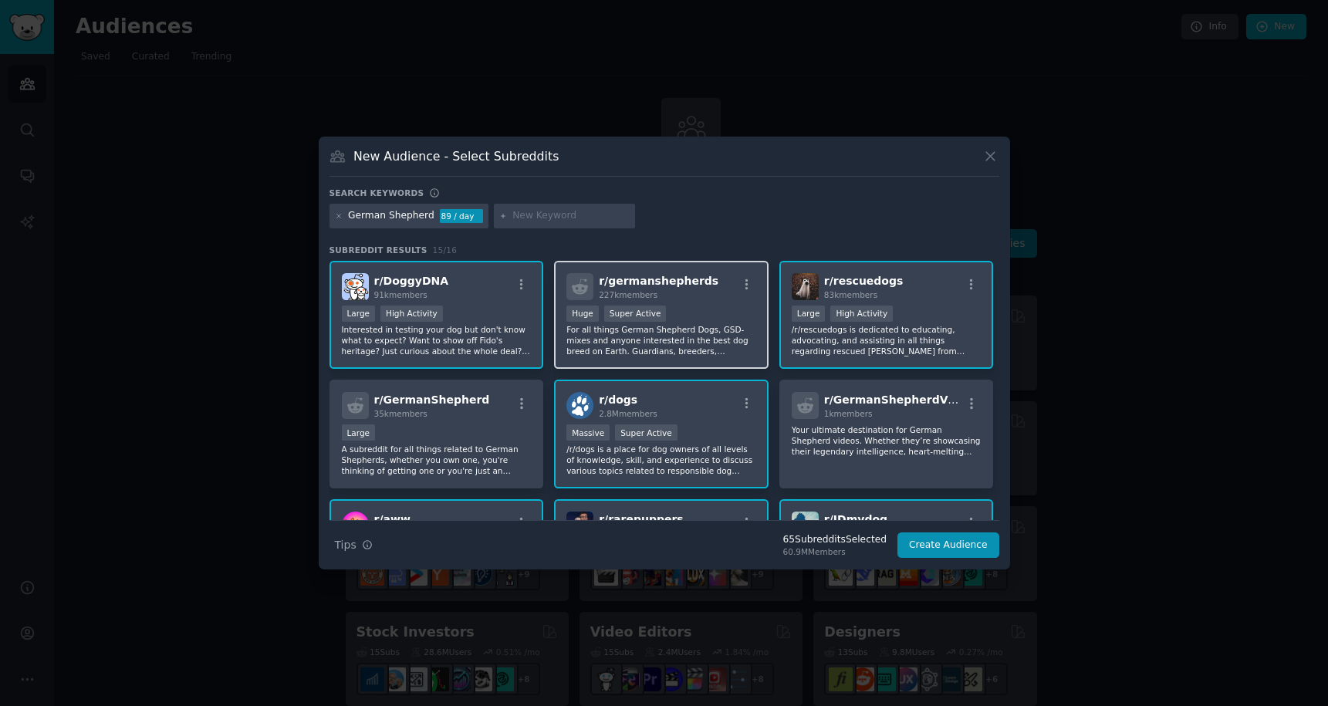
click at [662, 339] on p "For all things German Shepherd Dogs, GSD-mixes and anyone interested in the bes…" at bounding box center [661, 340] width 190 height 32
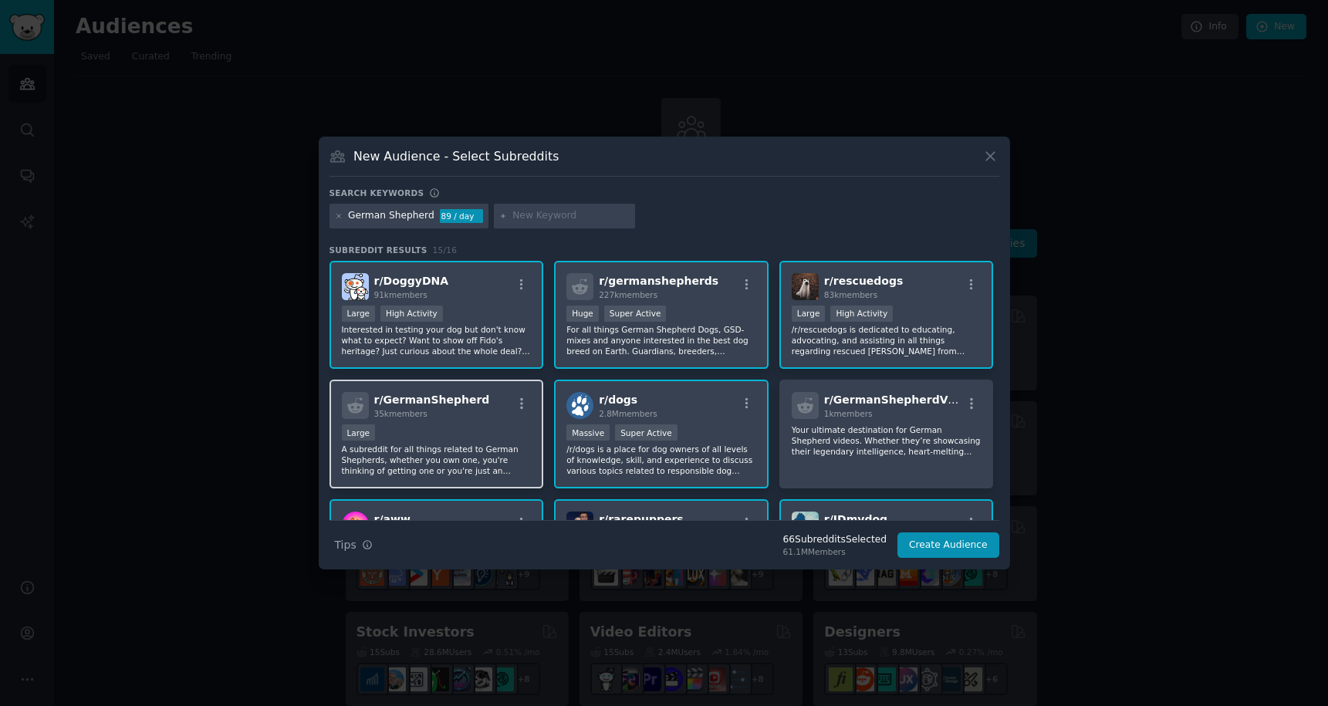
click at [441, 463] on p "A subreddit for all things related to German Shepherds, whether you own one, yo…" at bounding box center [437, 460] width 190 height 32
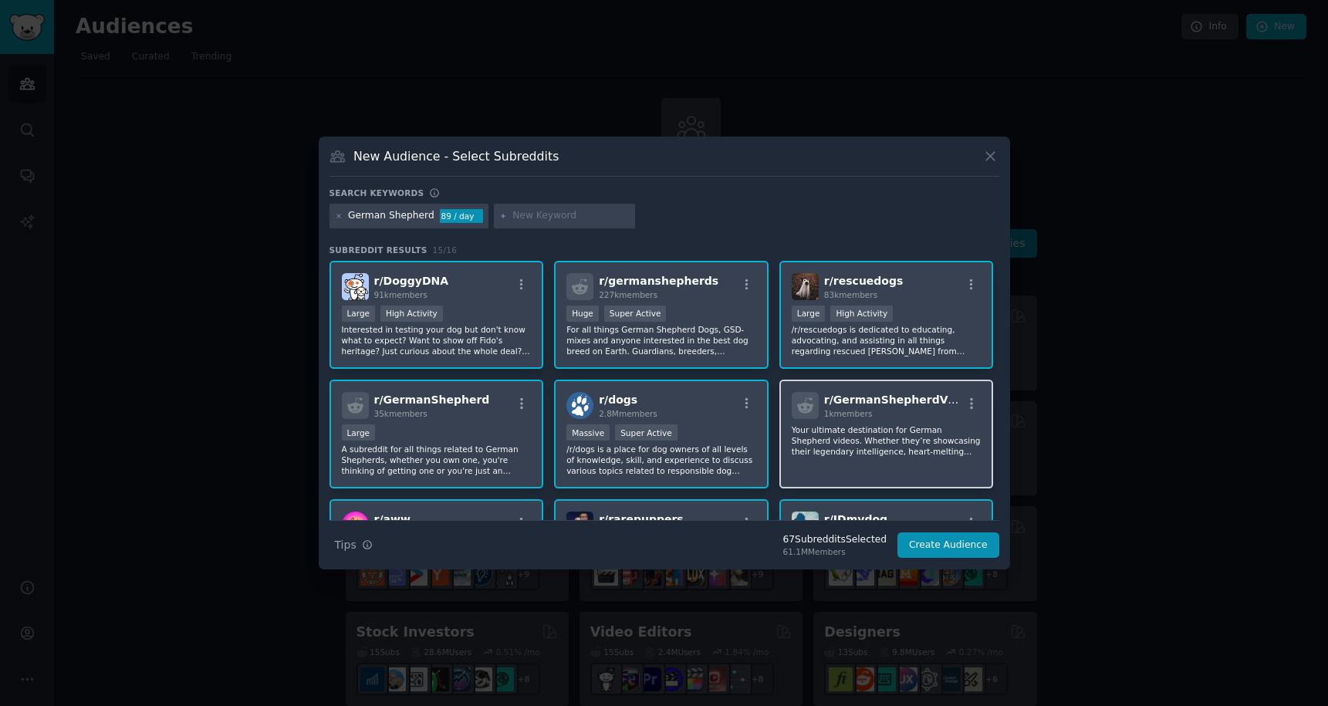
click at [867, 472] on div "r/ GermanShepherdVideos 1k members Your ultimate destination for German Shepher…" at bounding box center [886, 434] width 215 height 109
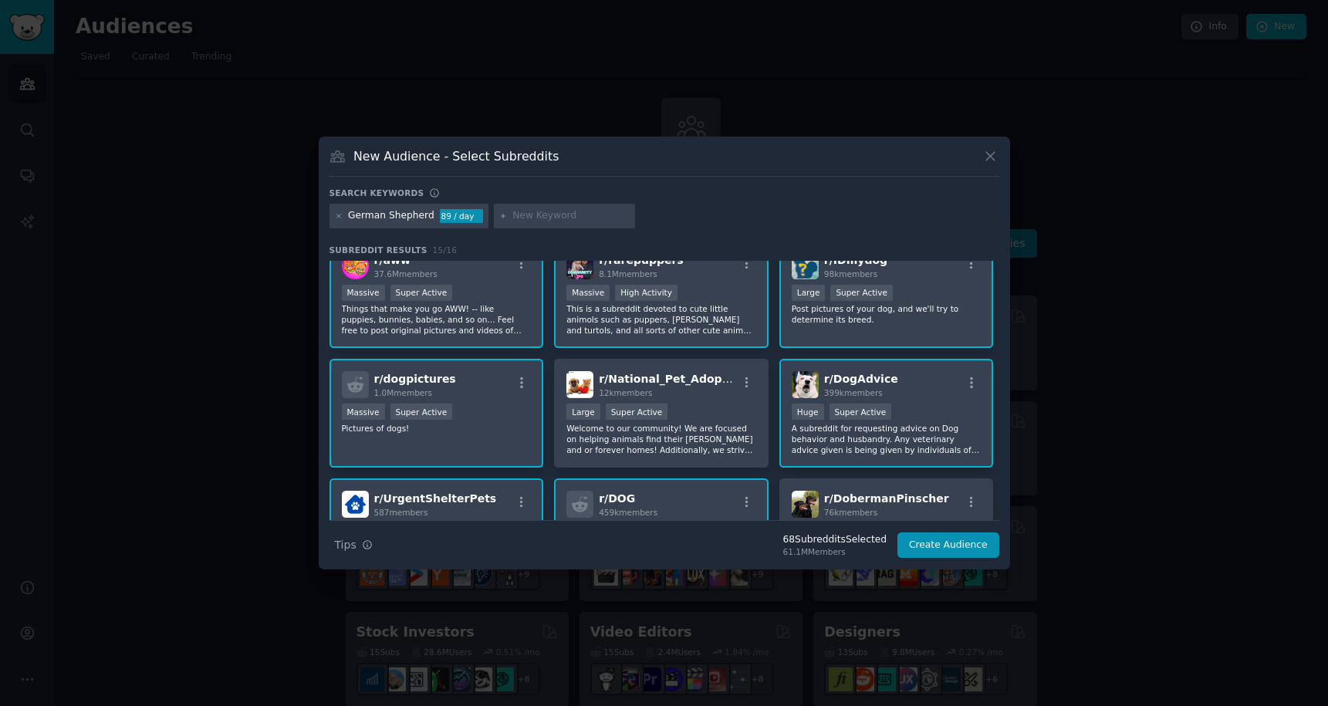
scroll to position [262, 0]
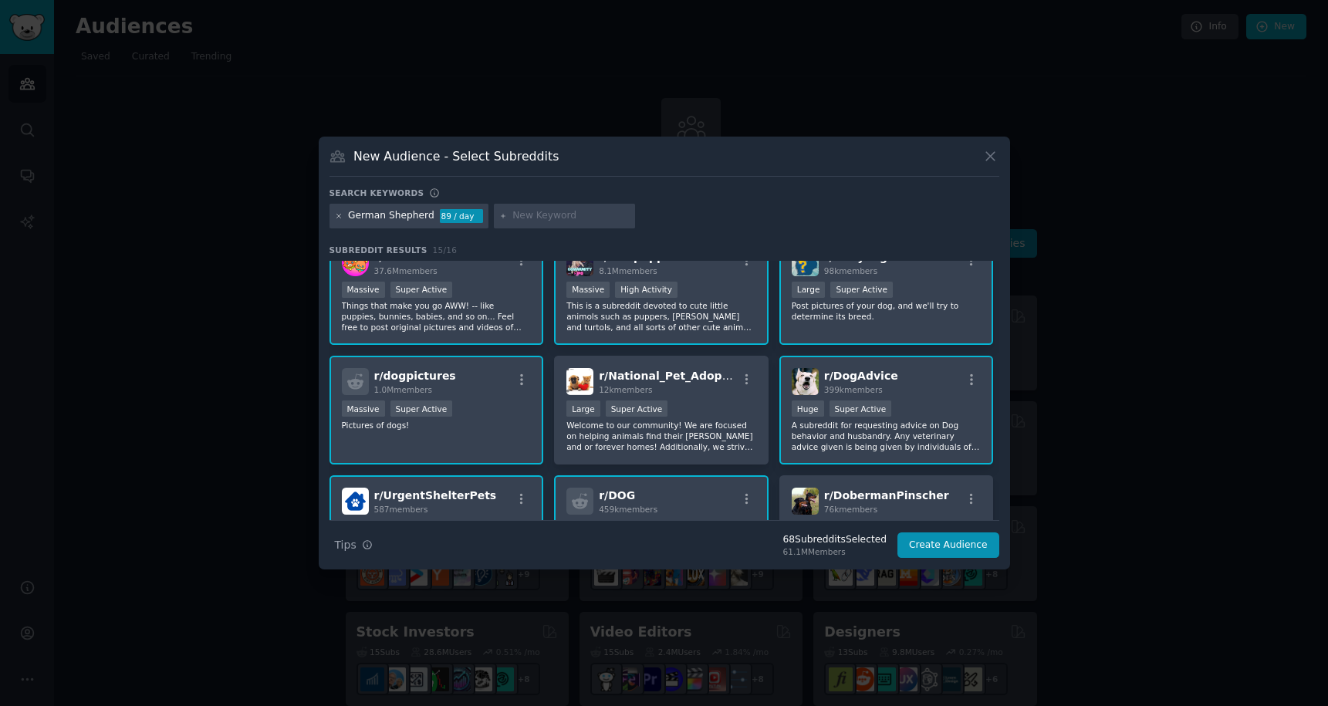
click at [340, 216] on icon at bounding box center [339, 216] width 8 height 8
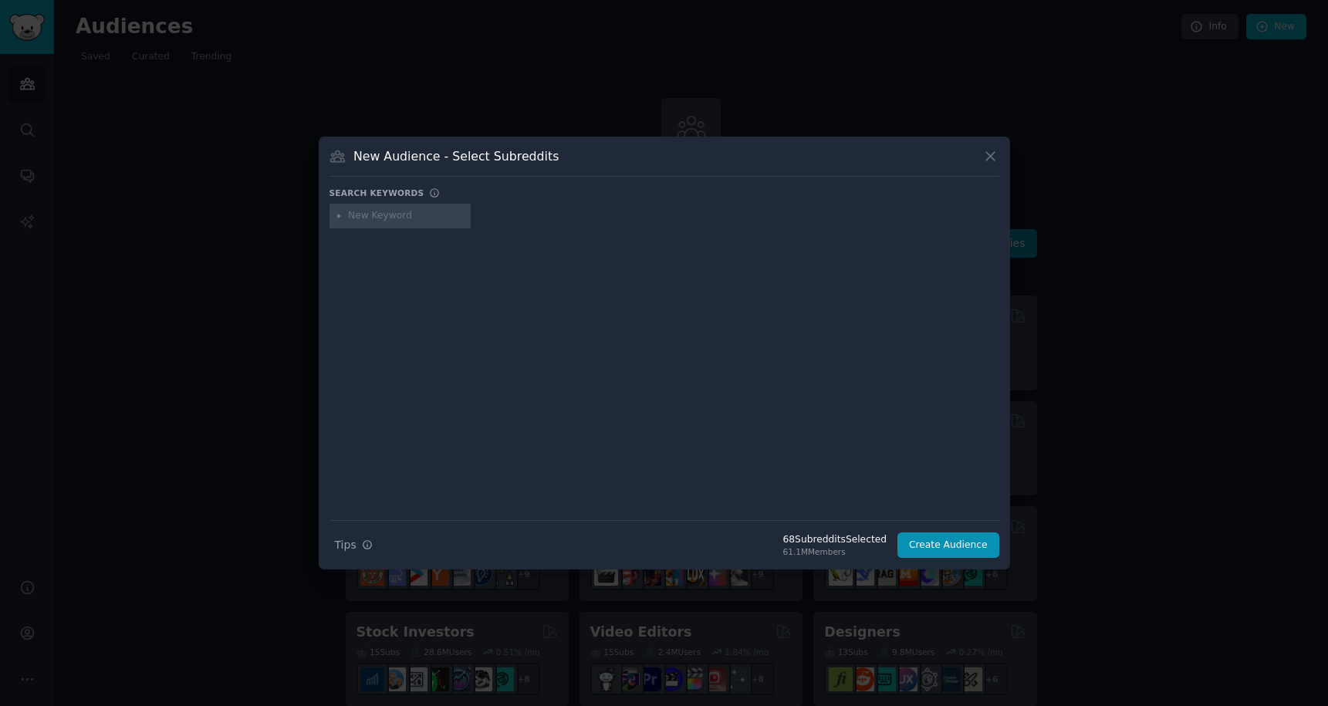
click at [373, 216] on input "text" at bounding box center [406, 216] width 117 height 14
paste input "Schnauzer"
type input "Schnauzer"
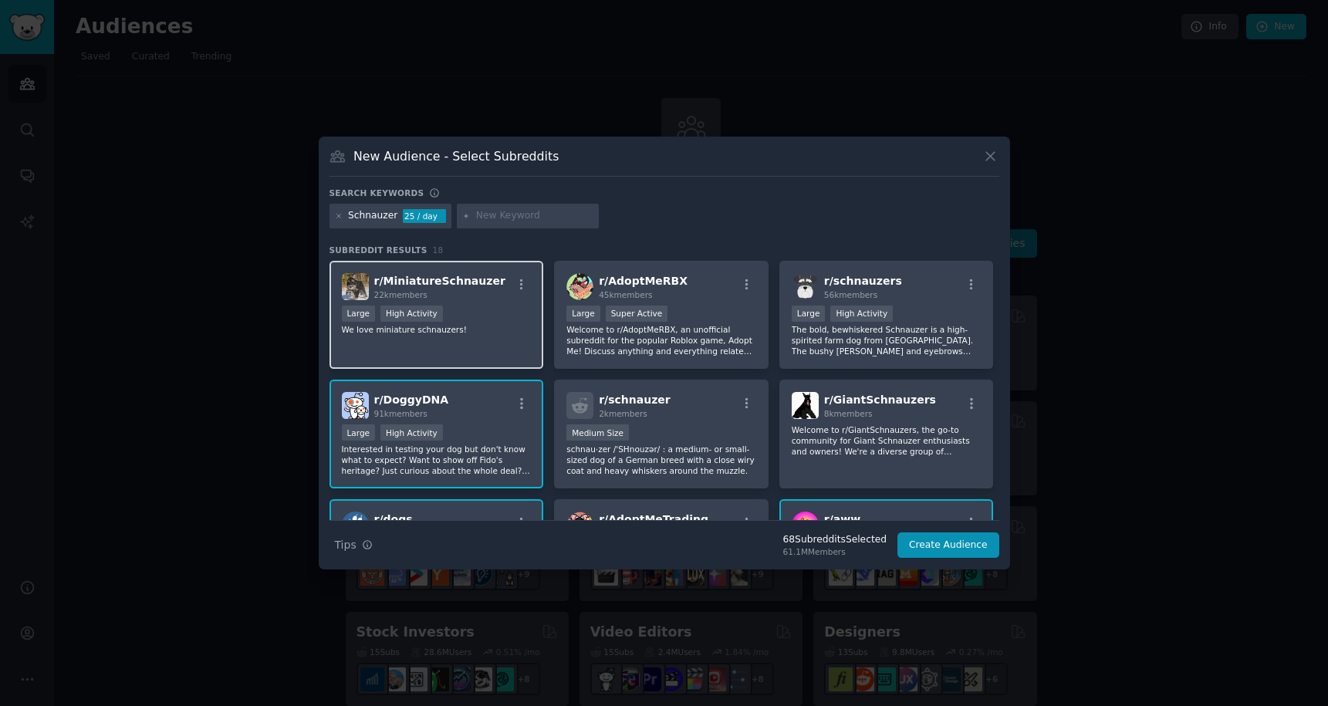
click at [508, 336] on div "r/ MiniatureSchnauzer 22k members Large High Activity We love miniature schnauz…" at bounding box center [437, 315] width 215 height 109
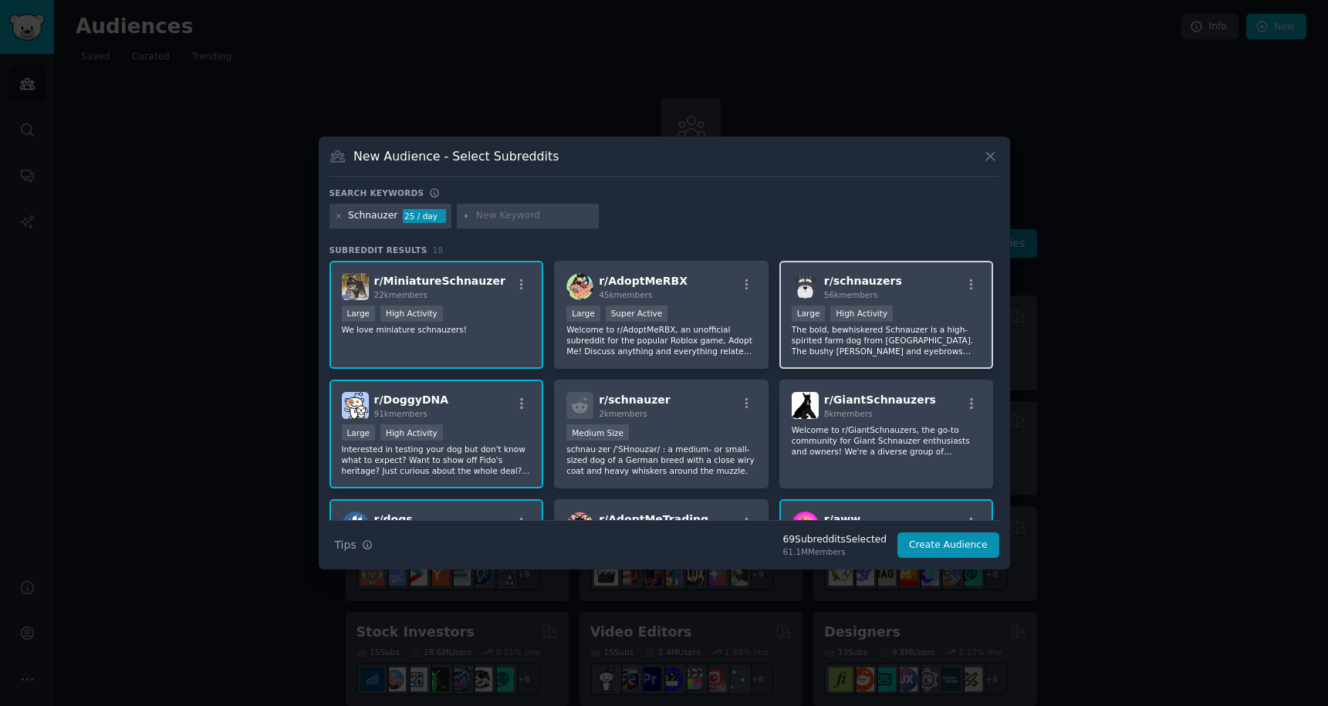
click at [827, 349] on p "The bold, bewhiskered Schnauzer is a high-spirited farm dog from [GEOGRAPHIC_DA…" at bounding box center [887, 340] width 190 height 32
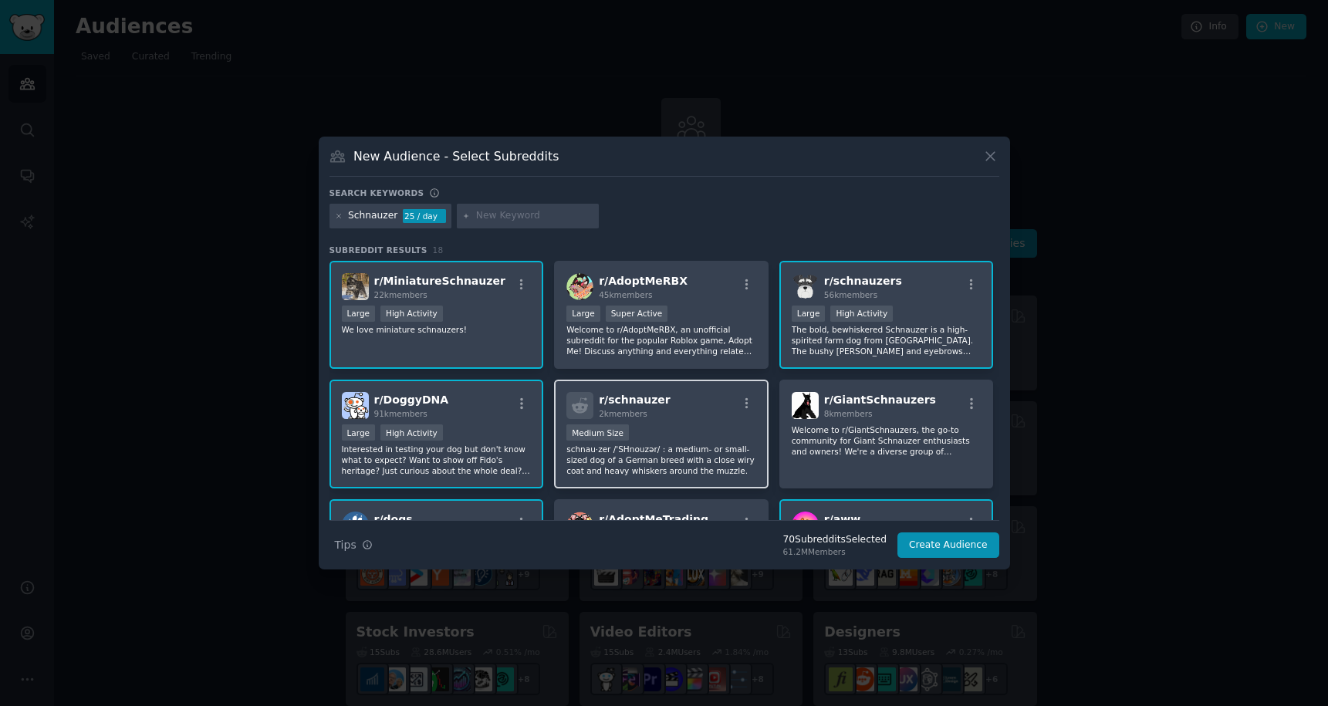
click at [685, 468] on p "schnau·zer /'SHnouzər/ : a medium- or small-sized dog of a German breed with a …" at bounding box center [661, 460] width 190 height 32
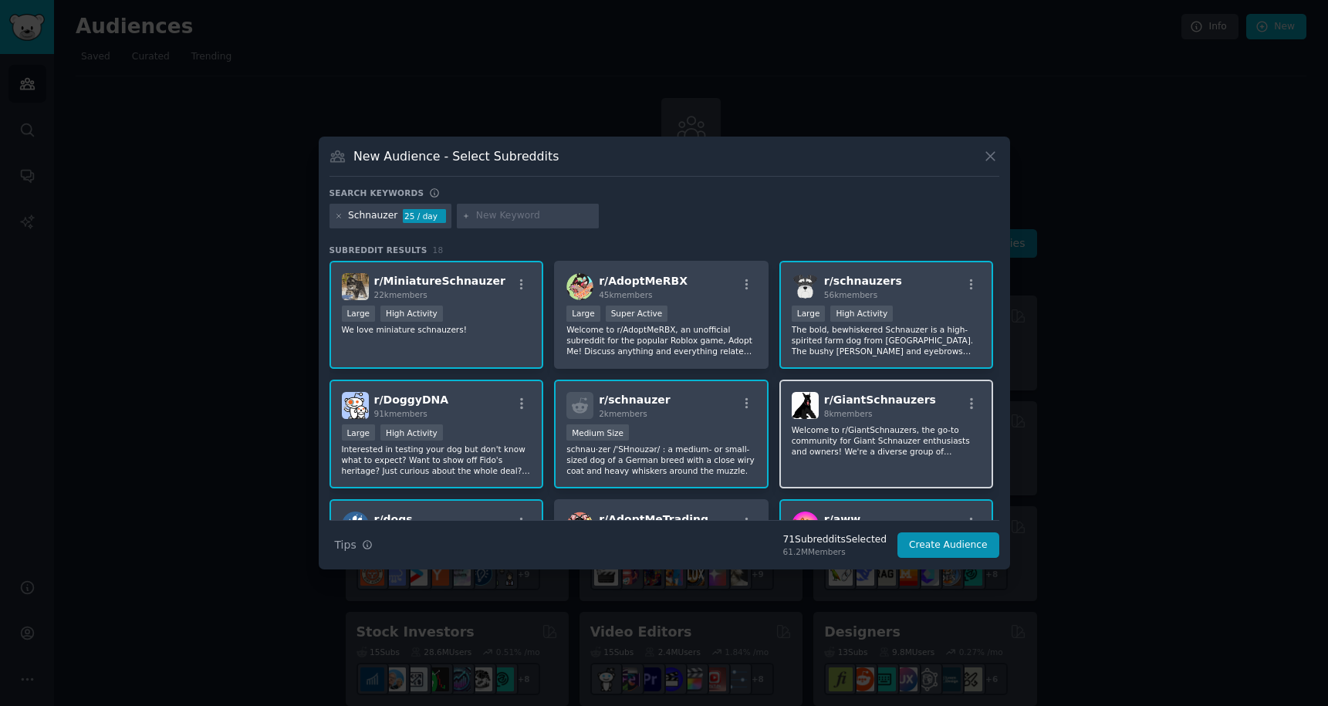
click at [830, 461] on div "r/ GiantSchnauzers 8k members Welcome to r/GiantSchnauzers, the go-to community…" at bounding box center [886, 434] width 215 height 109
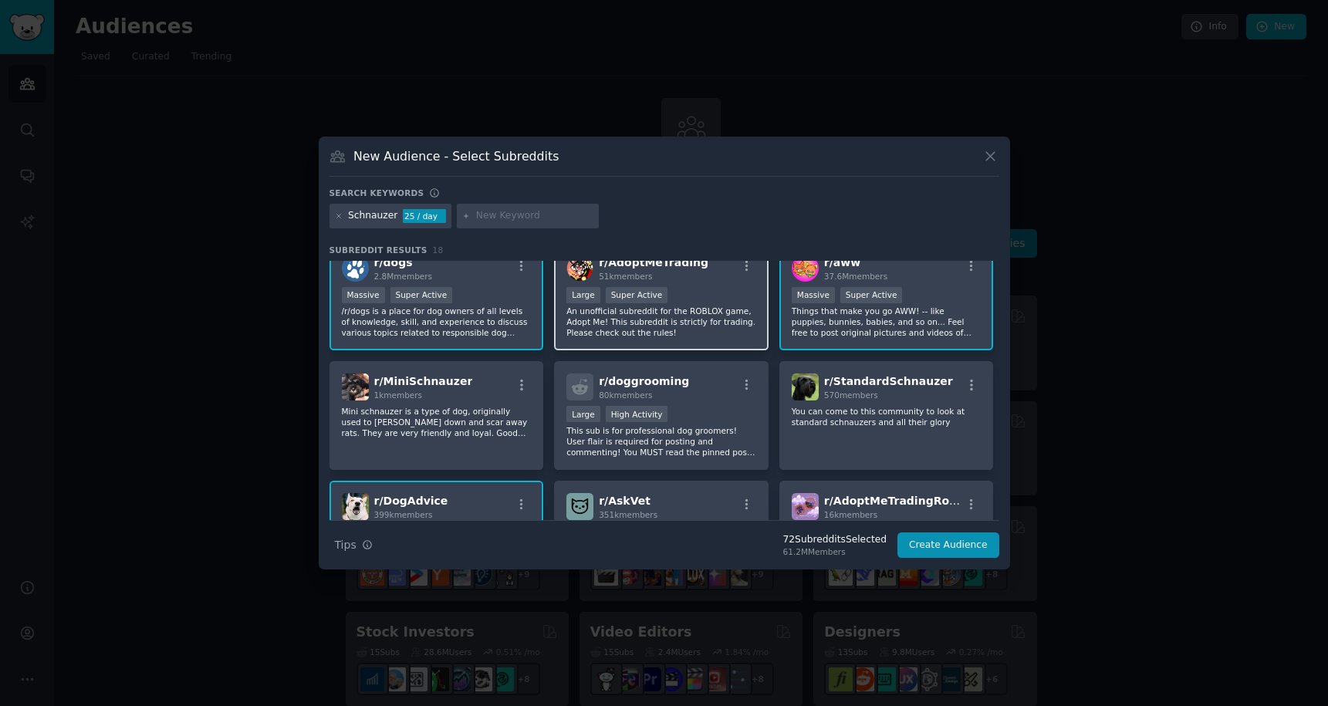
scroll to position [282, 0]
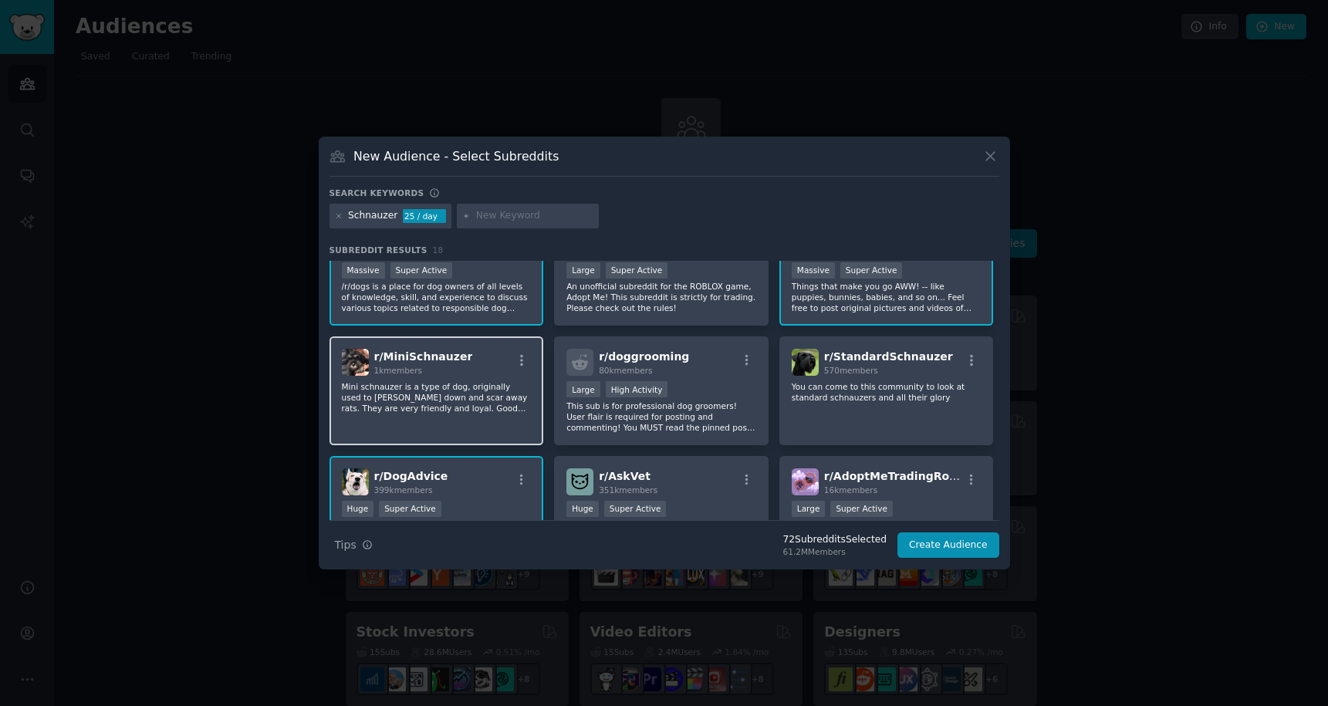
click at [501, 411] on p "Mini schnauzer is a type of dog, originally used to [PERSON_NAME] down and scar…" at bounding box center [437, 397] width 190 height 32
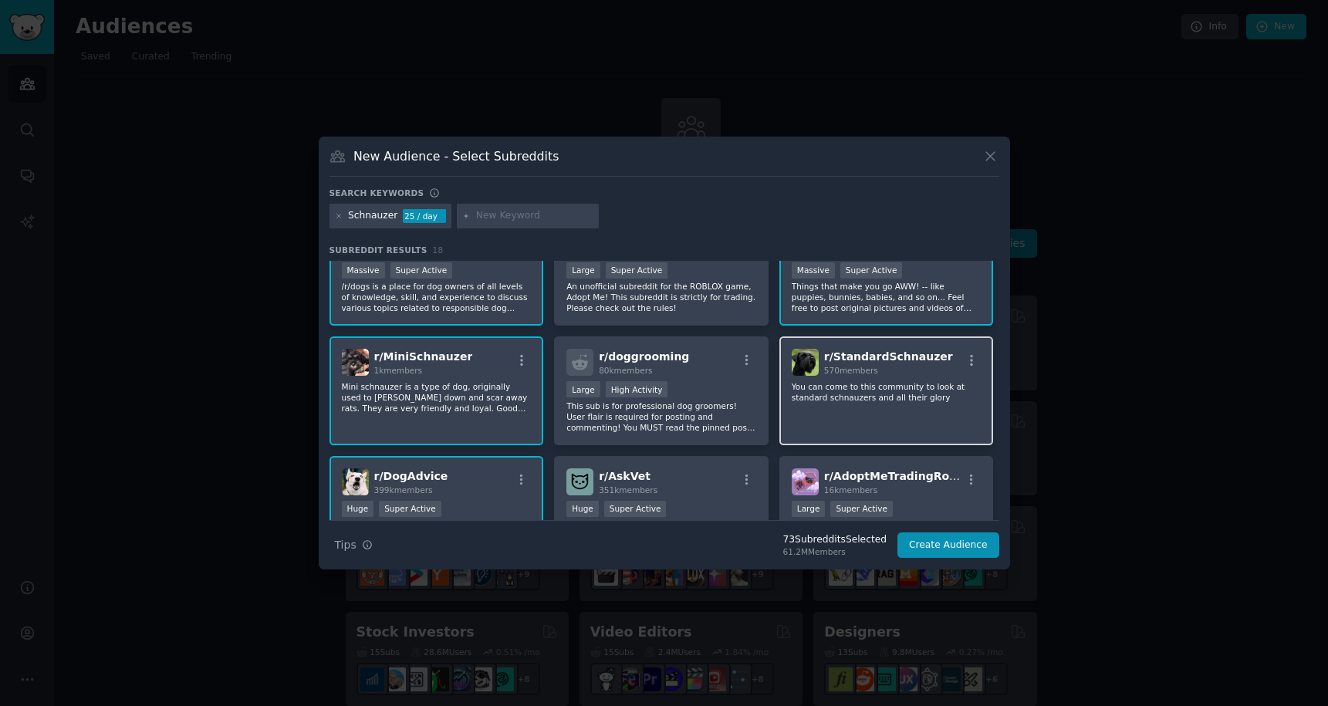
click at [880, 411] on div "r/ StandardSchnauzer 570 members You can come to this community to look at stan…" at bounding box center [886, 390] width 215 height 109
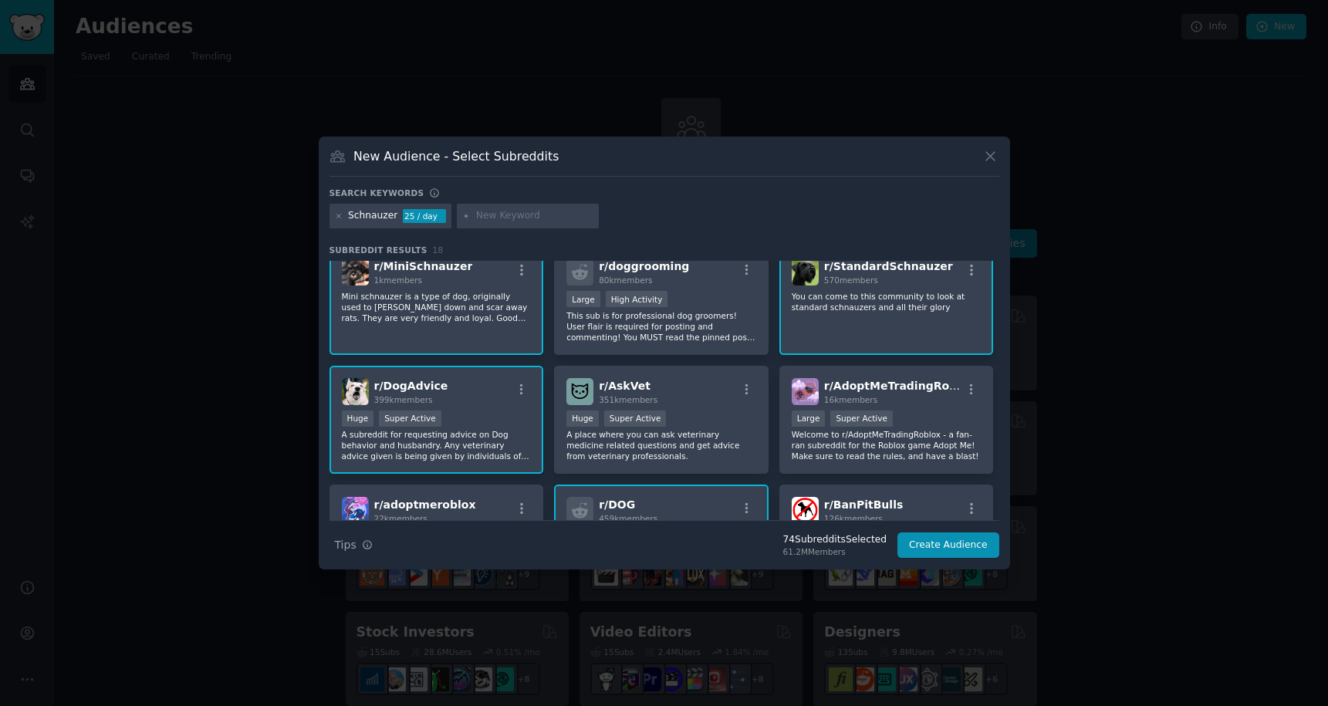
scroll to position [383, 0]
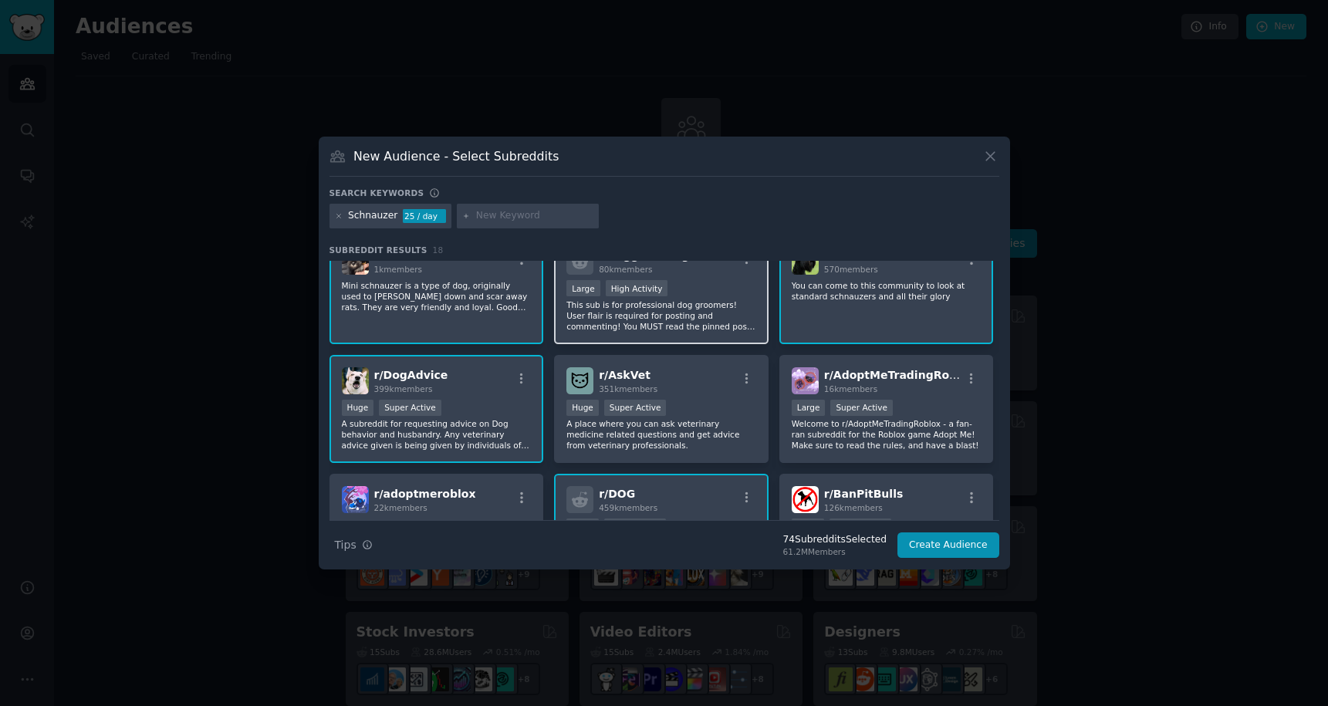
click at [737, 312] on p "This sub is for professional dog groomers! User flair is required for posting a…" at bounding box center [661, 315] width 190 height 32
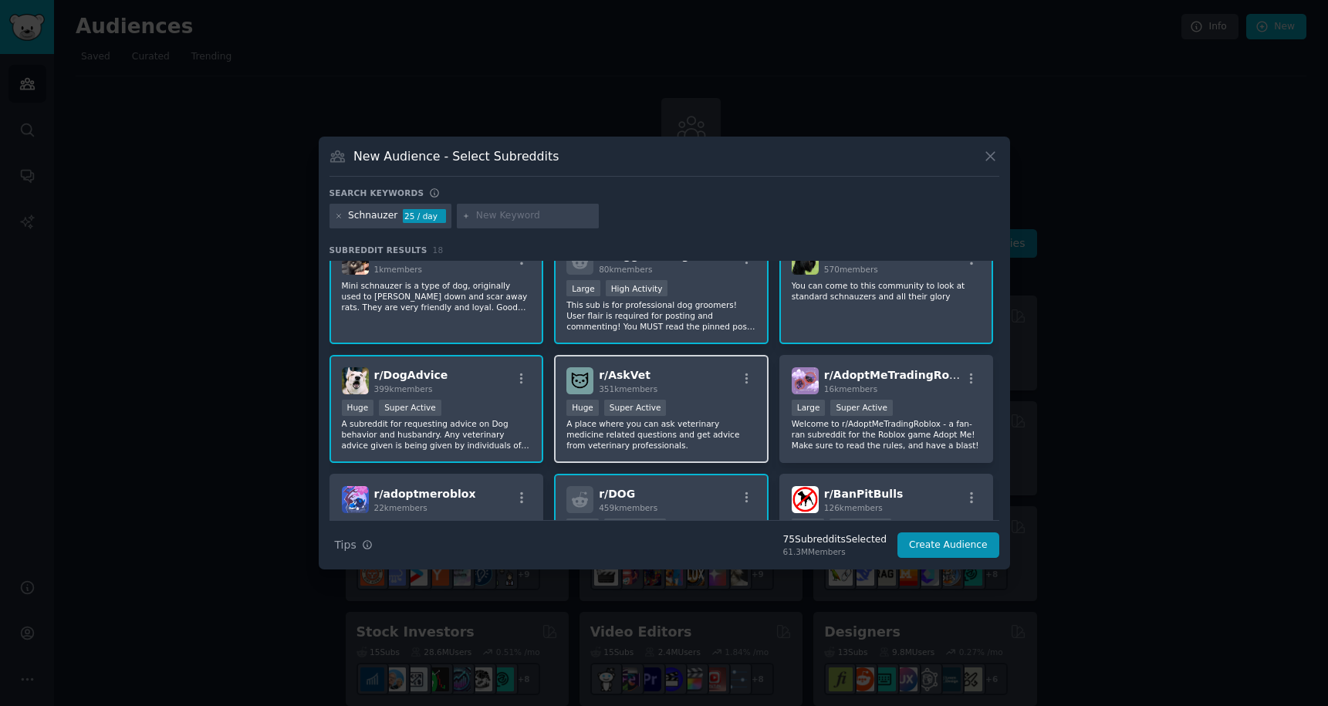
click at [687, 410] on div "Huge Super Active" at bounding box center [661, 409] width 190 height 19
click at [340, 215] on icon at bounding box center [339, 216] width 8 height 8
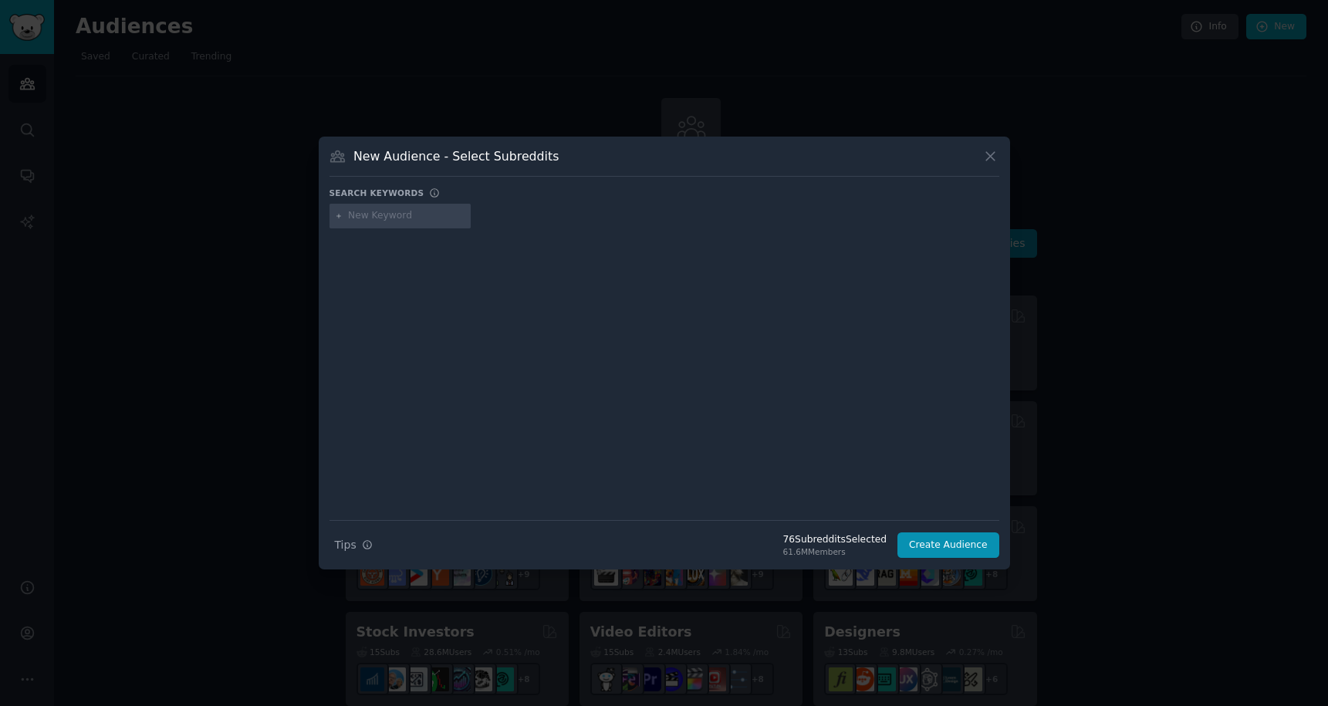
click at [365, 218] on input "text" at bounding box center [406, 216] width 117 height 14
type input "rottweiler"
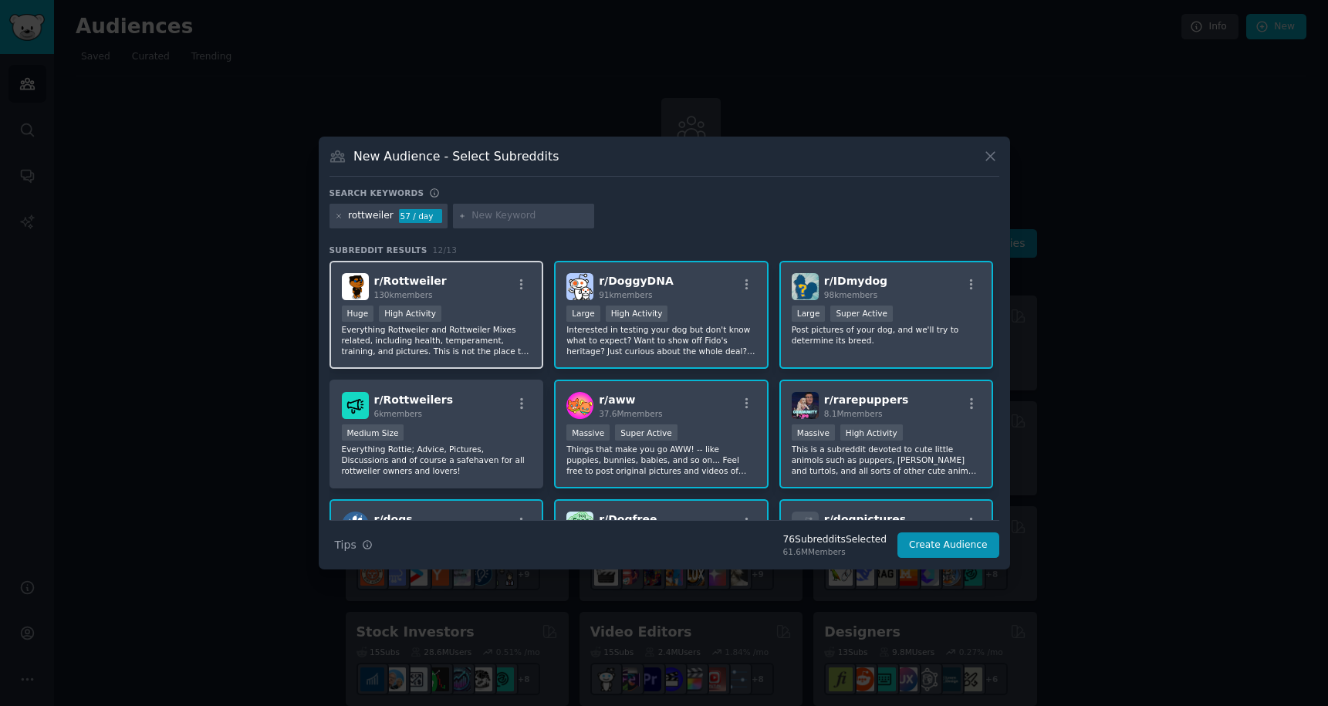
click at [483, 337] on p "Everything Rottweiler and Rottweiler Mixes related, including health, temperame…" at bounding box center [437, 340] width 190 height 32
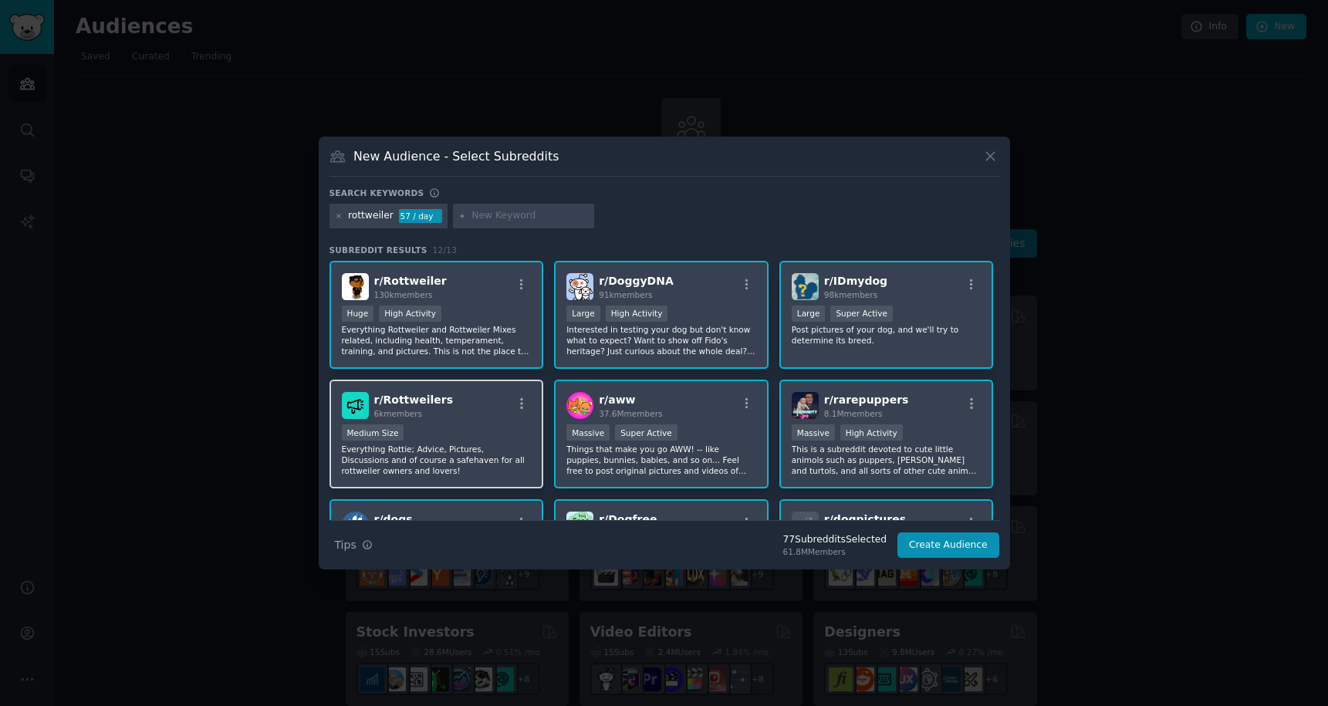
click at [482, 420] on div "r/ Rottweilers 6k members Medium Size Everything Rottie; Advice, Pictures, Disc…" at bounding box center [437, 434] width 215 height 109
click at [338, 215] on icon at bounding box center [339, 216] width 8 height 8
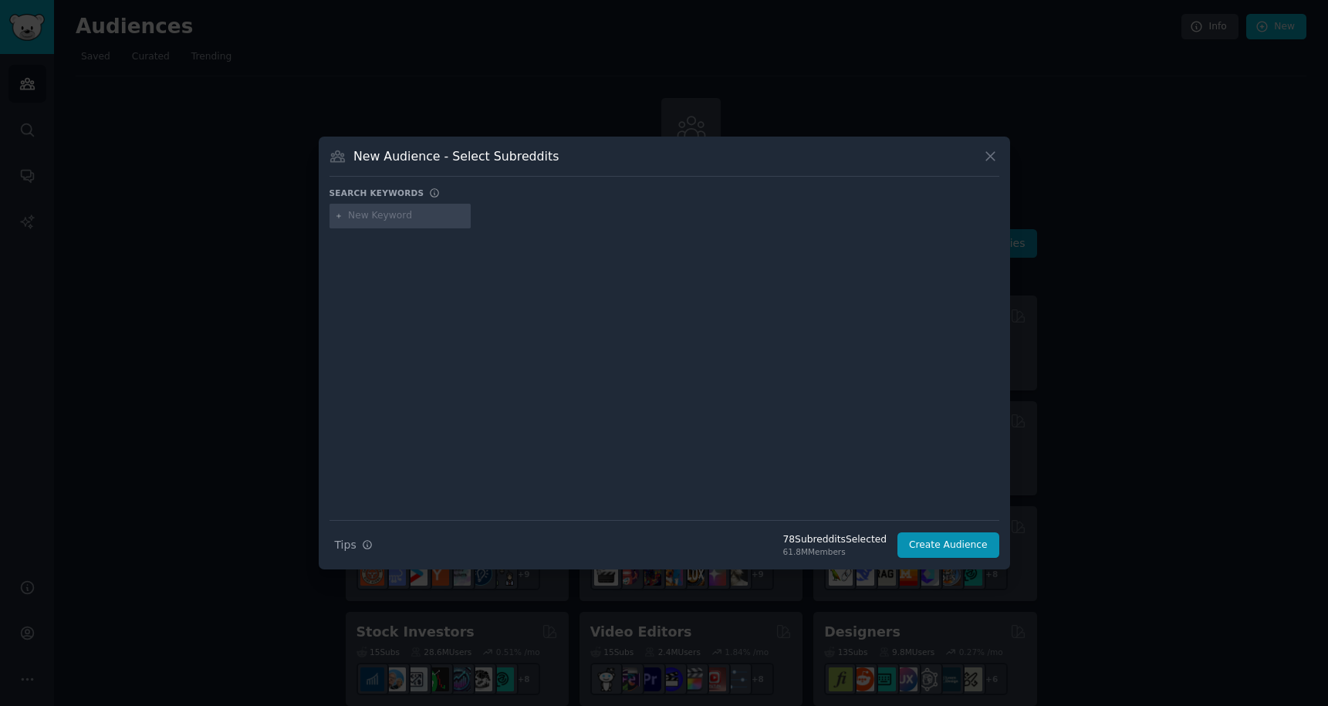
click at [367, 215] on input "text" at bounding box center [406, 216] width 117 height 14
type input "pitbull"
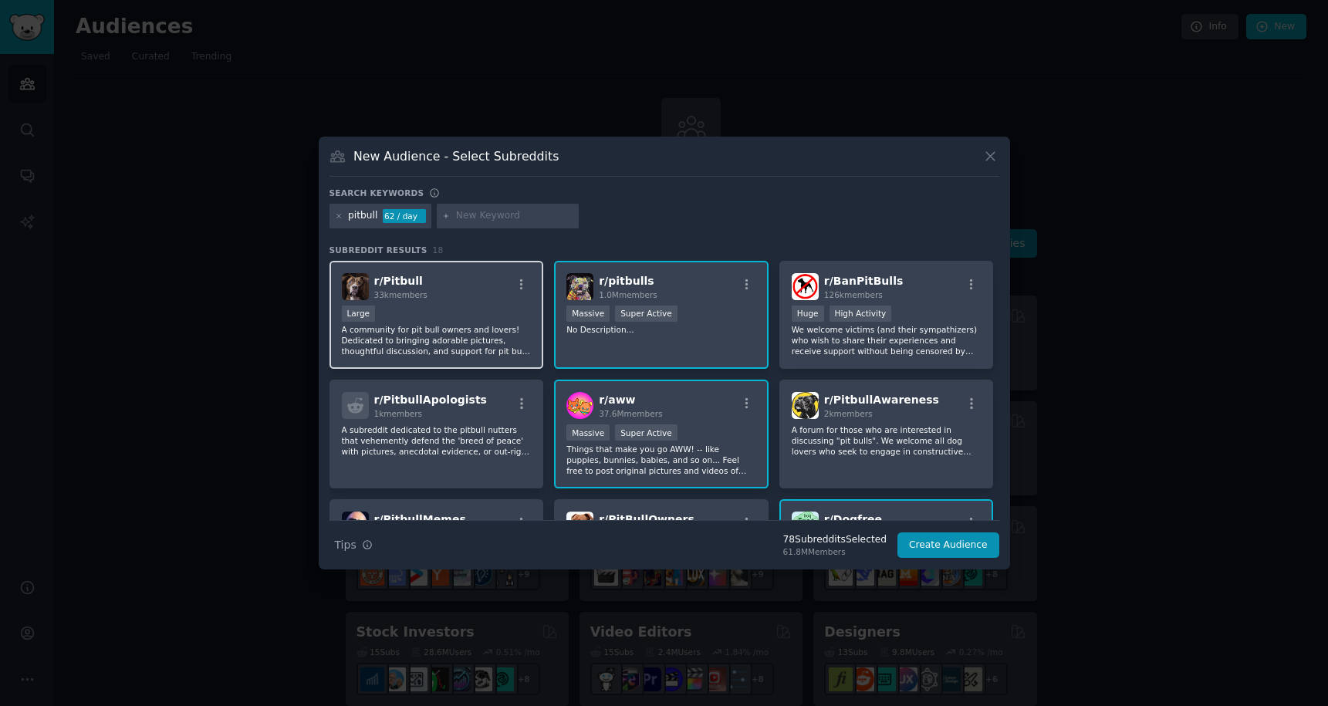
click at [419, 343] on p "A community for pit bull owners and lovers! Dedicated to bringing adorable pict…" at bounding box center [437, 340] width 190 height 32
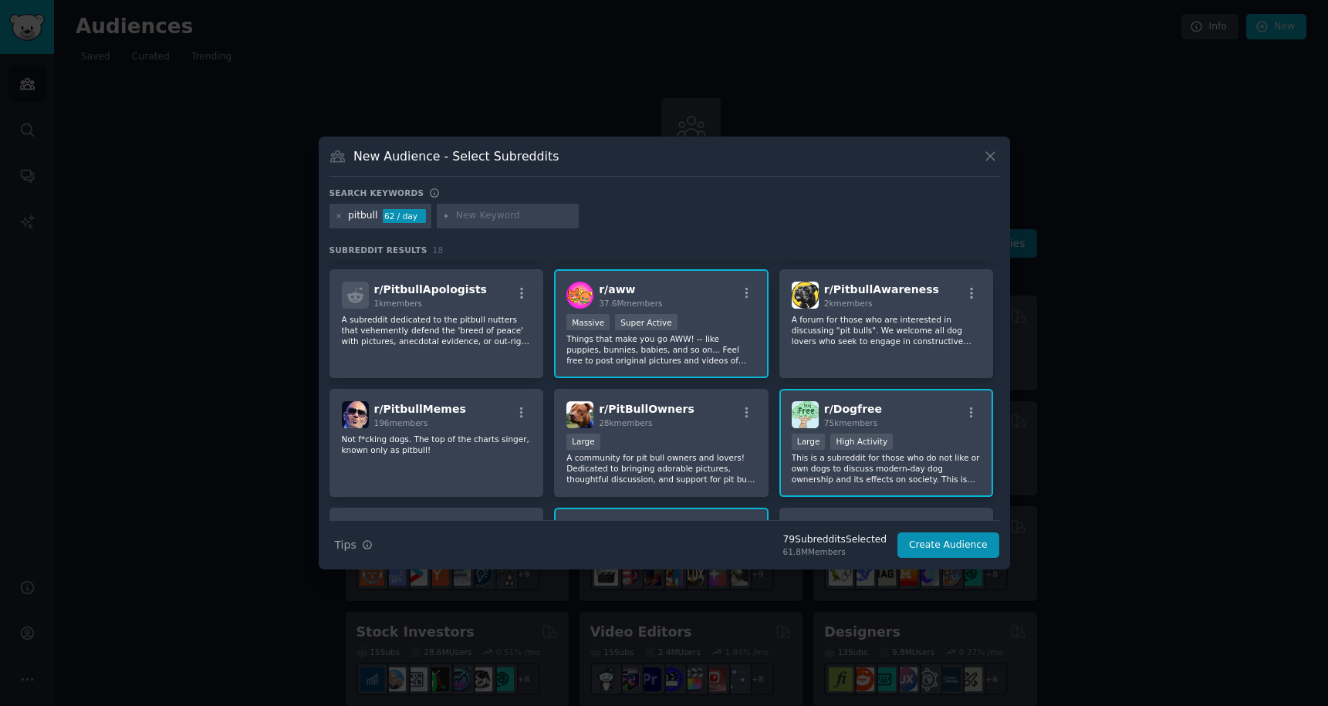
scroll to position [114, 0]
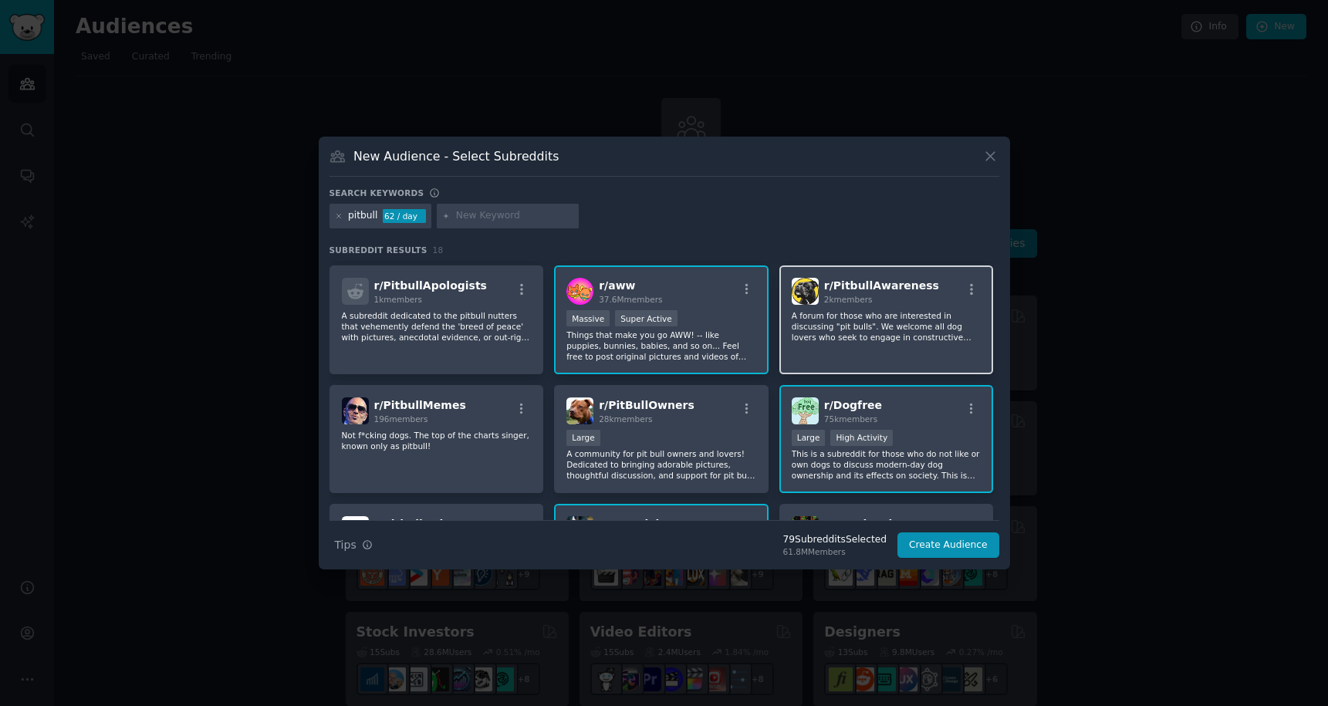
click at [881, 333] on p "A forum for those who are interested in discussing "pit bulls". We welcome all …" at bounding box center [887, 326] width 190 height 32
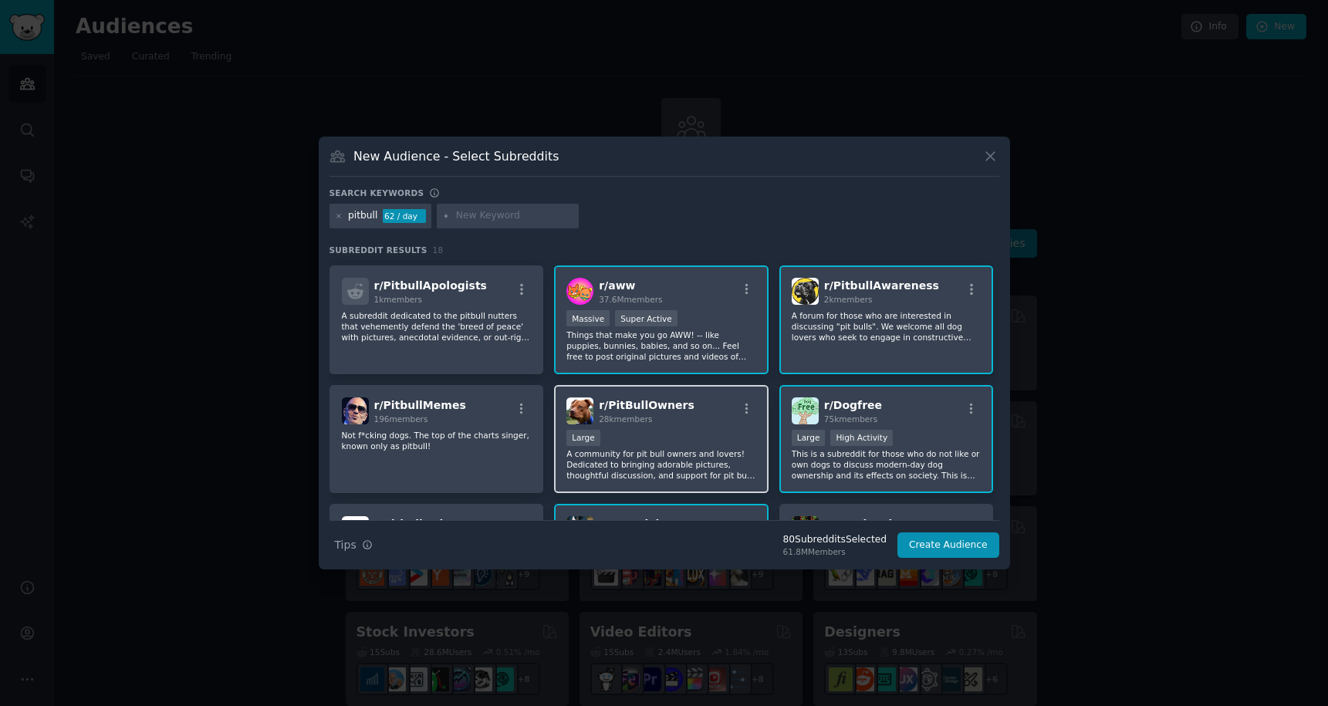
click at [718, 461] on p "A community for pit bull owners and lovers! Dedicated to bringing adorable pict…" at bounding box center [661, 464] width 190 height 32
click at [933, 546] on button "Create Audience" at bounding box center [948, 545] width 102 height 26
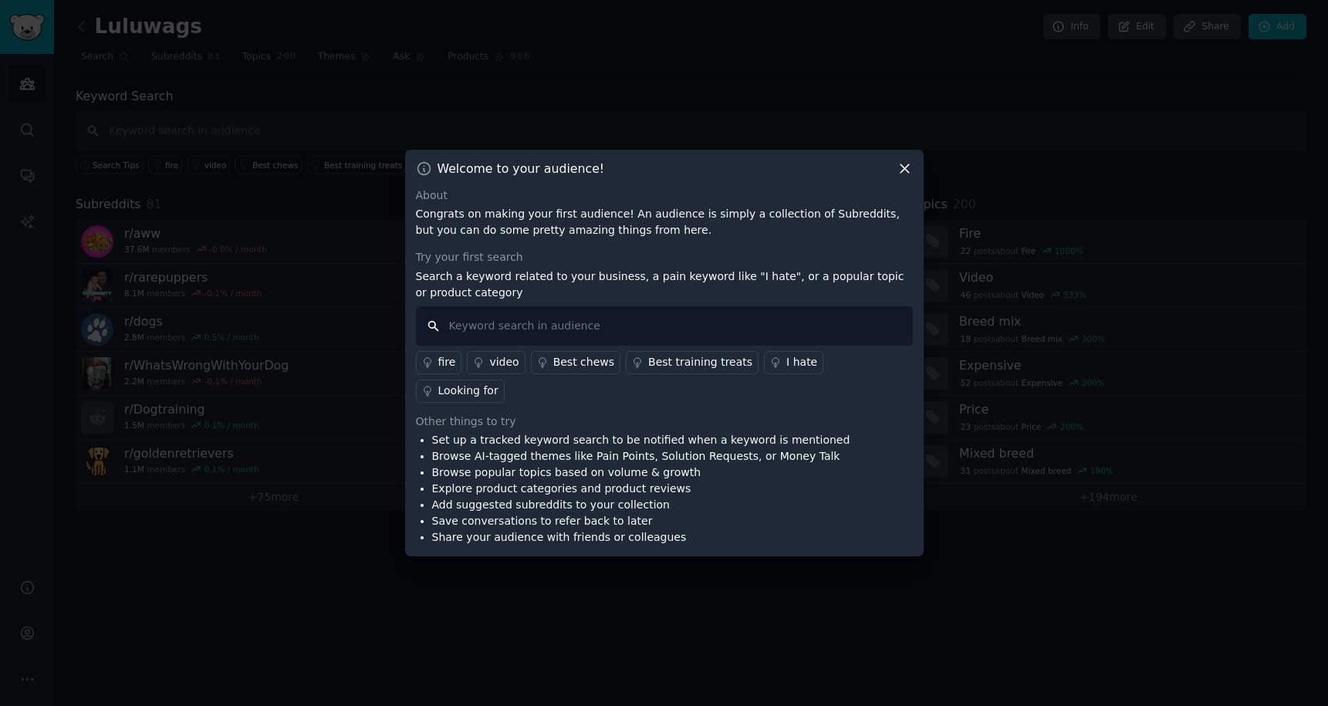
click at [741, 343] on input "text" at bounding box center [664, 325] width 497 height 39
type input "warning lead leash"
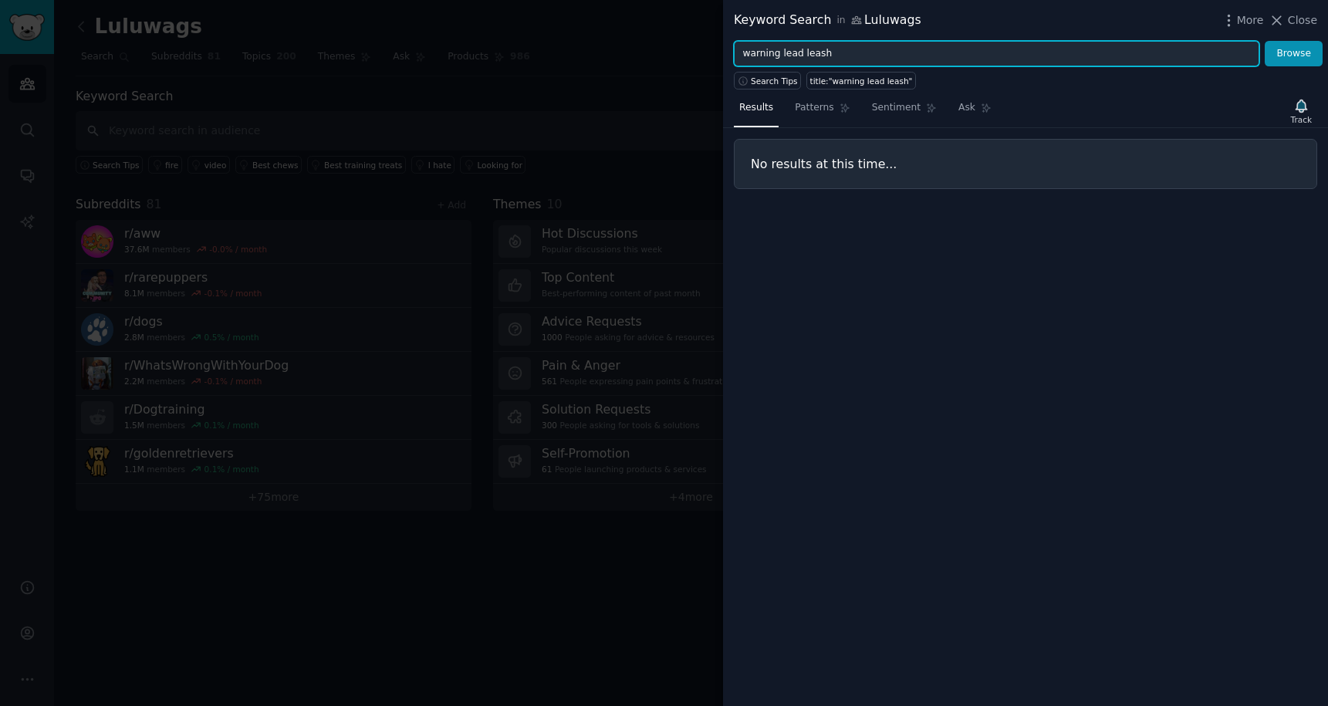
click at [792, 52] on input "warning lead leash" at bounding box center [997, 54] width 526 height 26
click at [814, 52] on input "warning lead leash" at bounding box center [997, 54] width 526 height 26
click at [1265, 41] on button "Browse" at bounding box center [1294, 54] width 58 height 26
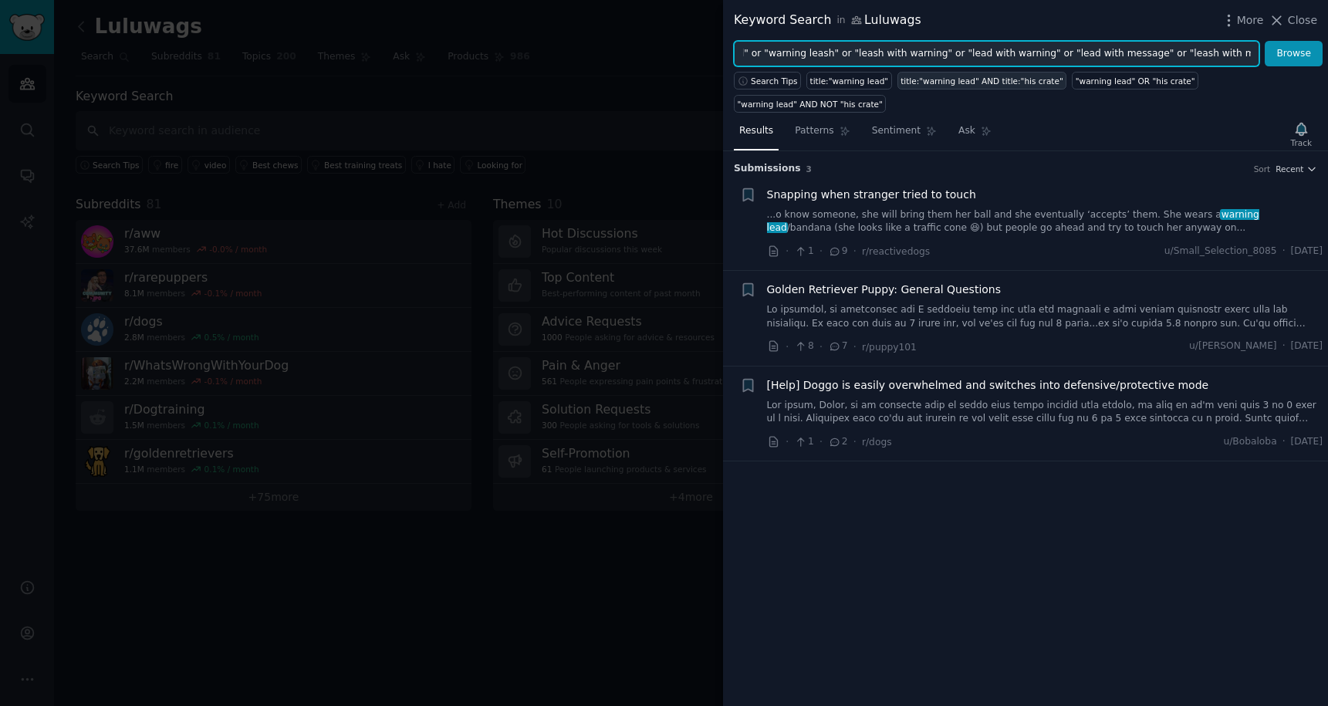
scroll to position [0, 59]
click at [1265, 41] on button "Browse" at bounding box center [1294, 54] width 58 height 26
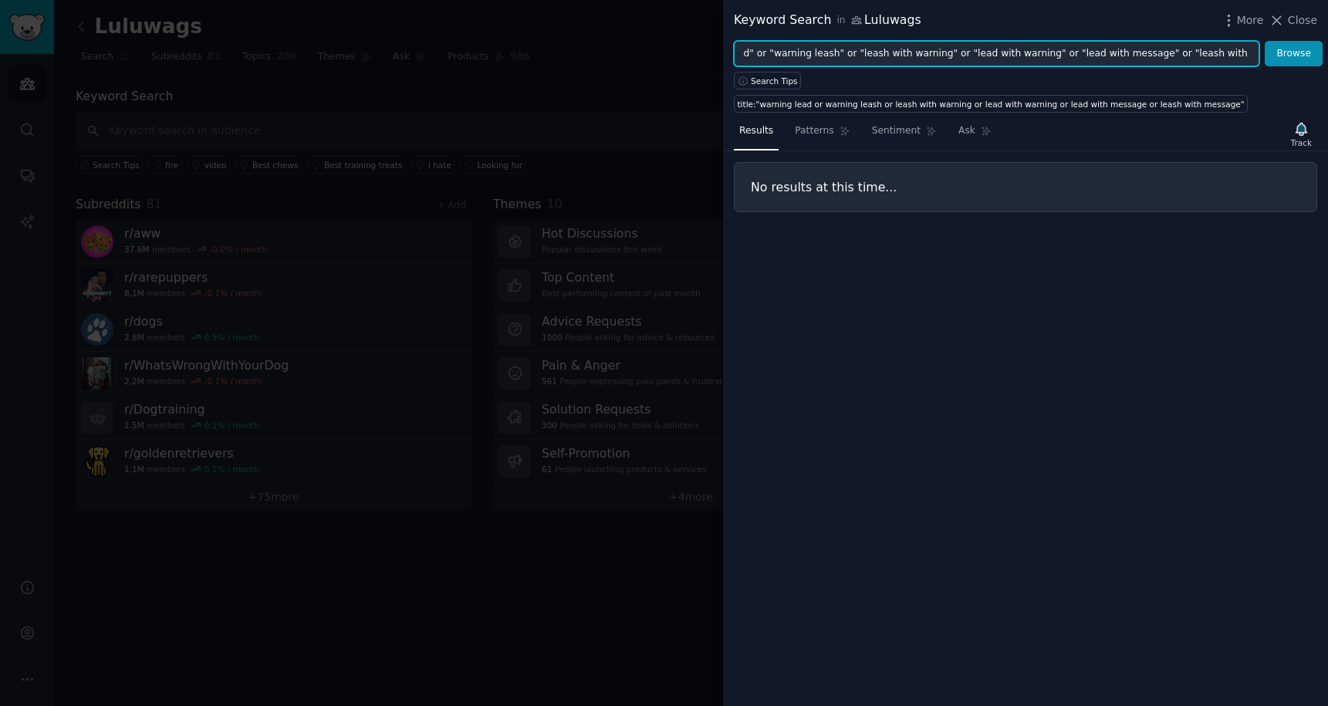
click at [965, 51] on input ""warning lead" or "warning leash" or "leash with warning" or "lead with warning…" at bounding box center [997, 54] width 526 height 26
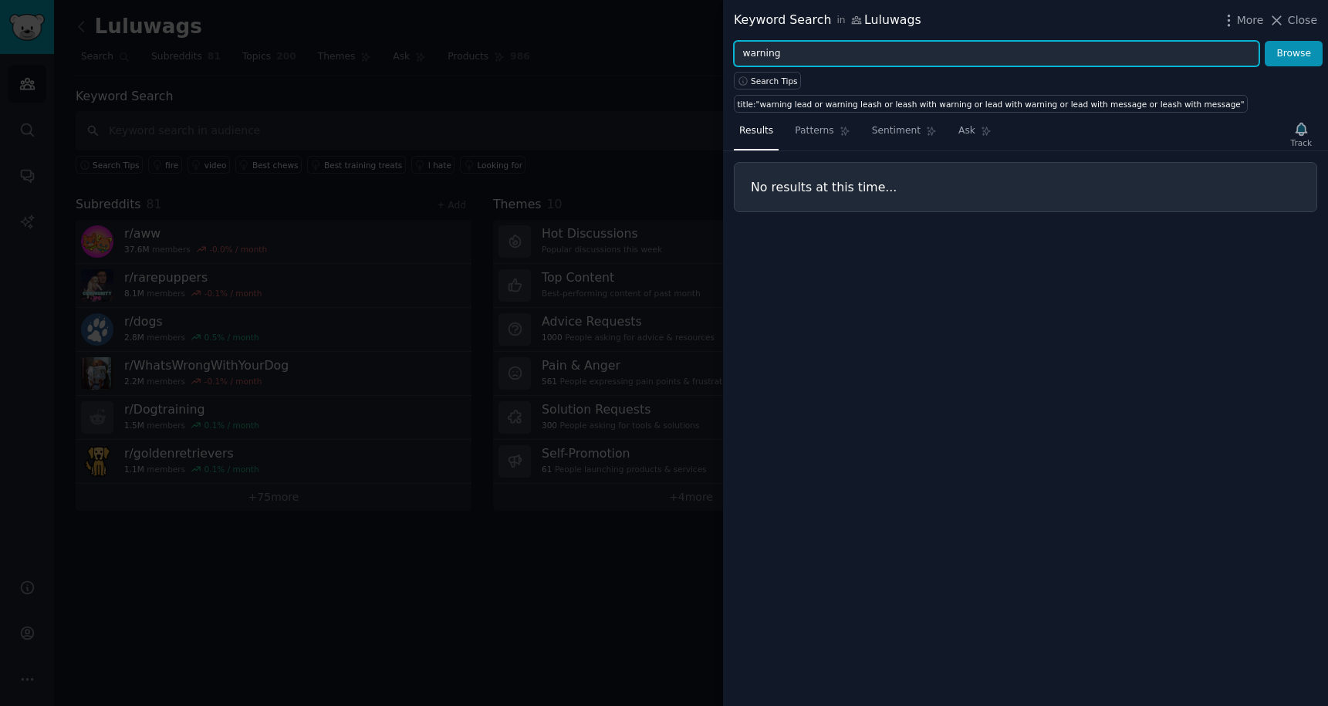
click at [1265, 41] on button "Browse" at bounding box center [1294, 54] width 58 height 26
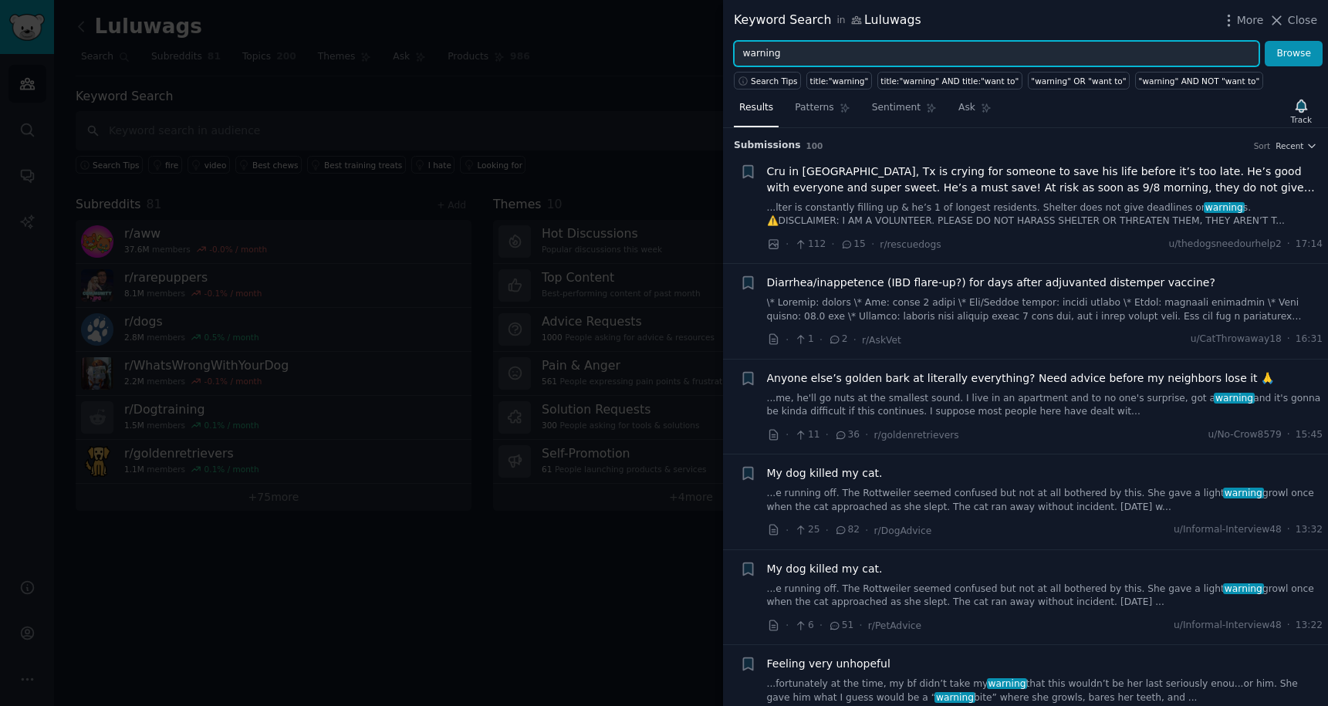
click at [890, 59] on input "warning" at bounding box center [997, 54] width 526 height 26
click at [1265, 41] on button "Browse" at bounding box center [1294, 54] width 58 height 26
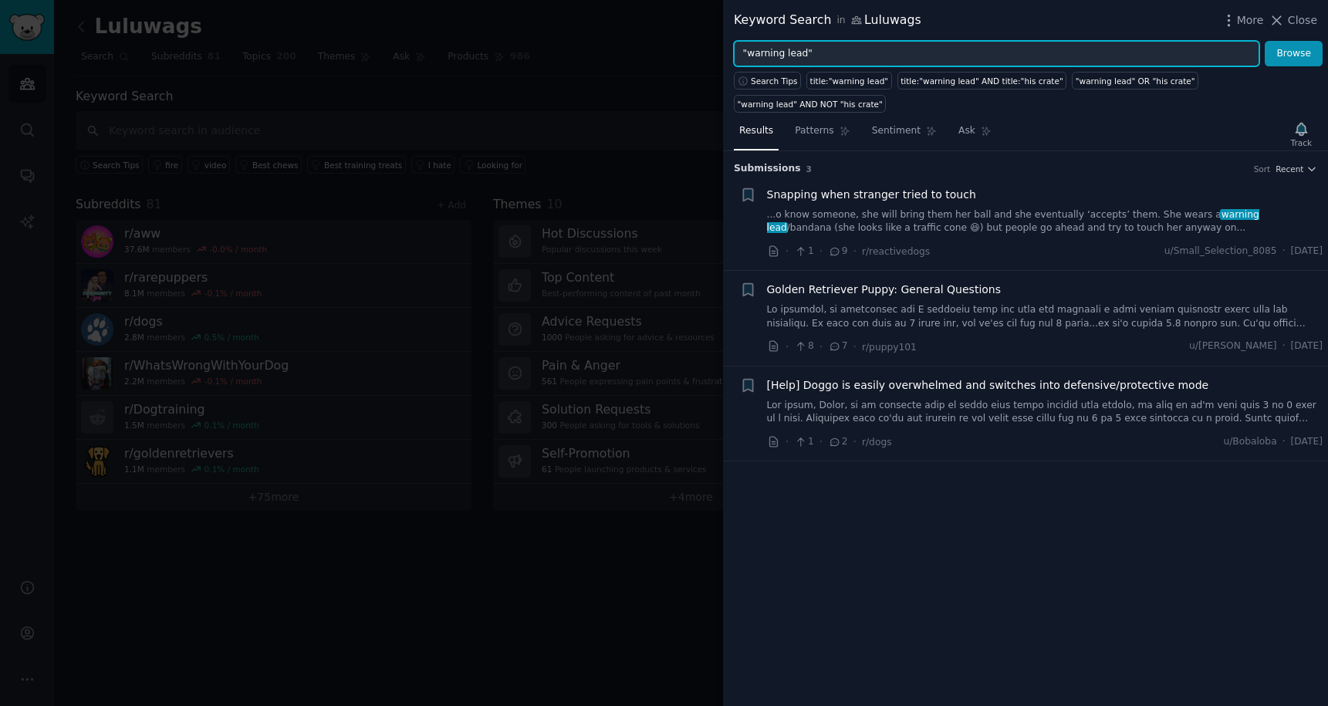
type input ""warning lead""
click at [1265, 41] on button "Browse" at bounding box center [1294, 54] width 58 height 26
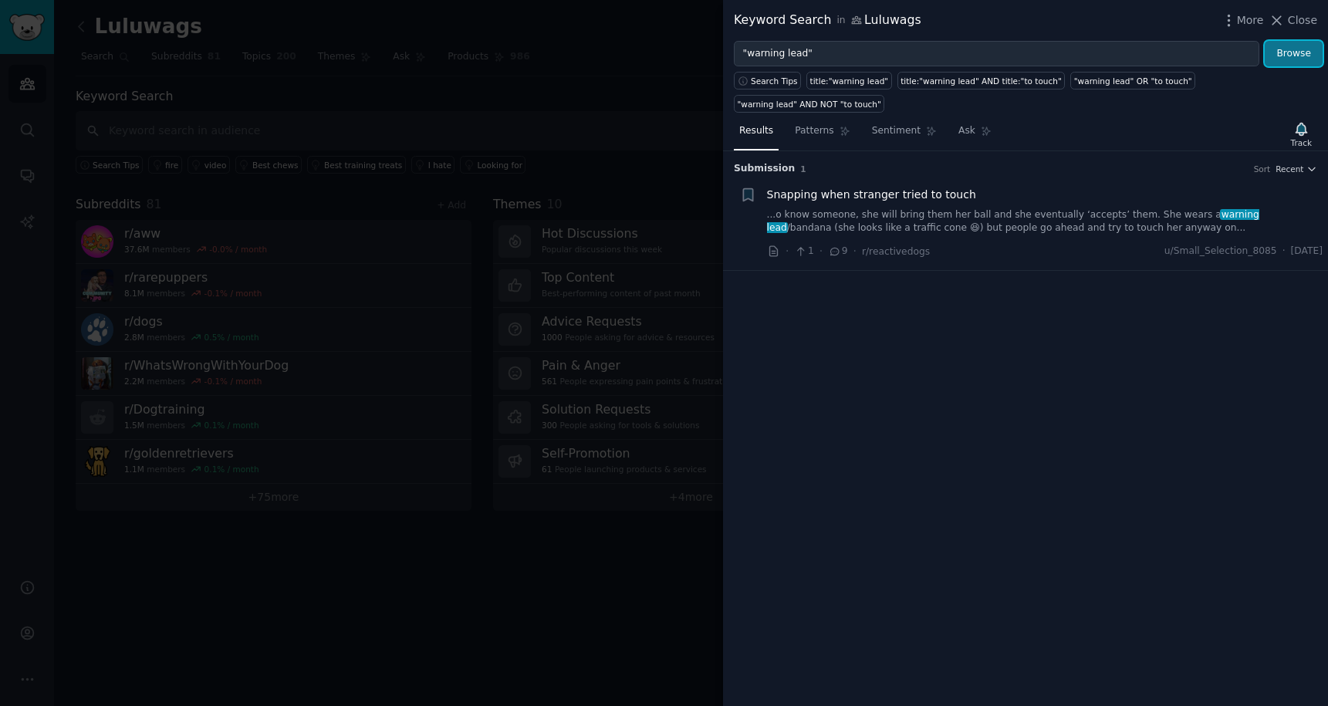
click at [1291, 55] on button "Browse" at bounding box center [1294, 54] width 58 height 26
click at [1288, 18] on button "Close" at bounding box center [1293, 20] width 49 height 16
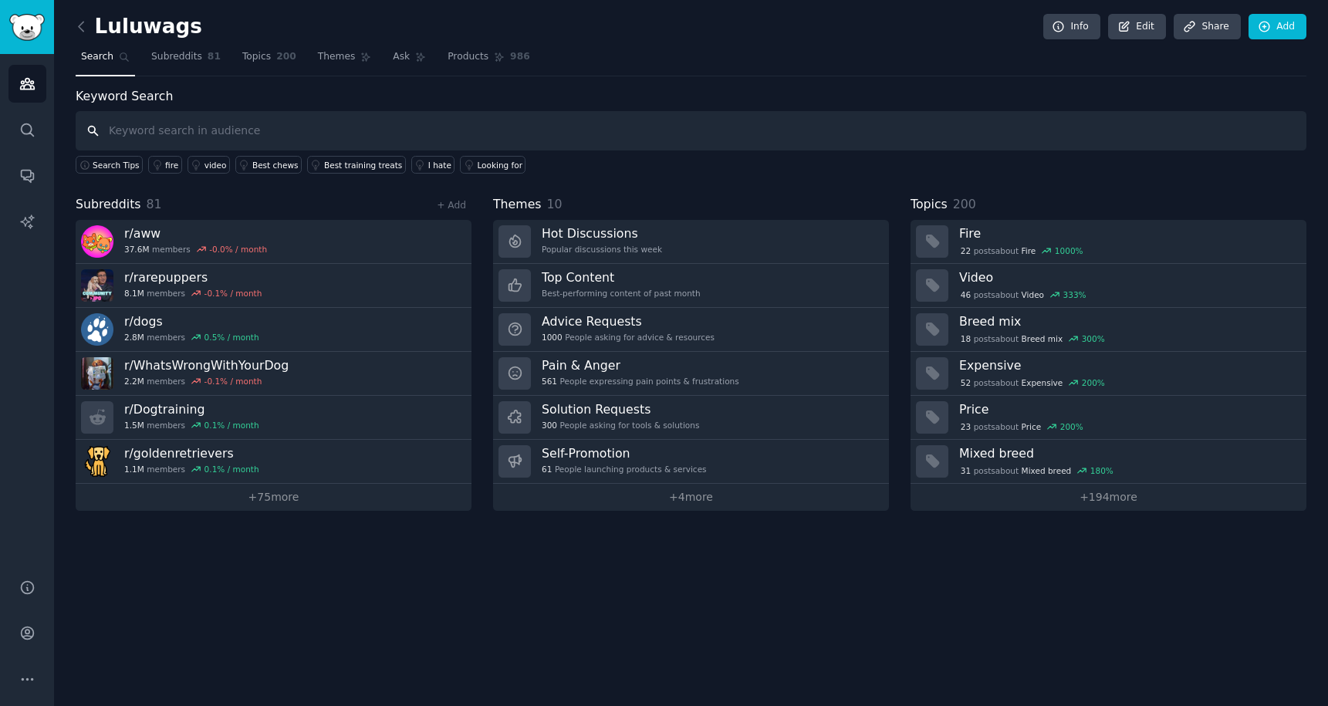
type input "w"
click at [276, 56] on span "200" at bounding box center [286, 57] width 20 height 14
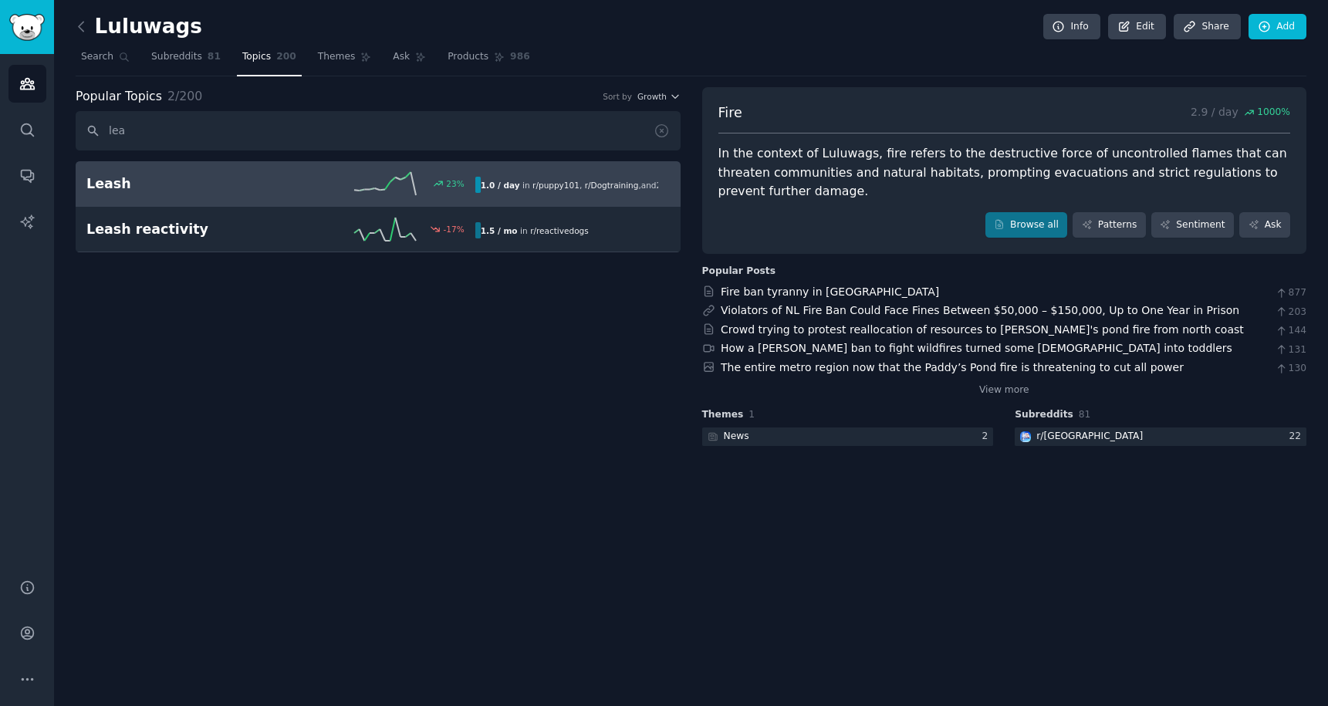
click at [242, 177] on h2 "Leash" at bounding box center [183, 183] width 194 height 19
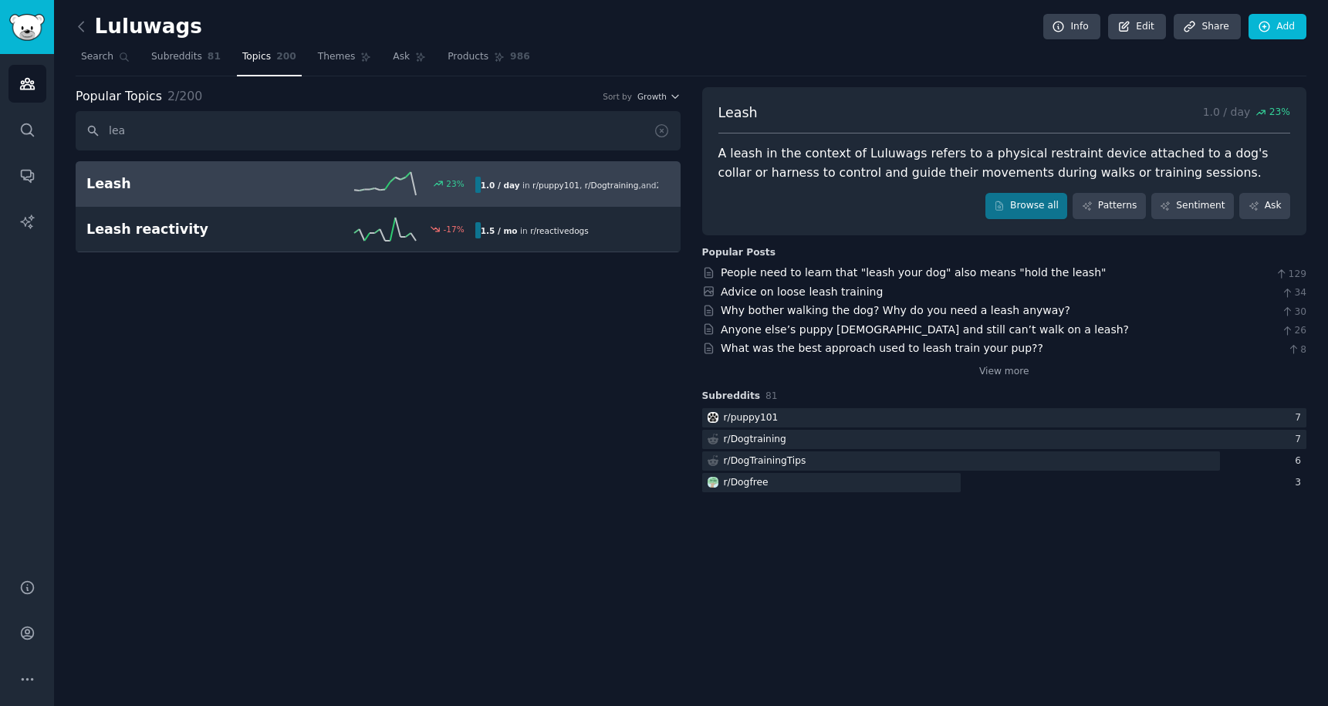
click at [884, 173] on div "A leash in the context of Luluwags refers to a physical restraint device attach…" at bounding box center [1004, 163] width 573 height 38
click at [1268, 197] on link "Ask" at bounding box center [1264, 206] width 51 height 26
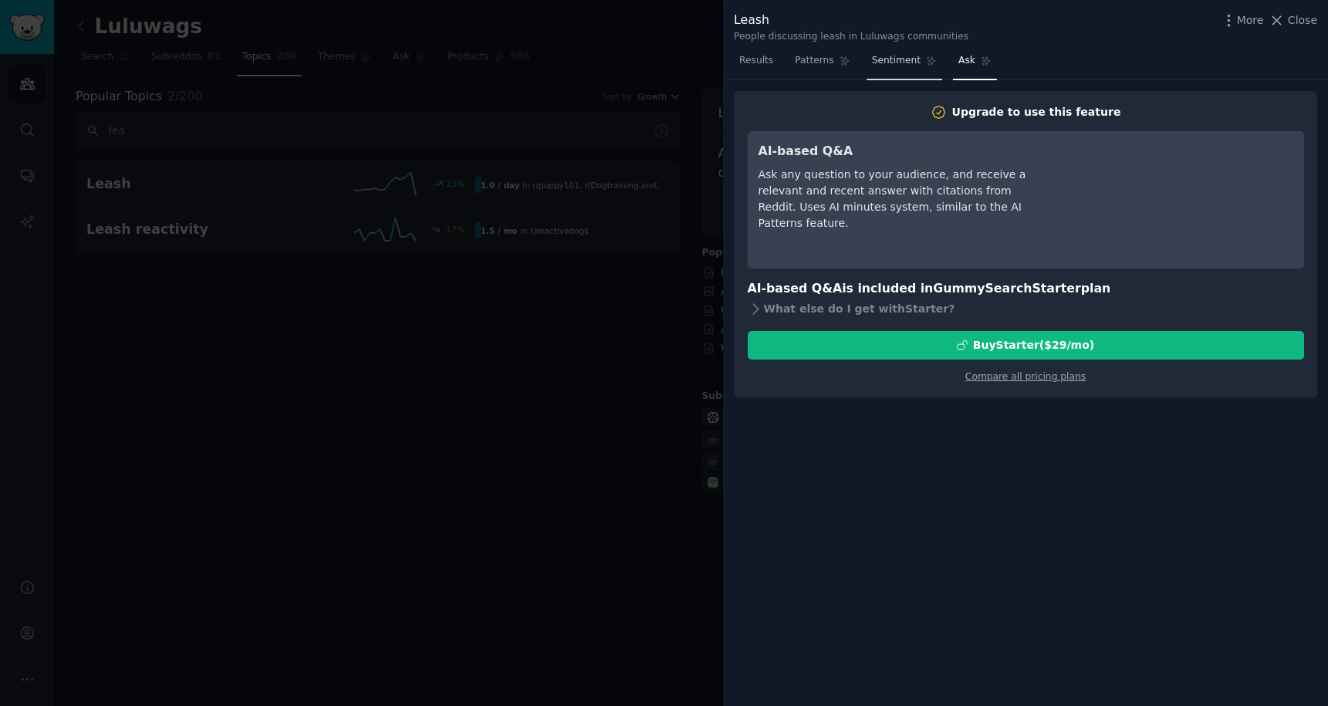
click at [904, 63] on span "Sentiment" at bounding box center [896, 61] width 49 height 14
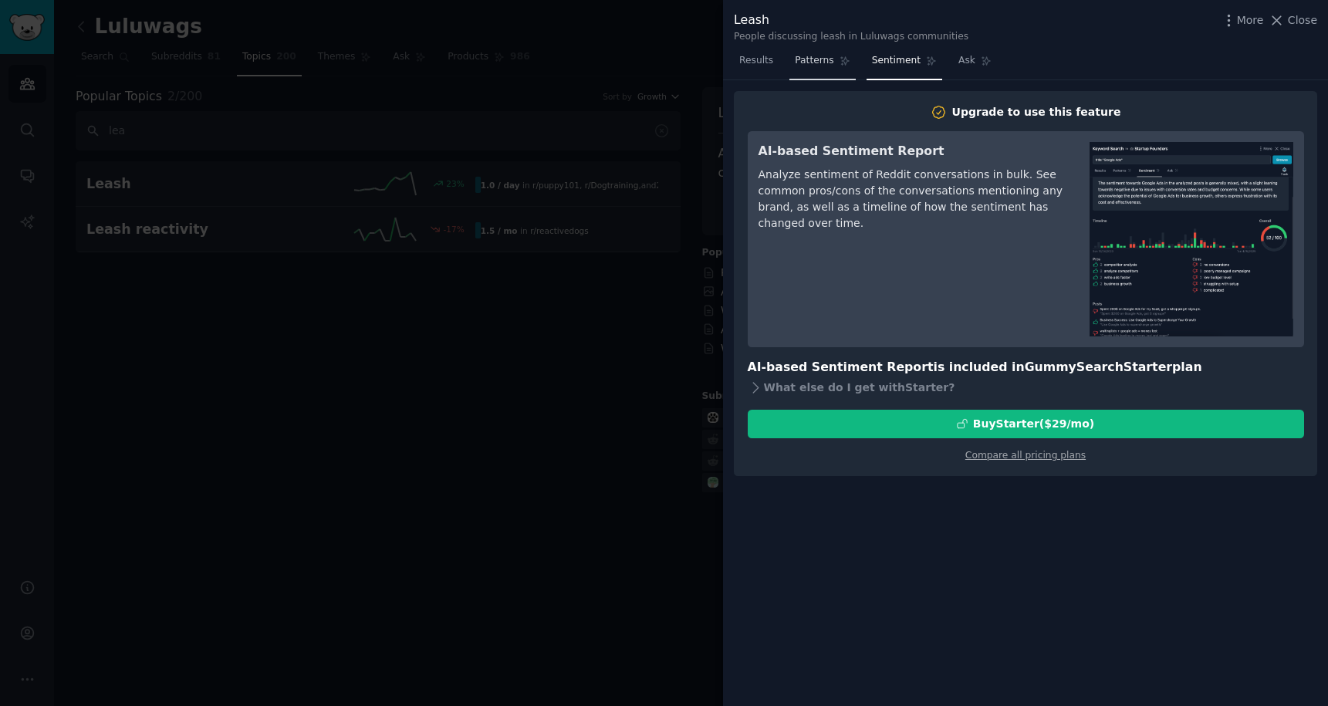
click at [827, 64] on span "Patterns" at bounding box center [814, 61] width 39 height 14
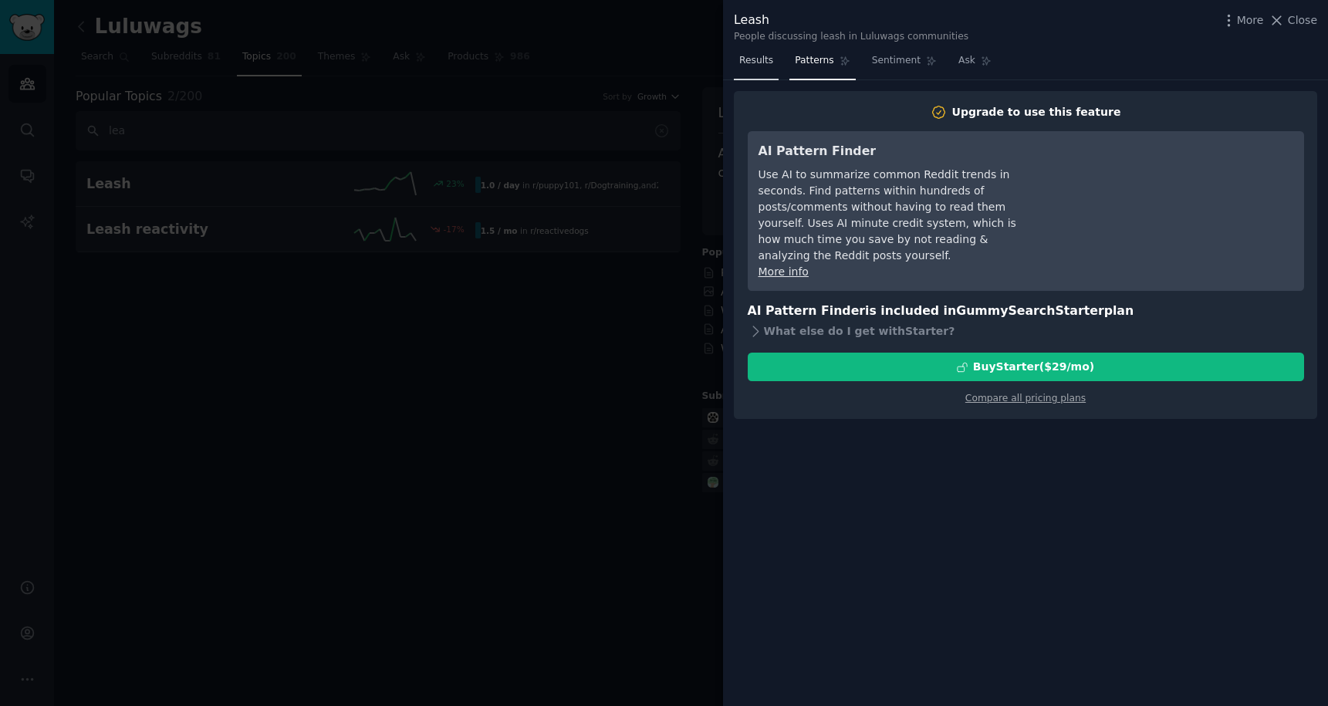
click at [752, 61] on span "Results" at bounding box center [756, 61] width 34 height 14
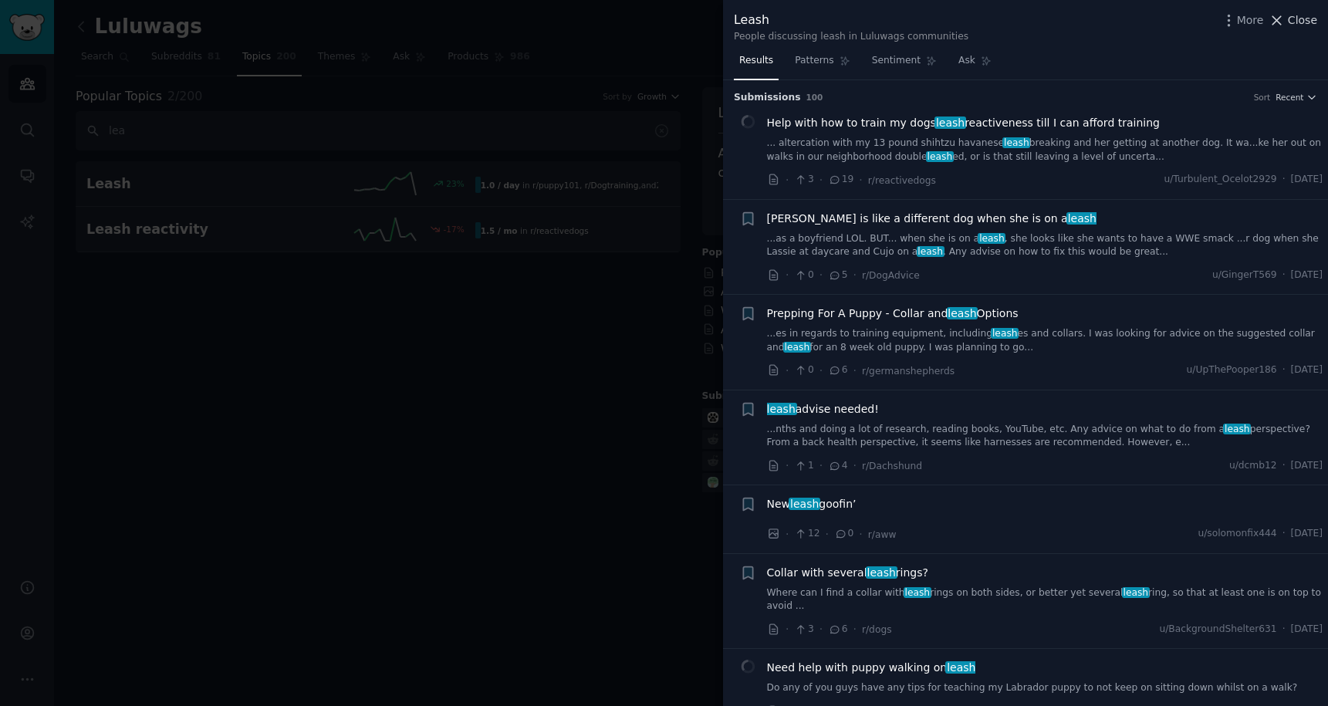
click at [1284, 17] on icon at bounding box center [1277, 20] width 16 height 16
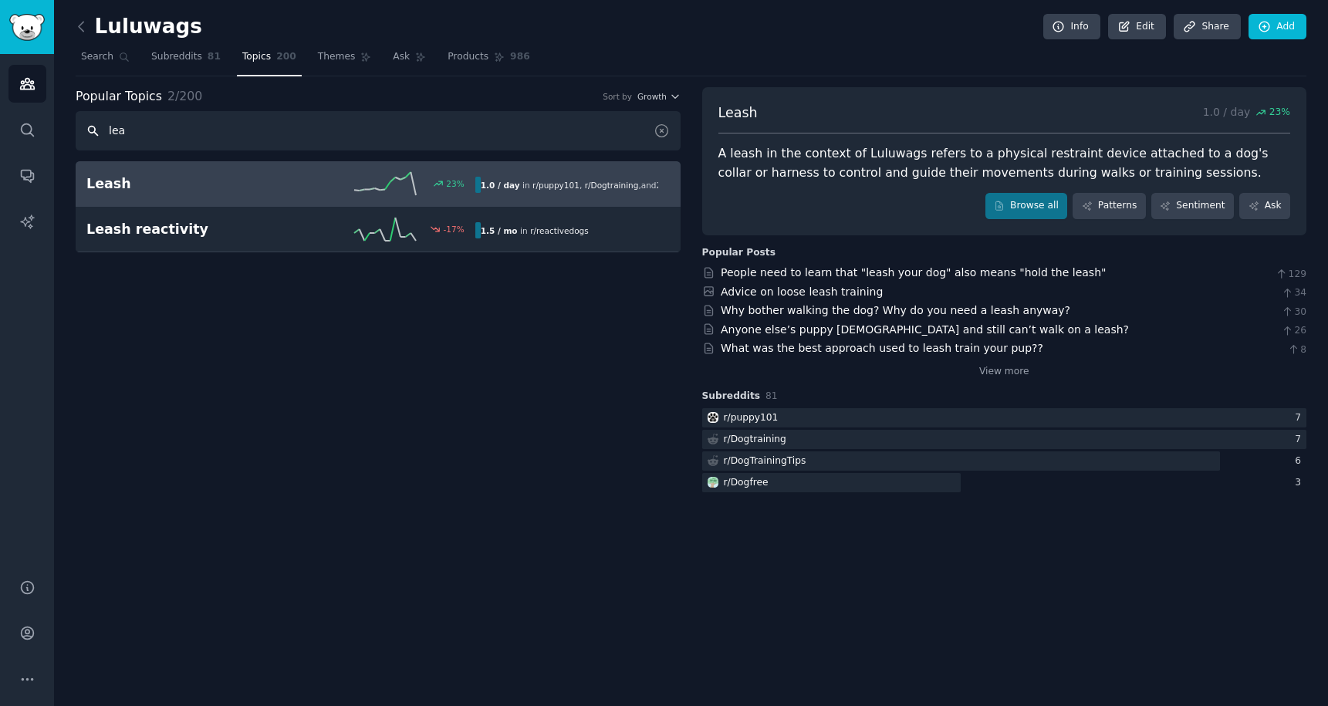
click at [318, 135] on input "lea" at bounding box center [378, 130] width 605 height 39
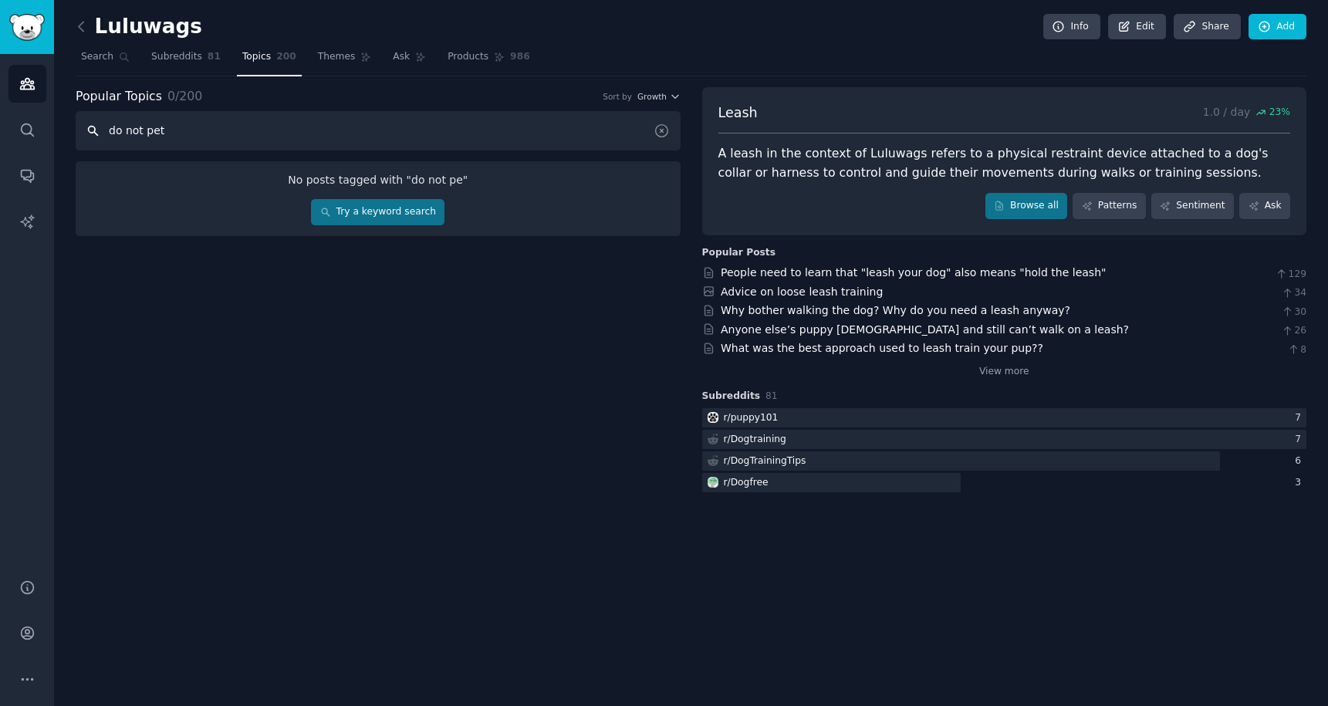
type input "do not pet"
click at [352, 215] on link "Try a keyword search" at bounding box center [378, 212] width 134 height 26
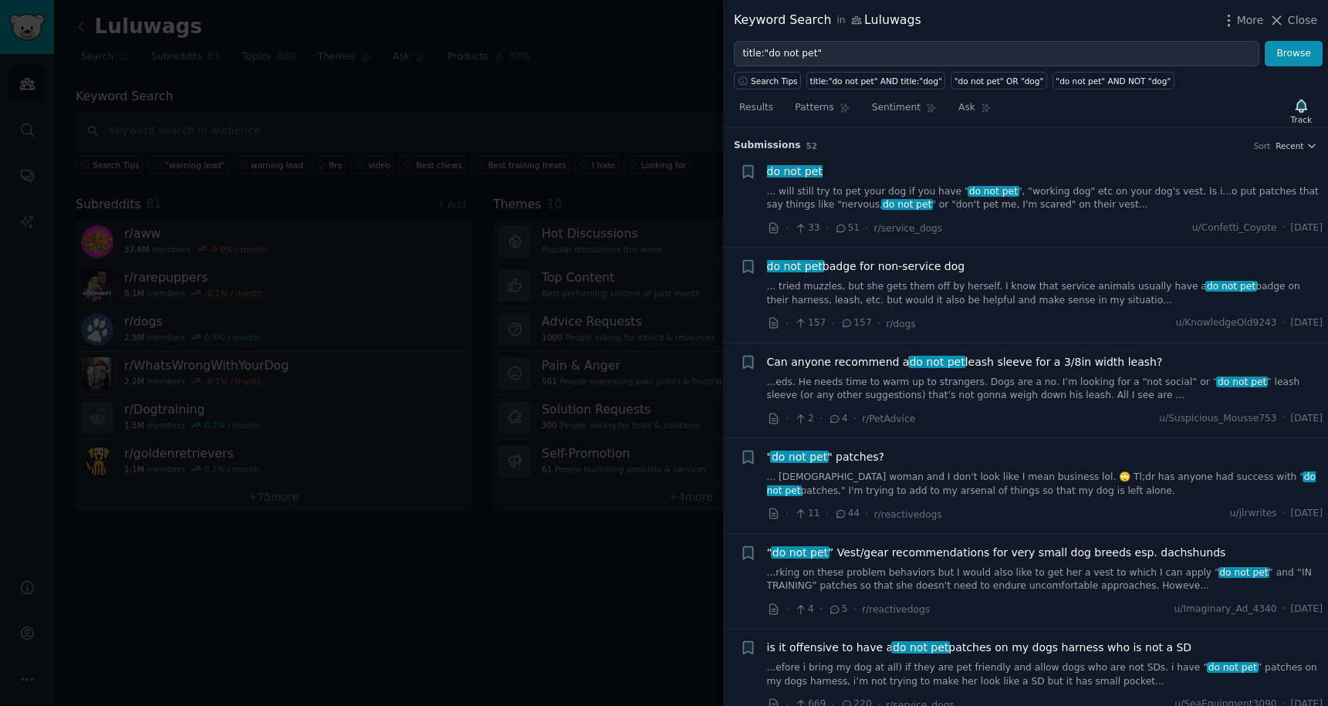
click at [935, 201] on link "... will still try to pet your dog if you have " do not pet ", "working dog" et…" at bounding box center [1045, 198] width 556 height 27
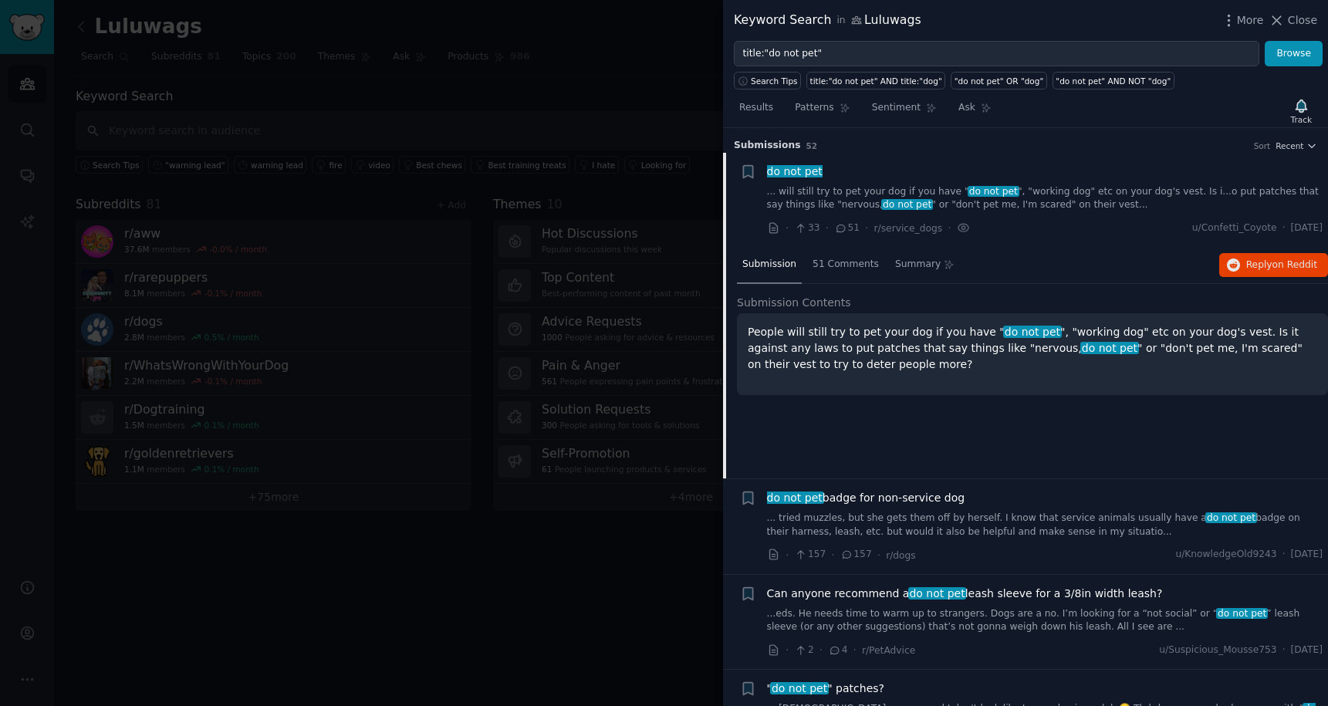
scroll to position [24, 0]
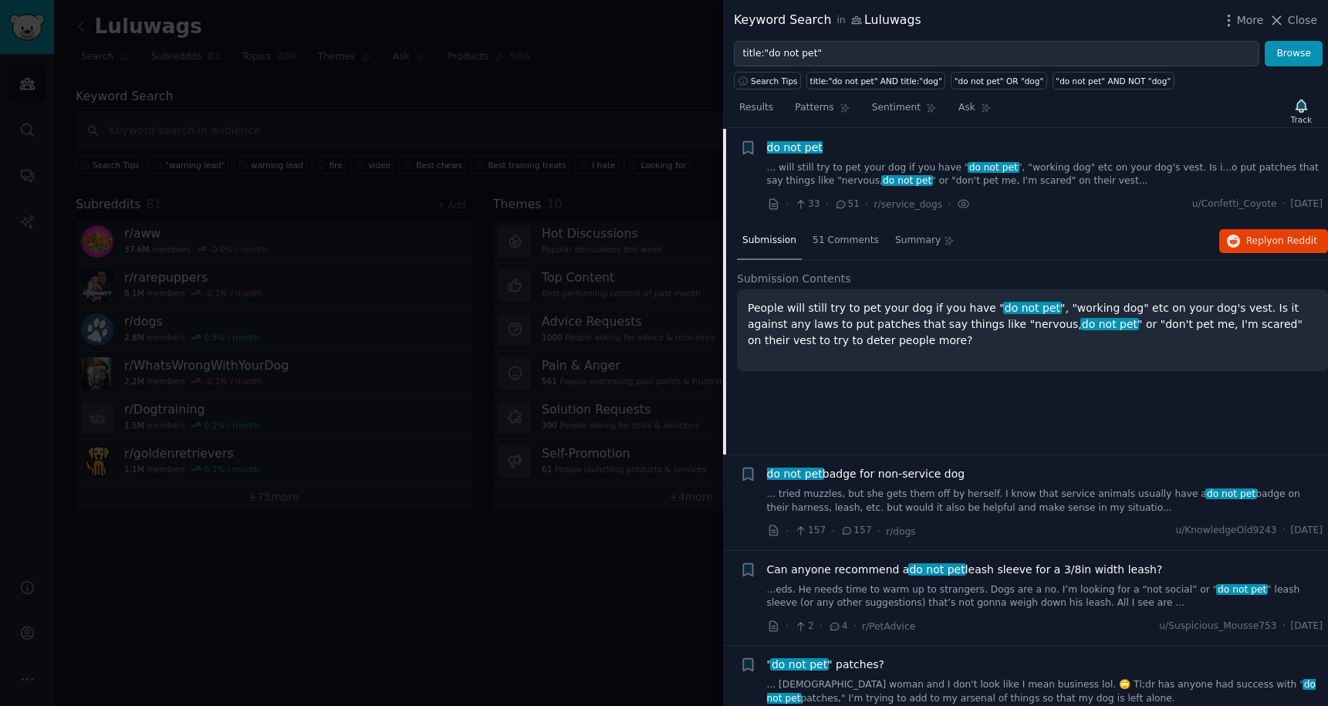
click at [948, 507] on link "... tried muzzles, but she gets them off by herself. I know that service animal…" at bounding box center [1045, 501] width 556 height 27
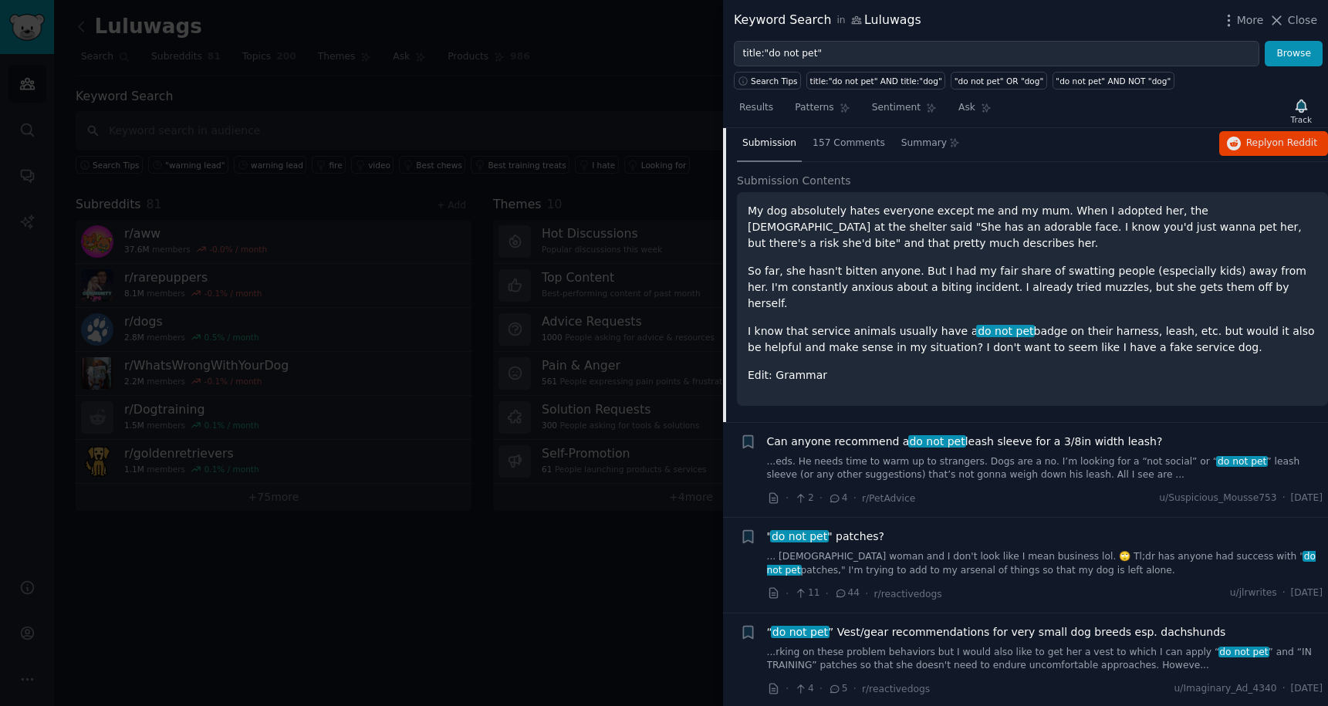
scroll to position [254, 0]
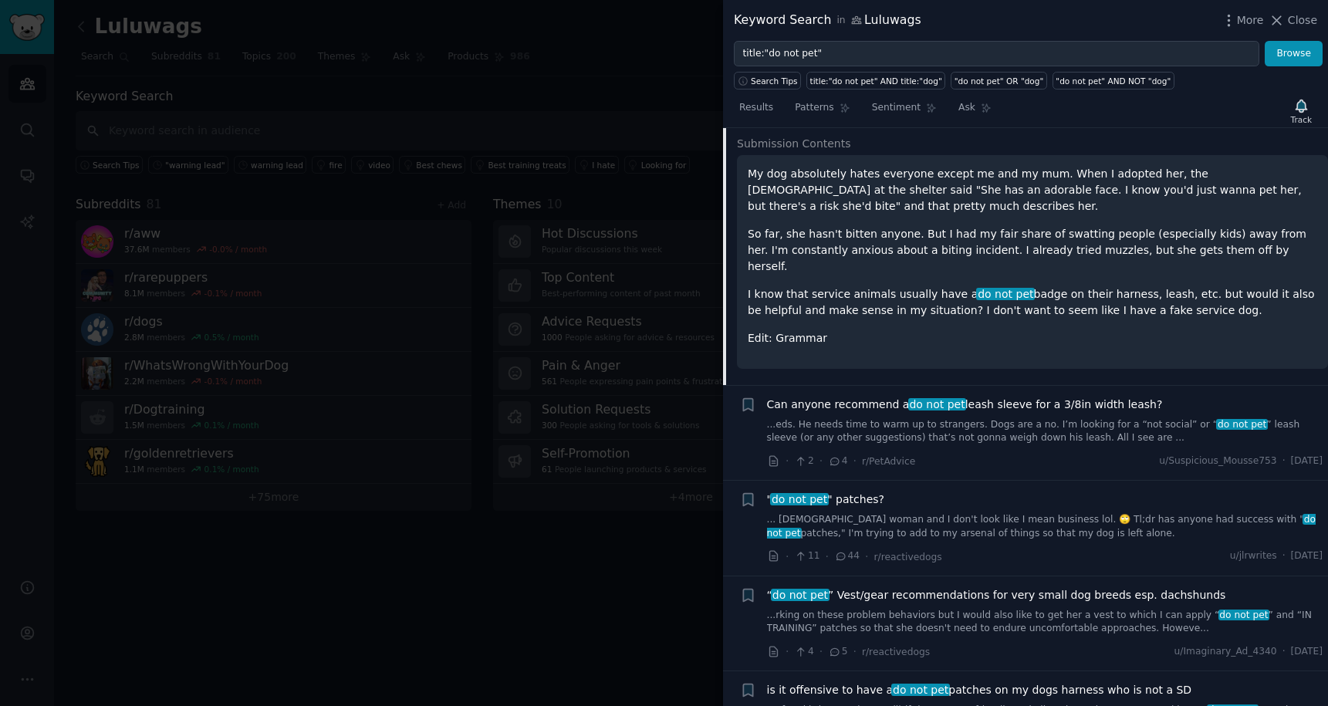
click at [932, 419] on link "...eds. He needs time to warm up to strangers. Dogs are a no. I’m looking for a…" at bounding box center [1045, 431] width 556 height 27
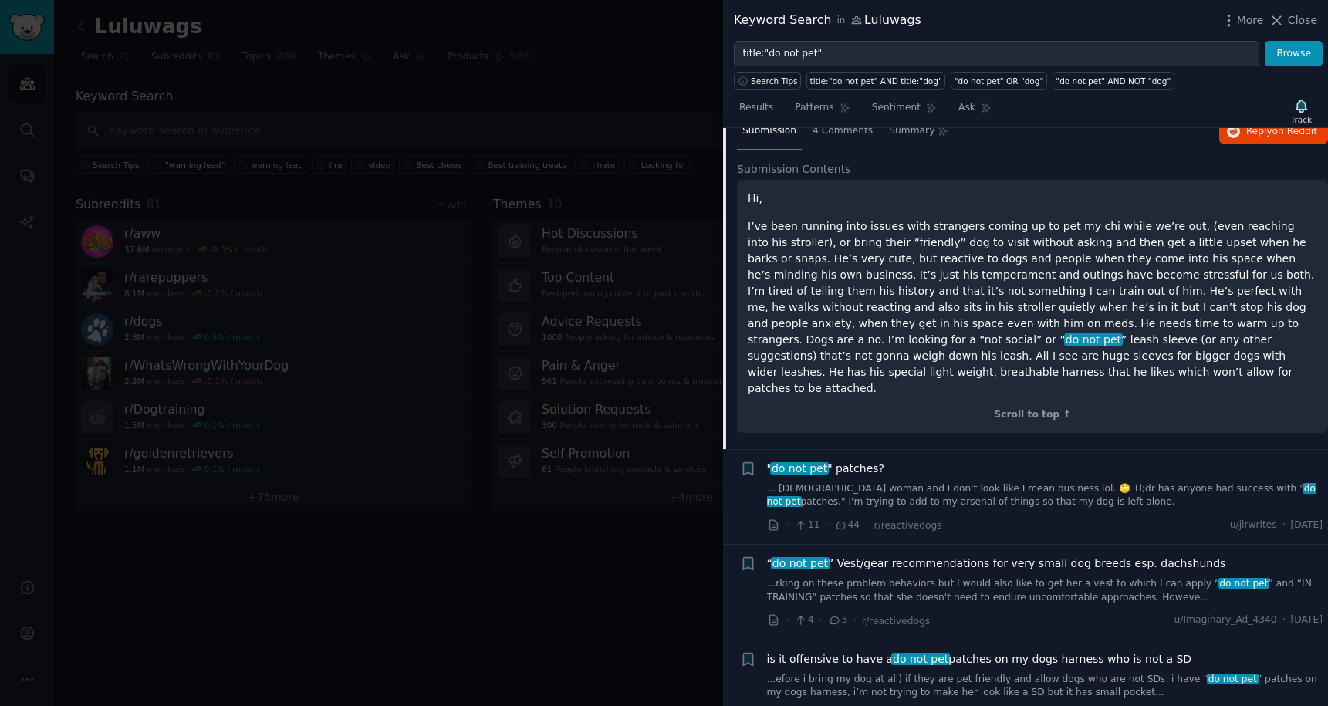
scroll to position [326, 0]
click at [1051, 308] on p "I’ve been running into issues with strangers coming up to pet my chi while we’r…" at bounding box center [1033, 306] width 570 height 178
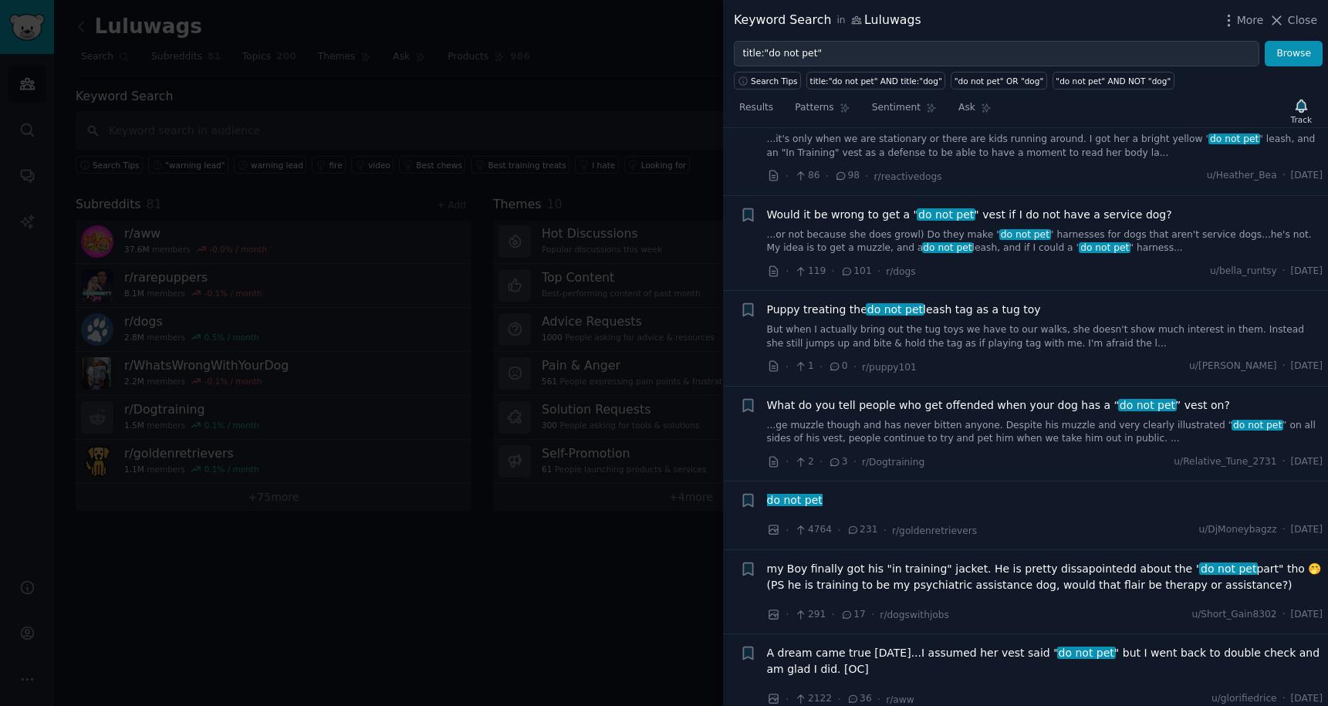
scroll to position [981, 0]
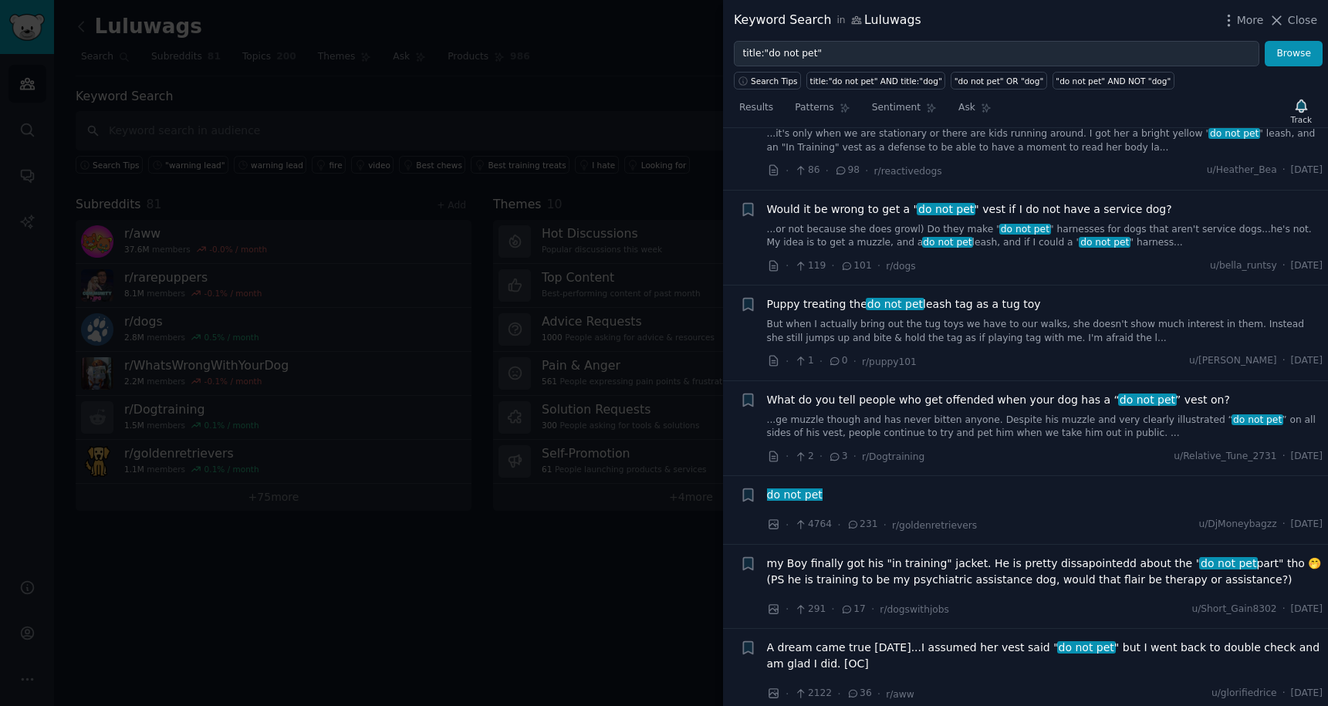
click at [673, 120] on div at bounding box center [664, 353] width 1328 height 706
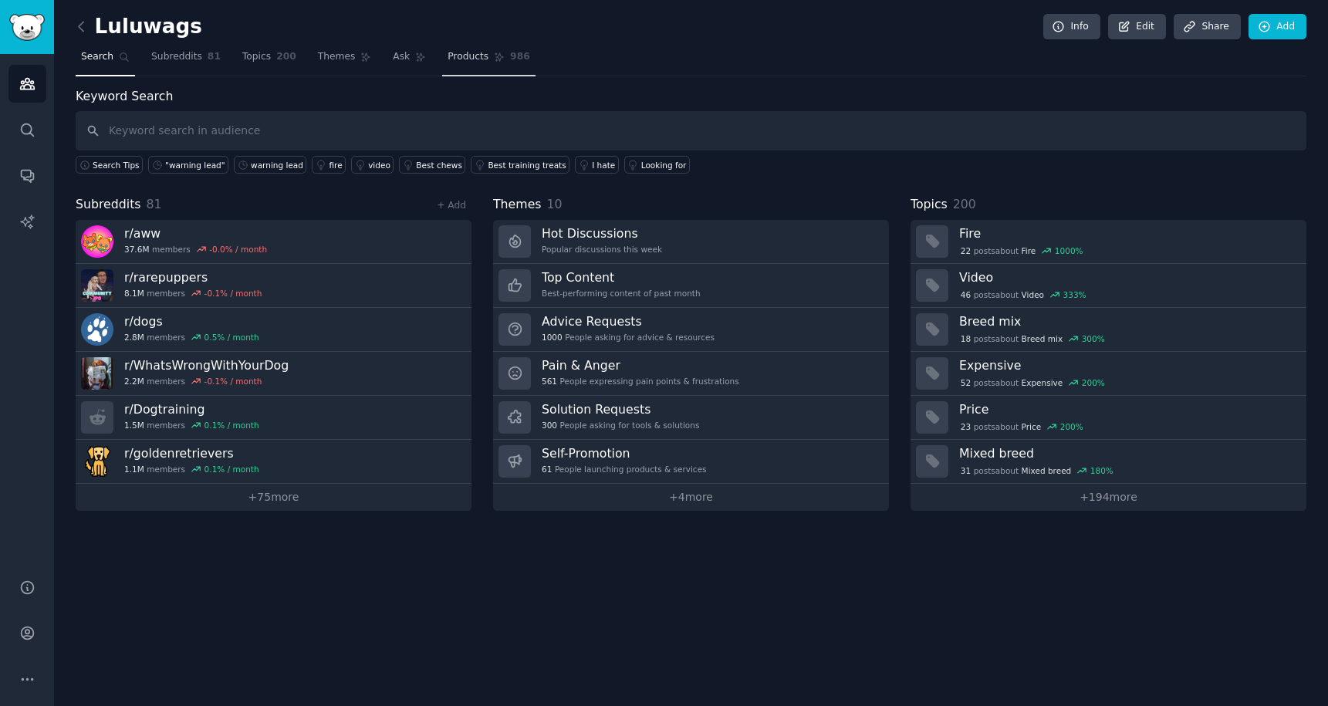
click at [465, 60] on span "Products" at bounding box center [468, 57] width 41 height 14
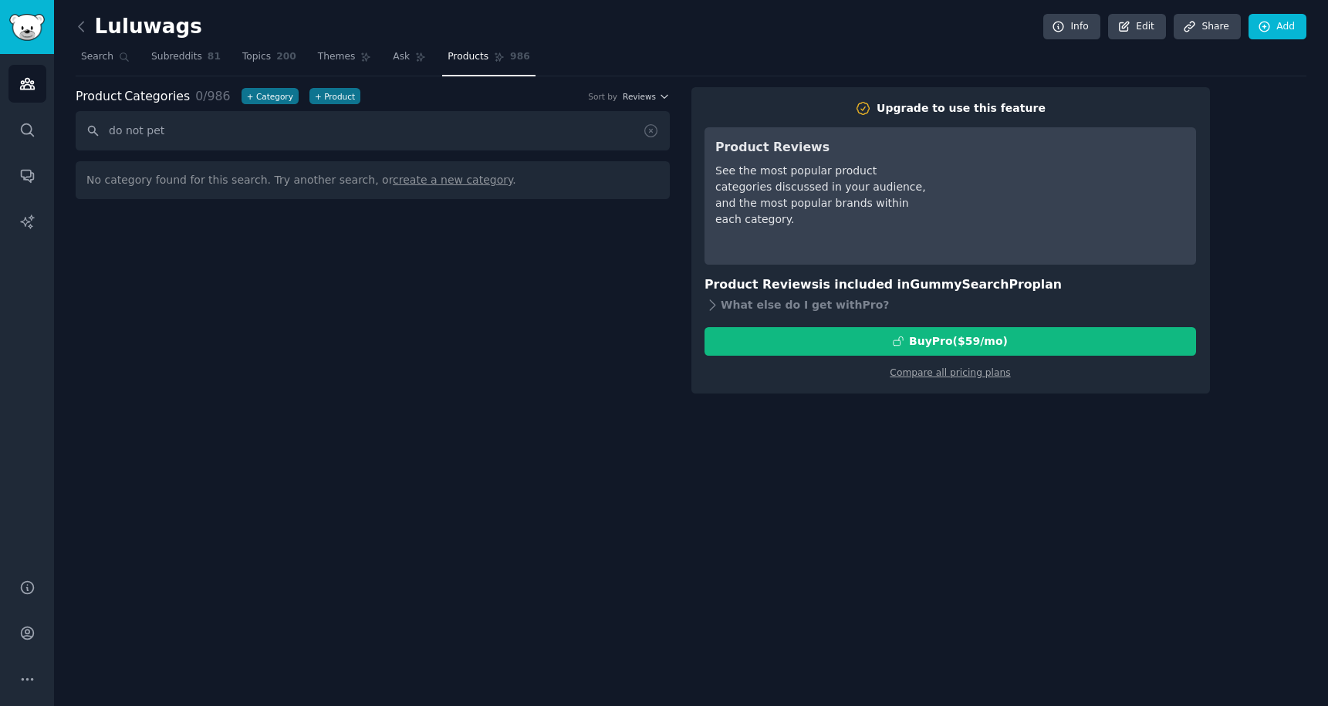
type input "do not pet"
click at [424, 133] on input "do not pet" at bounding box center [373, 130] width 594 height 39
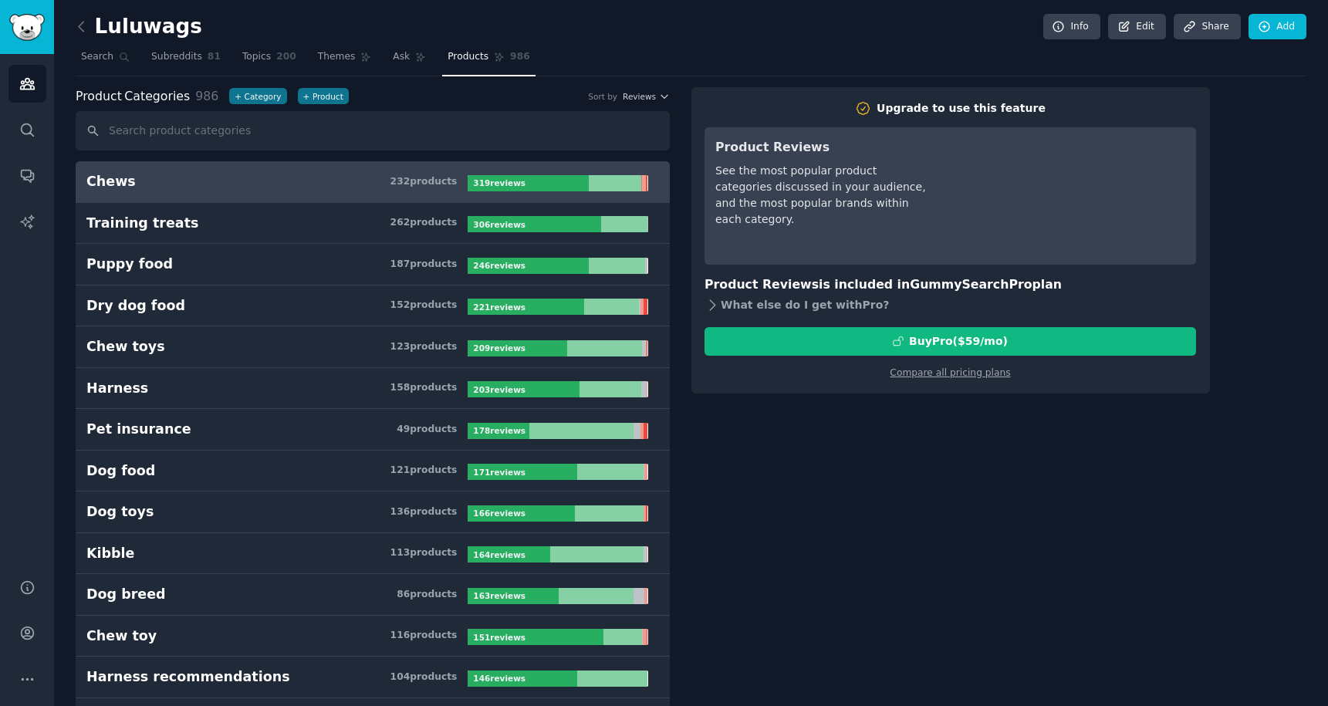
click at [788, 309] on div "What else do I get with Pro ?" at bounding box center [951, 306] width 492 height 22
